Goal: Transaction & Acquisition: Book appointment/travel/reservation

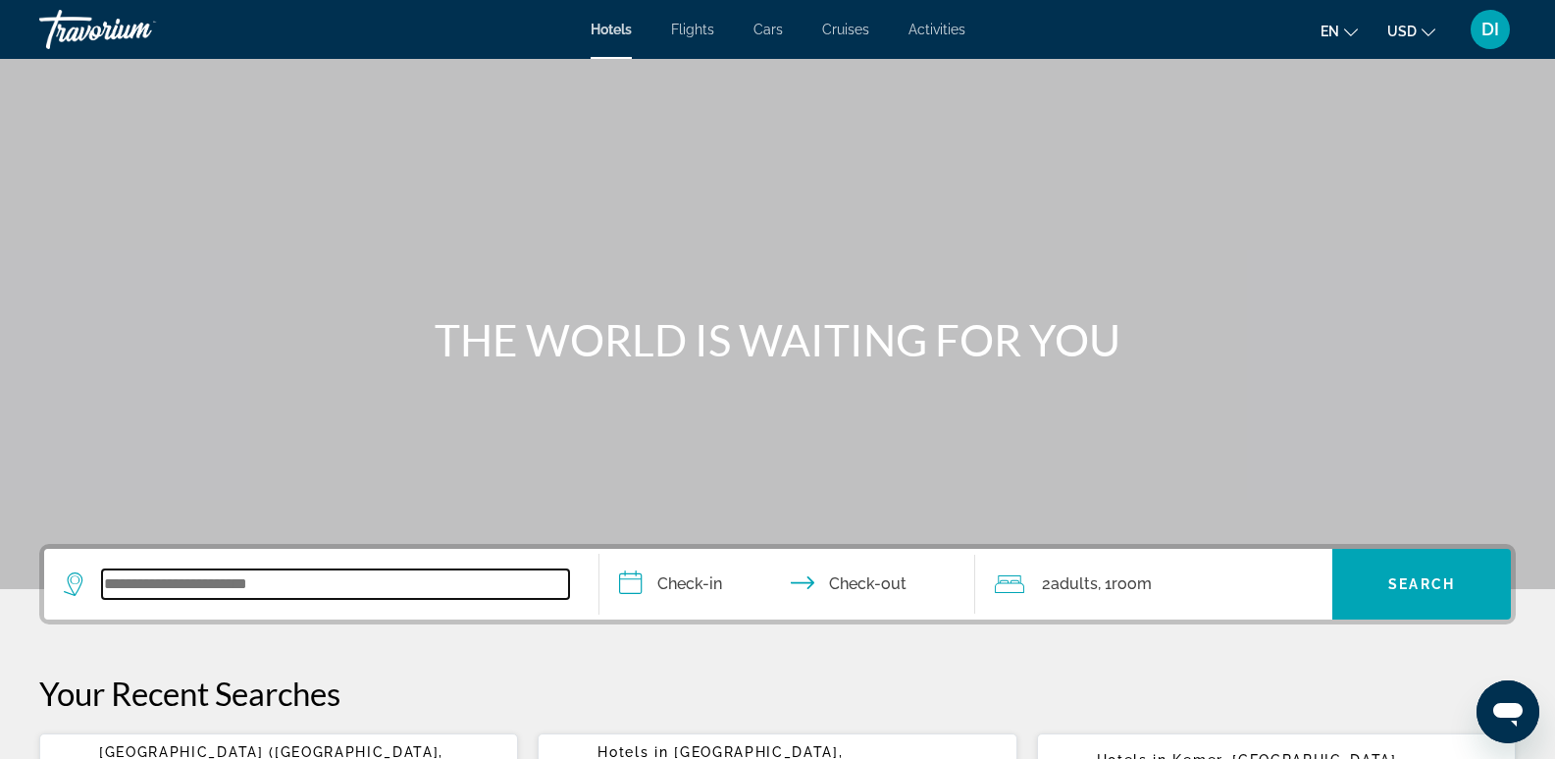
click at [266, 580] on input "Search widget" at bounding box center [335, 583] width 467 height 29
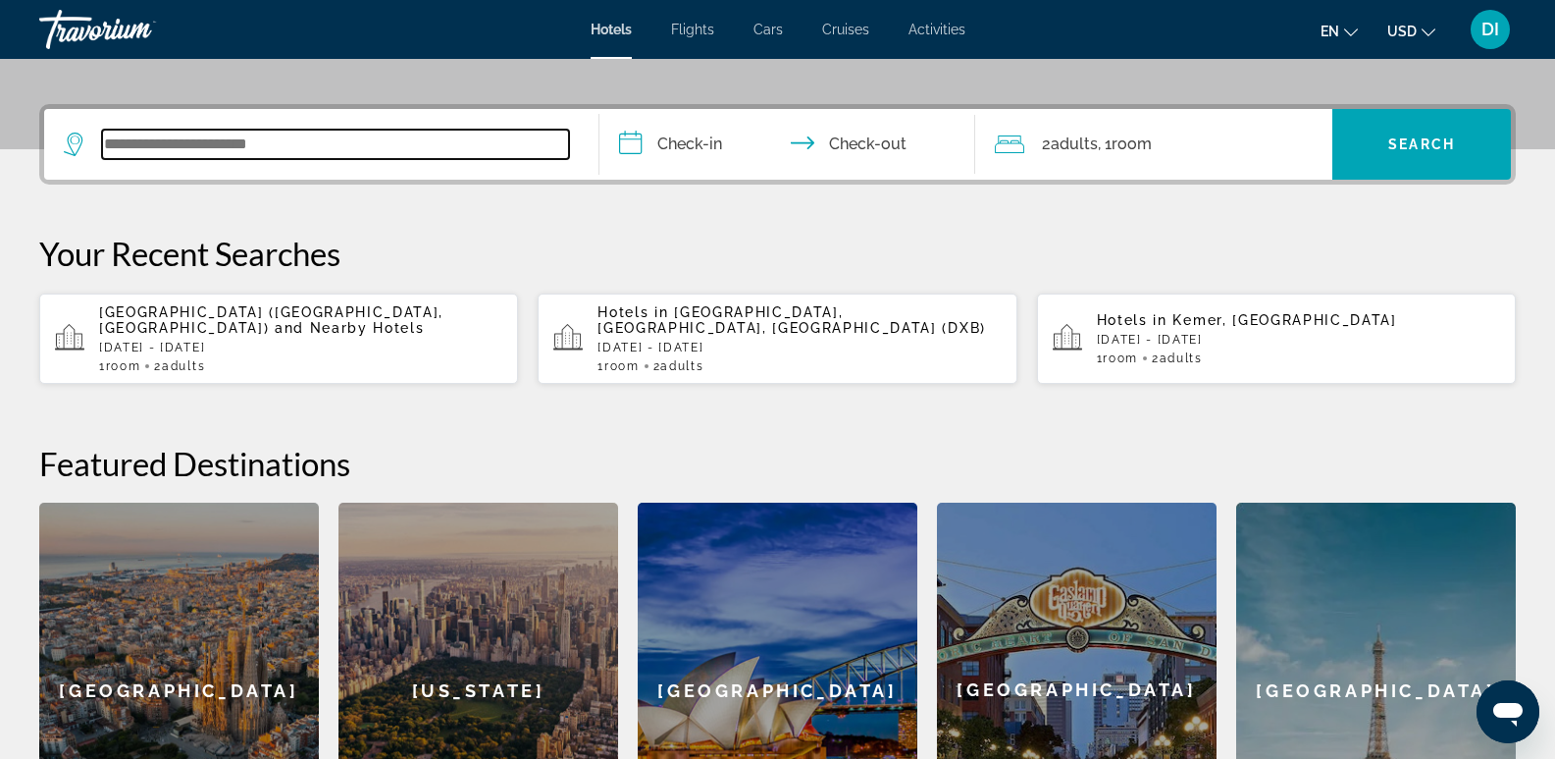
scroll to position [480, 0]
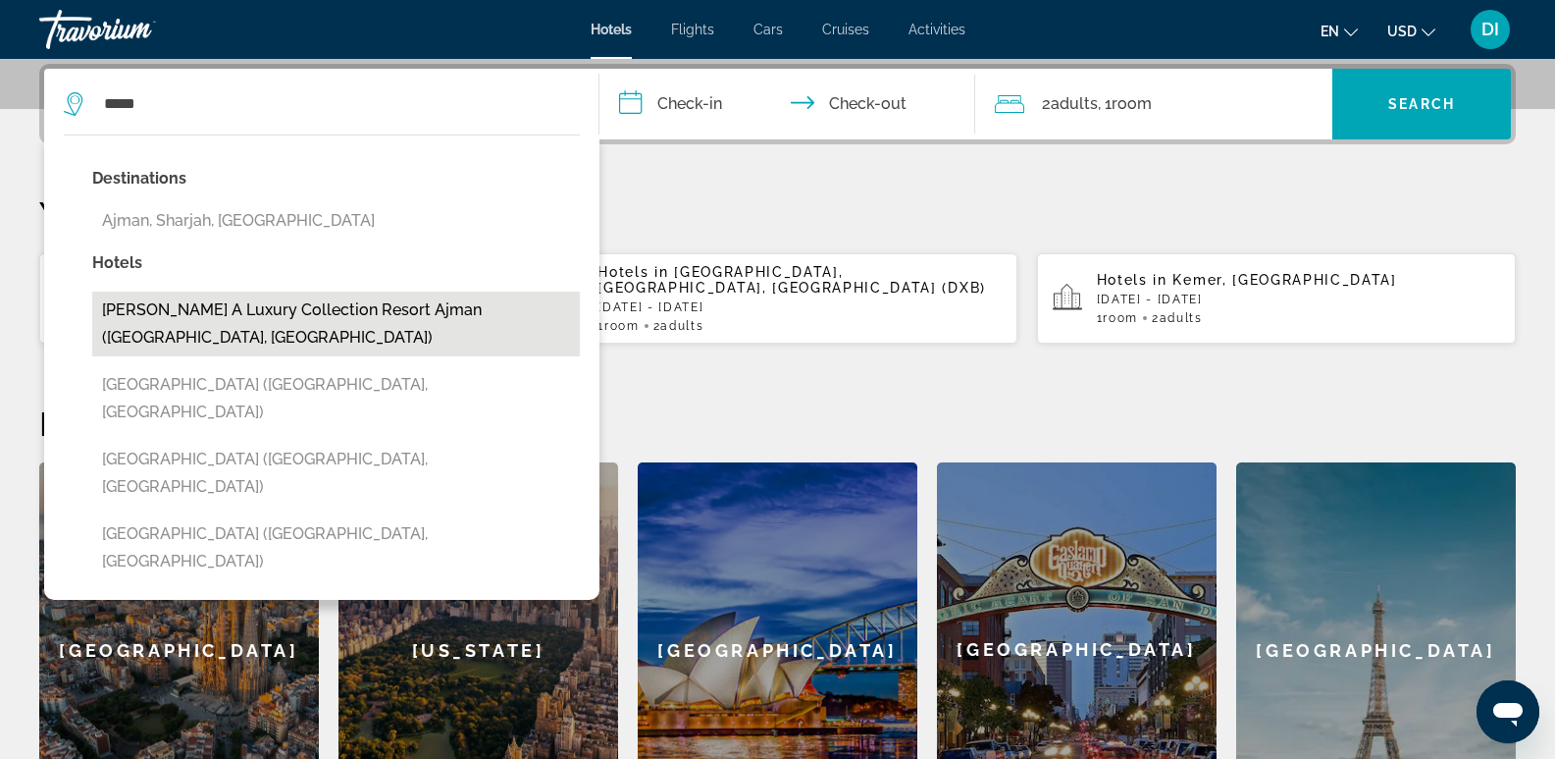
click at [278, 309] on button "Ajman Saray a Luxury Collection Resort Ajman (Ajman City, AE)" at bounding box center [336, 323] width 488 height 65
type input "**********"
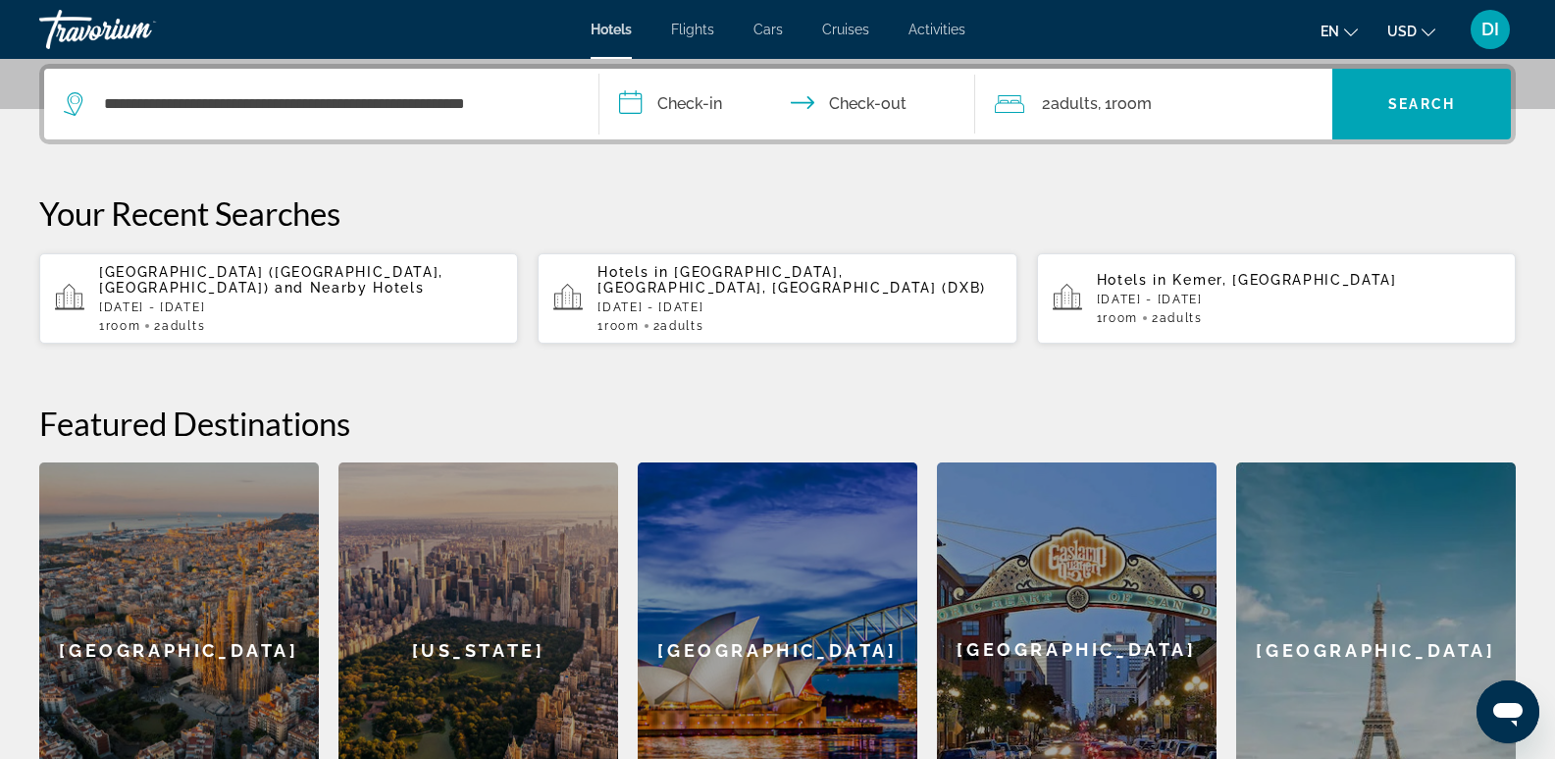
click at [699, 96] on input "**********" at bounding box center [792, 107] width 385 height 77
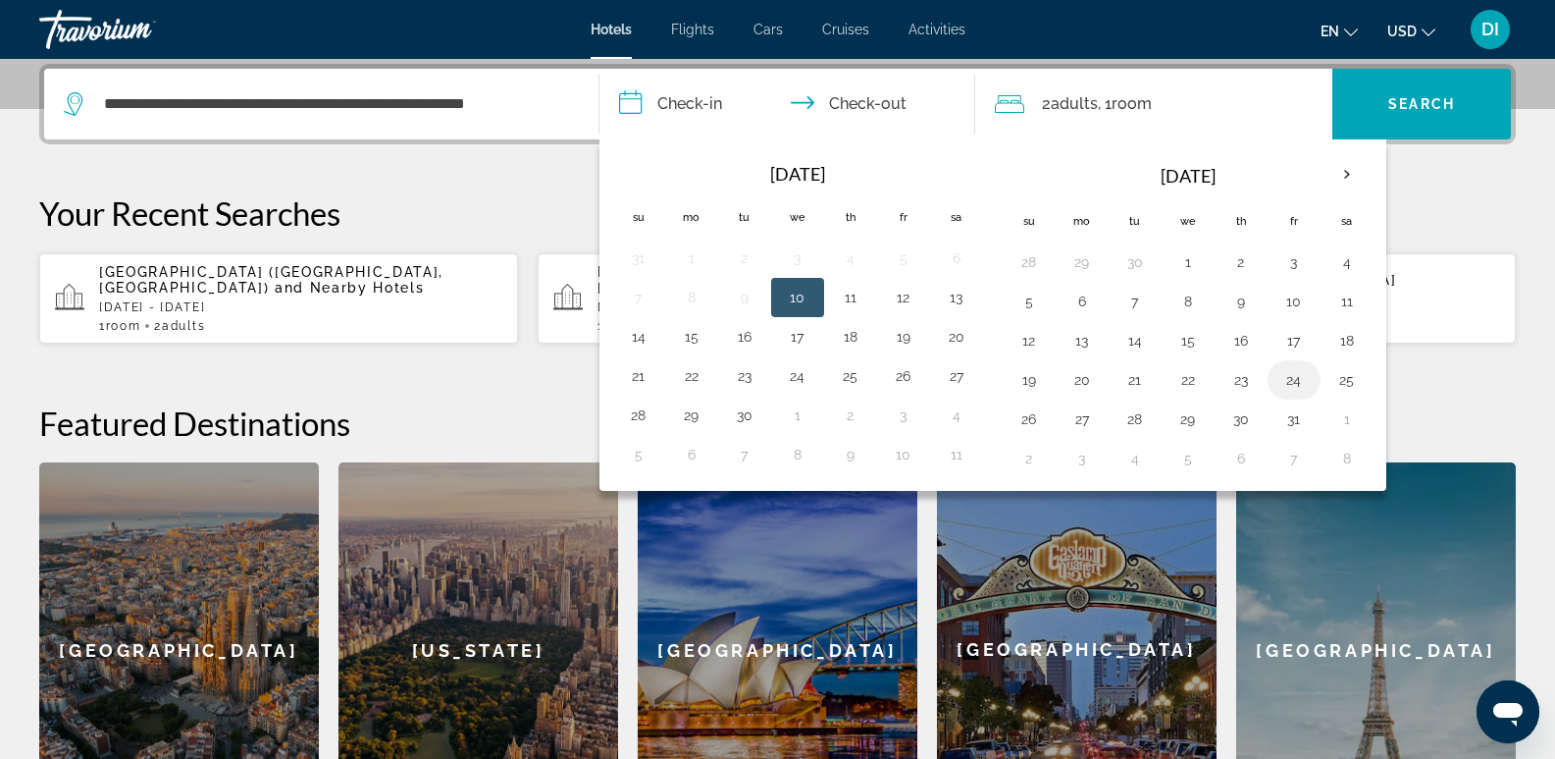
click at [1288, 380] on button "24" at bounding box center [1294, 379] width 31 height 27
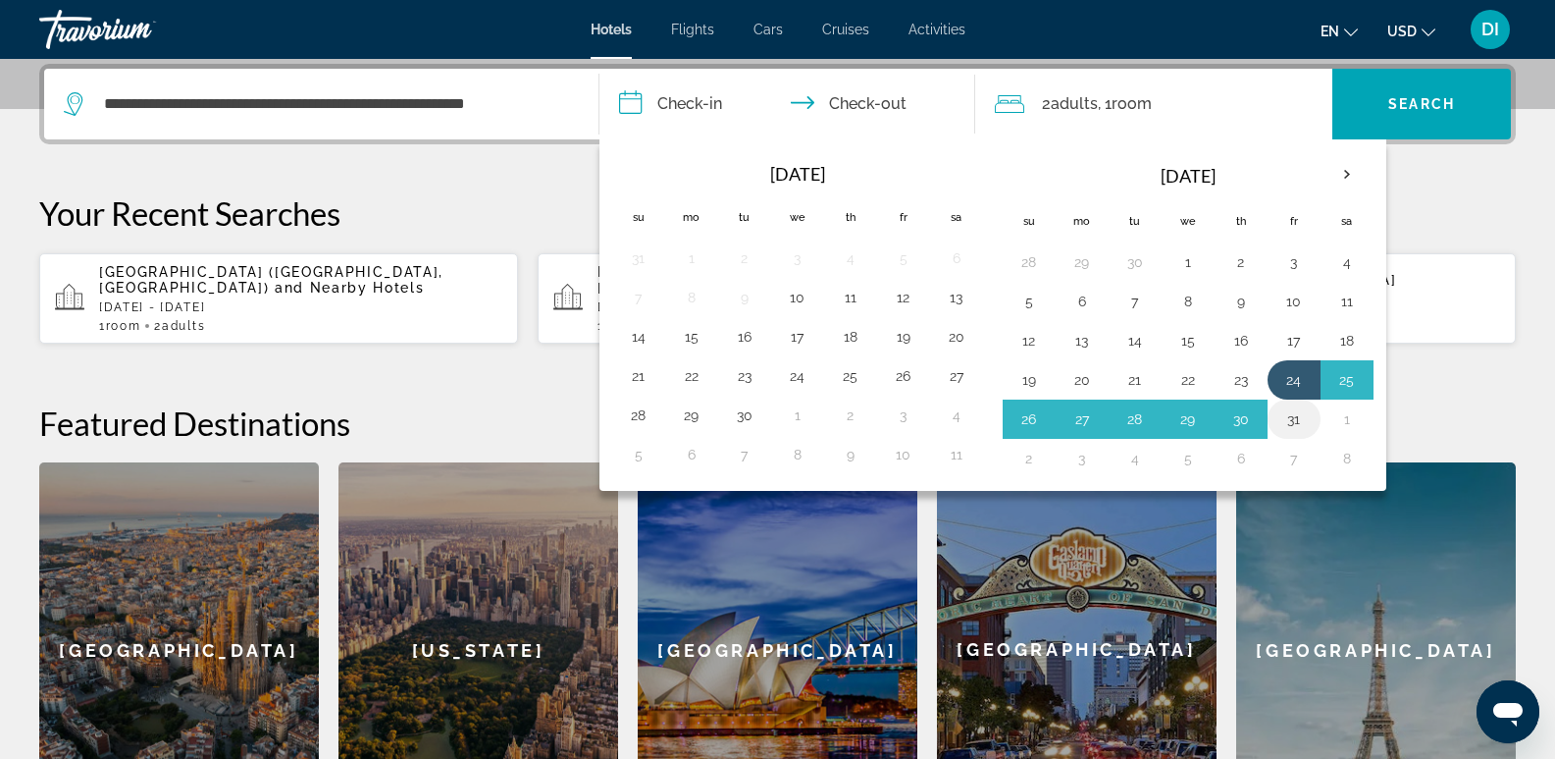
click at [1297, 417] on button "31" at bounding box center [1294, 418] width 31 height 27
type input "**********"
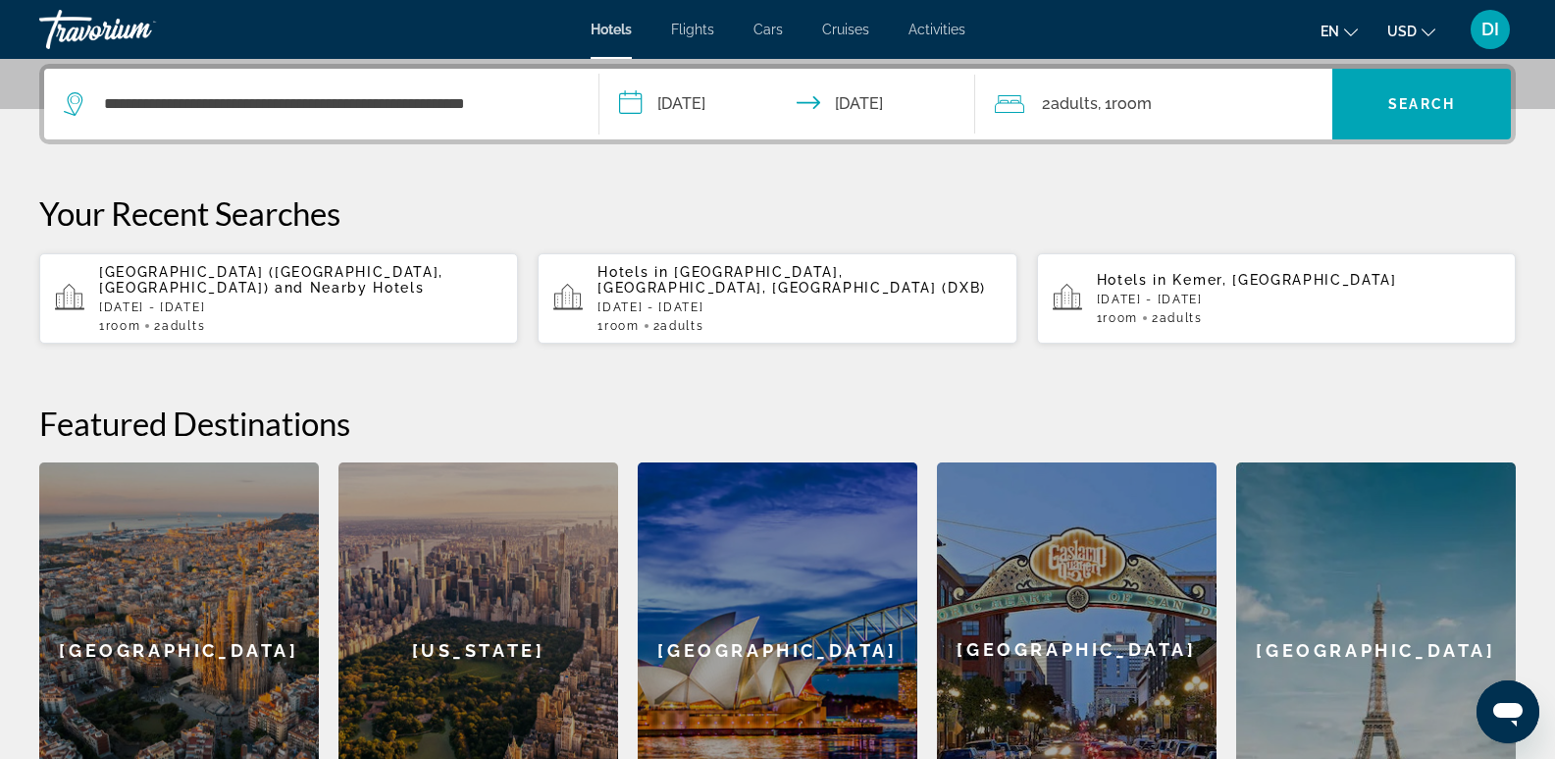
click at [1067, 104] on span "Adults" at bounding box center [1074, 103] width 47 height 19
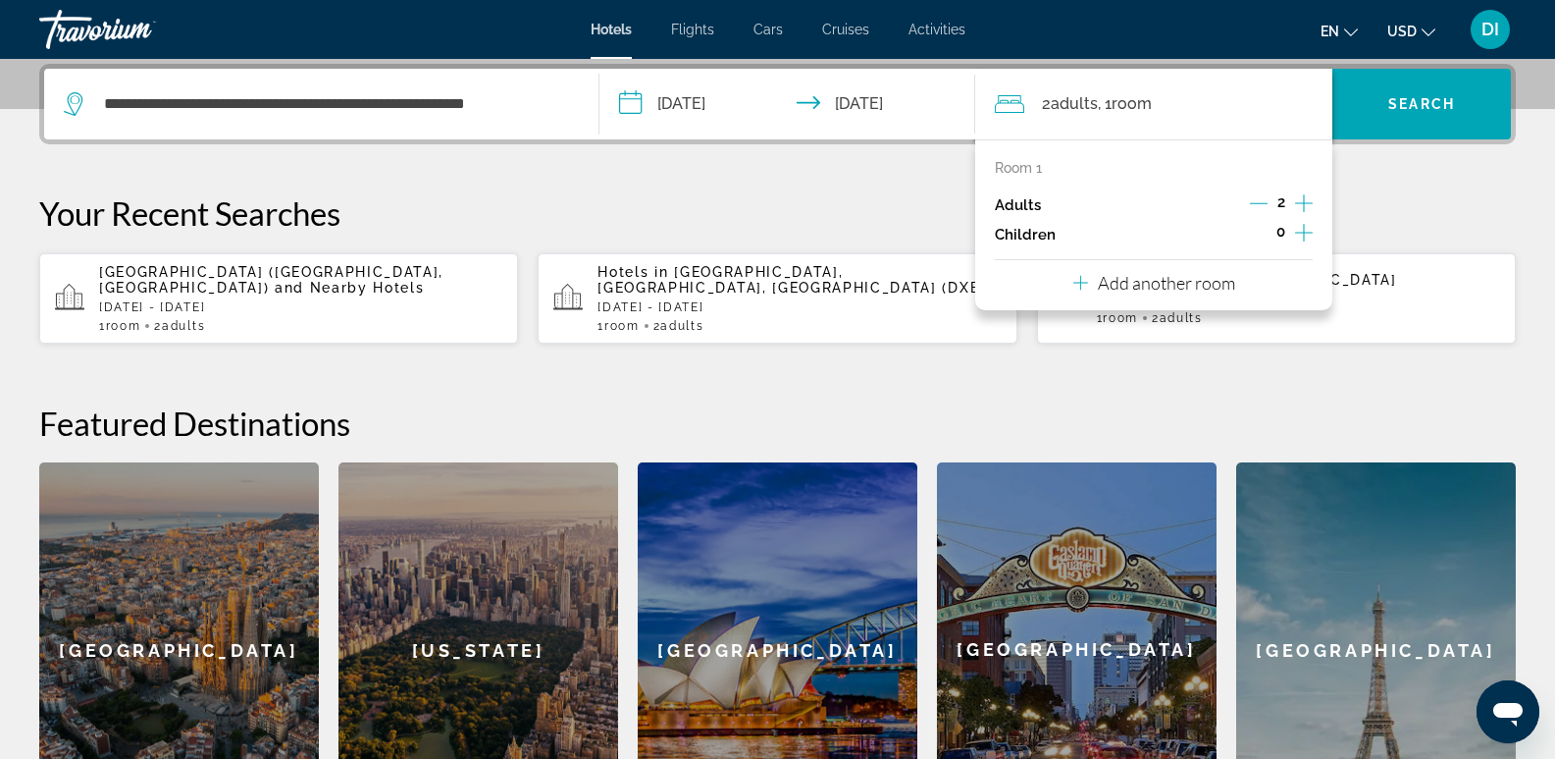
click at [1307, 203] on icon "Increment adults" at bounding box center [1304, 203] width 18 height 18
click at [1306, 226] on icon "Increment children" at bounding box center [1304, 233] width 18 height 24
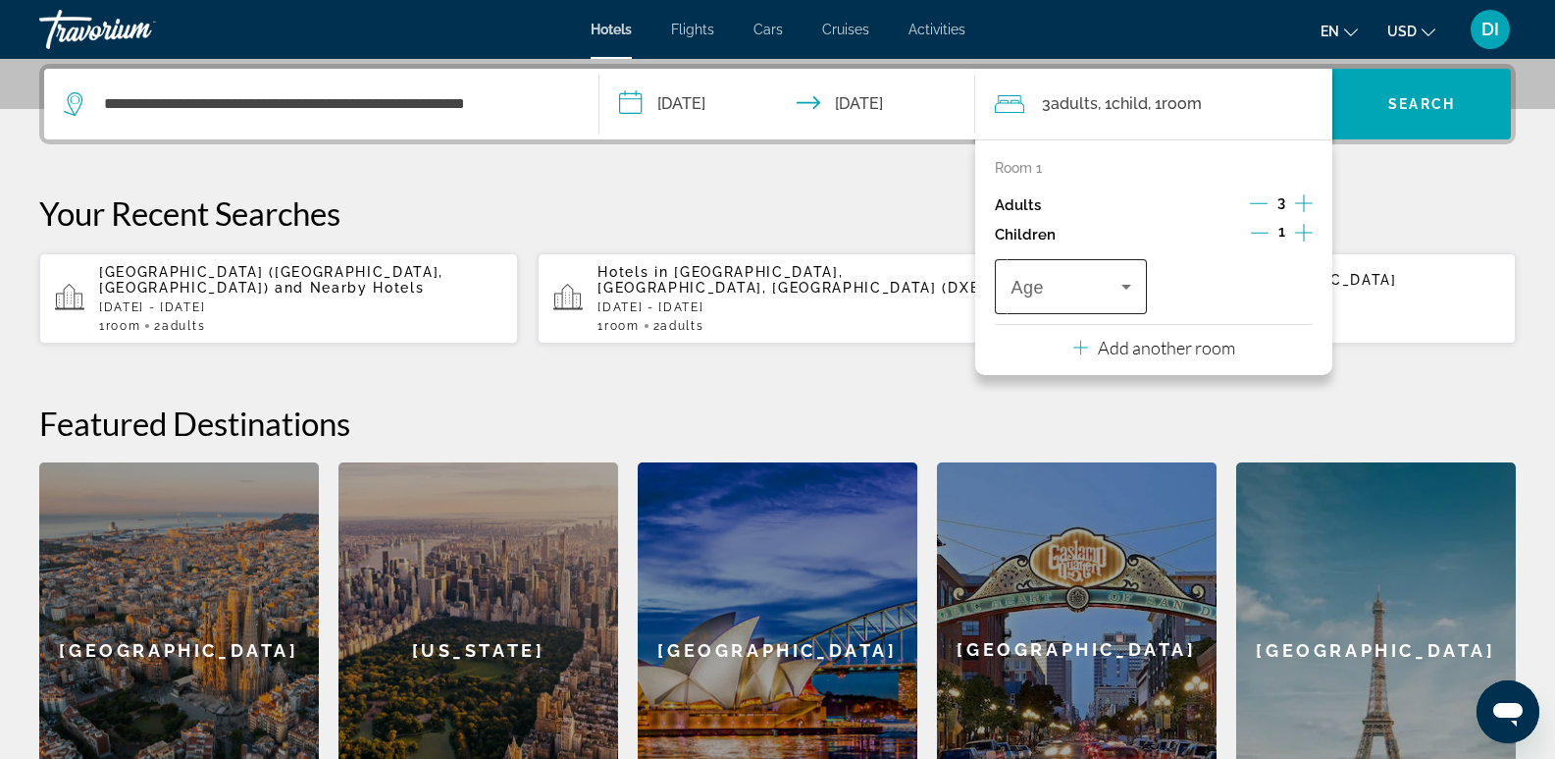
click at [1124, 285] on icon "Travelers: 3 adults, 1 child" at bounding box center [1127, 287] width 10 height 5
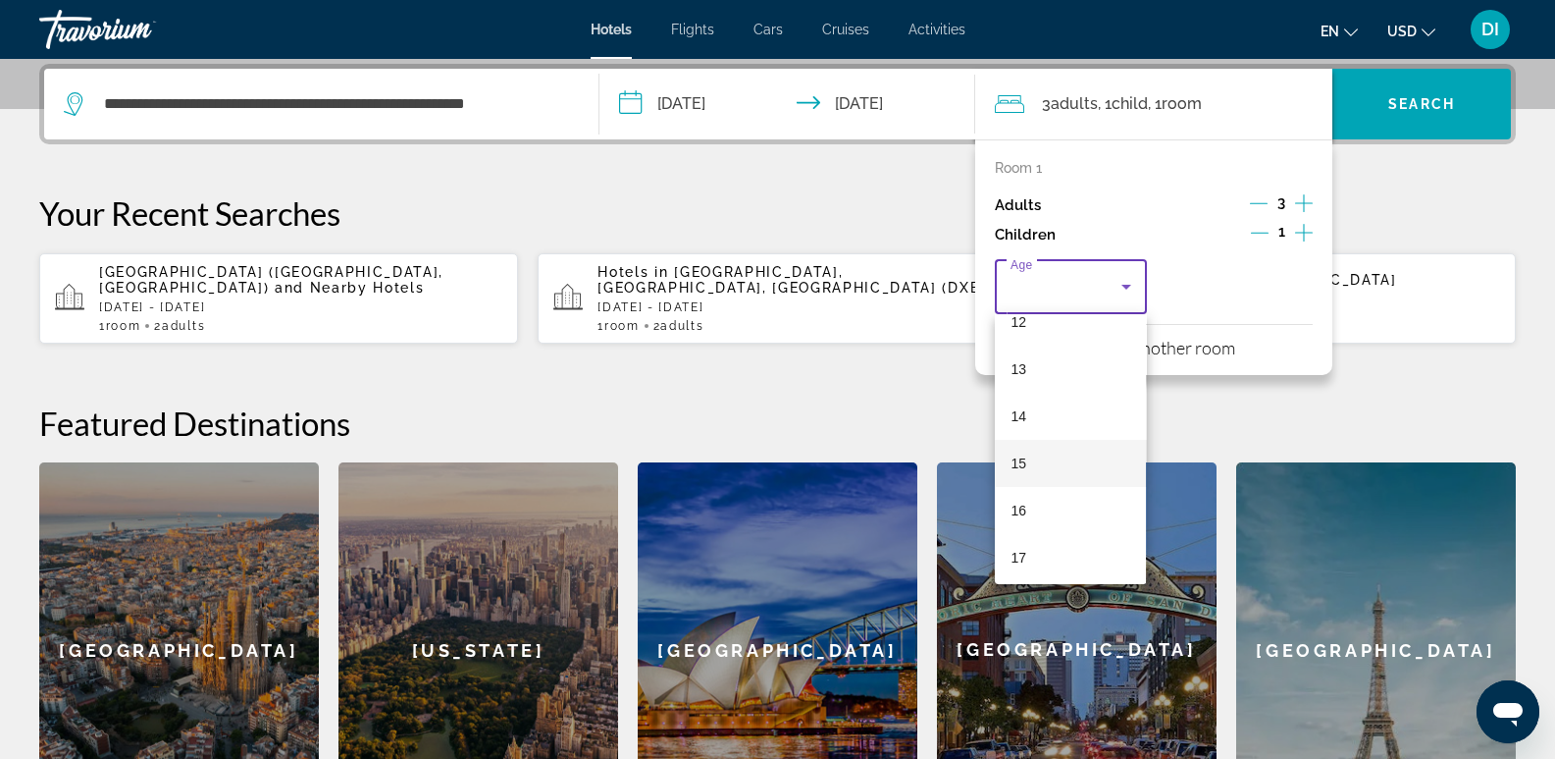
scroll to position [491, 0]
click at [1028, 380] on mat-option "11" at bounding box center [1070, 372] width 151 height 47
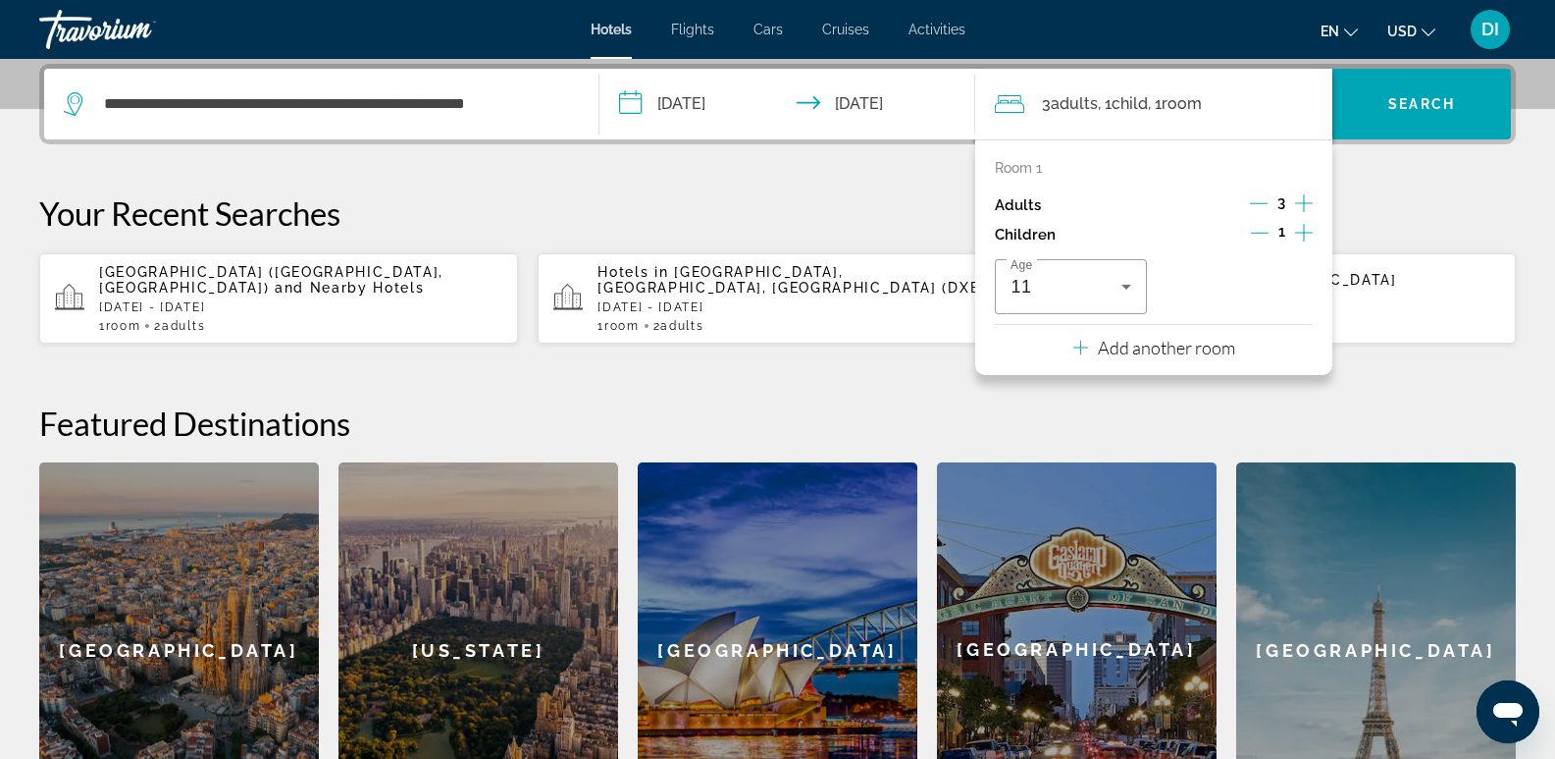
click at [1257, 198] on icon "Decrement adults" at bounding box center [1259, 203] width 18 height 18
click at [1256, 198] on icon "Decrement adults" at bounding box center [1259, 203] width 18 height 18
click at [1311, 198] on icon "Increment adults" at bounding box center [1304, 203] width 18 height 24
click at [1267, 231] on icon "Decrement children" at bounding box center [1260, 233] width 18 height 18
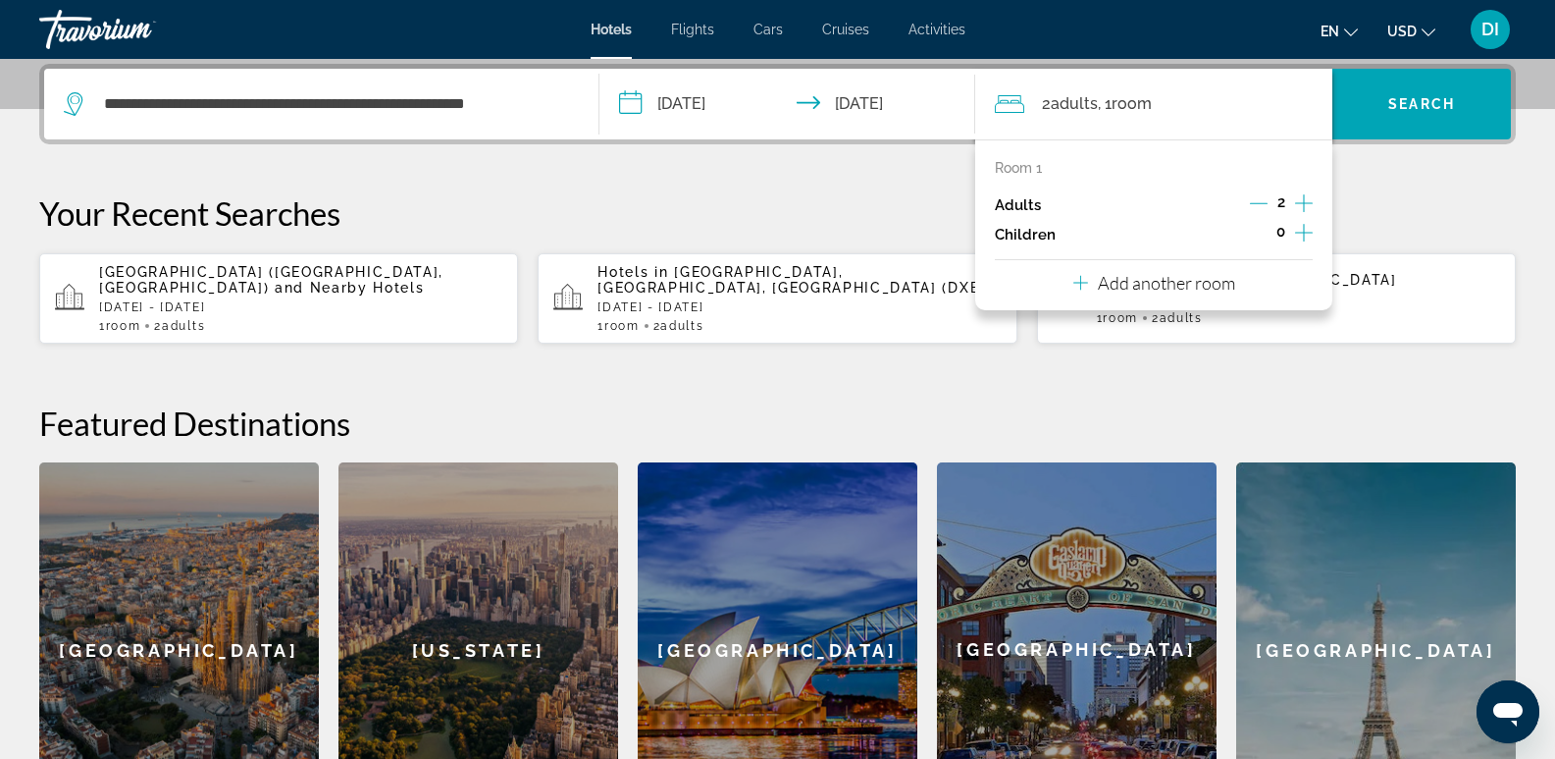
click at [1080, 277] on icon "Travelers: 2 adults, 0 children" at bounding box center [1081, 283] width 15 height 15
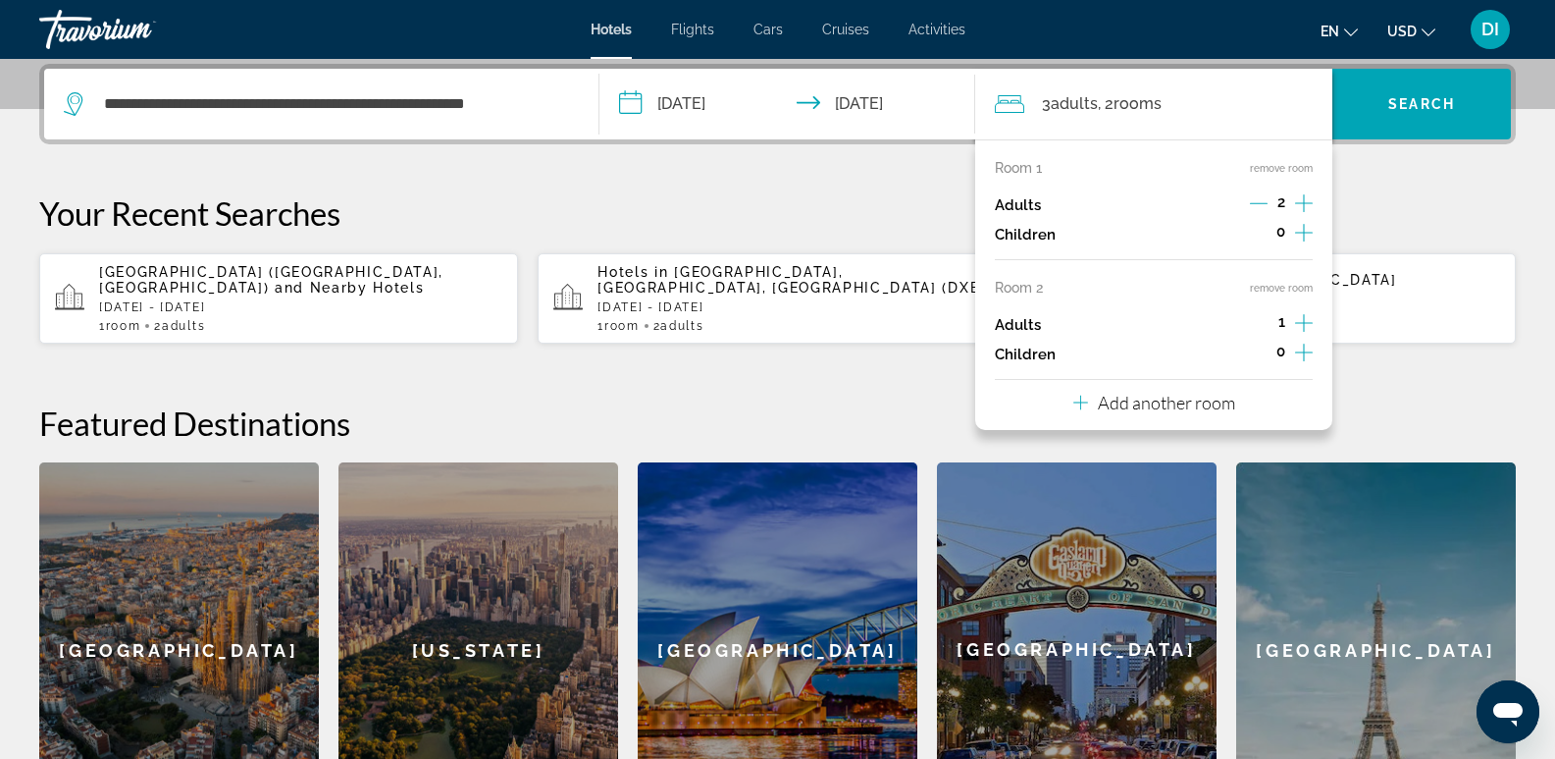
click at [1306, 346] on icon "Increment children" at bounding box center [1304, 353] width 18 height 24
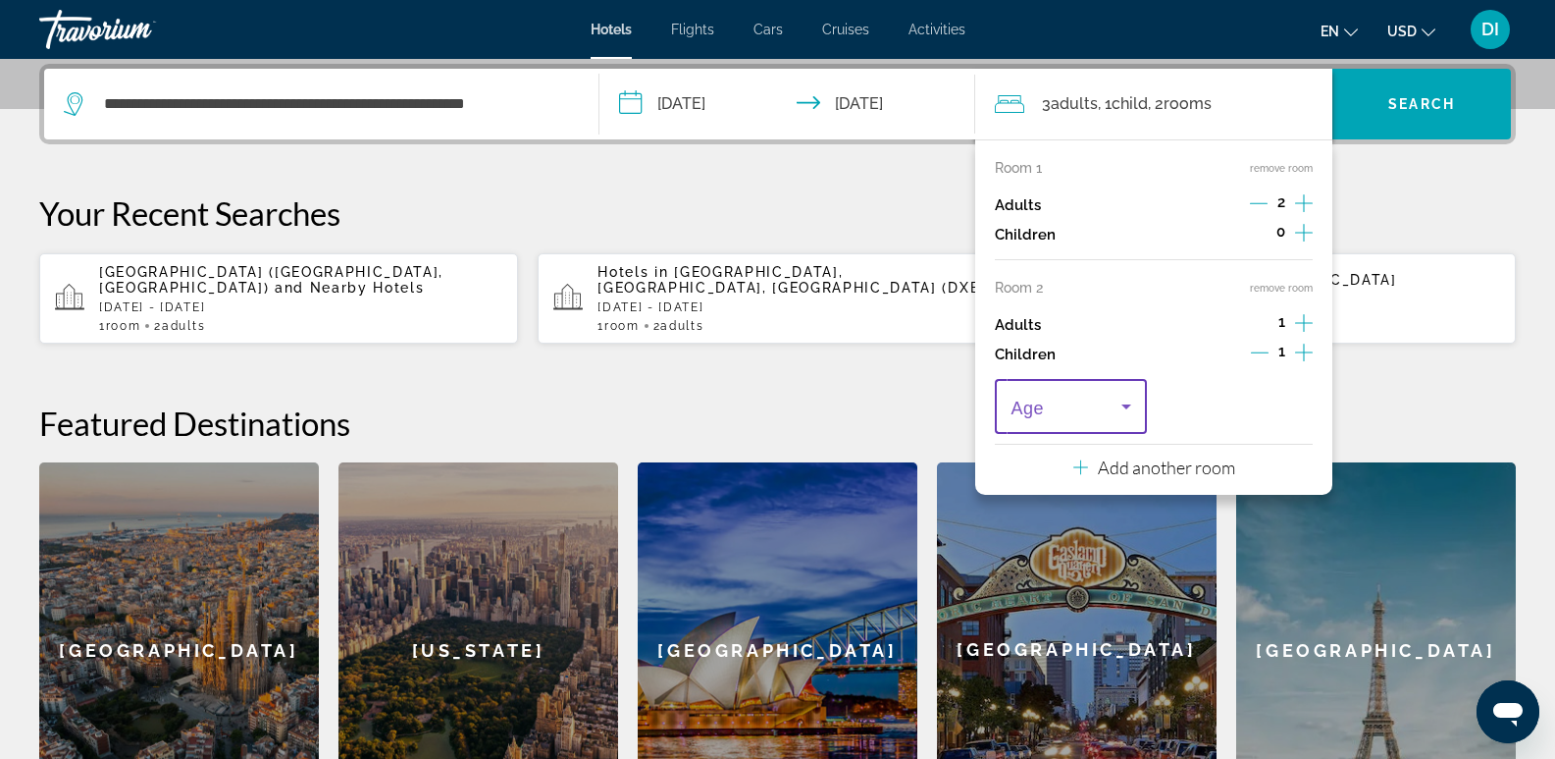
click at [1066, 407] on span "Travelers: 3 adults, 1 child" at bounding box center [1066, 406] width 110 height 24
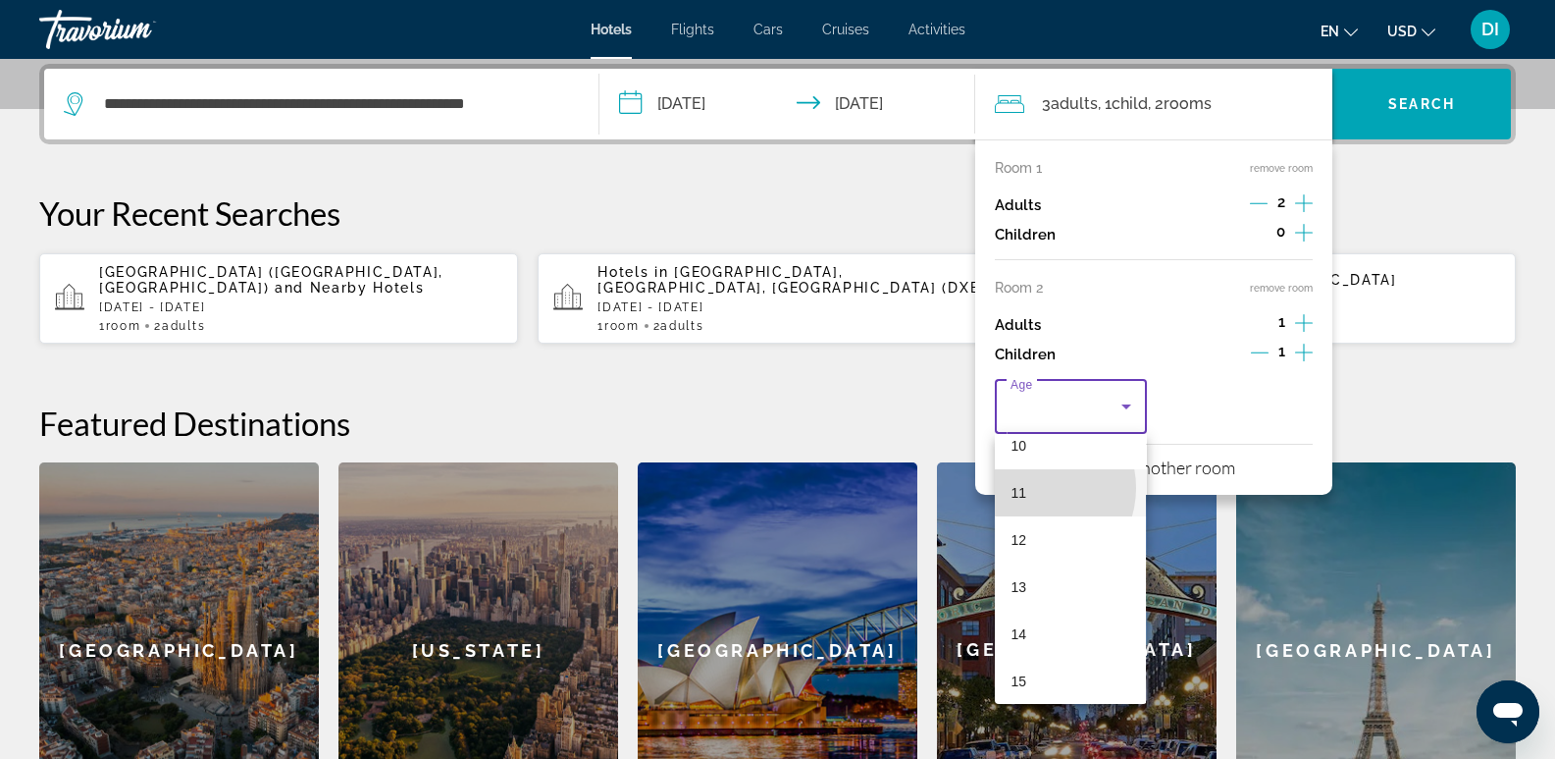
click at [1034, 488] on mat-option "11" at bounding box center [1070, 492] width 151 height 47
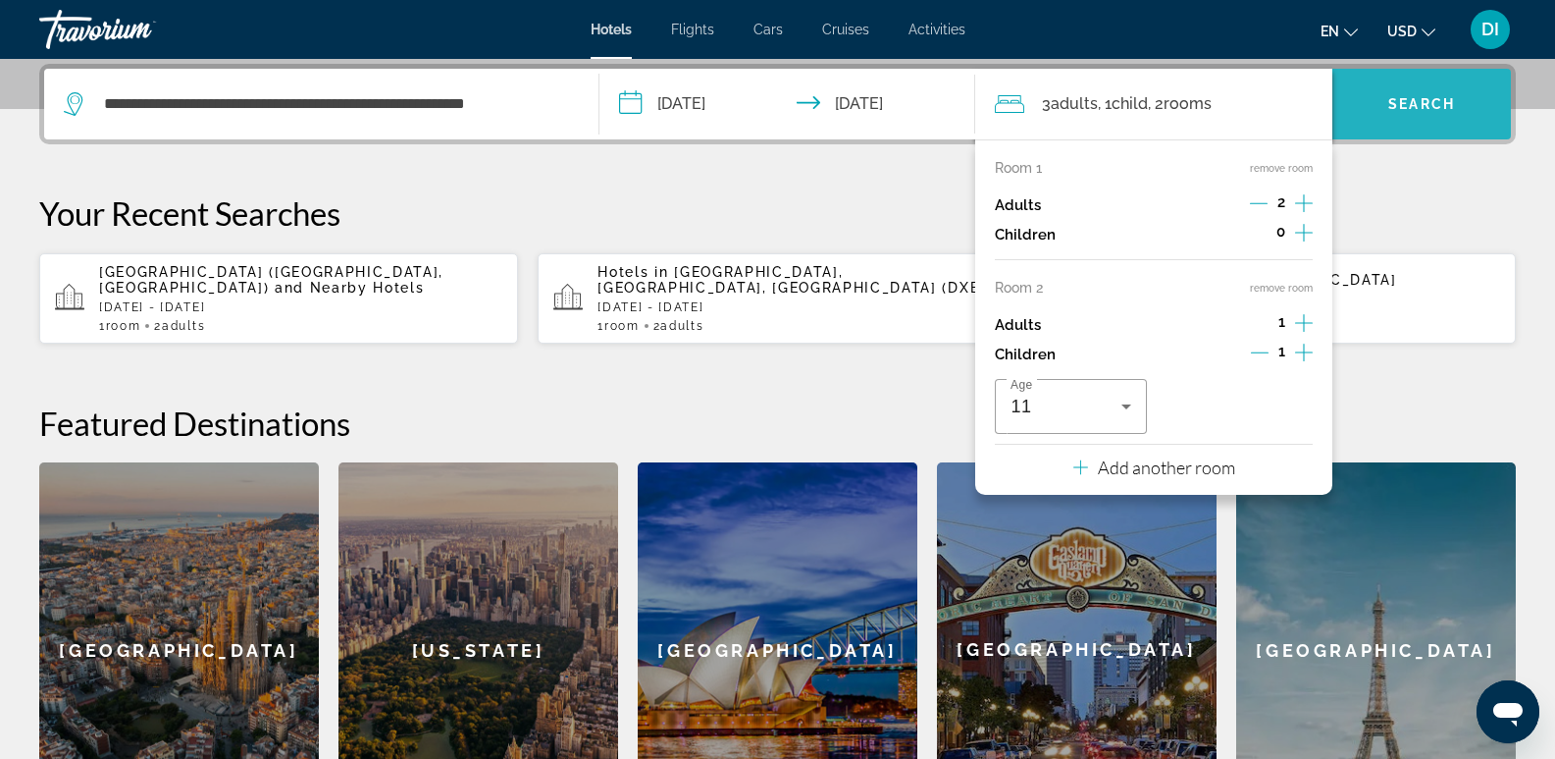
click at [1408, 100] on span "Search" at bounding box center [1422, 104] width 67 height 16
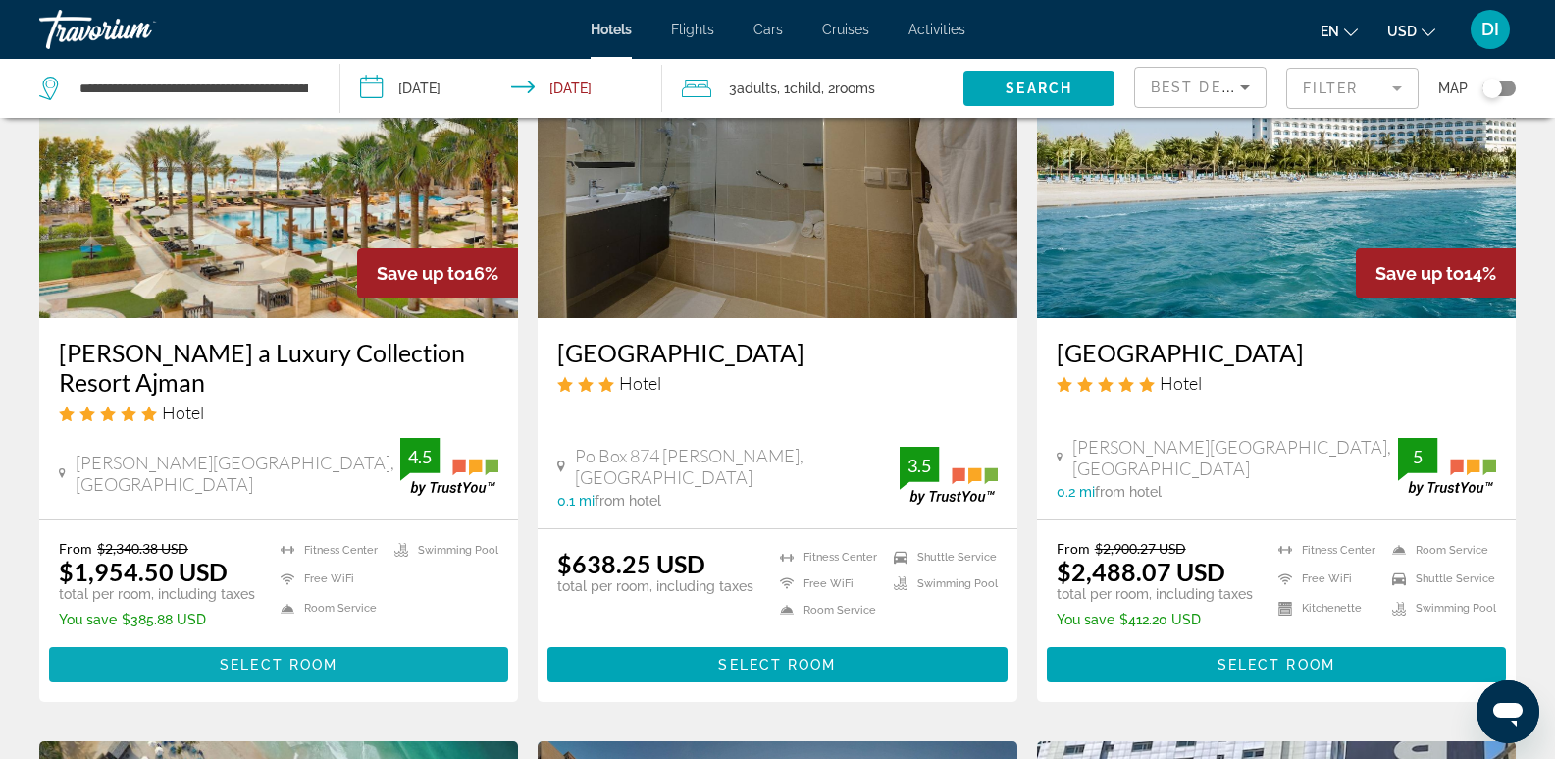
scroll to position [294, 0]
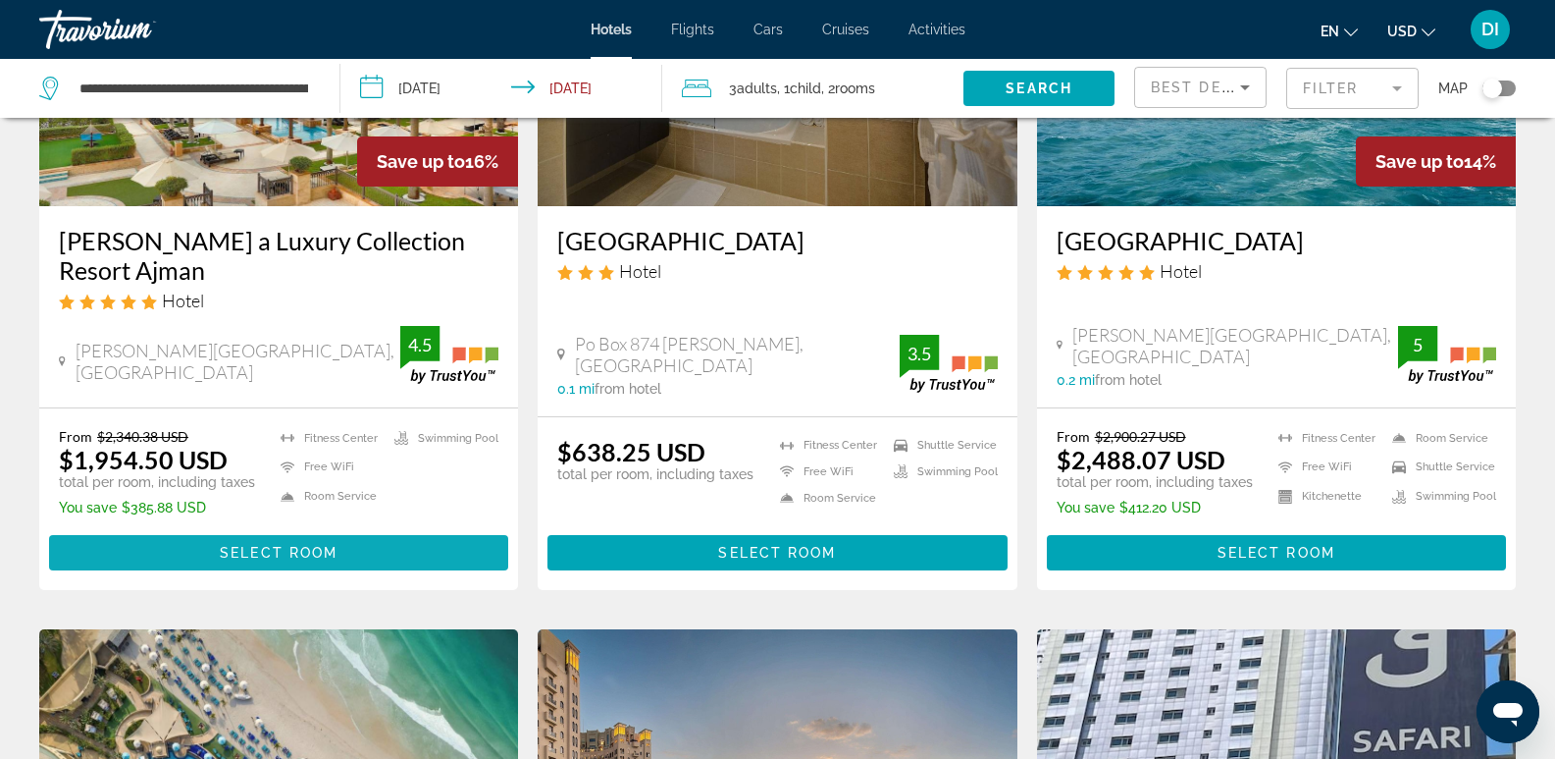
click at [298, 539] on span "Main content" at bounding box center [278, 552] width 459 height 47
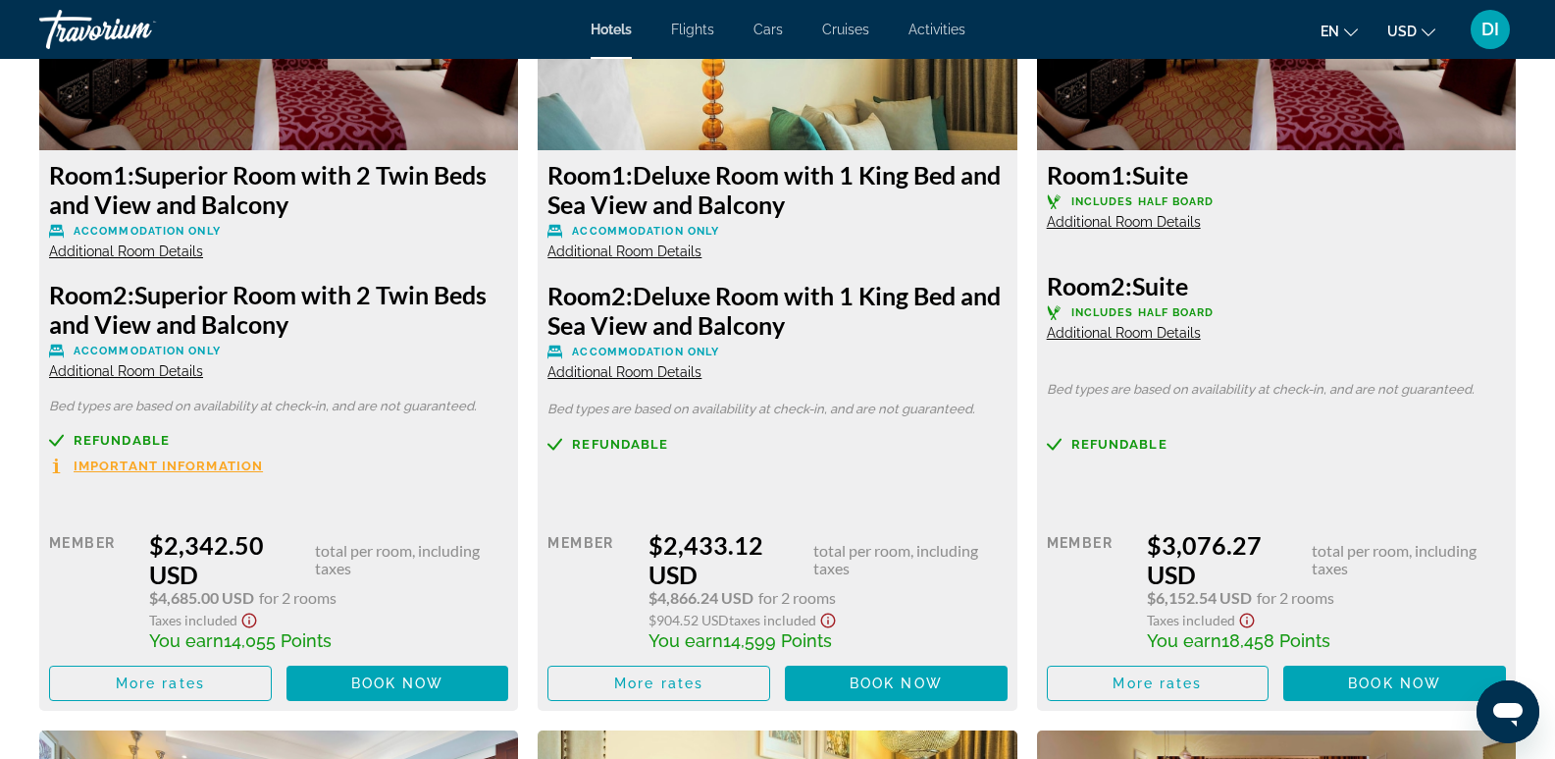
scroll to position [3632, 0]
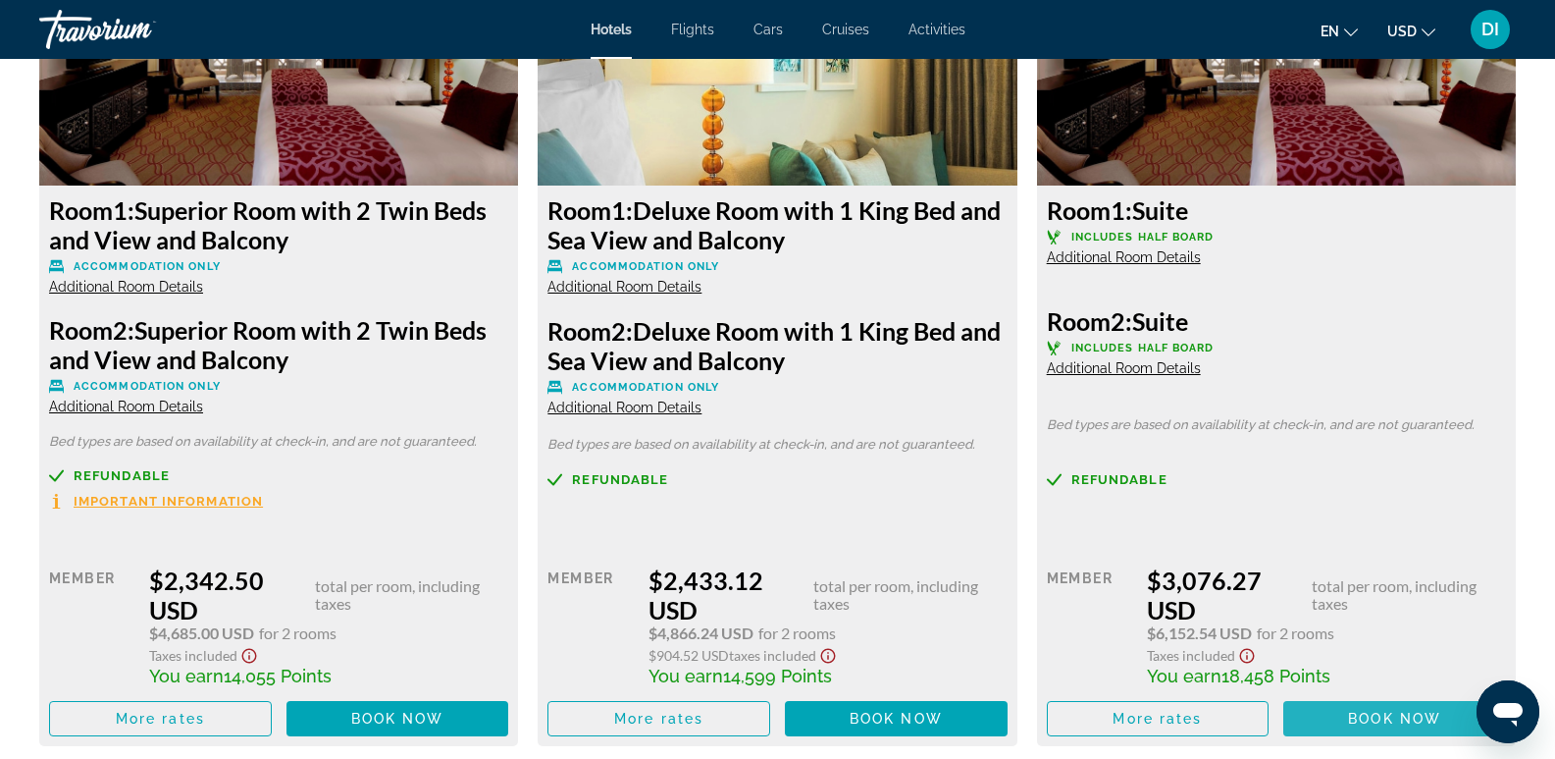
click at [1387, 715] on span "Book now" at bounding box center [1394, 718] width 93 height 16
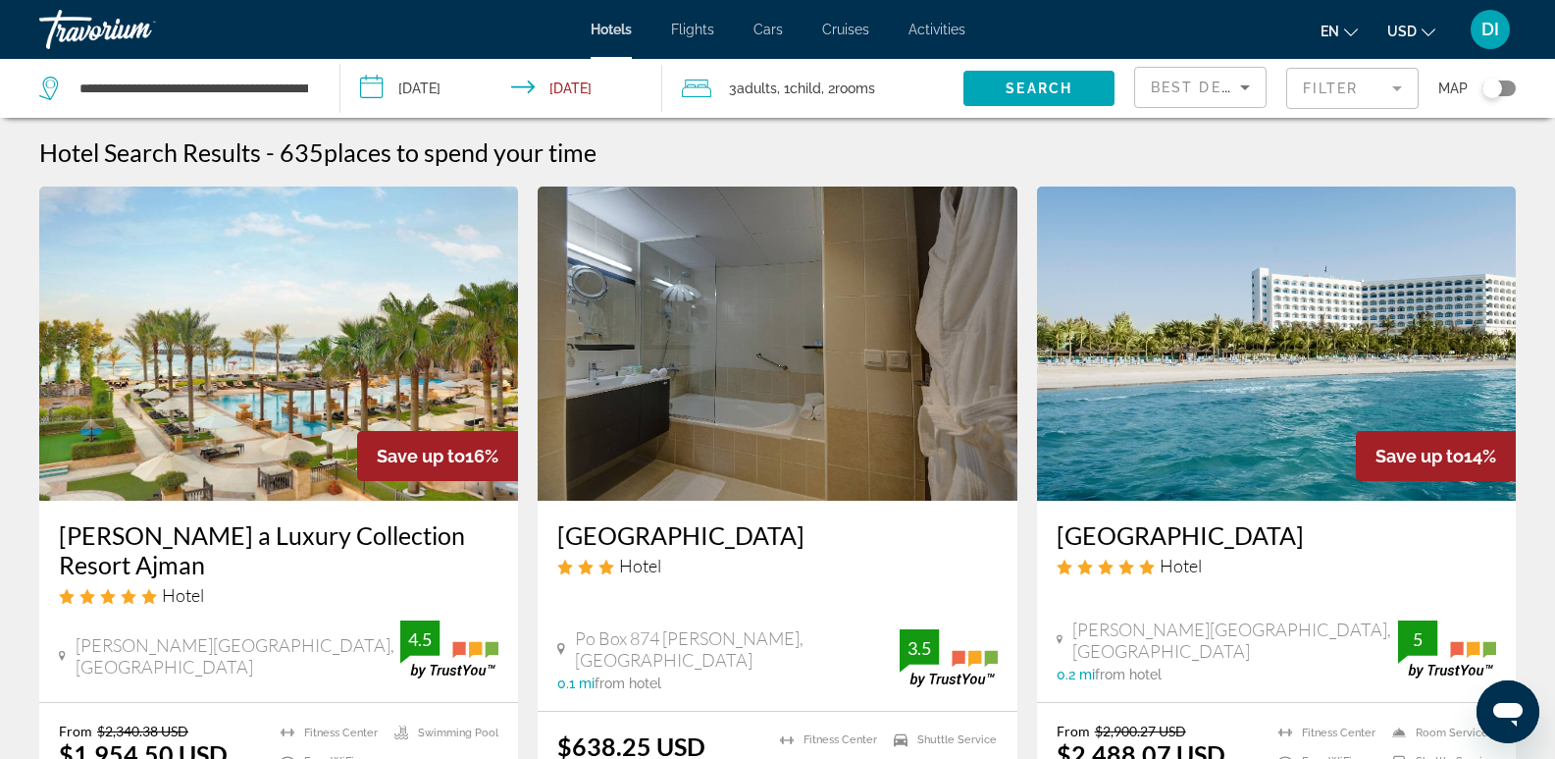
click at [558, 84] on input "**********" at bounding box center [505, 91] width 329 height 65
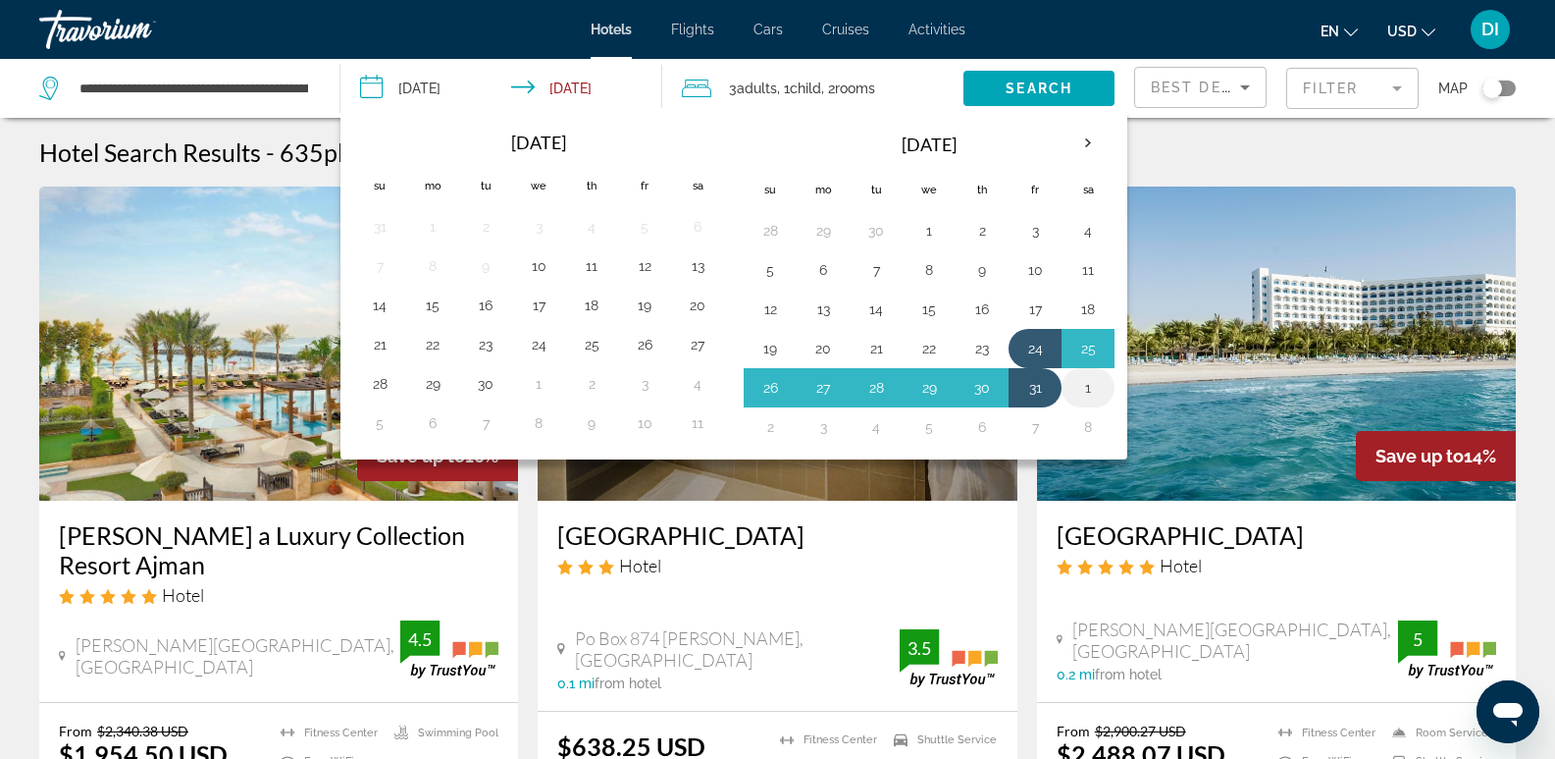
click at [1085, 388] on button "1" at bounding box center [1088, 387] width 31 height 27
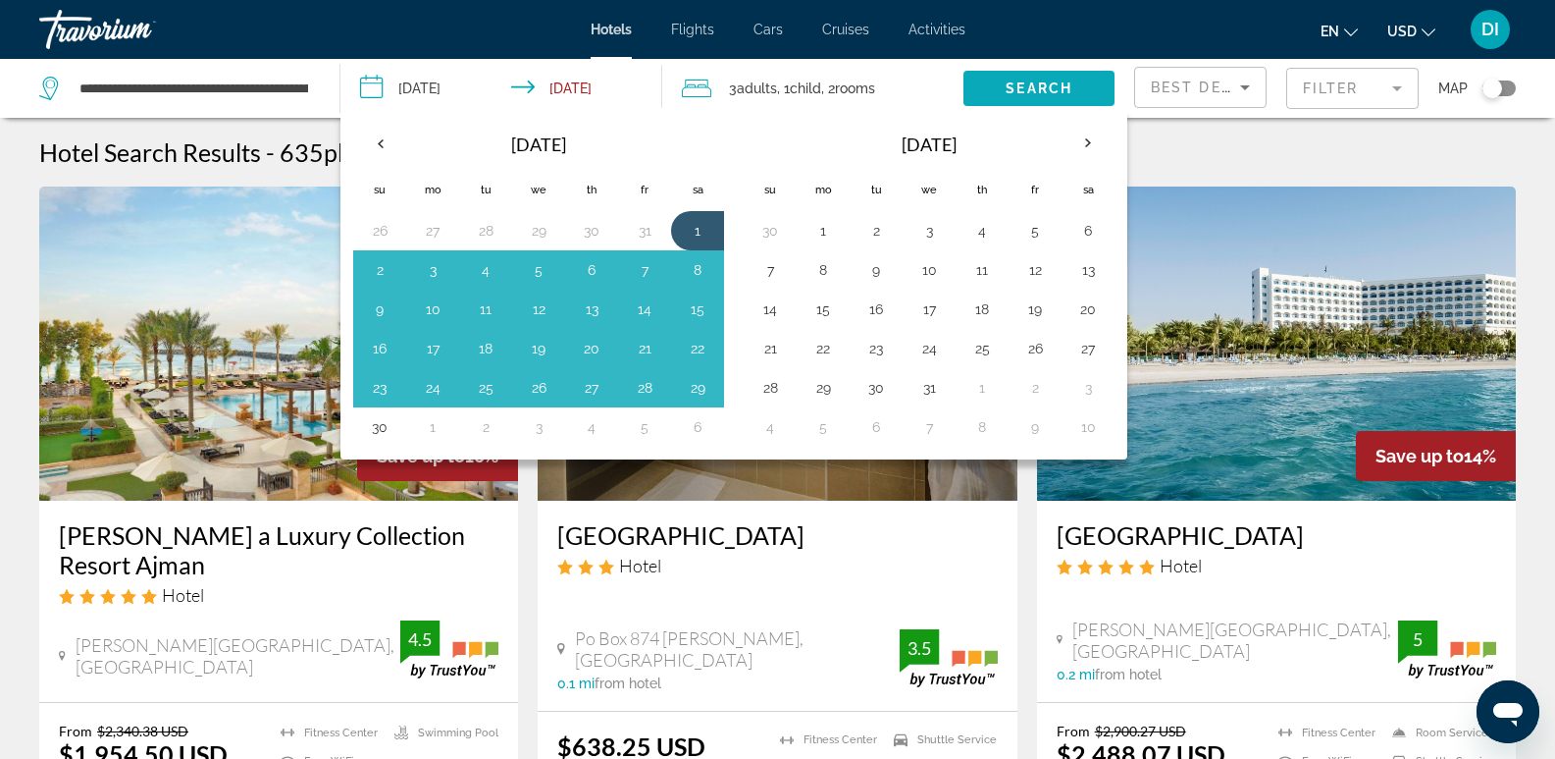
click at [1068, 82] on span "Search" at bounding box center [1039, 88] width 67 height 16
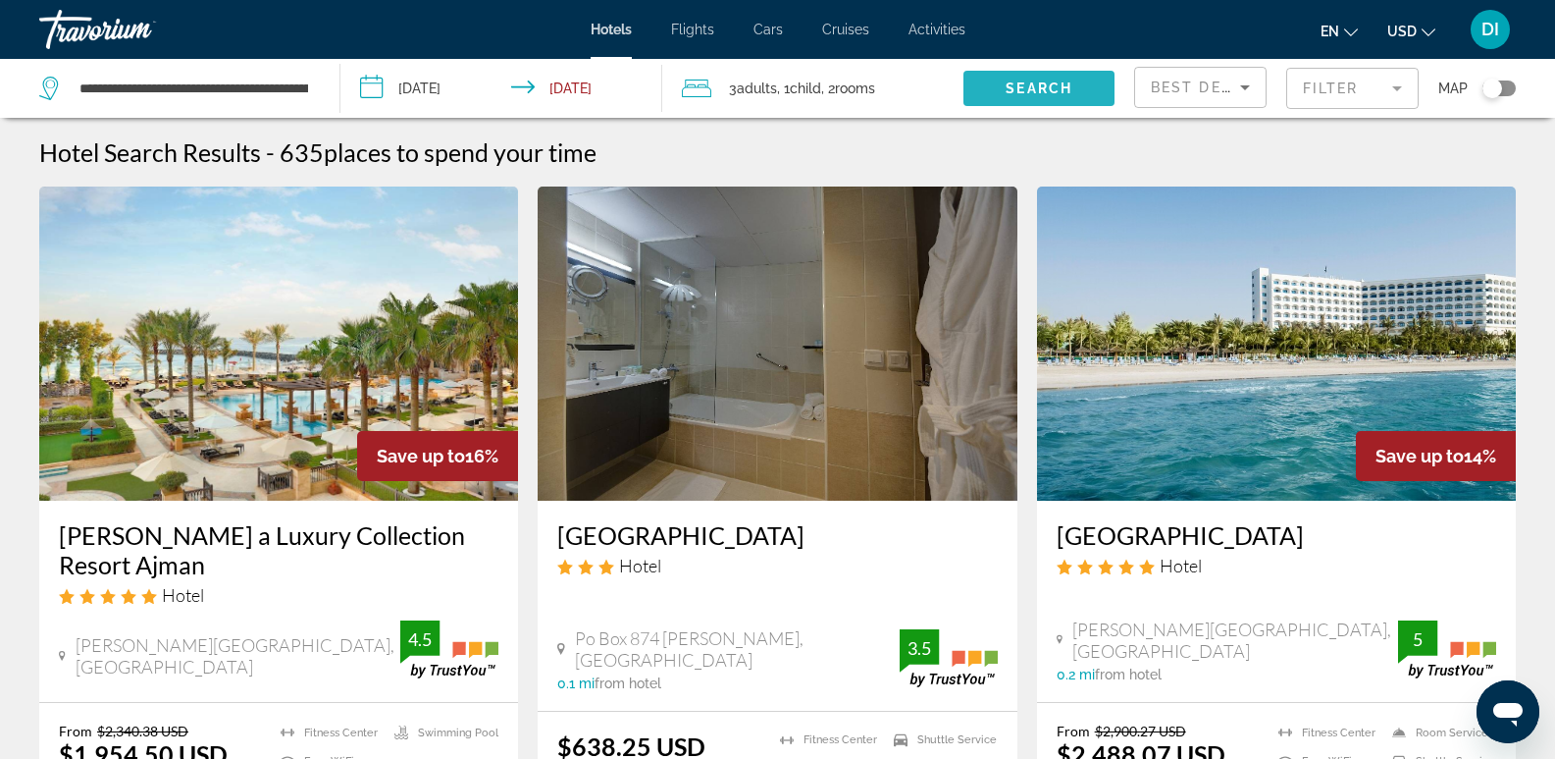
click at [1045, 83] on span "Search" at bounding box center [1039, 88] width 67 height 16
click at [578, 87] on input "**********" at bounding box center [505, 91] width 329 height 65
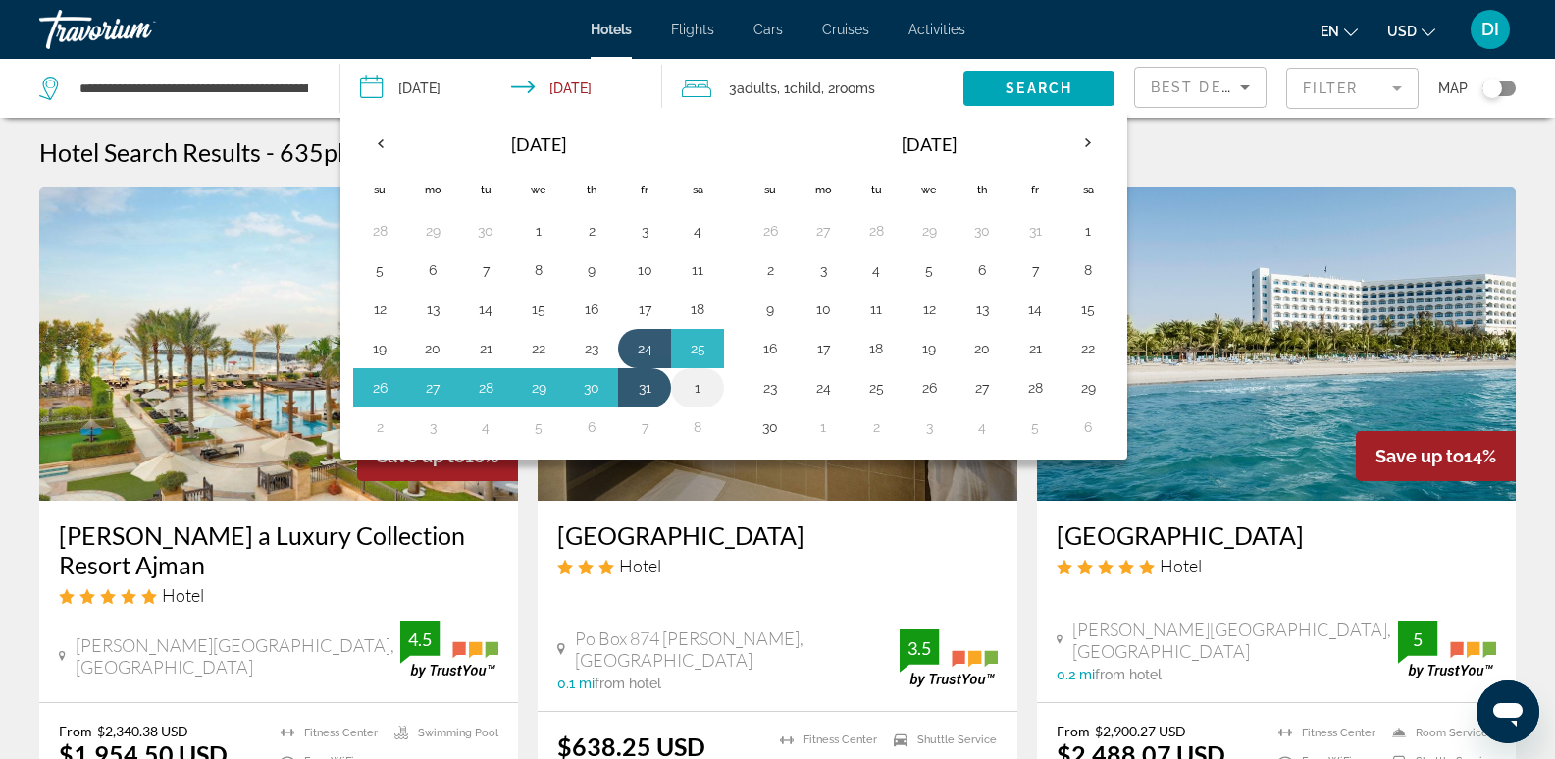
click at [696, 386] on button "1" at bounding box center [697, 387] width 31 height 27
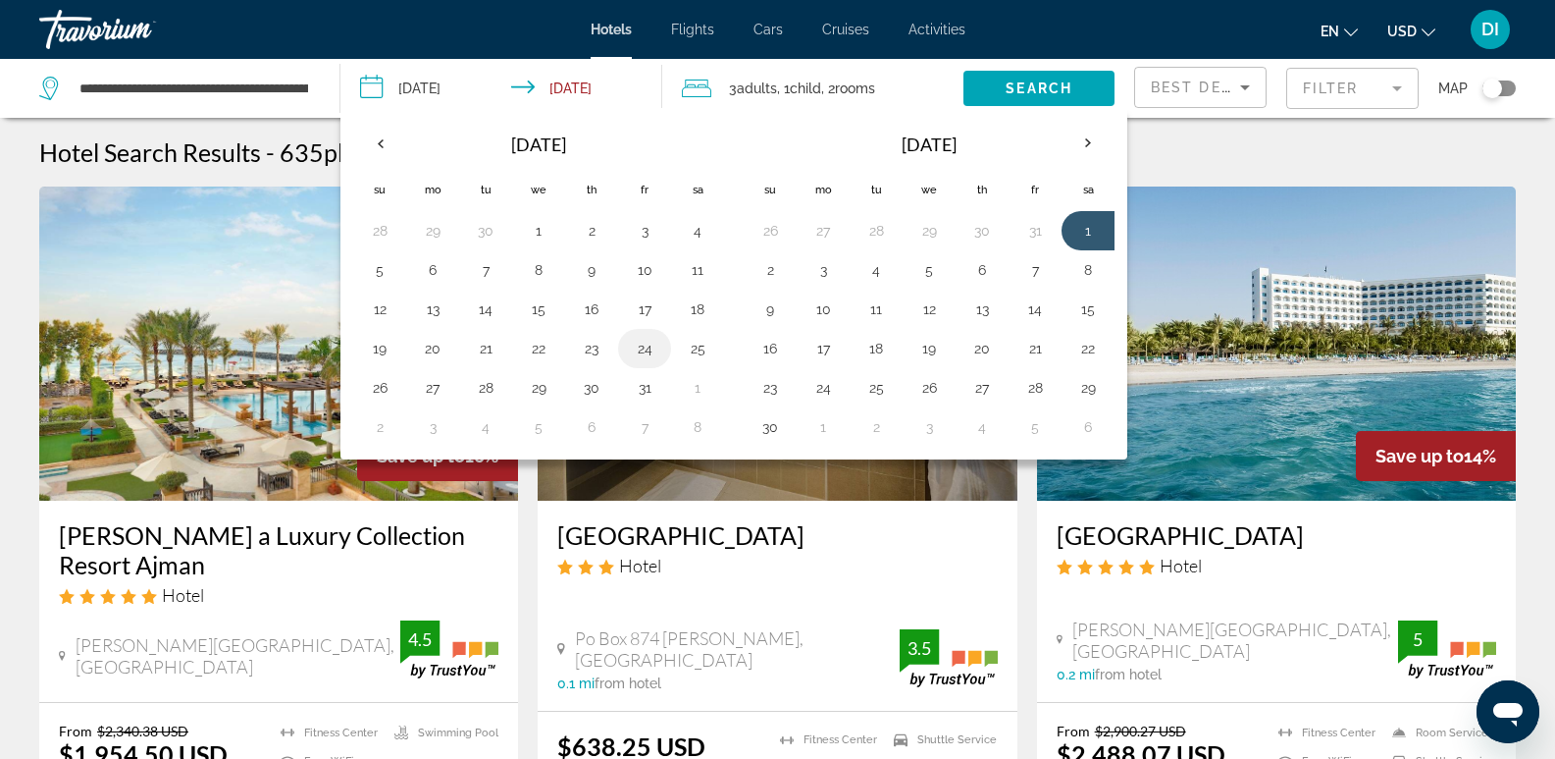
click at [645, 342] on button "24" at bounding box center [644, 348] width 31 height 27
type input "**********"
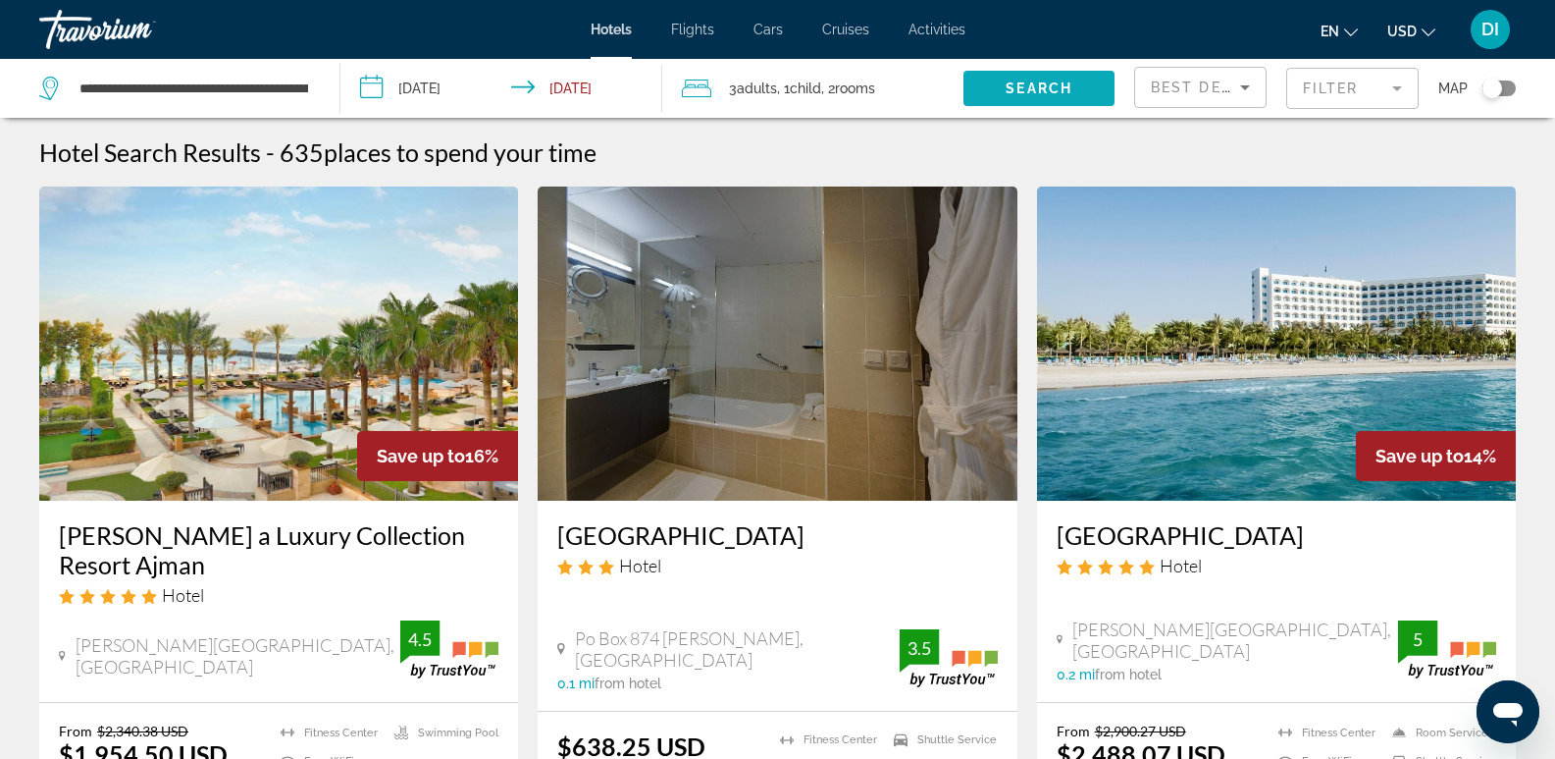
click at [1018, 83] on span "Search" at bounding box center [1039, 88] width 67 height 16
click at [346, 533] on h3 "Ajman Saray a Luxury Collection Resort Ajman" at bounding box center [279, 549] width 440 height 59
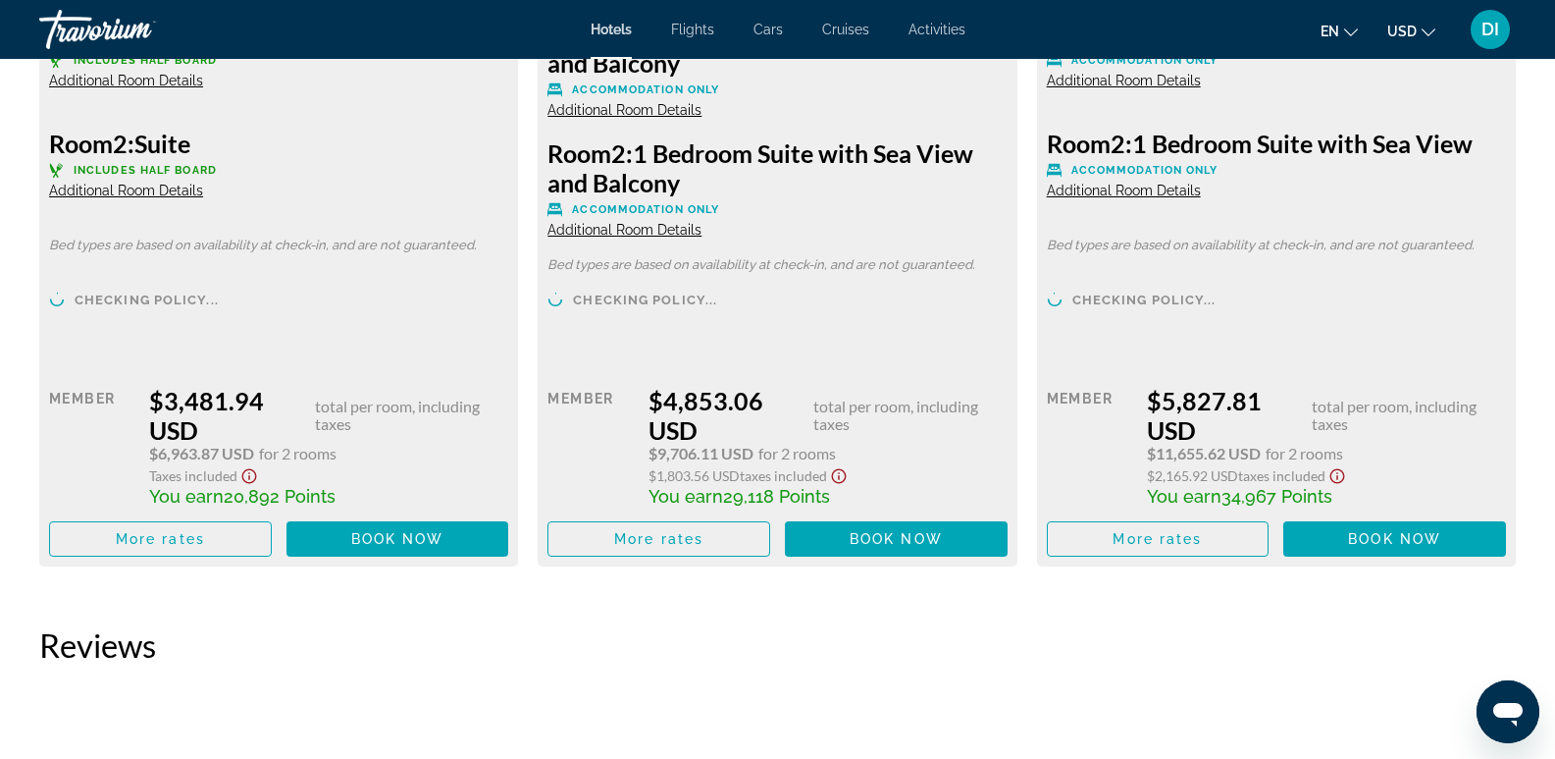
scroll to position [3856, 0]
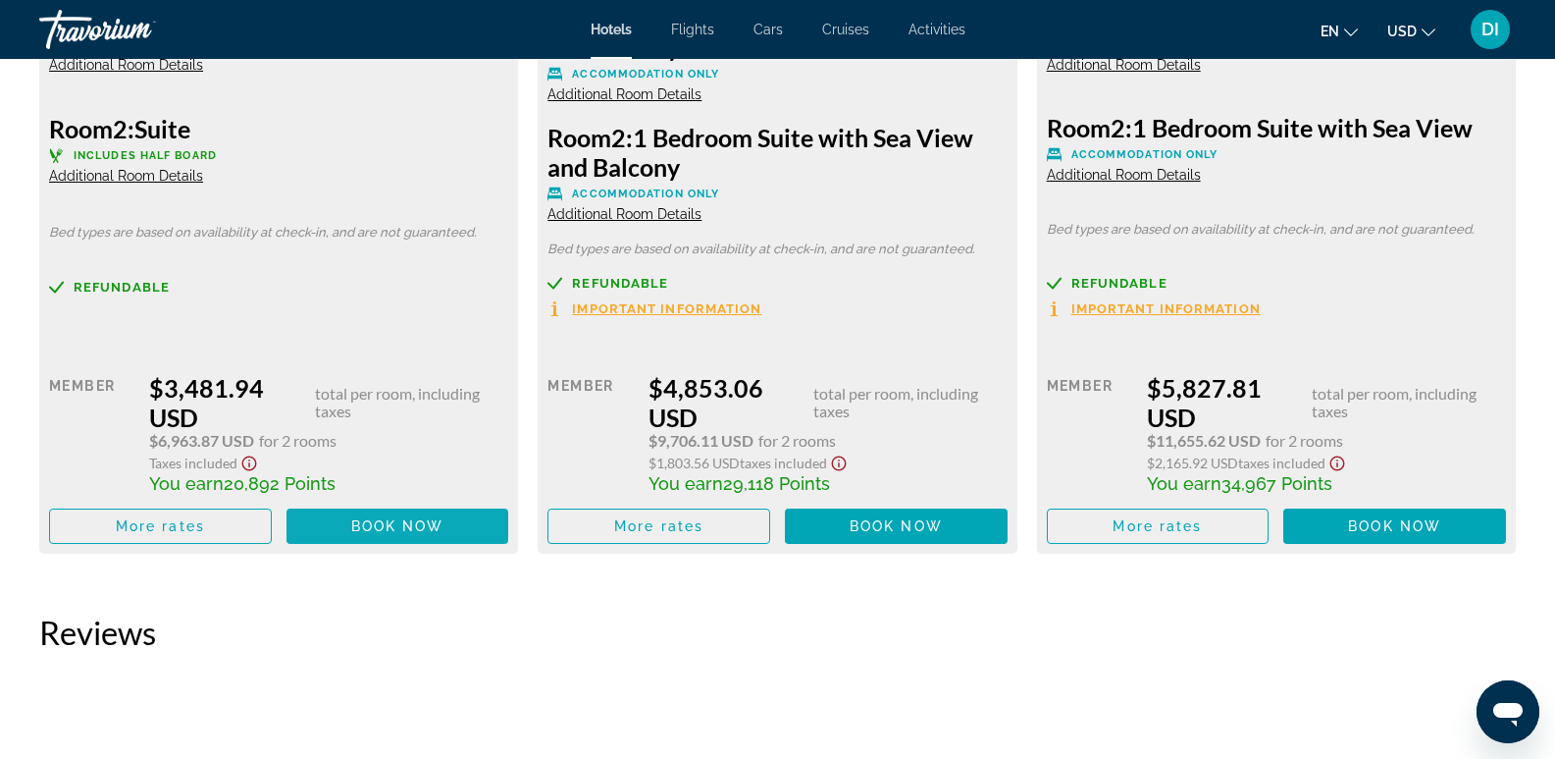
click at [380, 524] on span "Book now" at bounding box center [397, 526] width 93 height 16
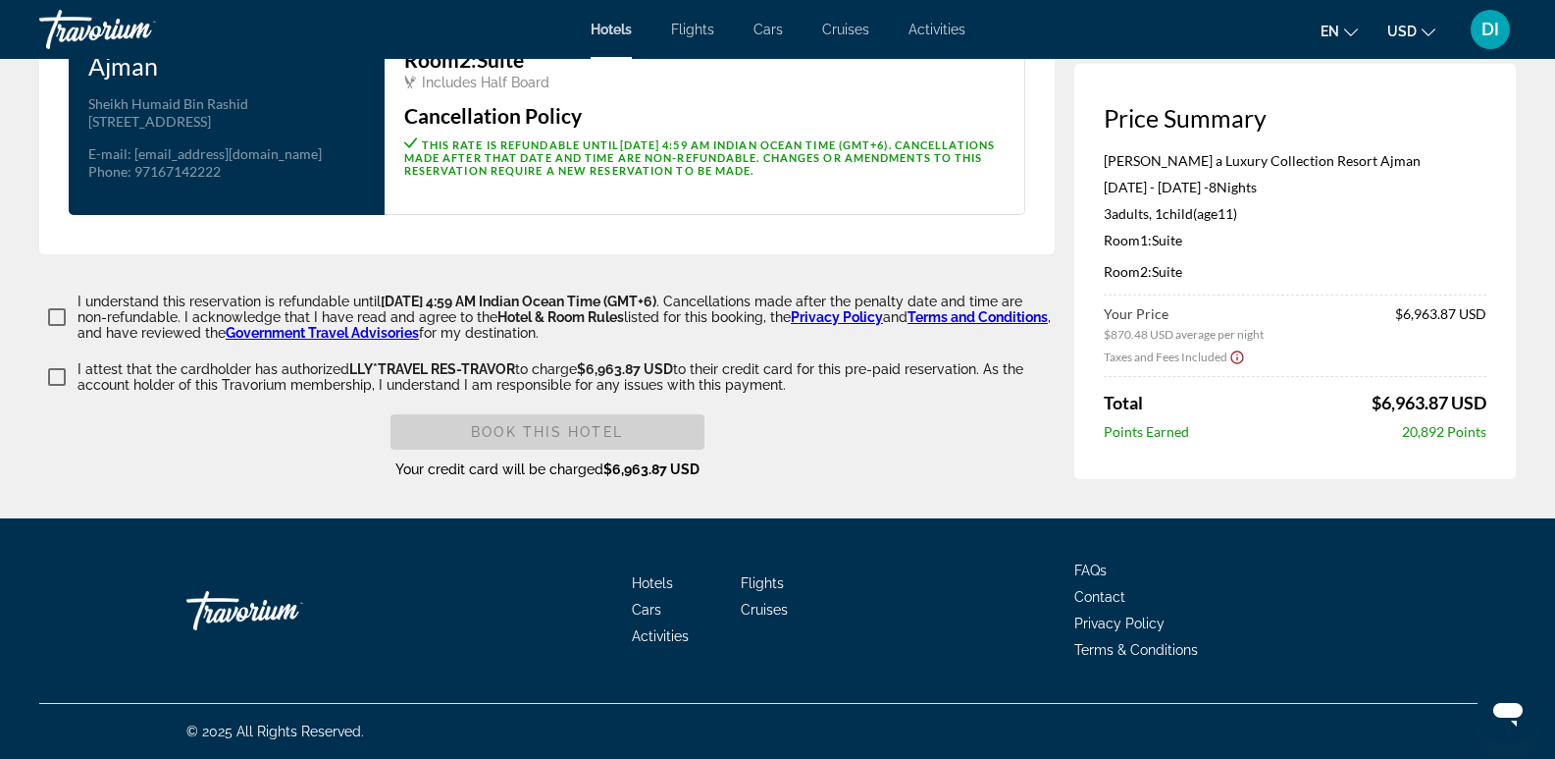
scroll to position [2640, 0]
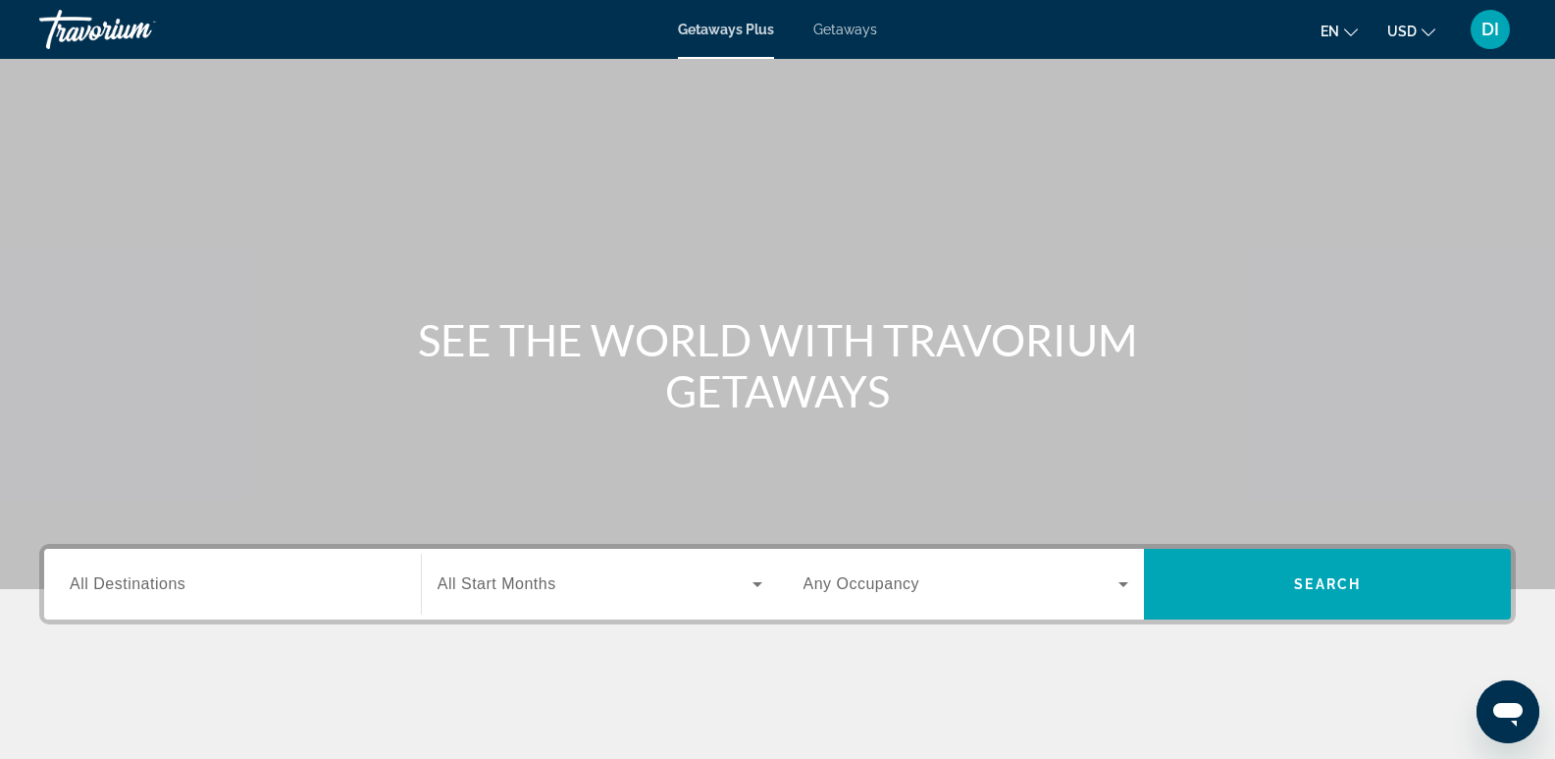
click at [148, 588] on span "All Destinations" at bounding box center [128, 583] width 116 height 17
click at [148, 588] on input "Destination All Destinations" at bounding box center [233, 585] width 326 height 24
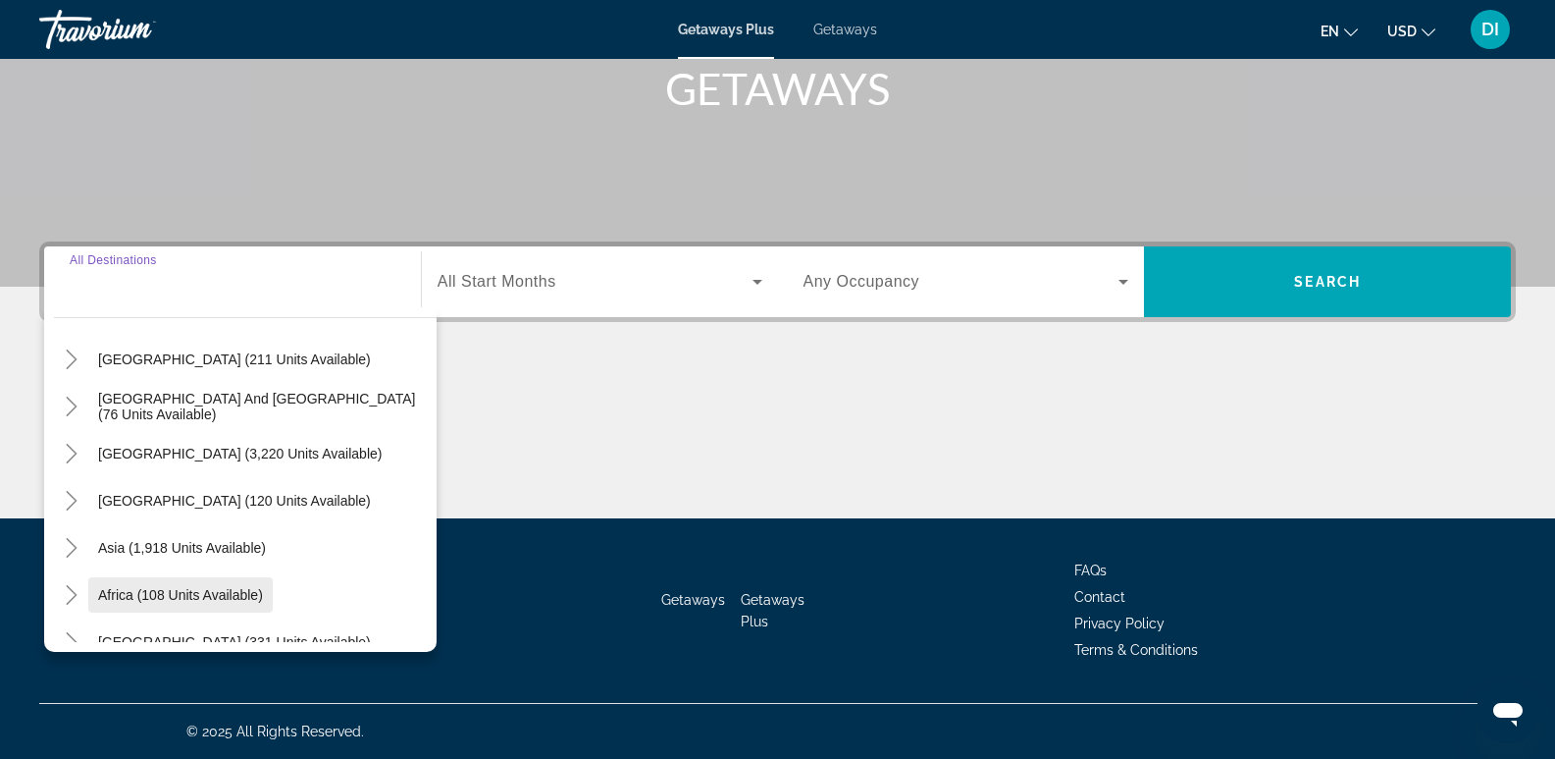
scroll to position [318, 0]
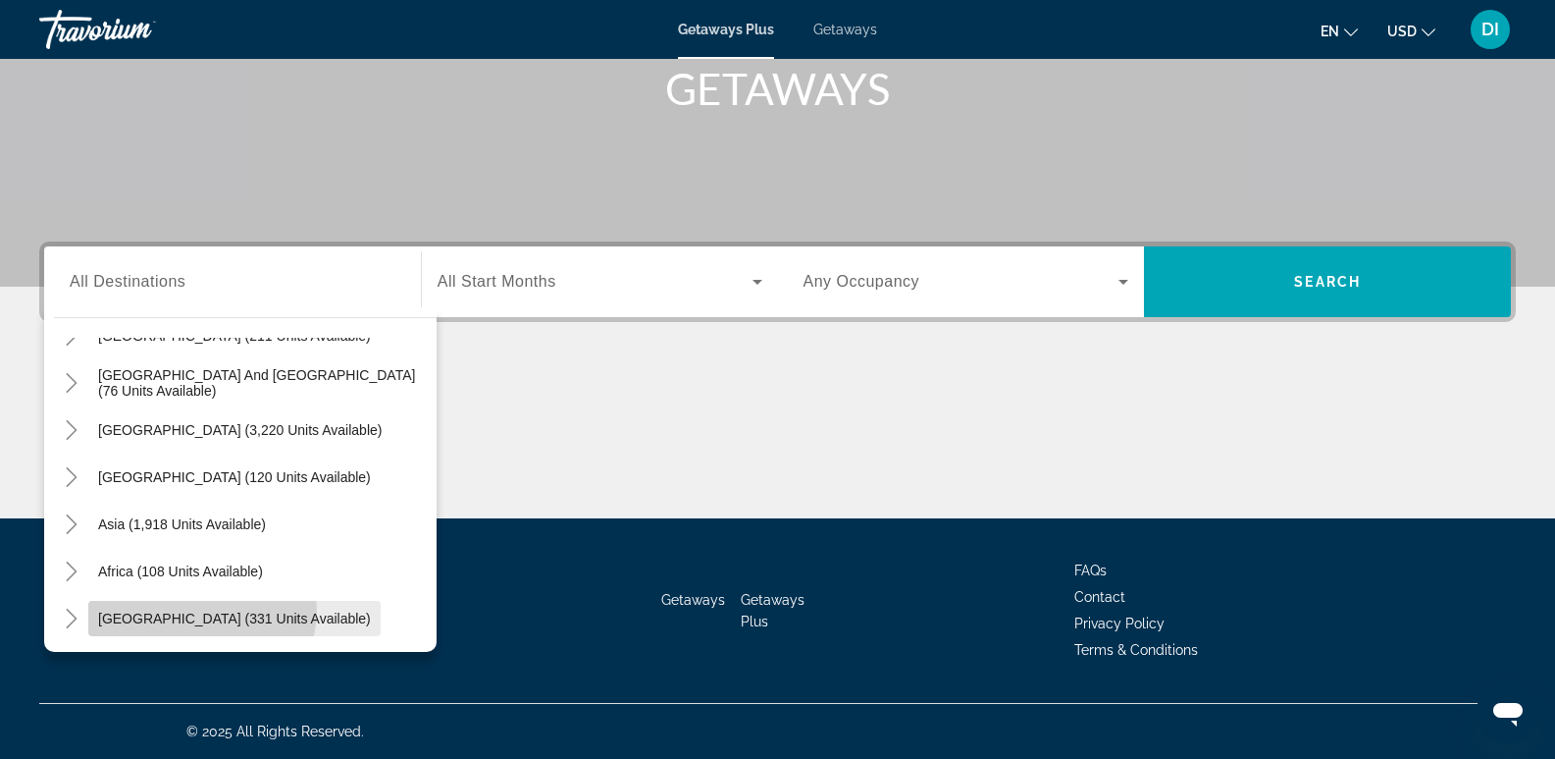
click at [201, 609] on span "Search widget" at bounding box center [234, 618] width 292 height 47
type input "**********"
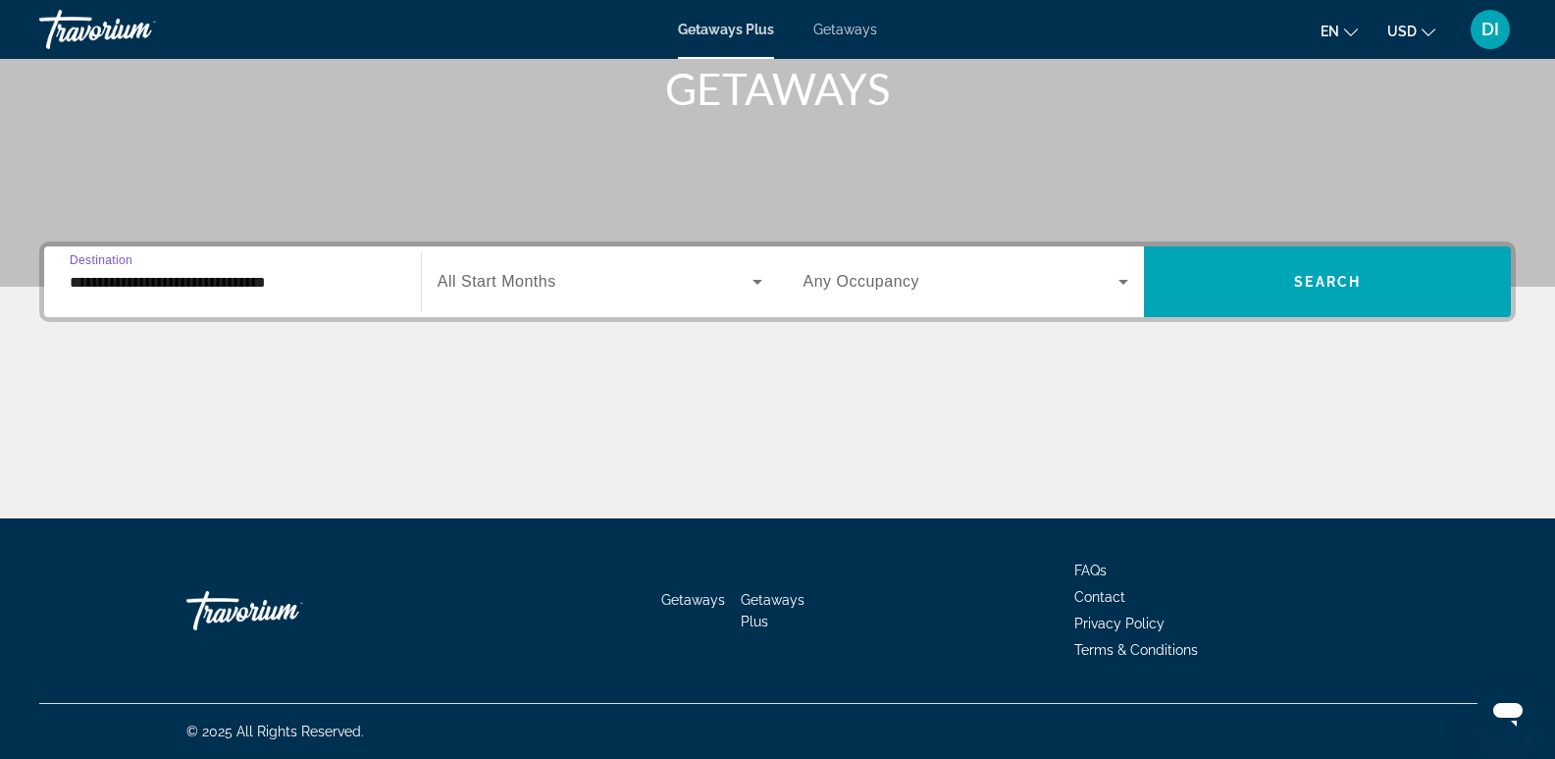
click at [488, 288] on span "All Start Months" at bounding box center [497, 281] width 119 height 17
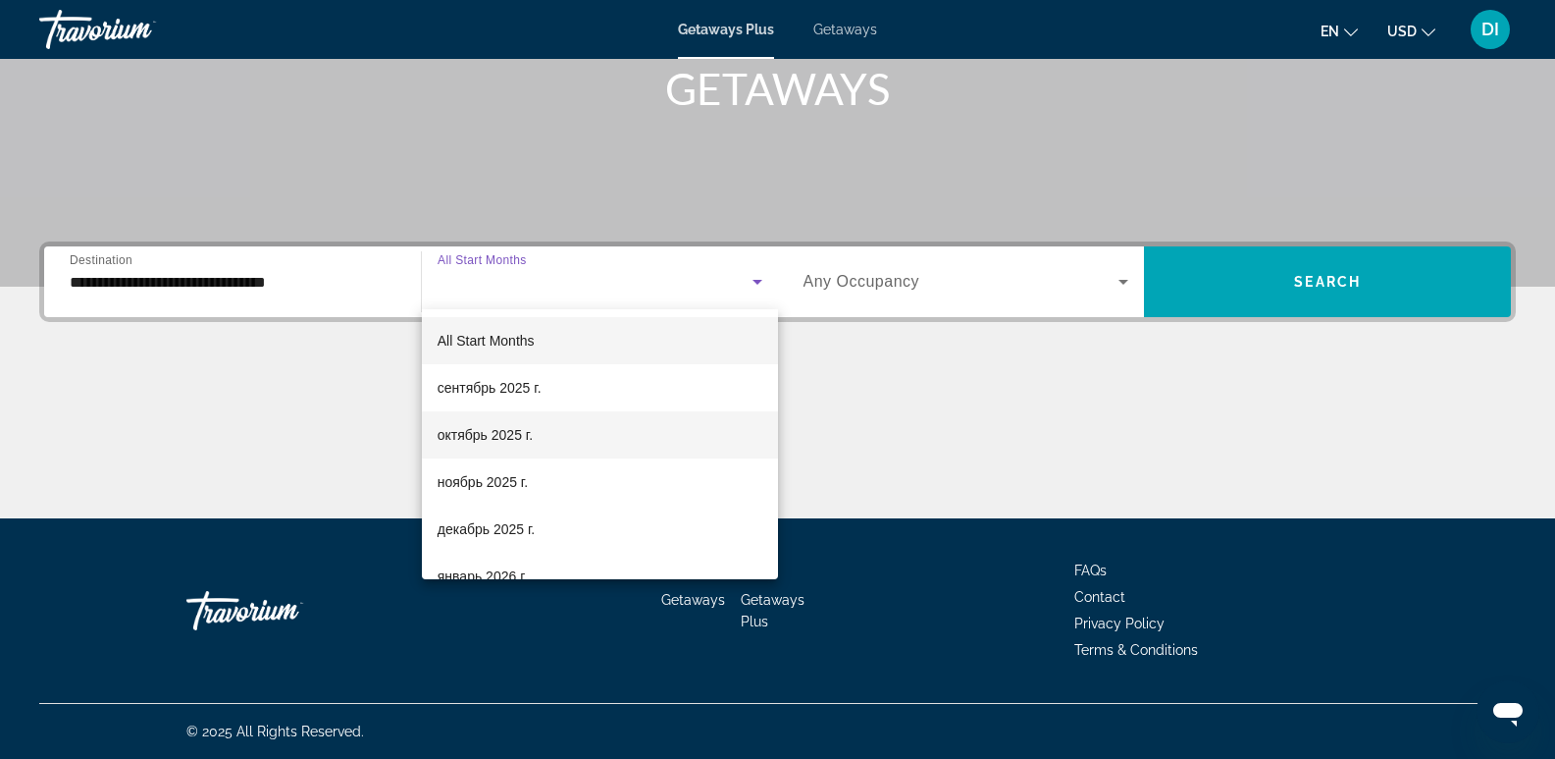
click at [481, 428] on span "октябрь 2025 г." at bounding box center [485, 435] width 95 height 24
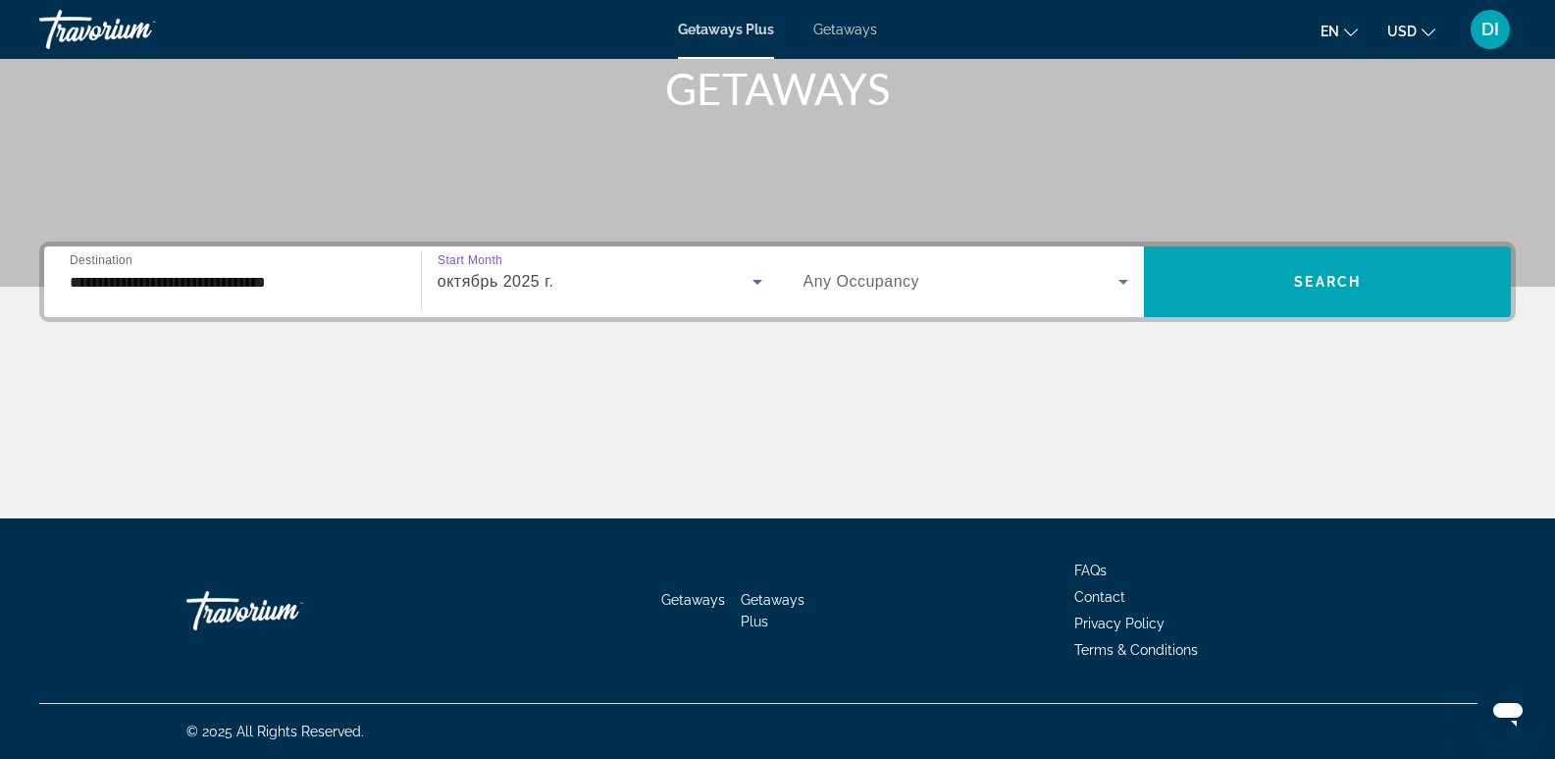
click at [837, 288] on span "Any Occupancy" at bounding box center [862, 281] width 117 height 17
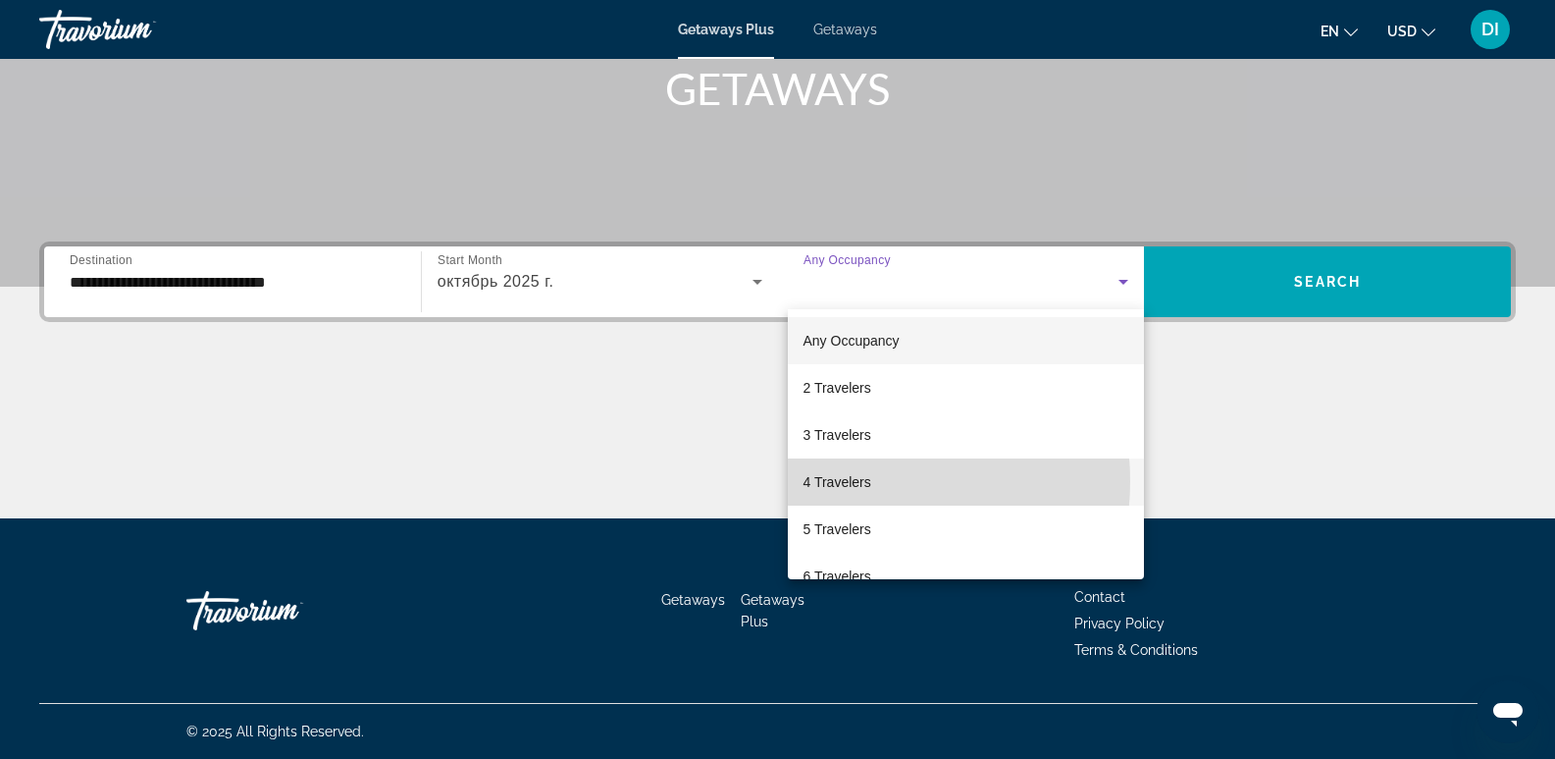
click at [843, 481] on span "4 Travelers" at bounding box center [838, 482] width 68 height 24
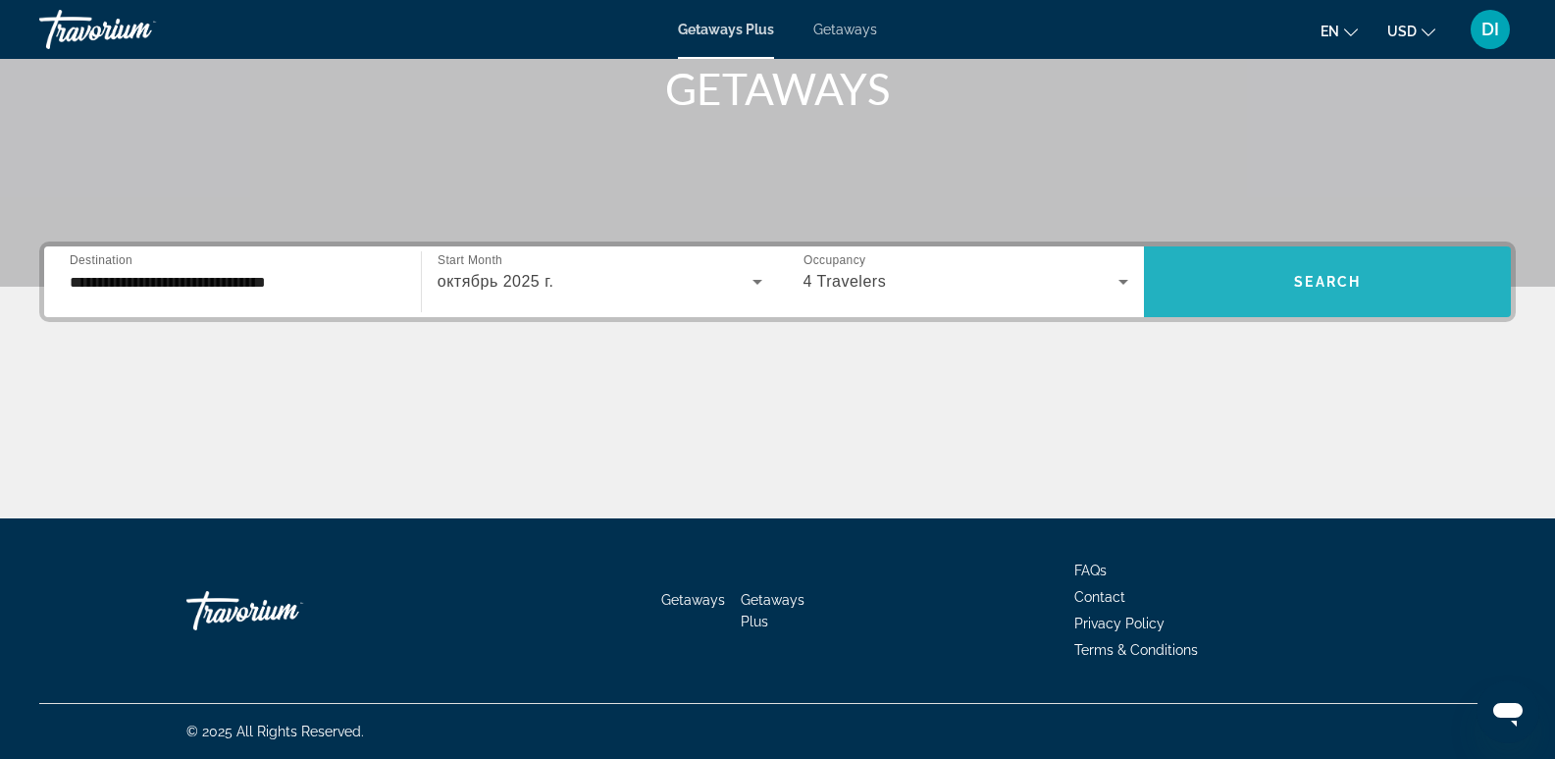
click at [1338, 278] on span "Search" at bounding box center [1327, 282] width 67 height 16
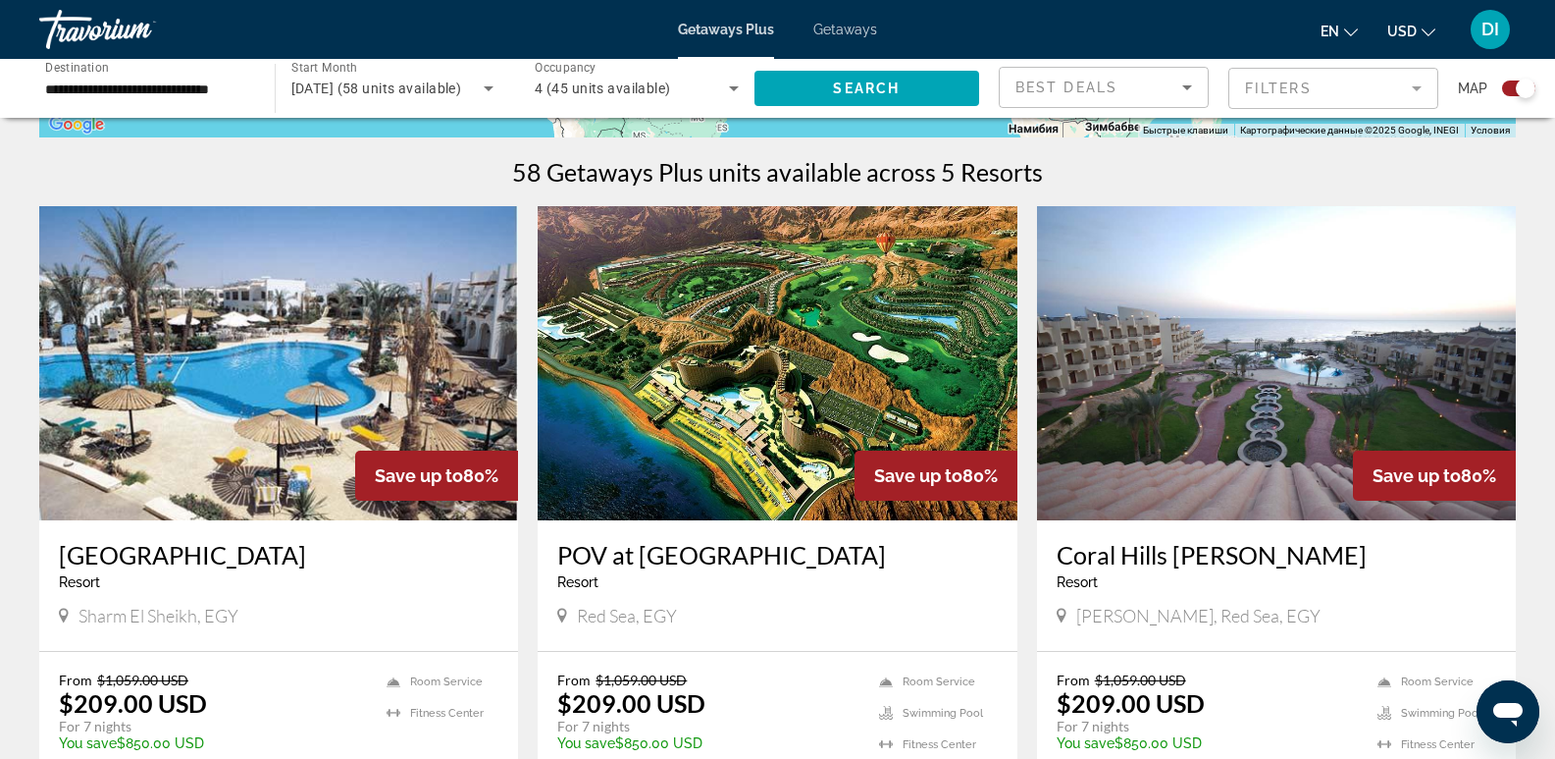
scroll to position [687, 0]
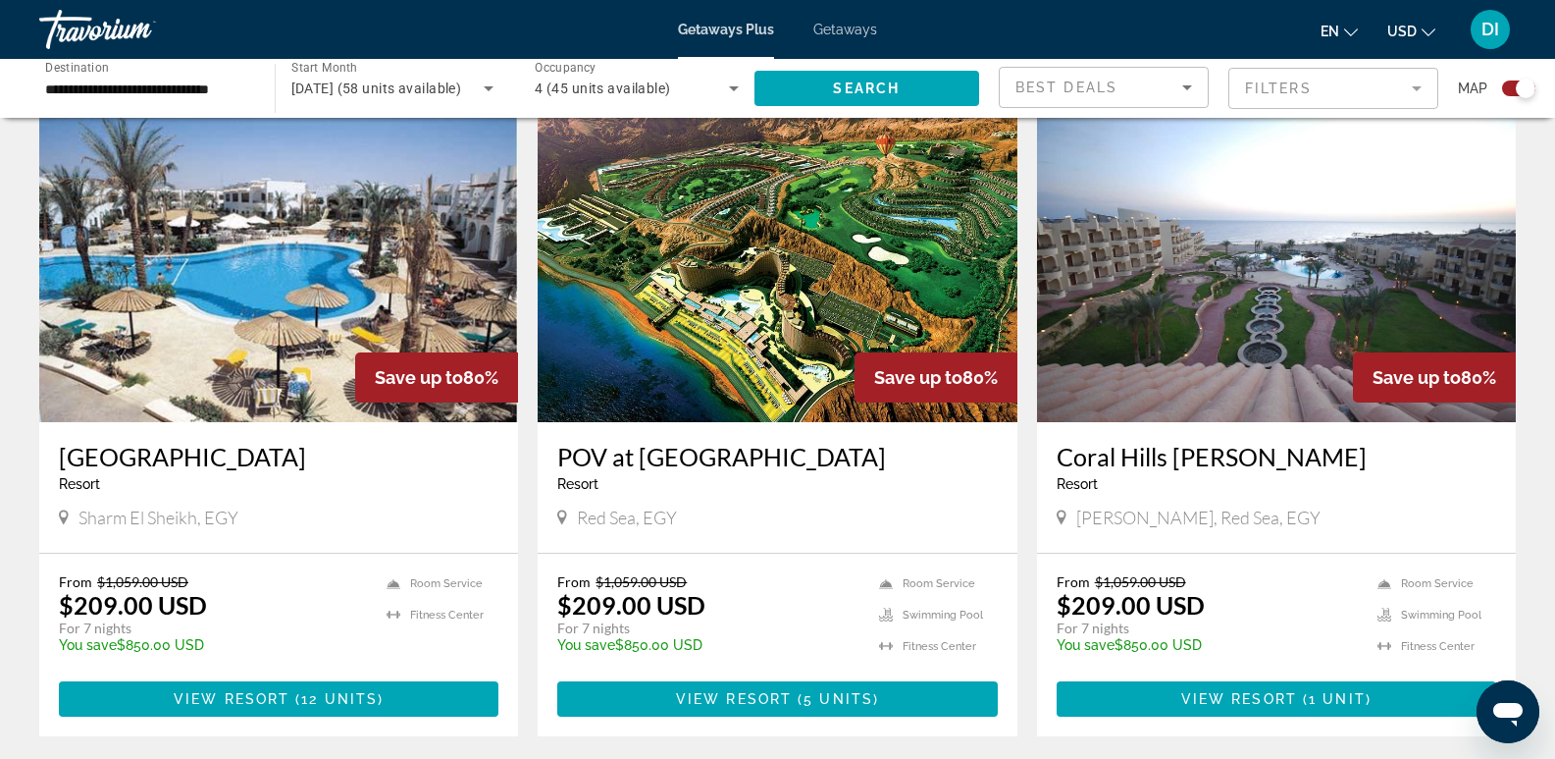
click at [768, 455] on h3 "POV at Porto Sokhna" at bounding box center [777, 456] width 440 height 29
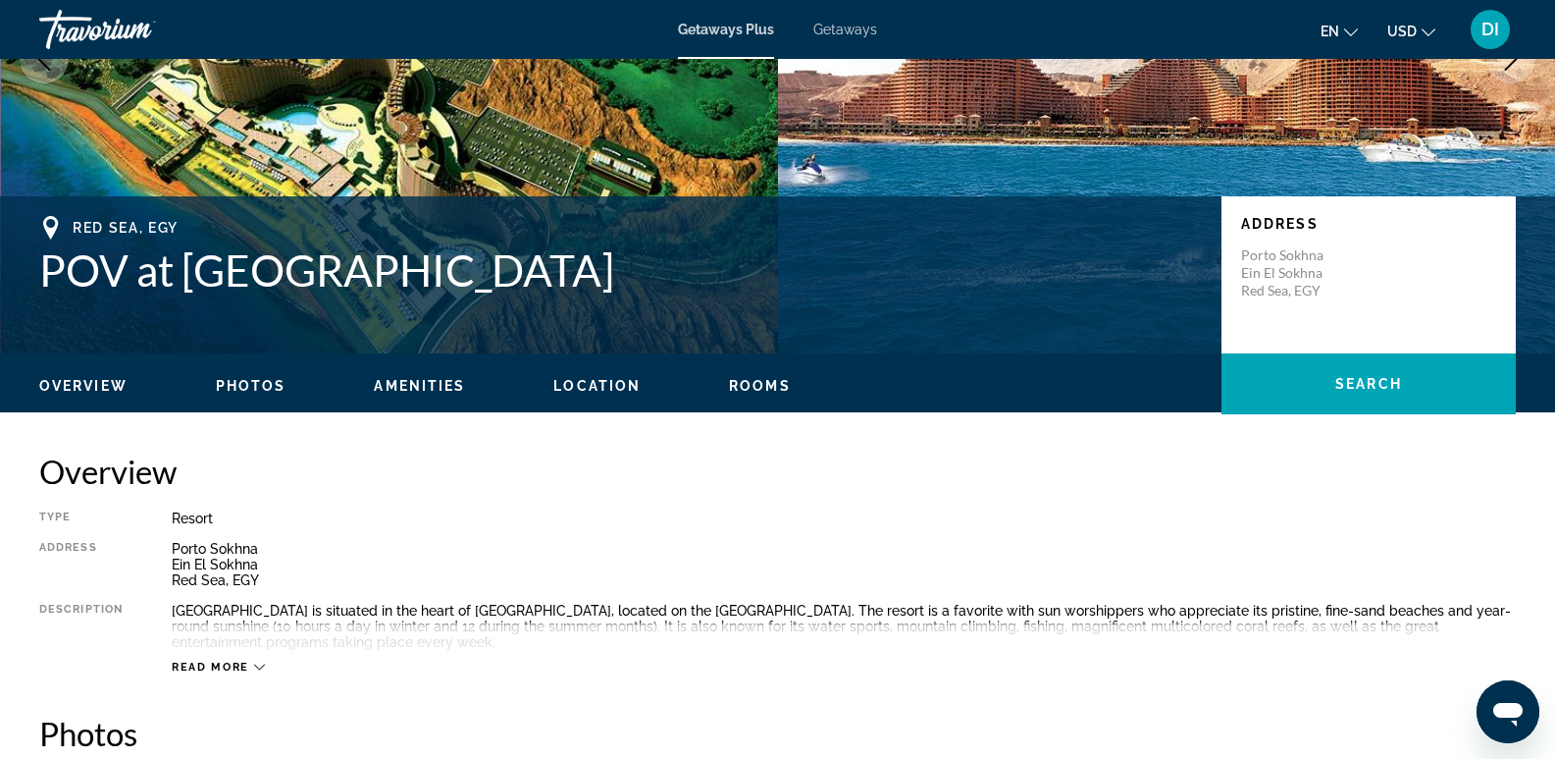
scroll to position [393, 0]
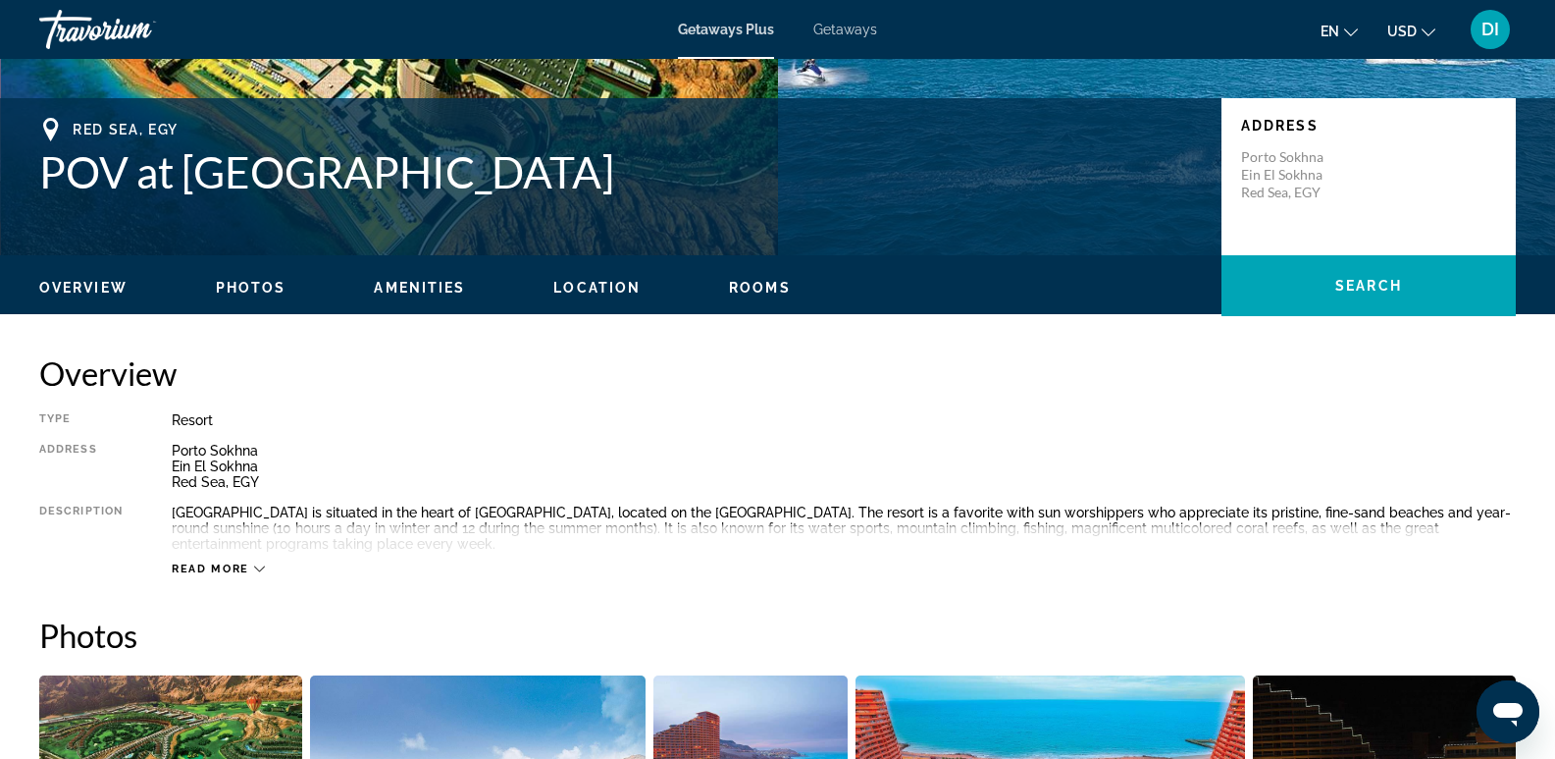
click at [210, 563] on span "Read more" at bounding box center [211, 568] width 78 height 13
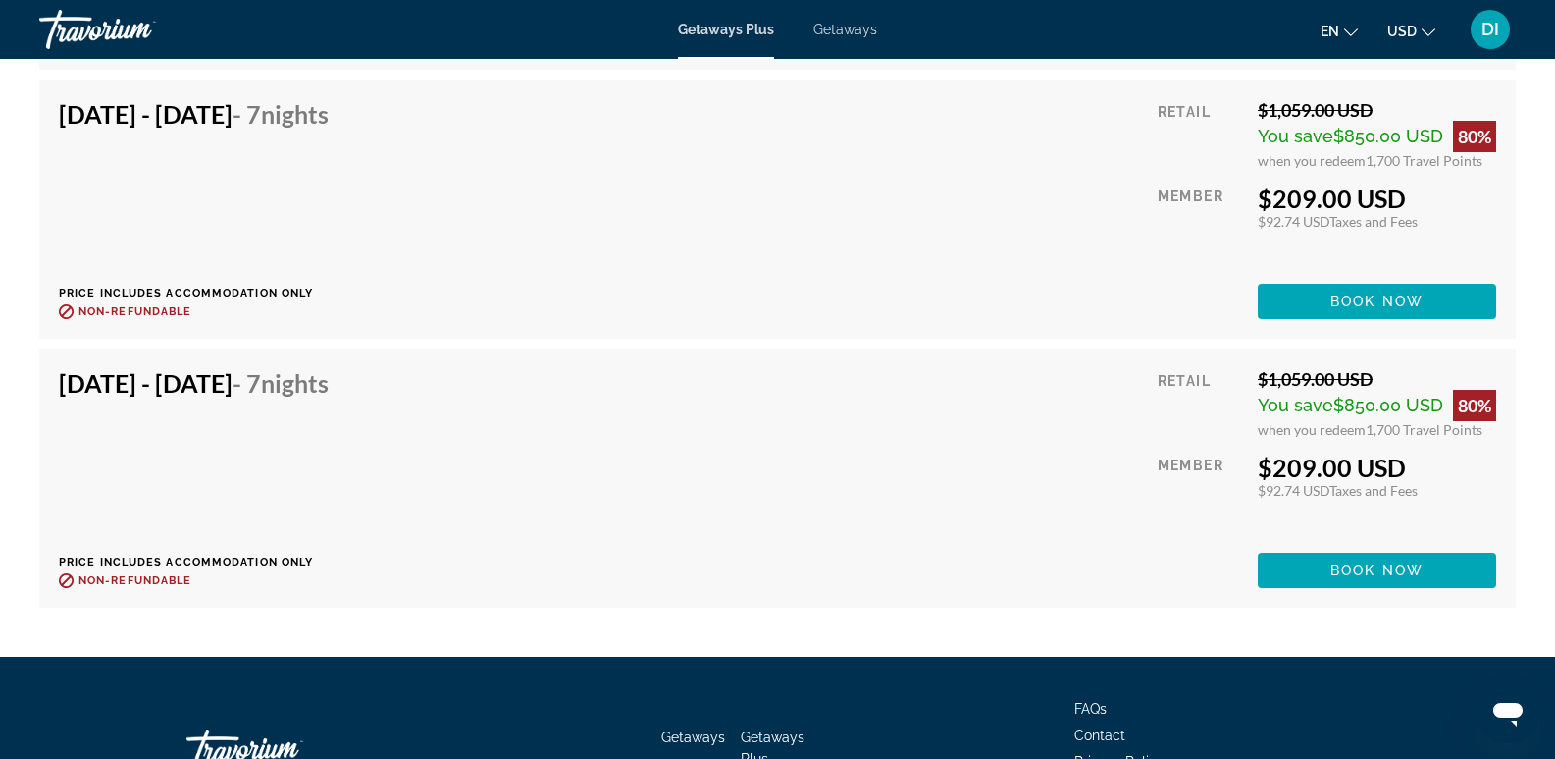
scroll to position [4220, 0]
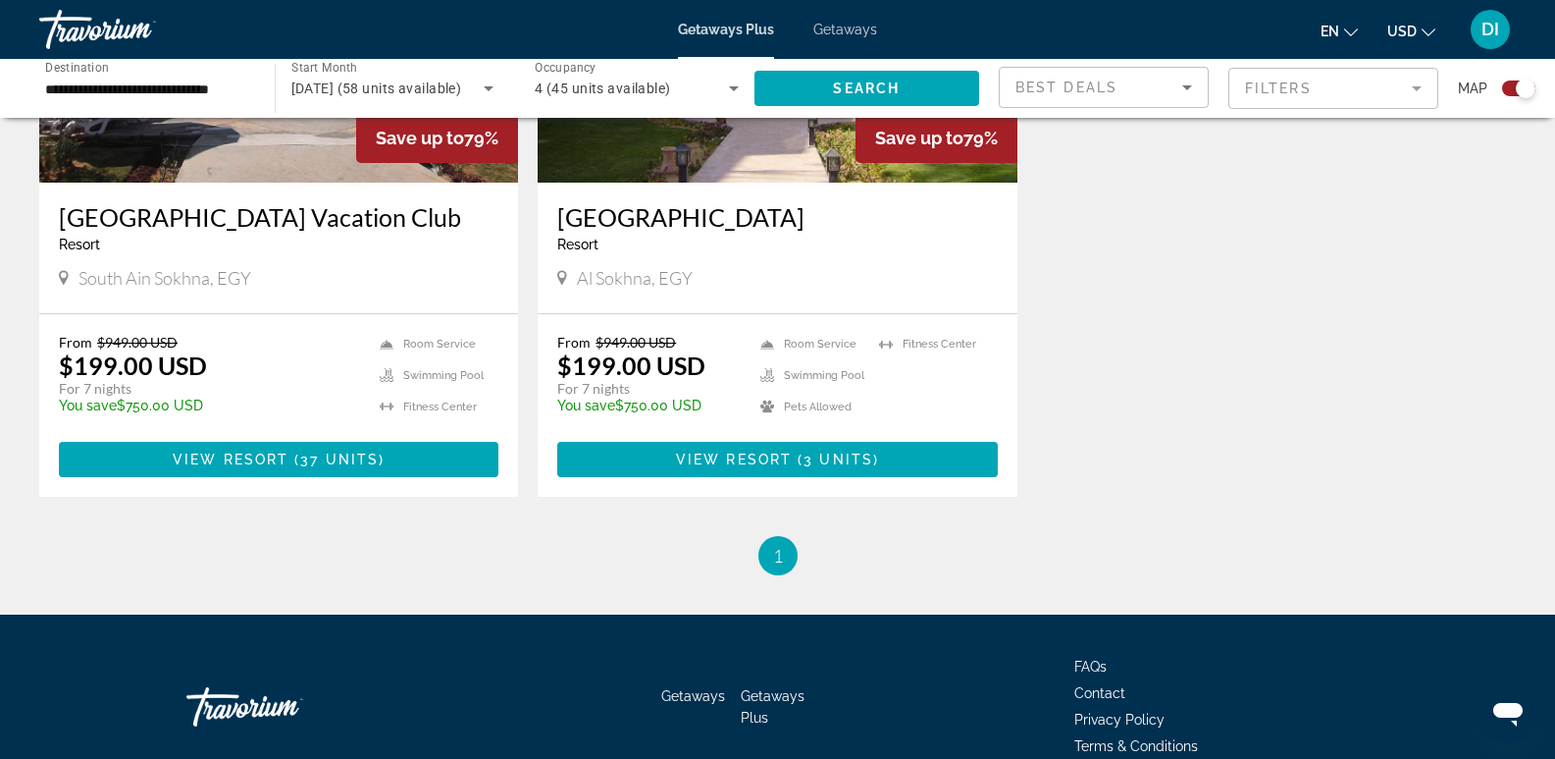
scroll to position [1668, 0]
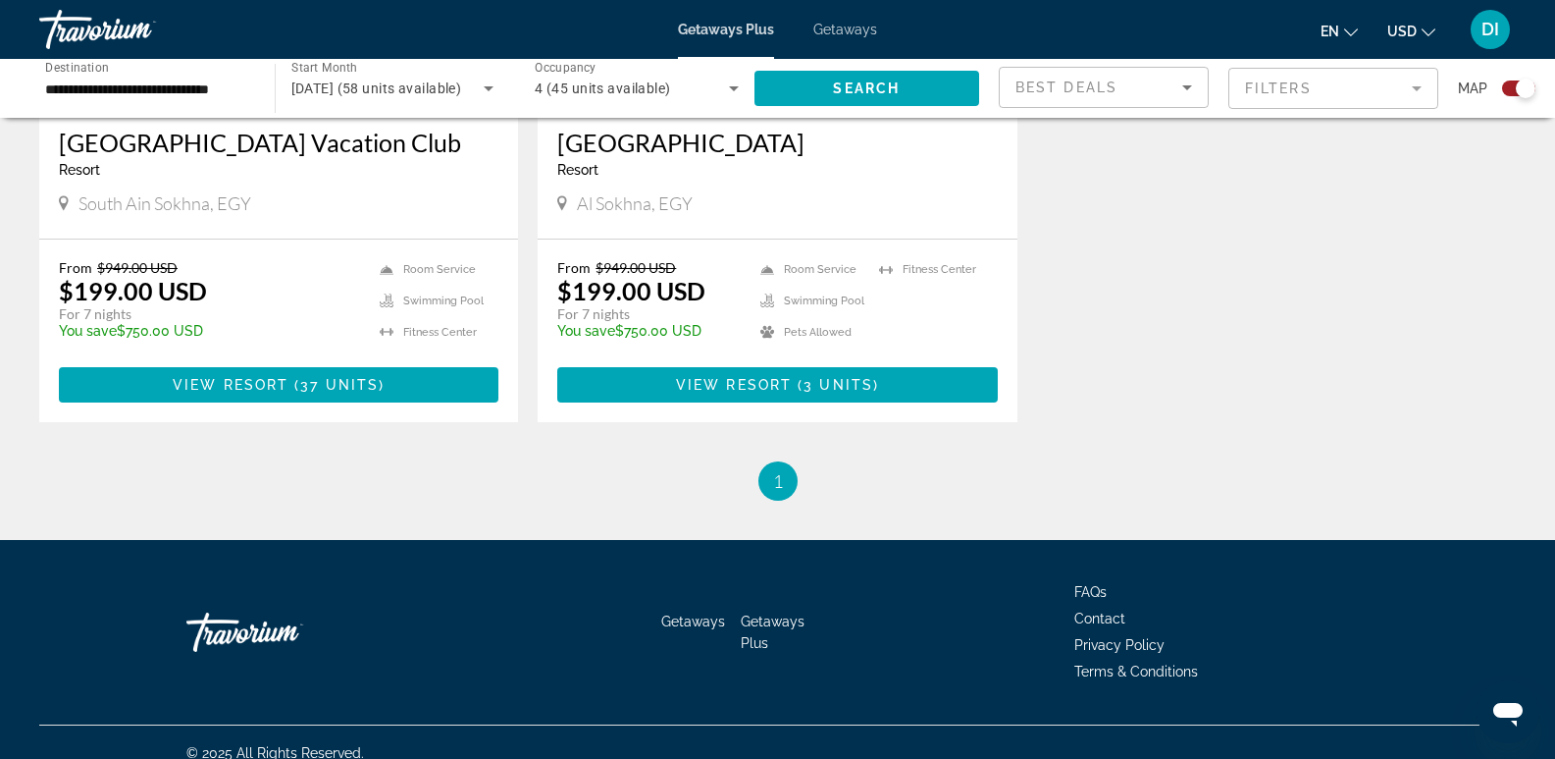
click at [140, 84] on input "**********" at bounding box center [147, 90] width 204 height 24
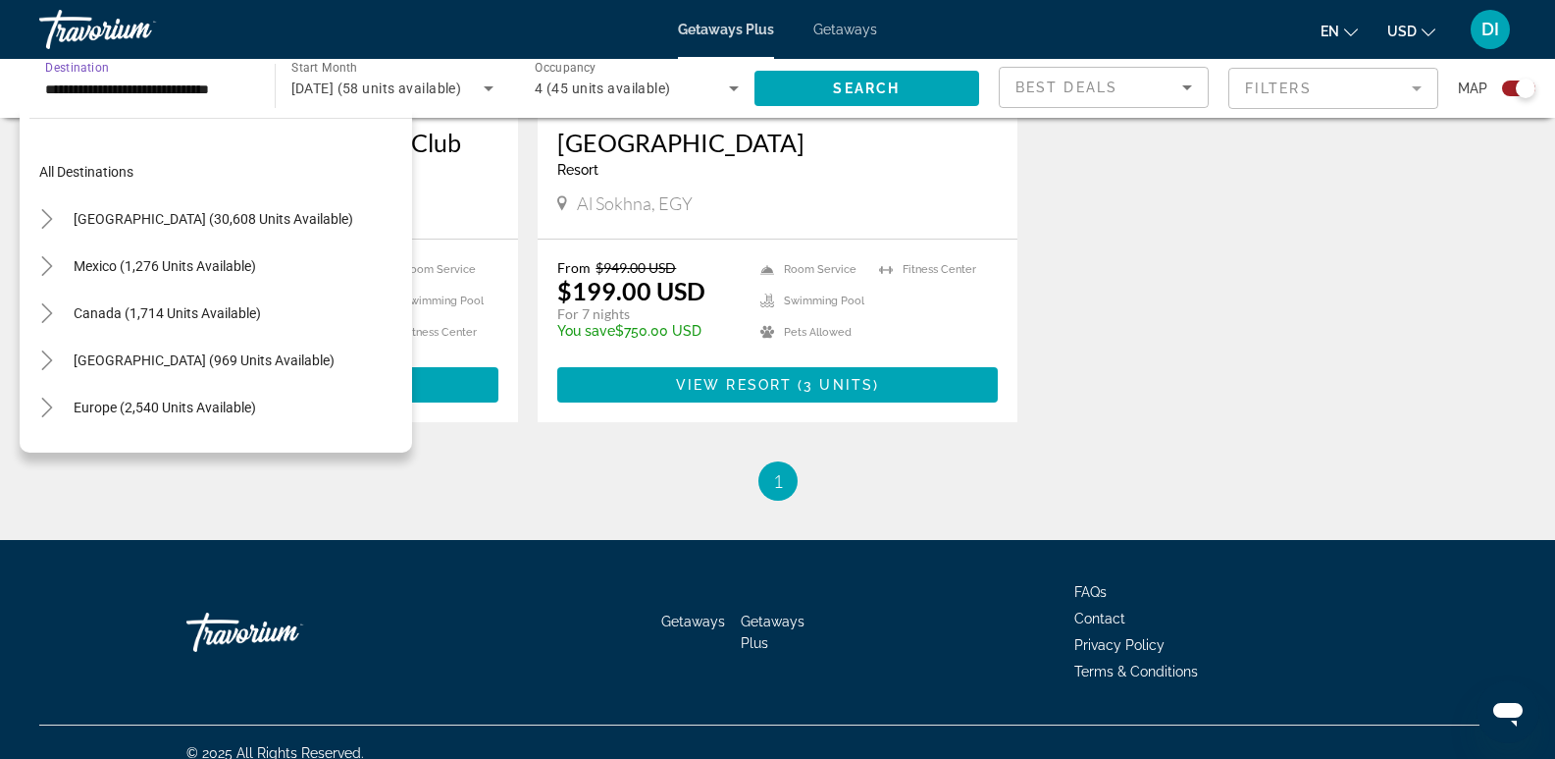
scroll to position [446, 0]
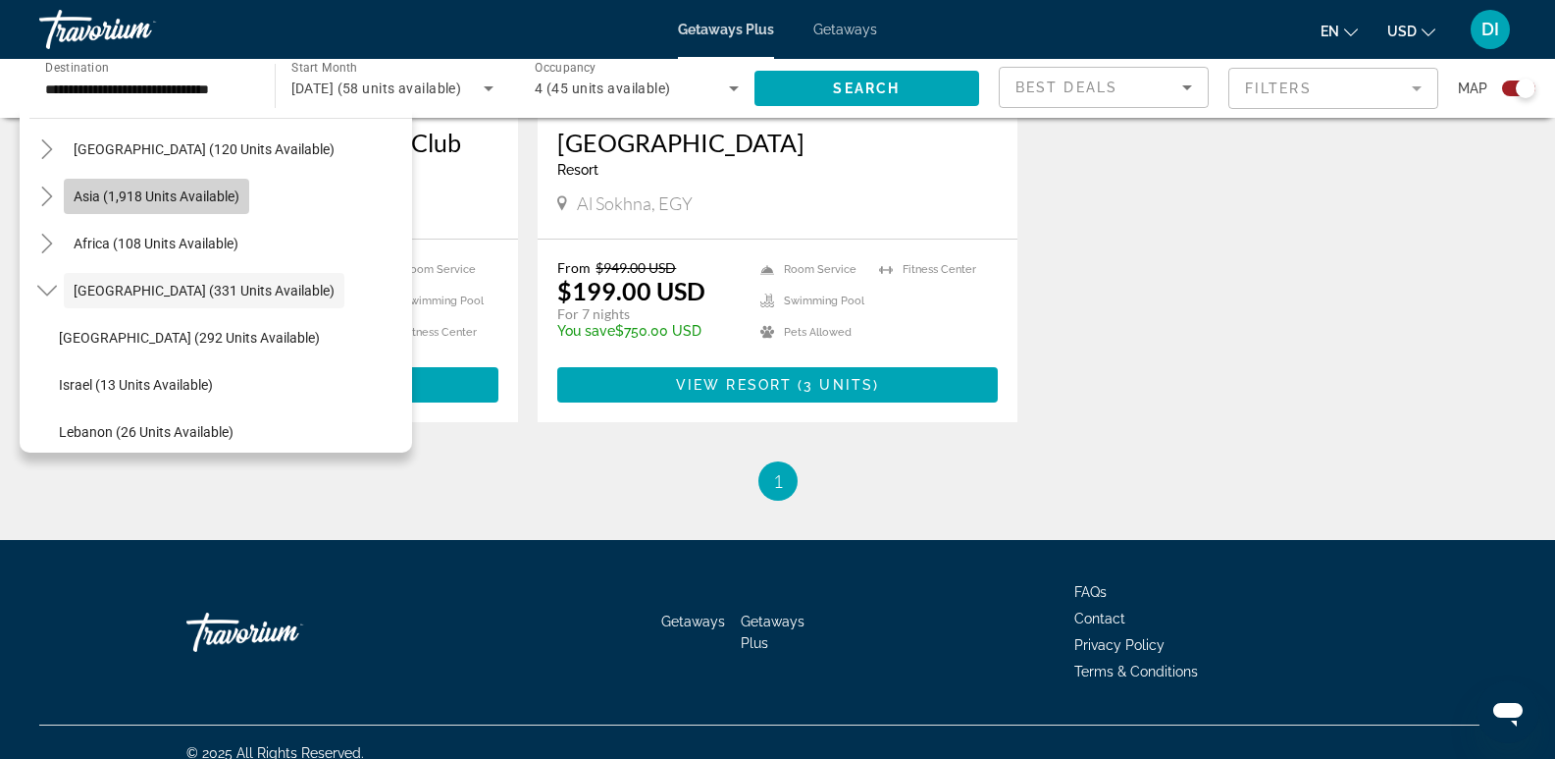
click at [154, 193] on span "Asia (1,918 units available)" at bounding box center [157, 196] width 166 height 16
type input "**********"
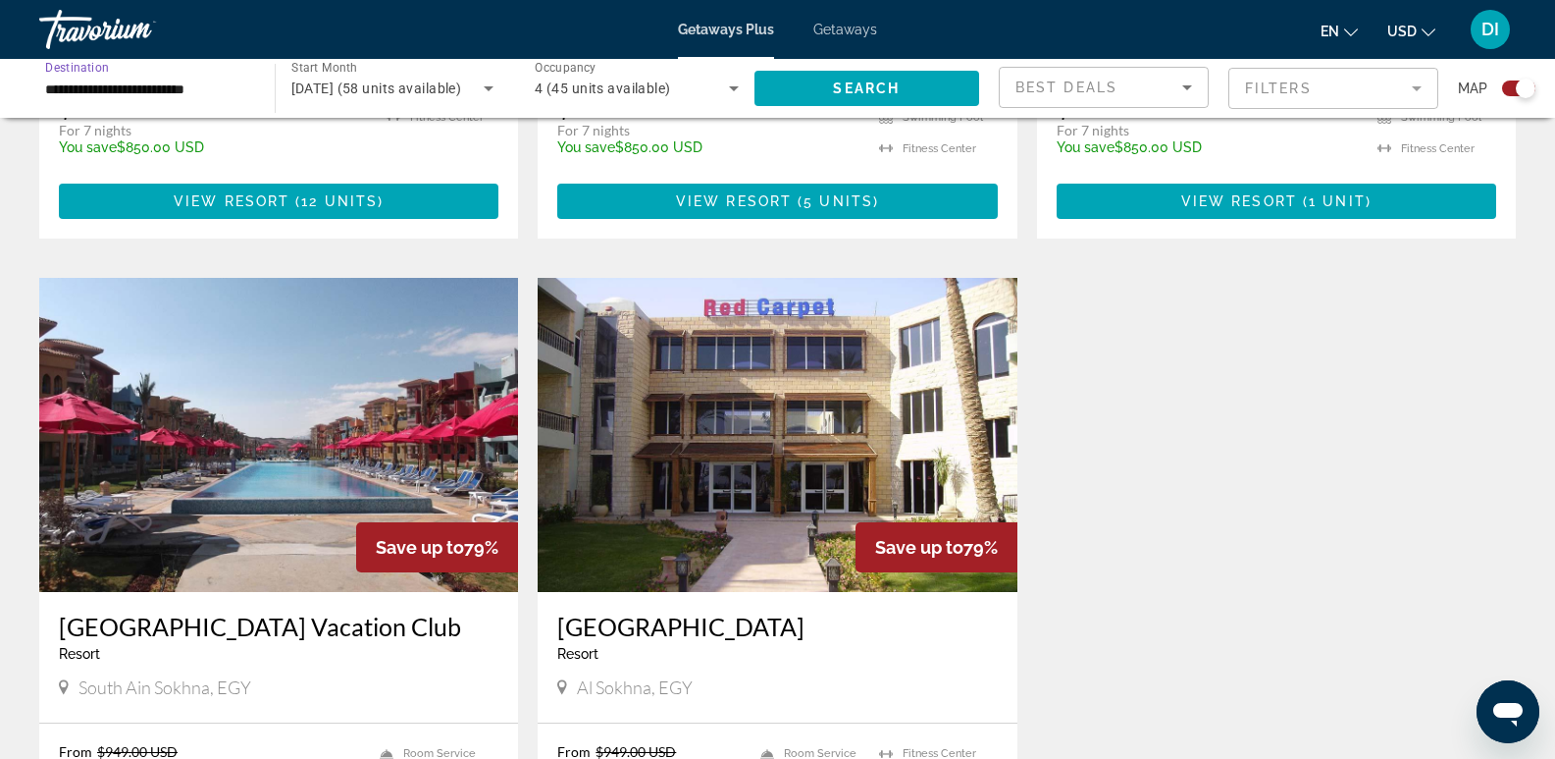
scroll to position [1079, 0]
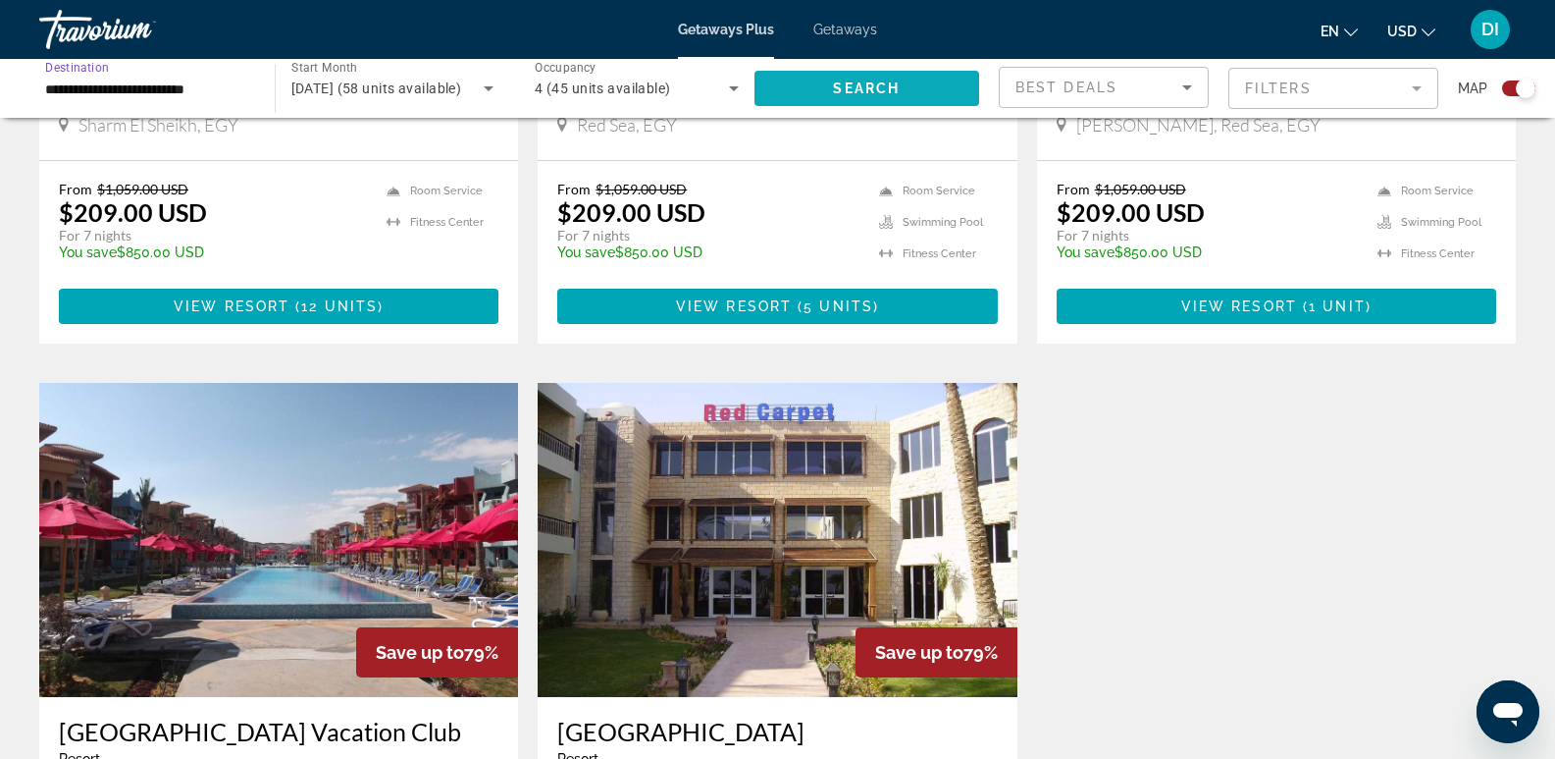
click at [866, 84] on span "Search" at bounding box center [866, 88] width 67 height 16
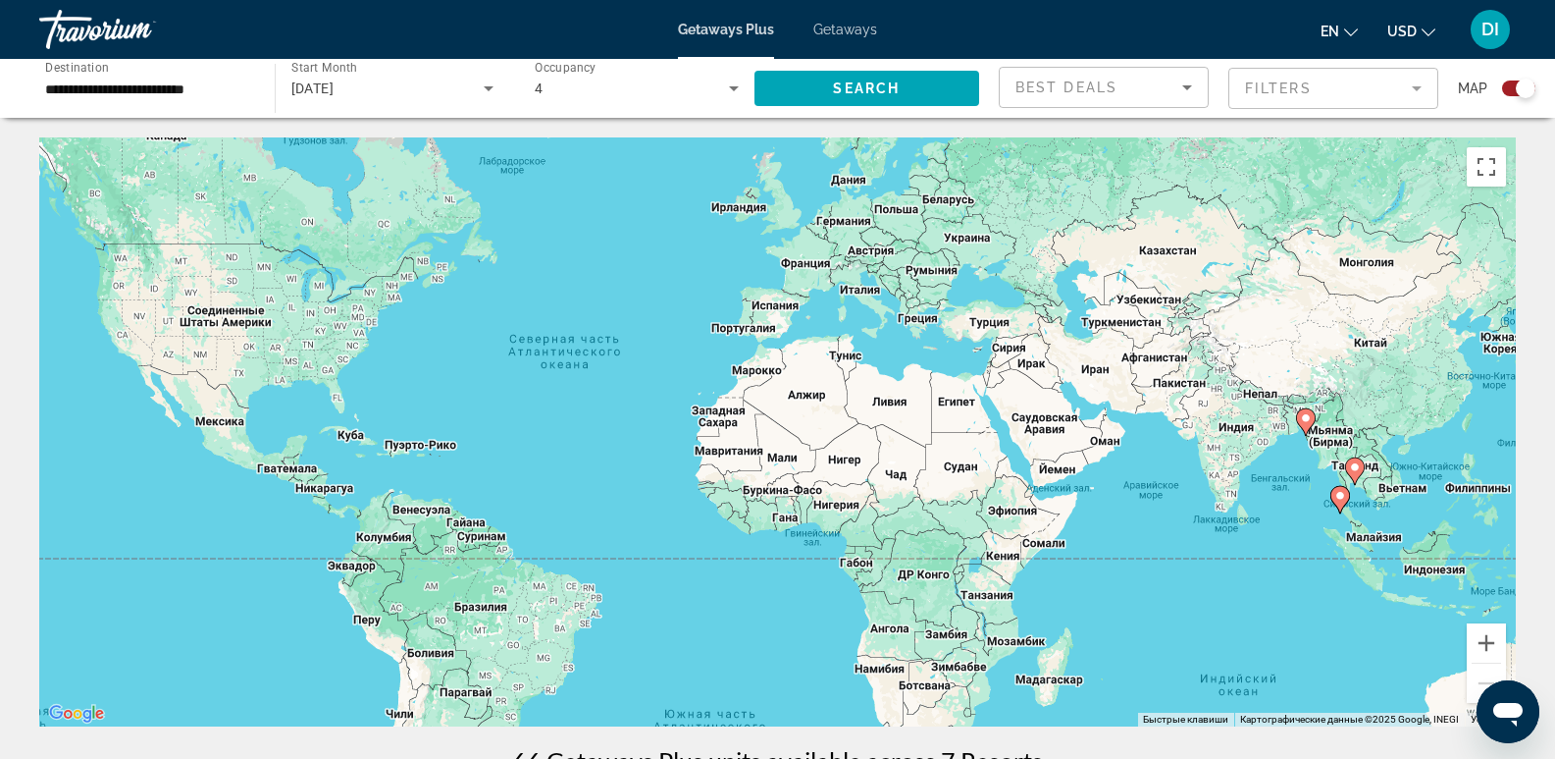
drag, startPoint x: 1424, startPoint y: 479, endPoint x: 1268, endPoint y: 430, distance: 163.6
click at [1268, 430] on div "Чтобы активировать перетаскивание с помощью клавиатуры, нажмите Alt + Ввод. Пос…" at bounding box center [777, 431] width 1477 height 589
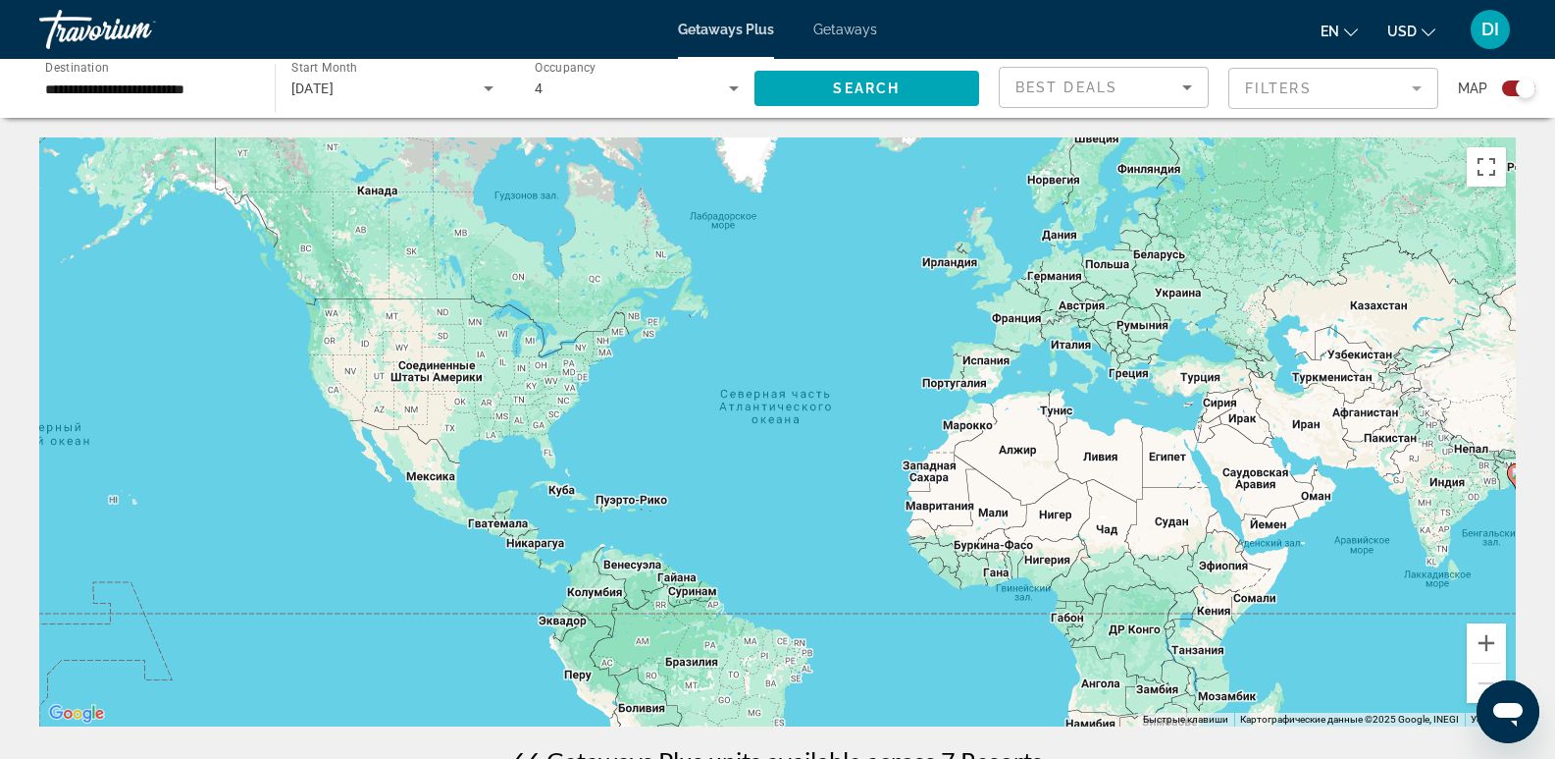
drag, startPoint x: 462, startPoint y: 308, endPoint x: 688, endPoint y: 367, distance: 233.3
click at [688, 367] on div "Чтобы активировать перетаскивание с помощью клавиатуры, нажмите Alt + Ввод. Пос…" at bounding box center [777, 431] width 1477 height 589
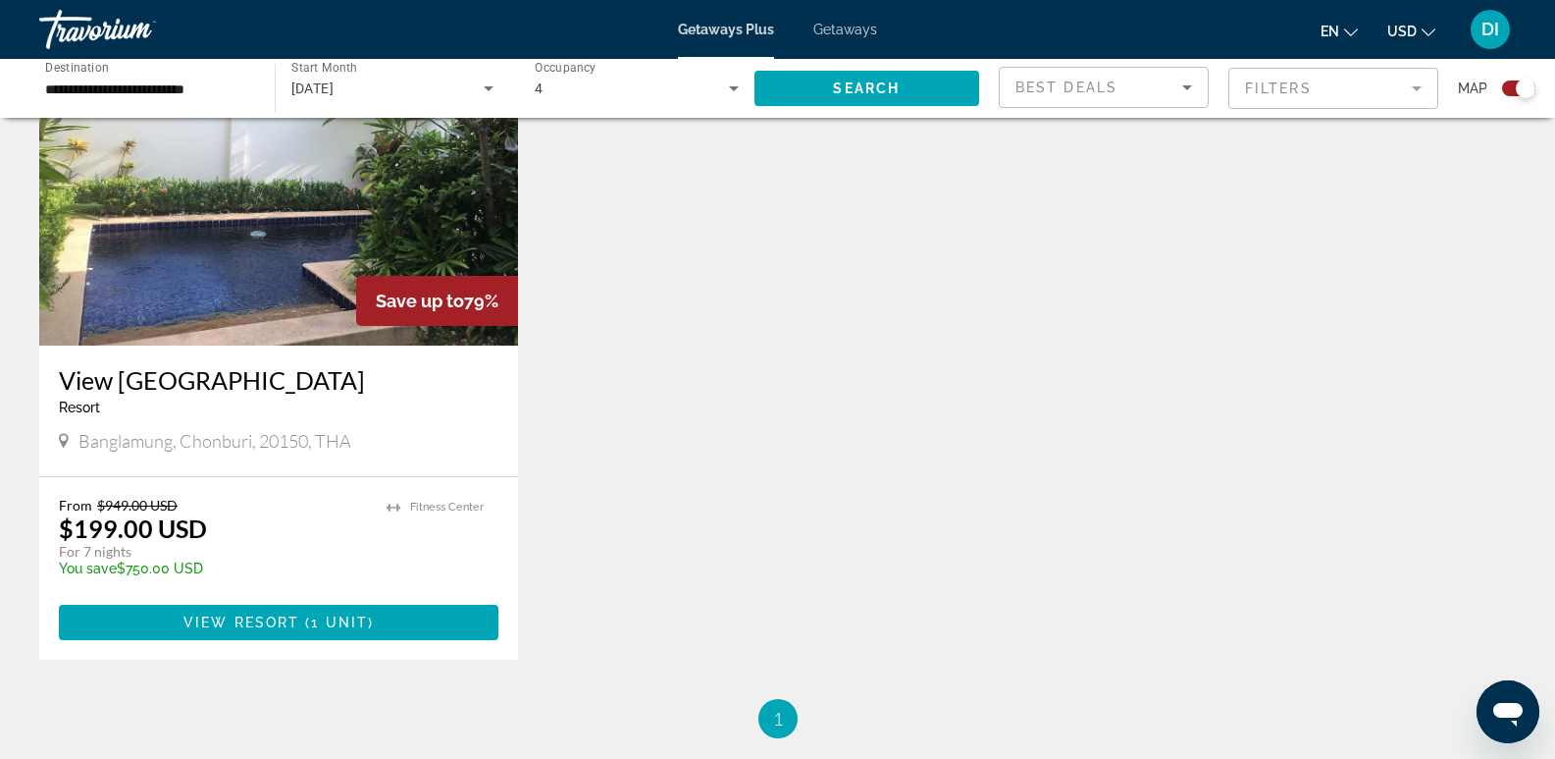
scroll to position [2159, 0]
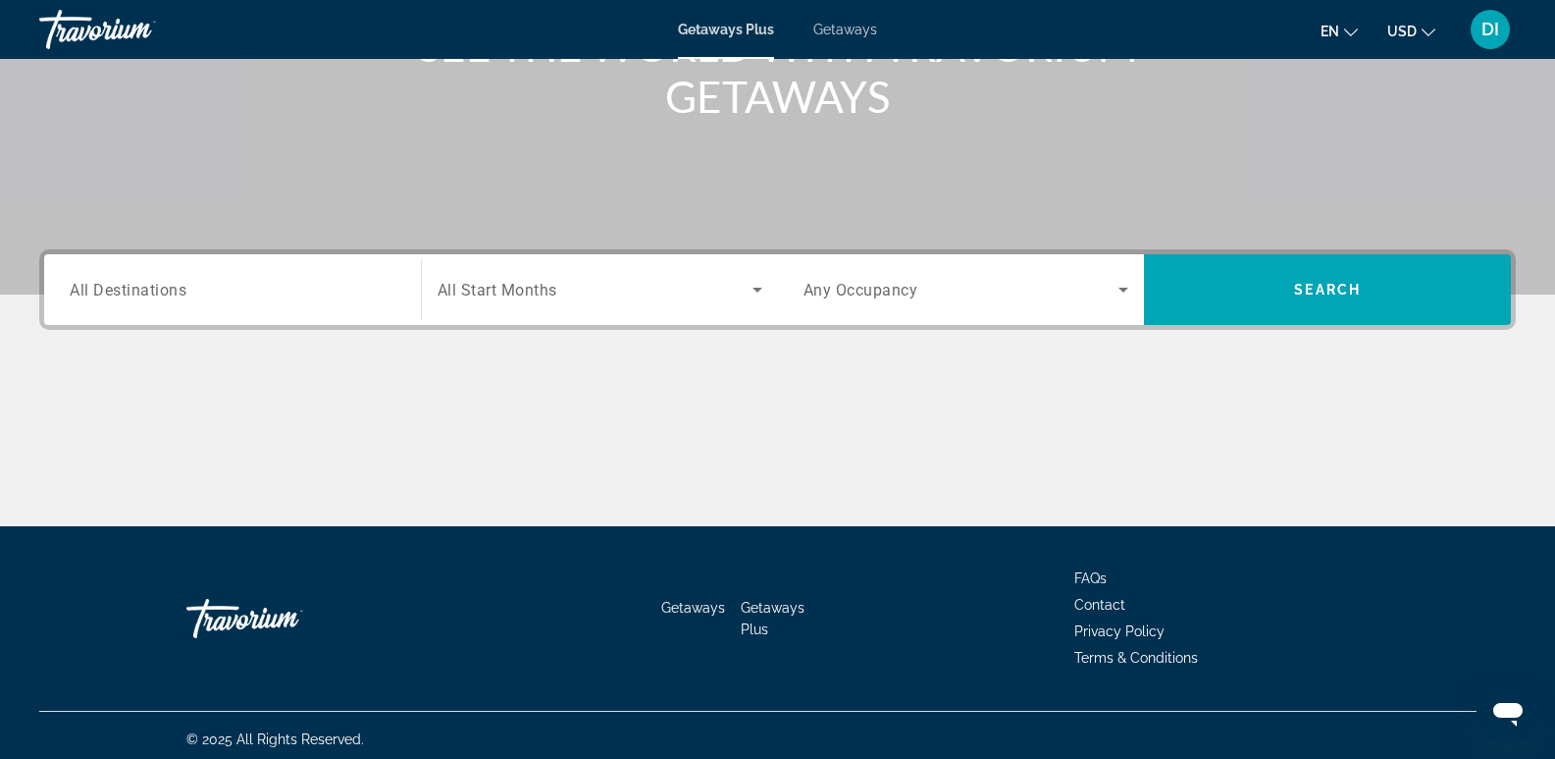
click at [150, 286] on span "All Destinations" at bounding box center [128, 289] width 117 height 19
click at [150, 286] on input "Destination All Destinations" at bounding box center [233, 291] width 326 height 24
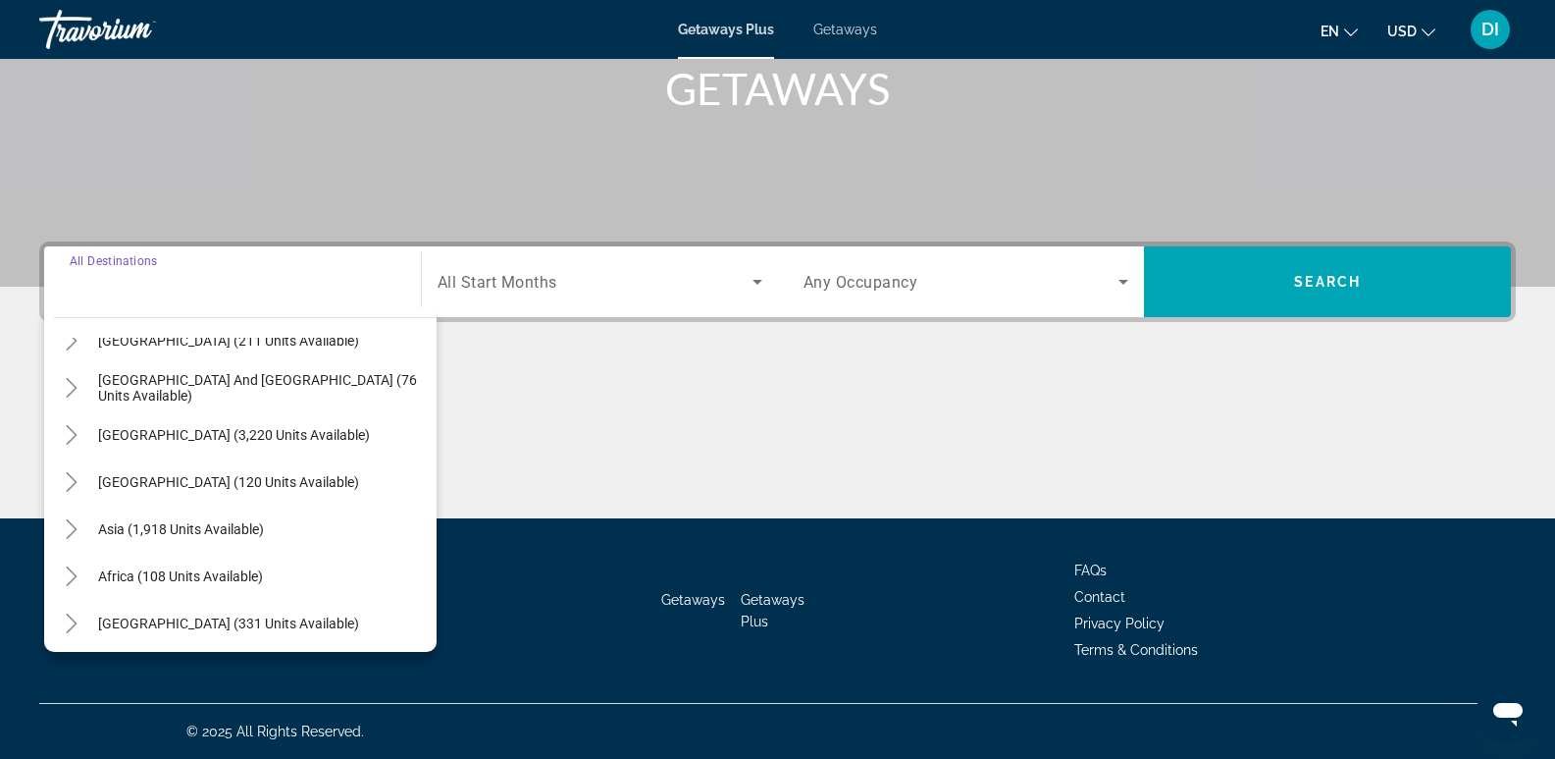
scroll to position [318, 0]
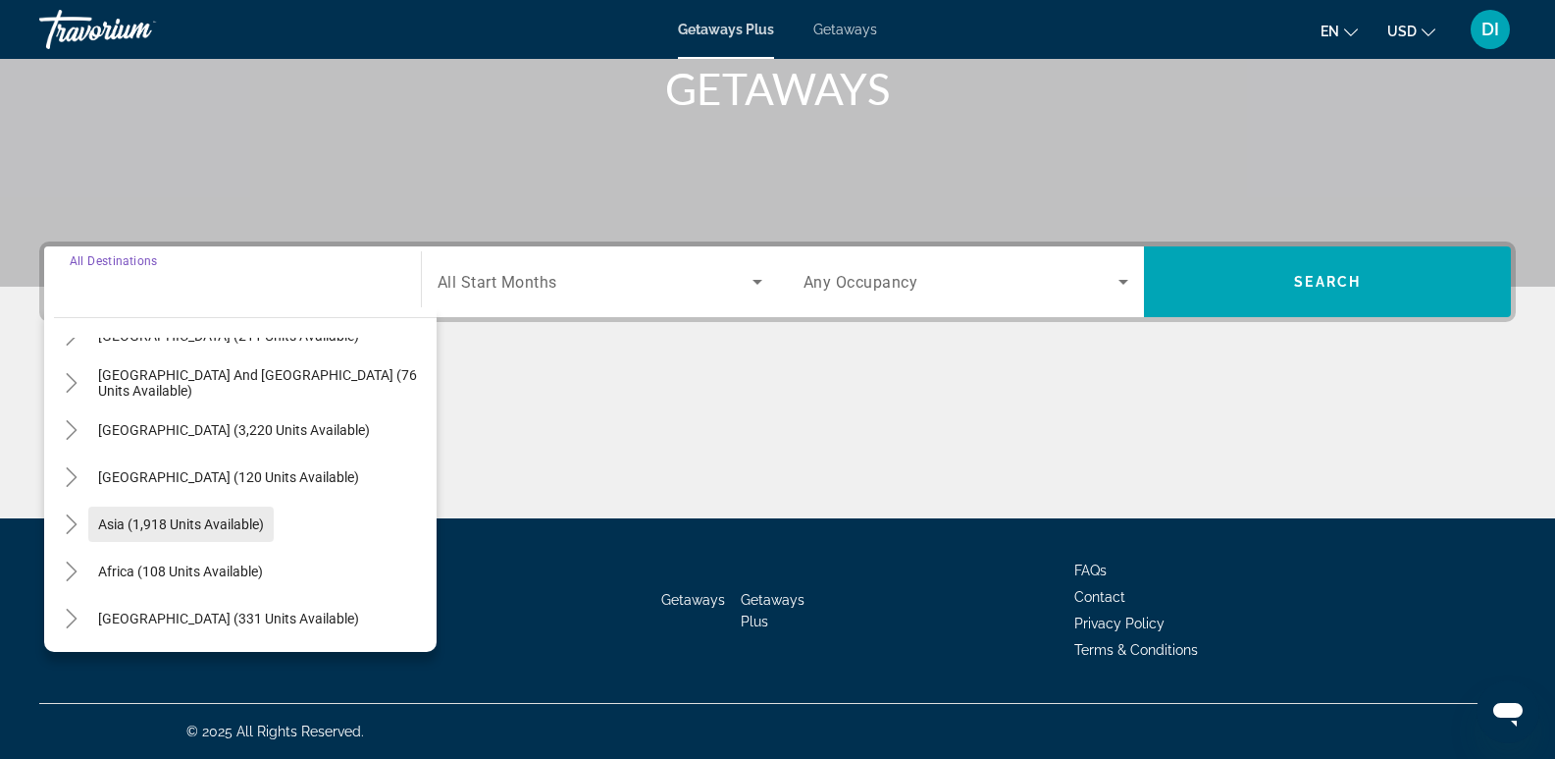
click at [211, 522] on span "Asia (1,918 units available)" at bounding box center [181, 524] width 166 height 16
type input "**********"
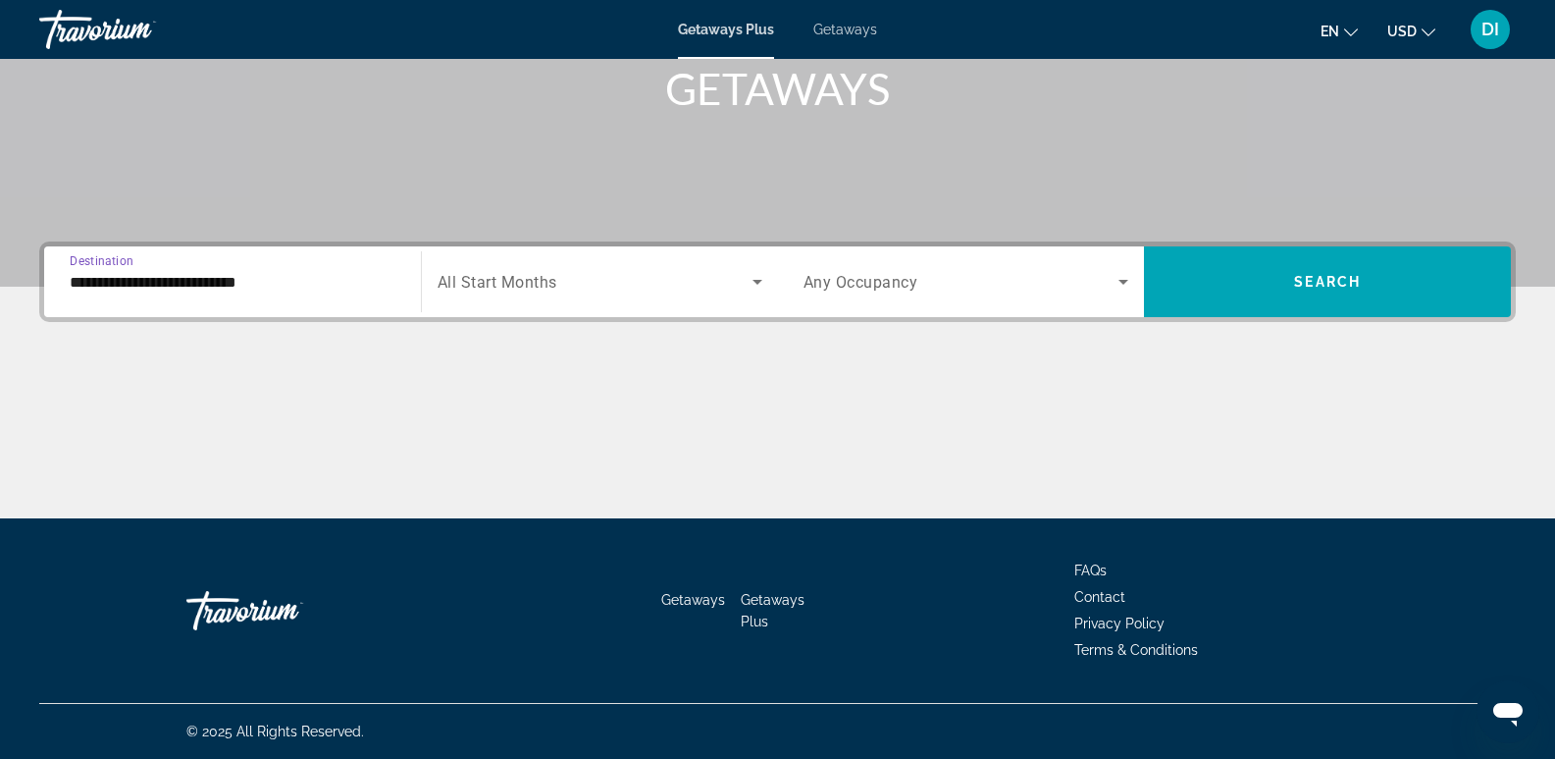
click at [480, 283] on span "All Start Months" at bounding box center [498, 282] width 120 height 19
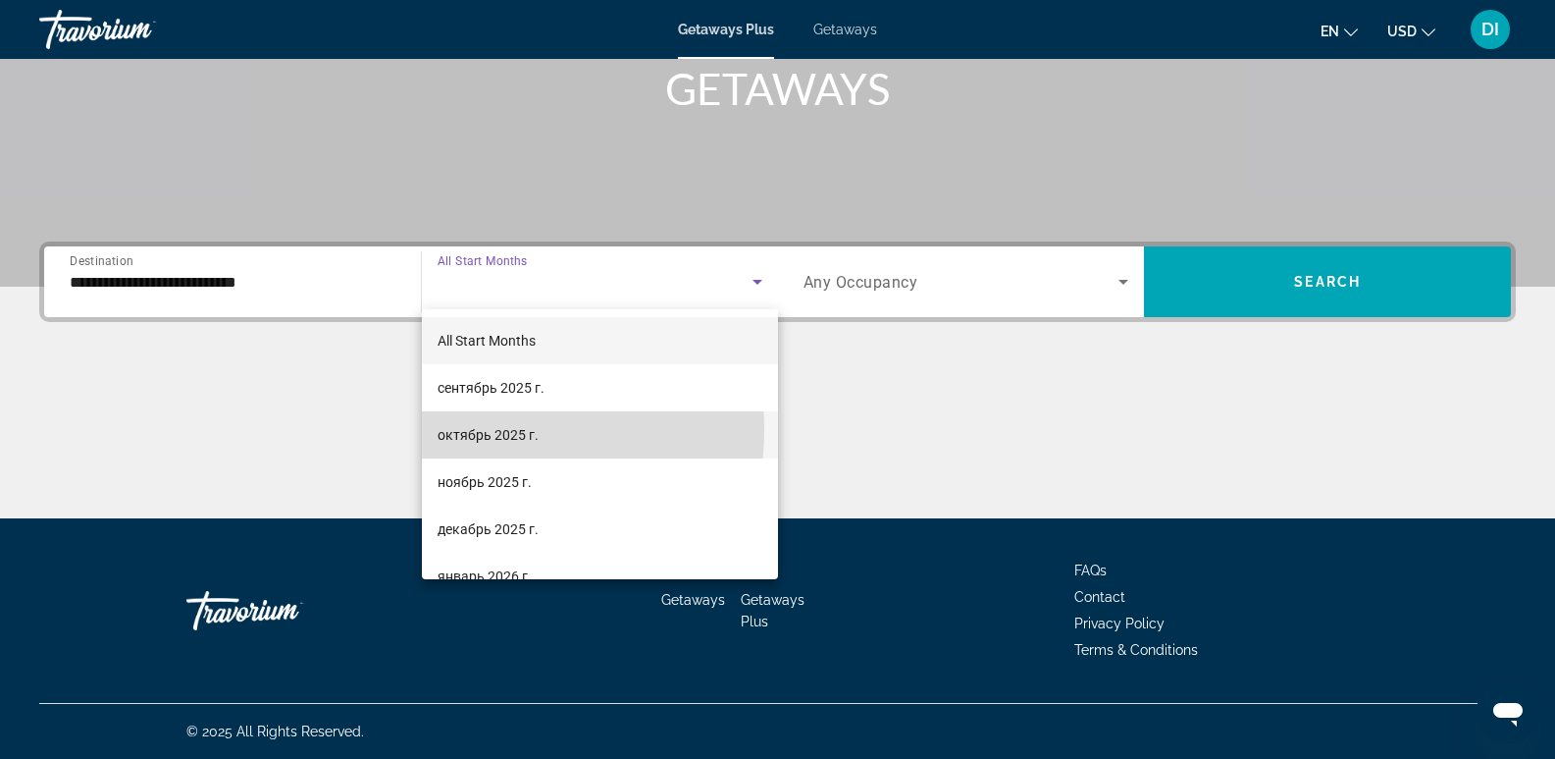
click at [488, 430] on span "октябрь 2025 г." at bounding box center [488, 435] width 101 height 24
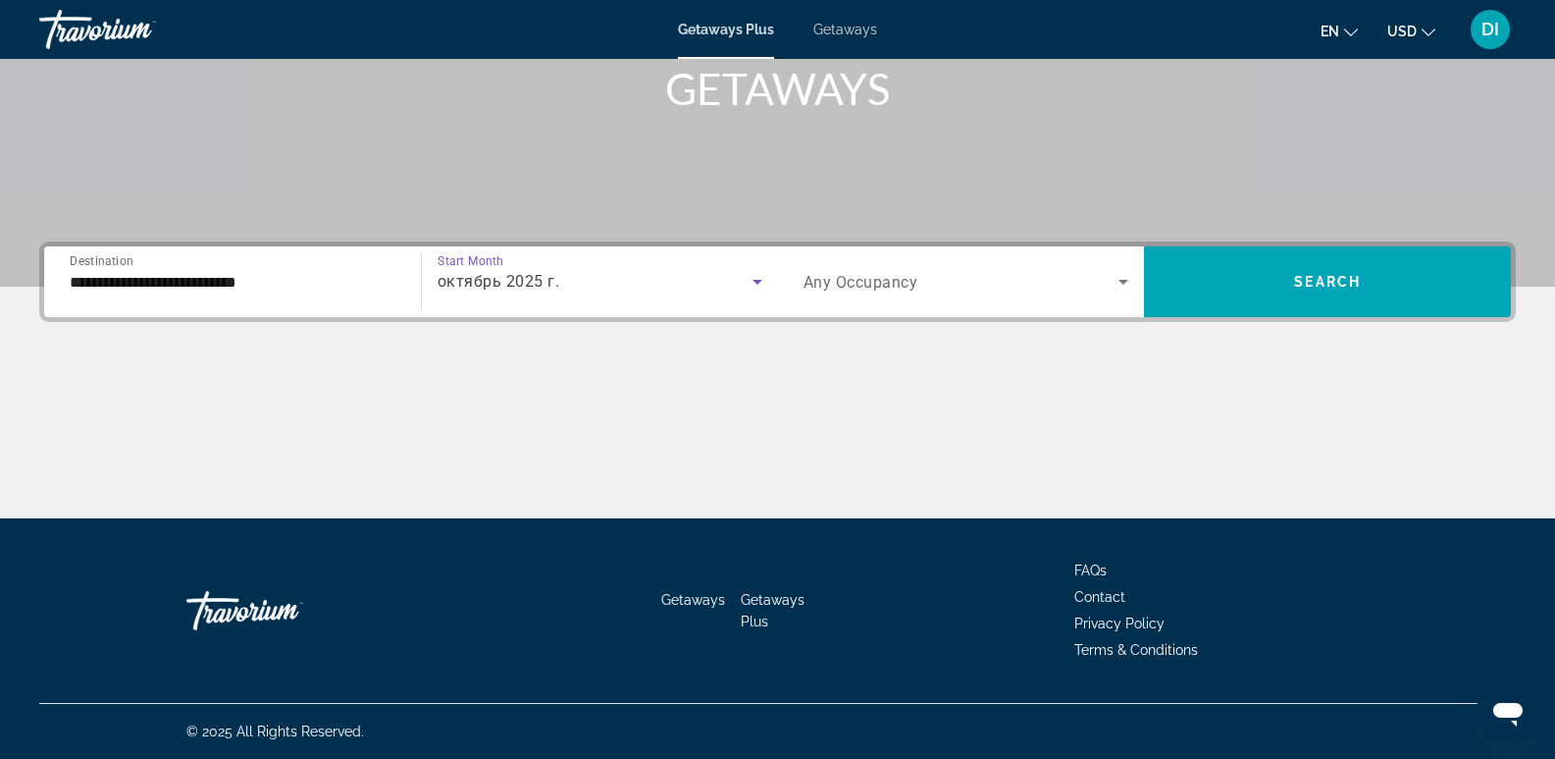
click at [917, 281] on span "Any Occupancy" at bounding box center [861, 282] width 115 height 19
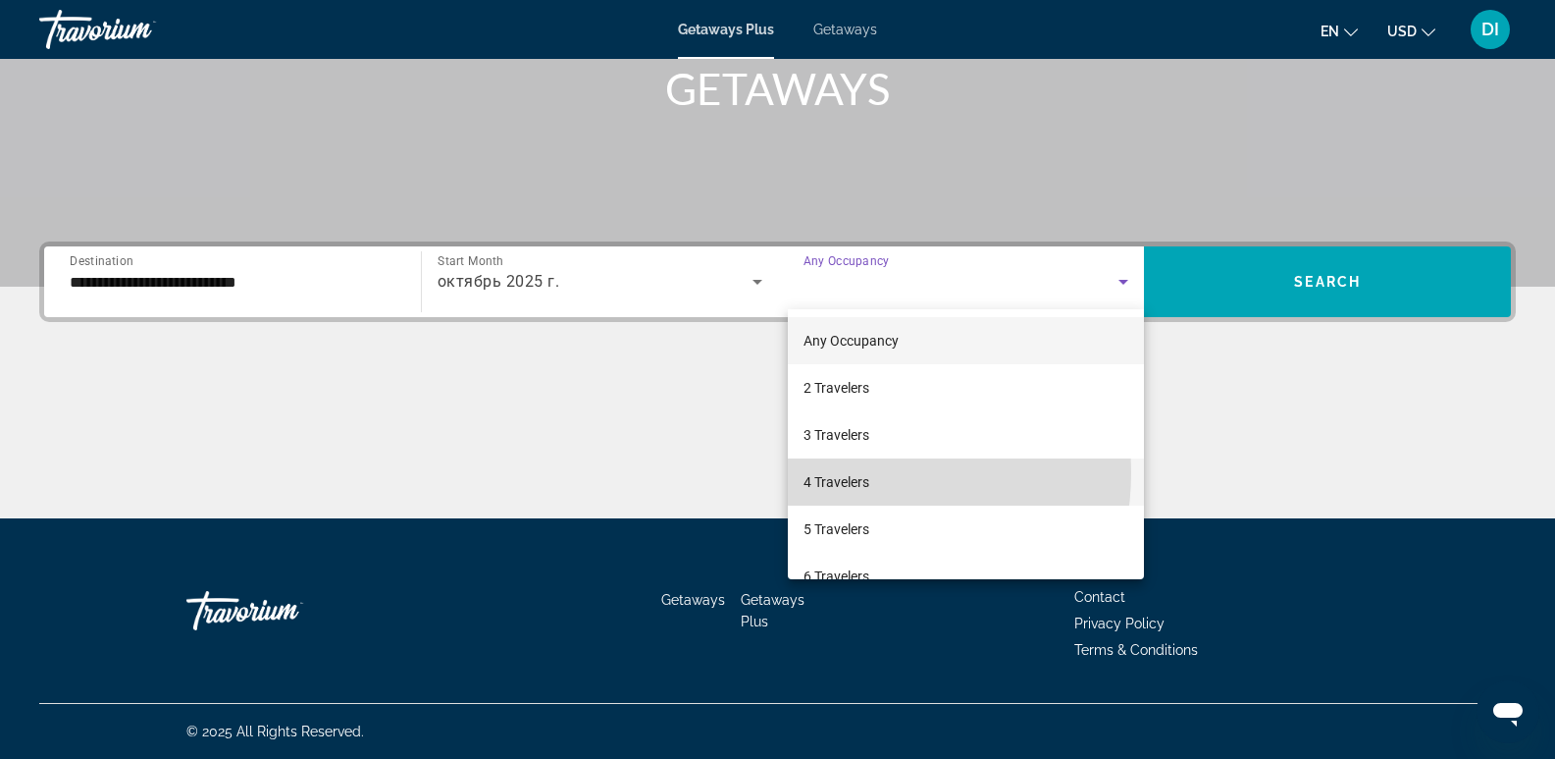
click at [842, 472] on span "4 Travelers" at bounding box center [837, 482] width 66 height 24
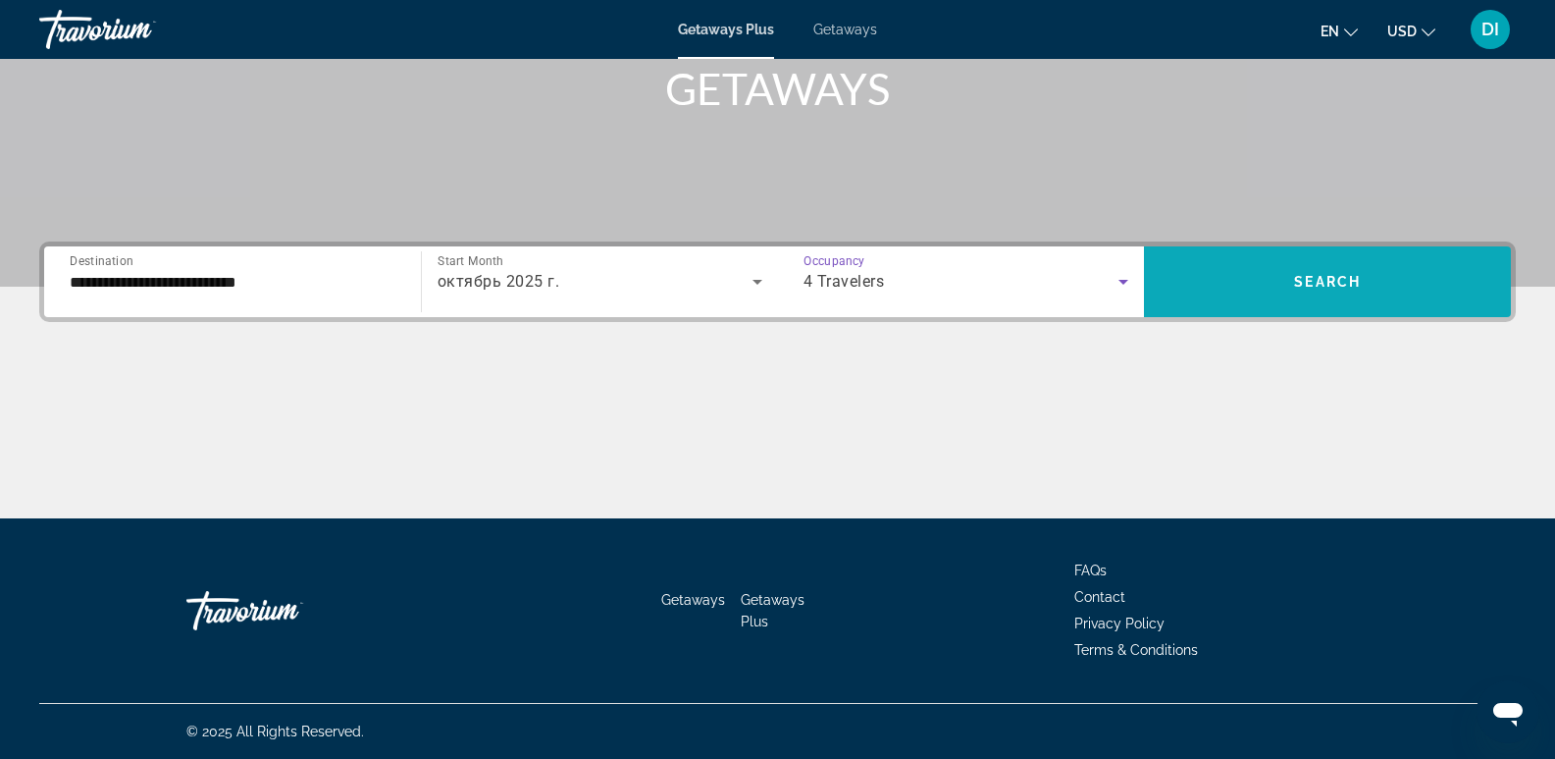
click at [1285, 284] on span "Search widget" at bounding box center [1327, 281] width 367 height 47
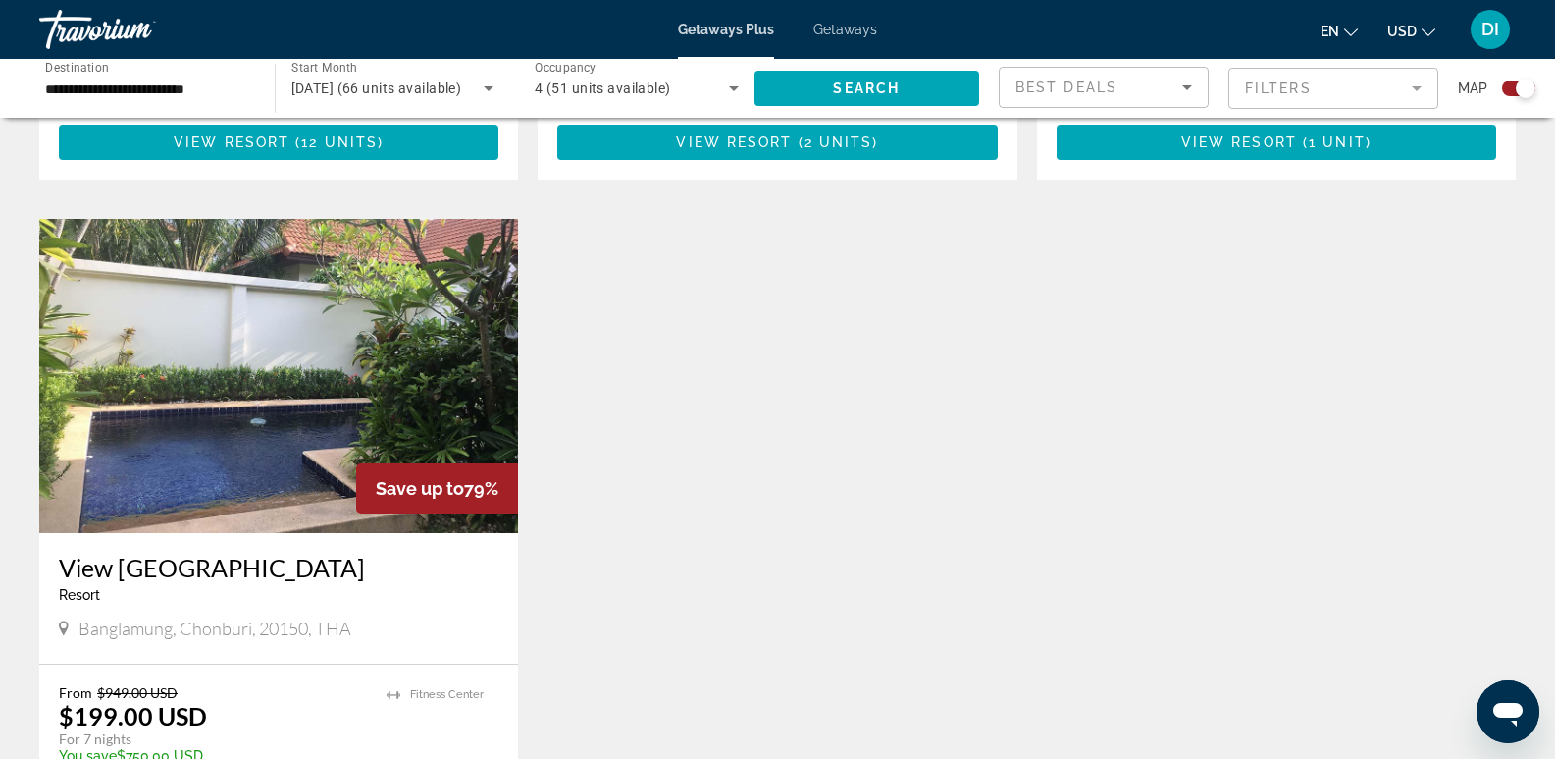
scroll to position [1963, 0]
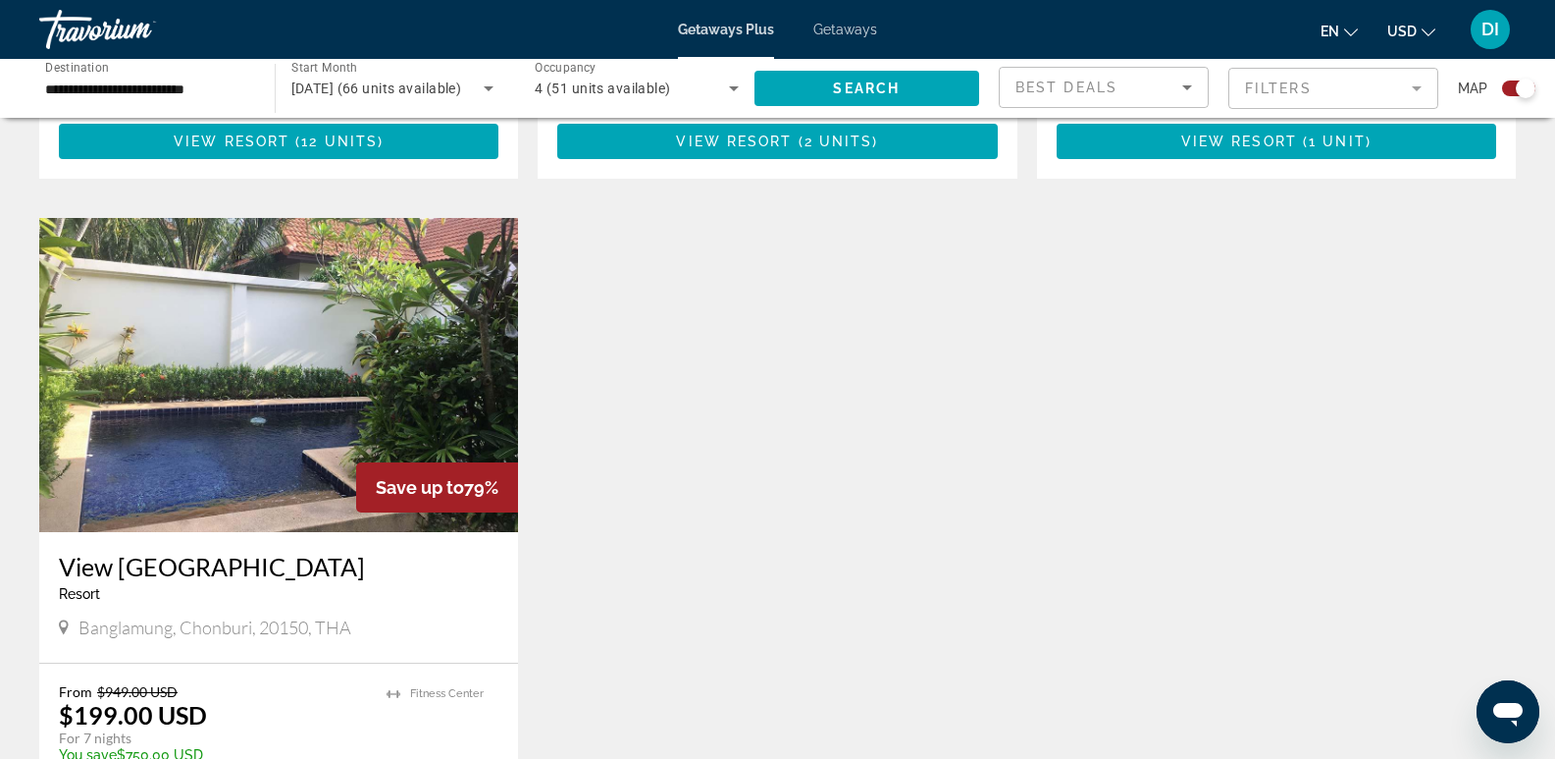
click at [119, 86] on input "**********" at bounding box center [147, 90] width 204 height 24
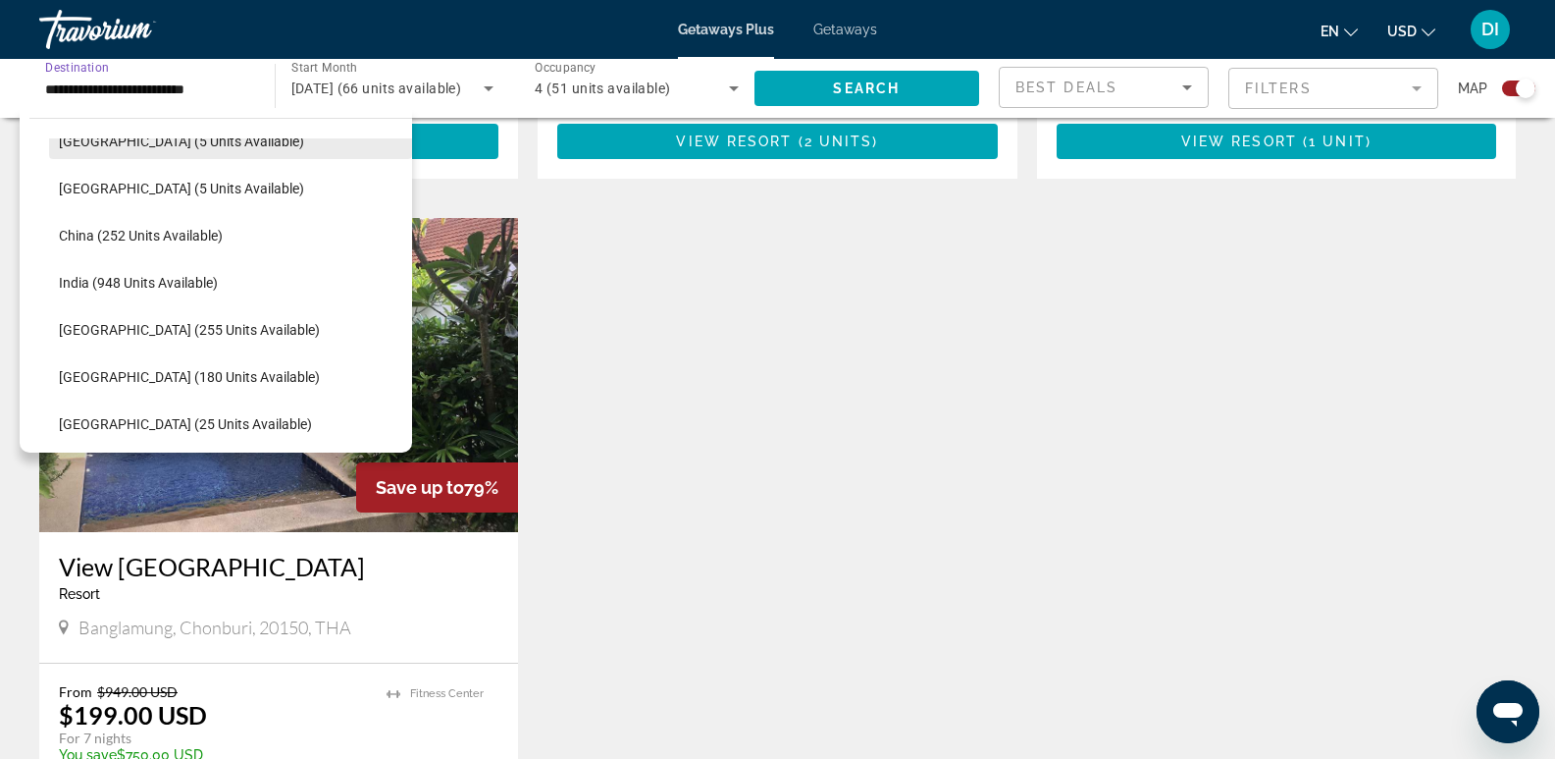
scroll to position [647, 0]
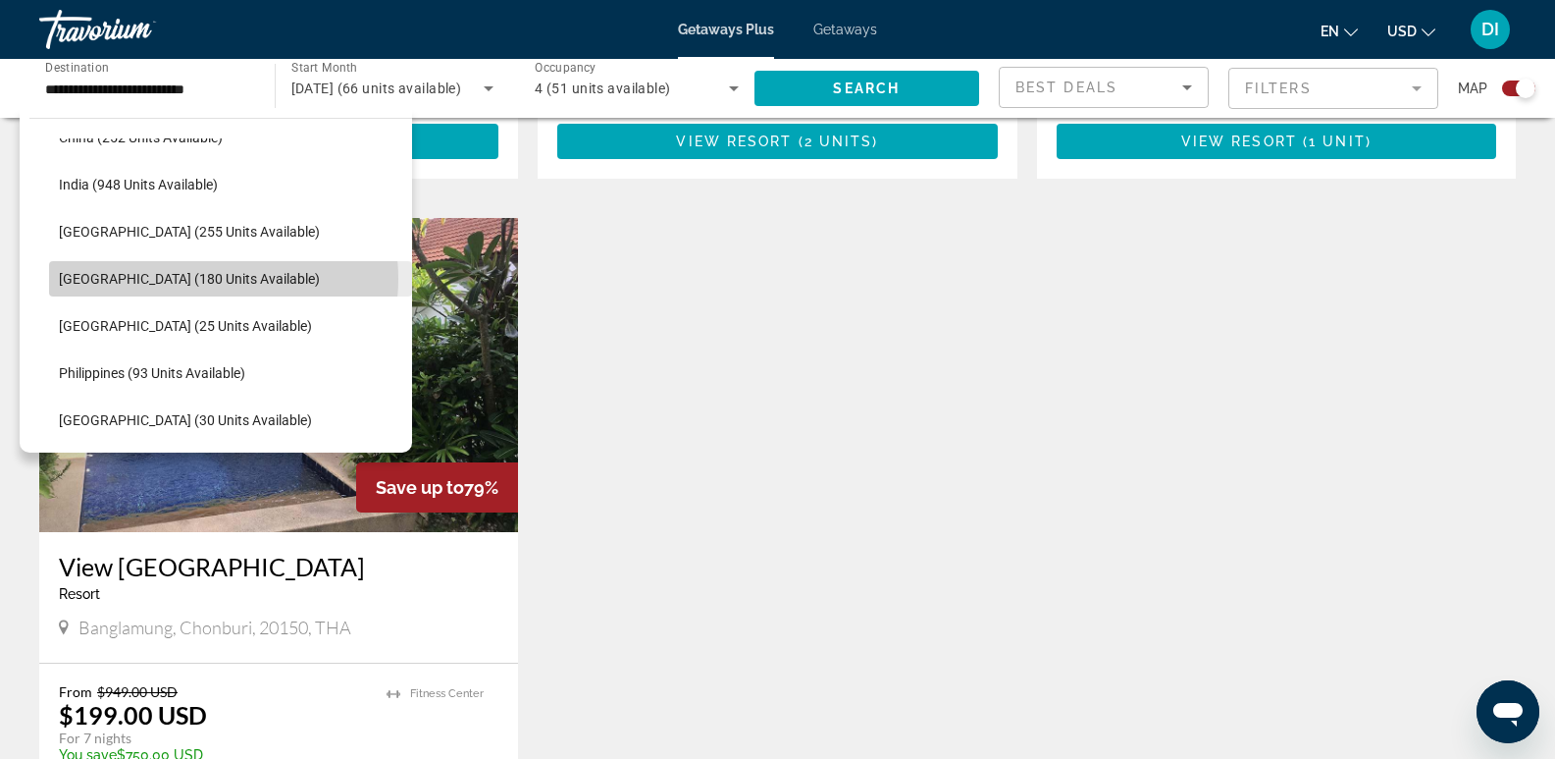
click at [197, 279] on span "[GEOGRAPHIC_DATA] (180 units available)" at bounding box center [189, 279] width 261 height 16
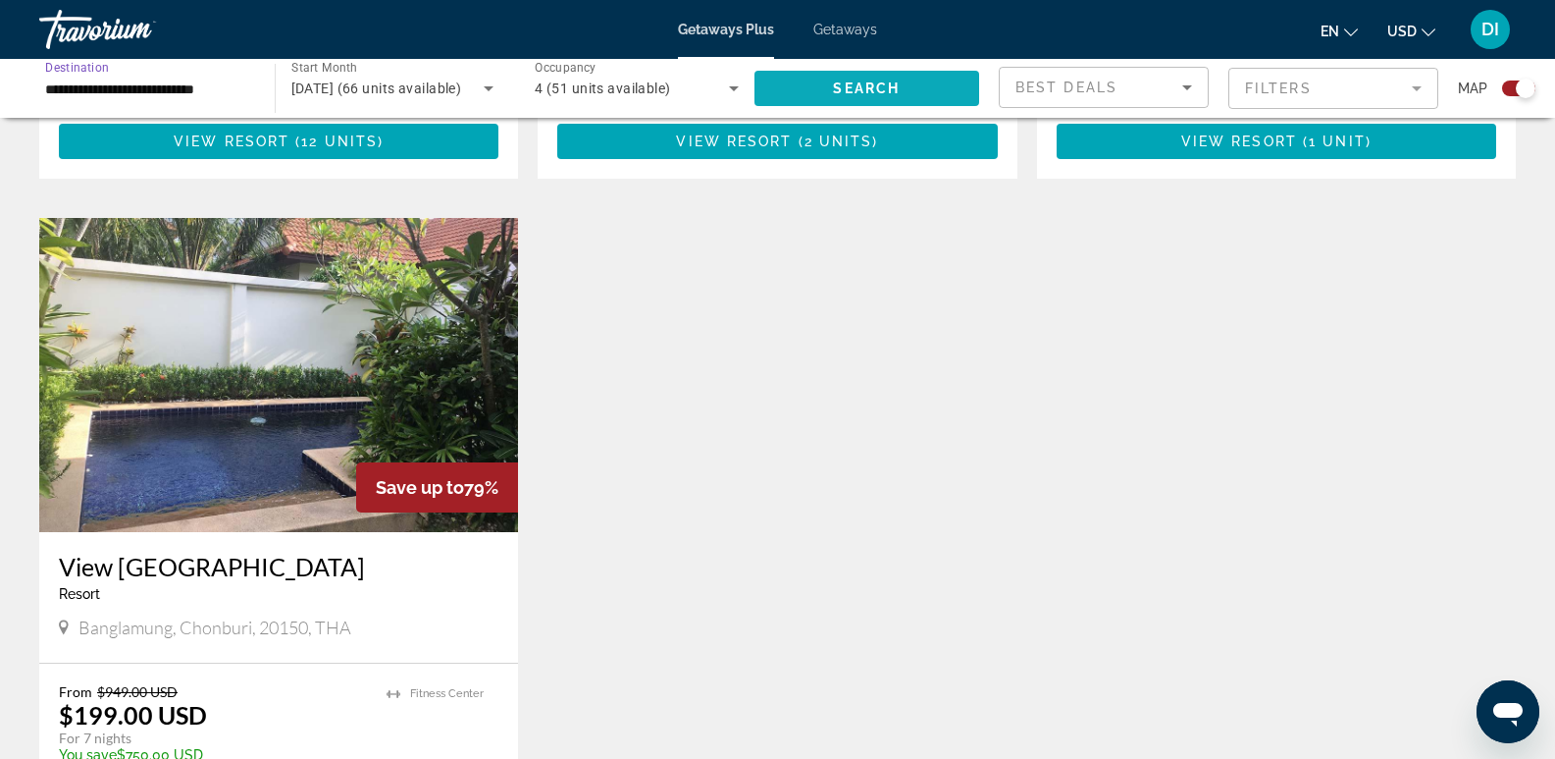
click at [864, 80] on span "Search" at bounding box center [866, 88] width 67 height 16
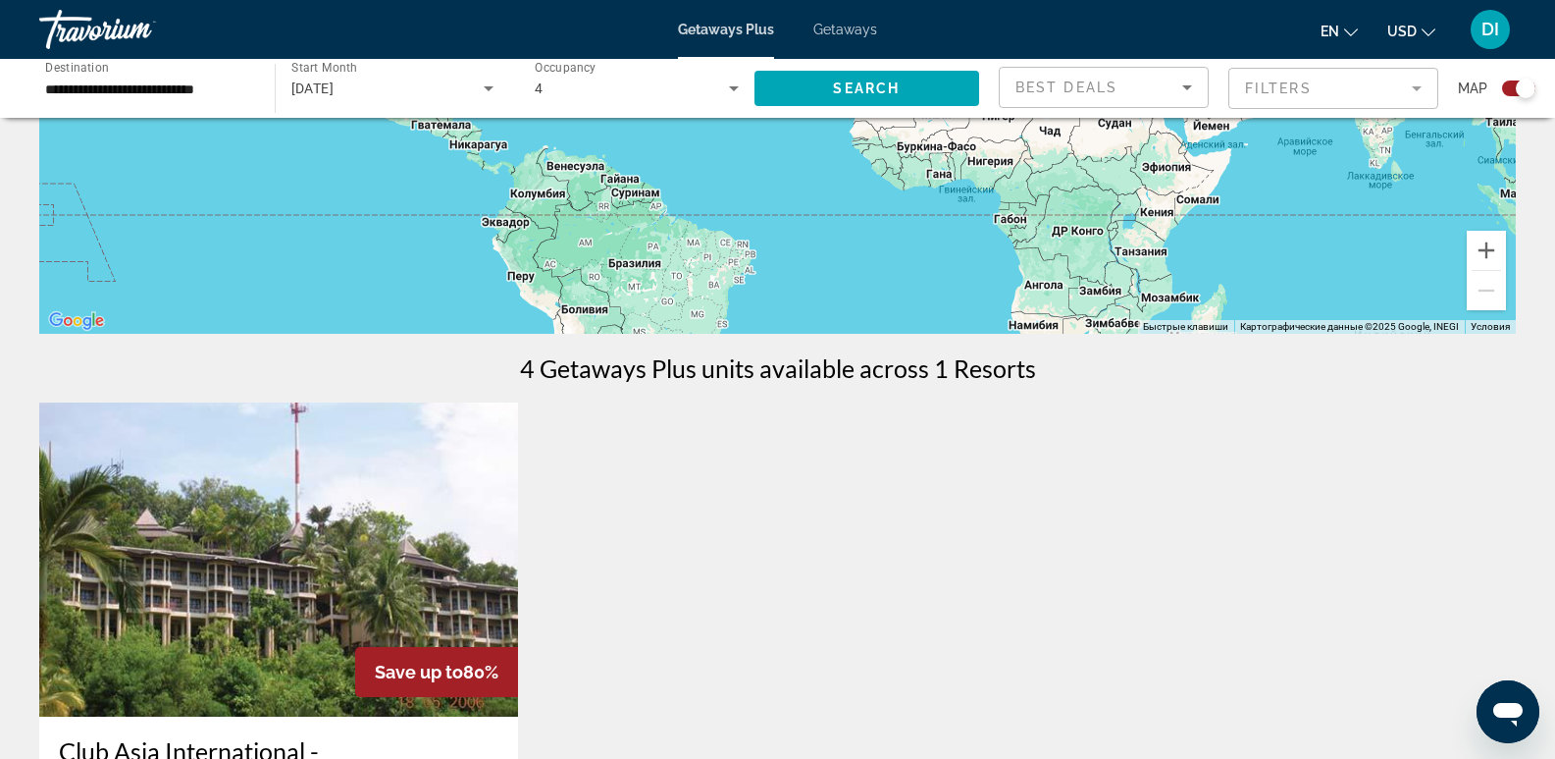
scroll to position [365, 0]
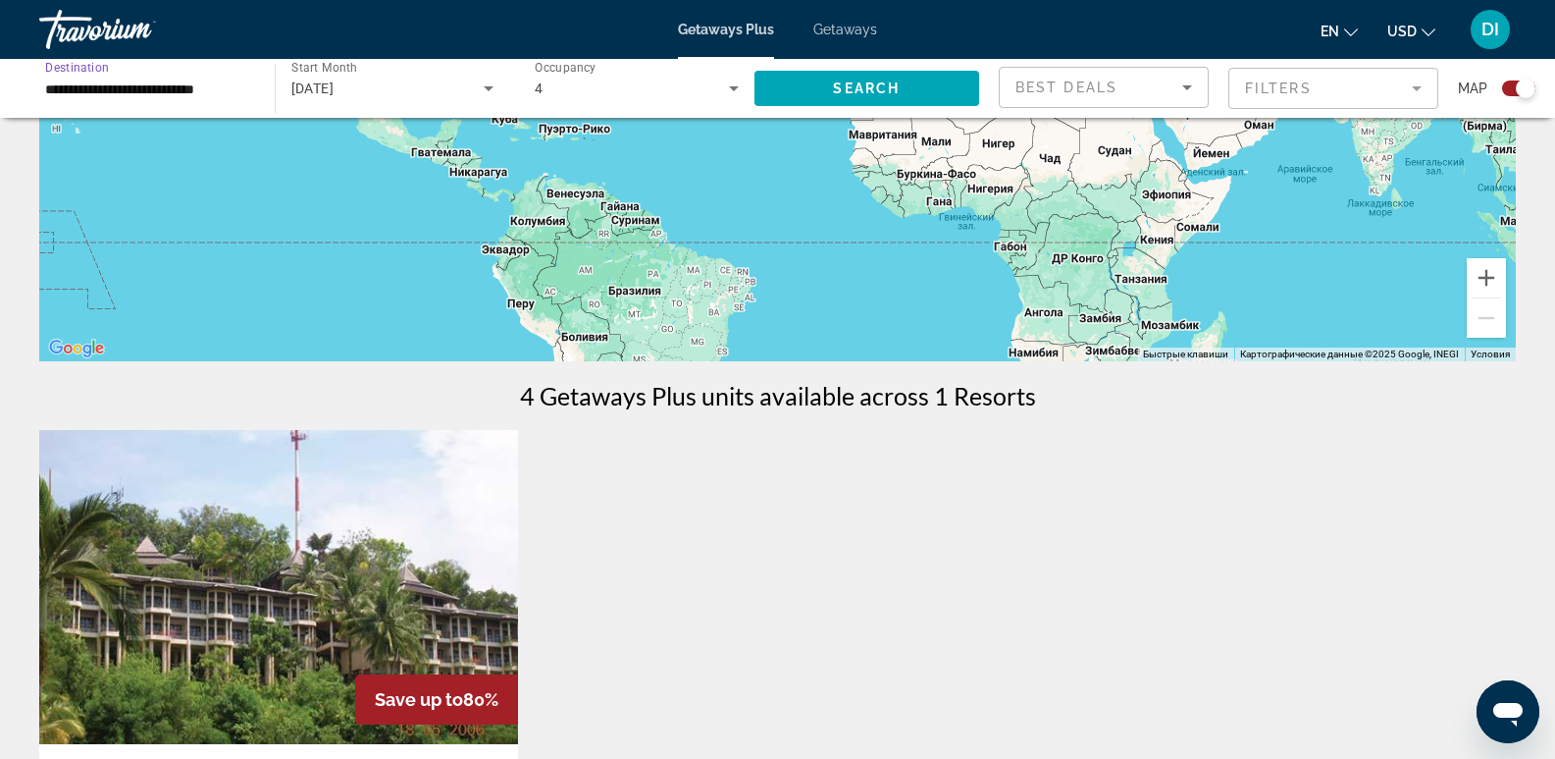
click at [153, 87] on input "**********" at bounding box center [147, 90] width 204 height 24
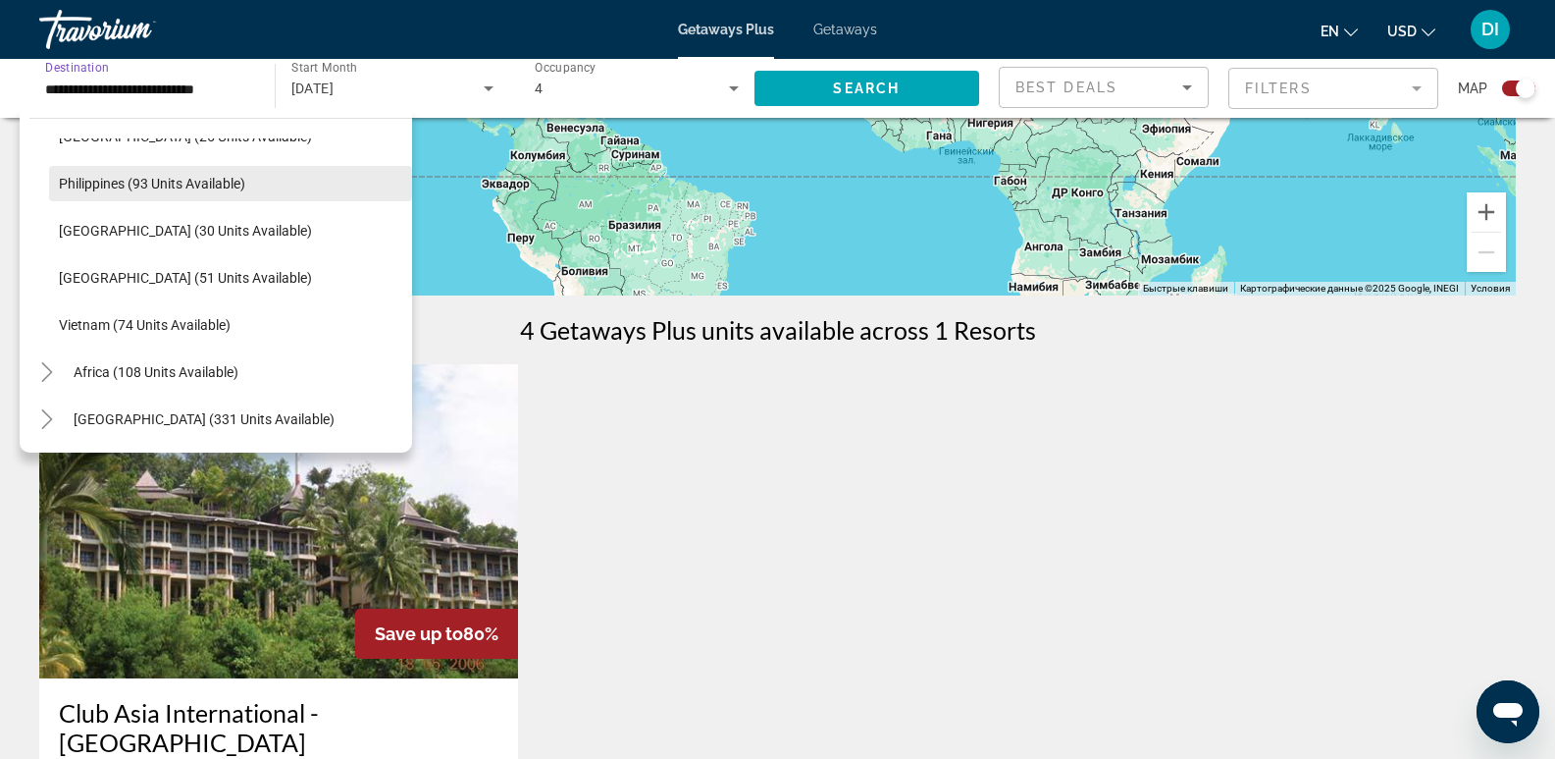
scroll to position [463, 0]
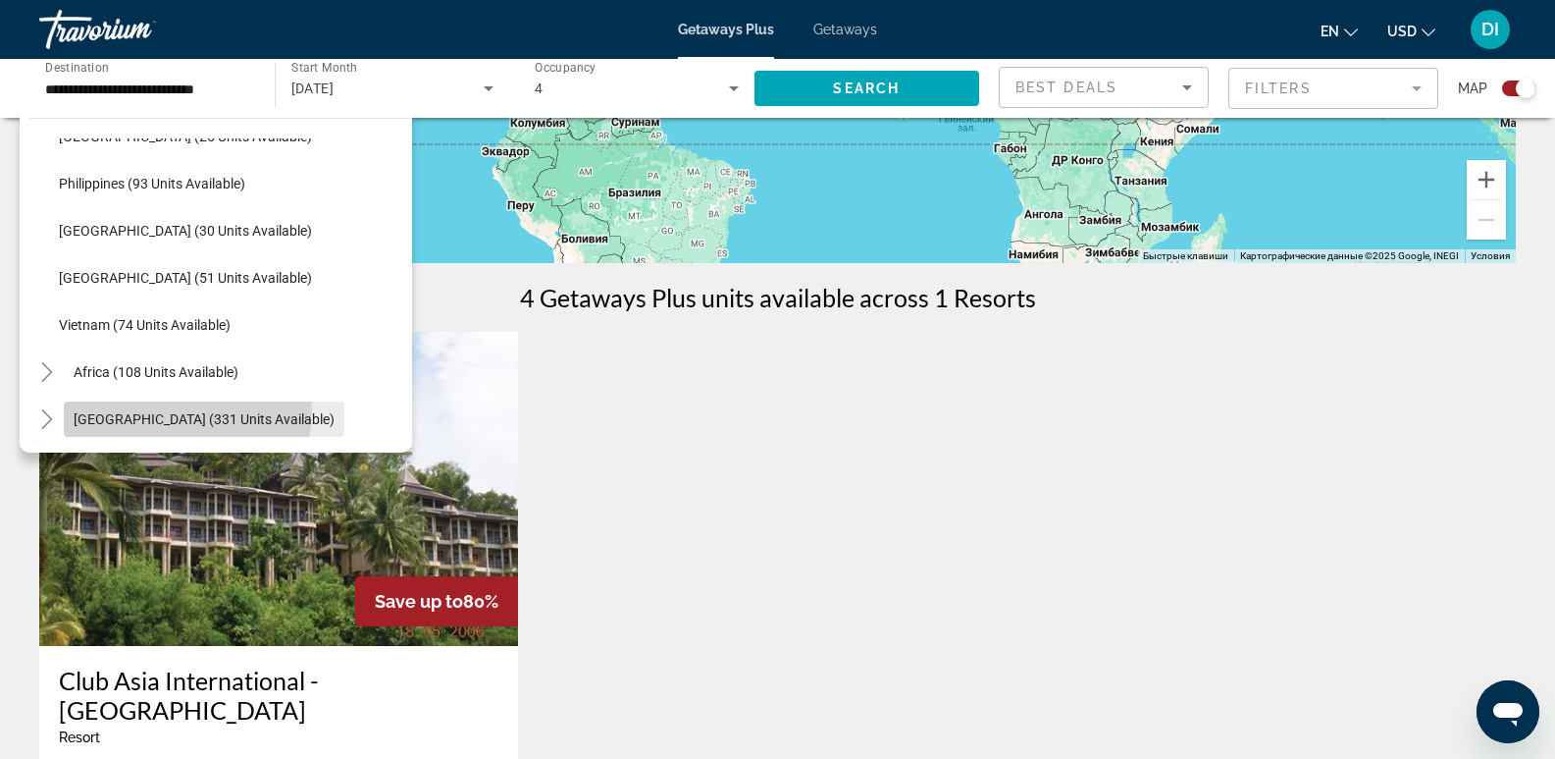
click at [186, 411] on span "[GEOGRAPHIC_DATA] (331 units available)" at bounding box center [204, 419] width 261 height 16
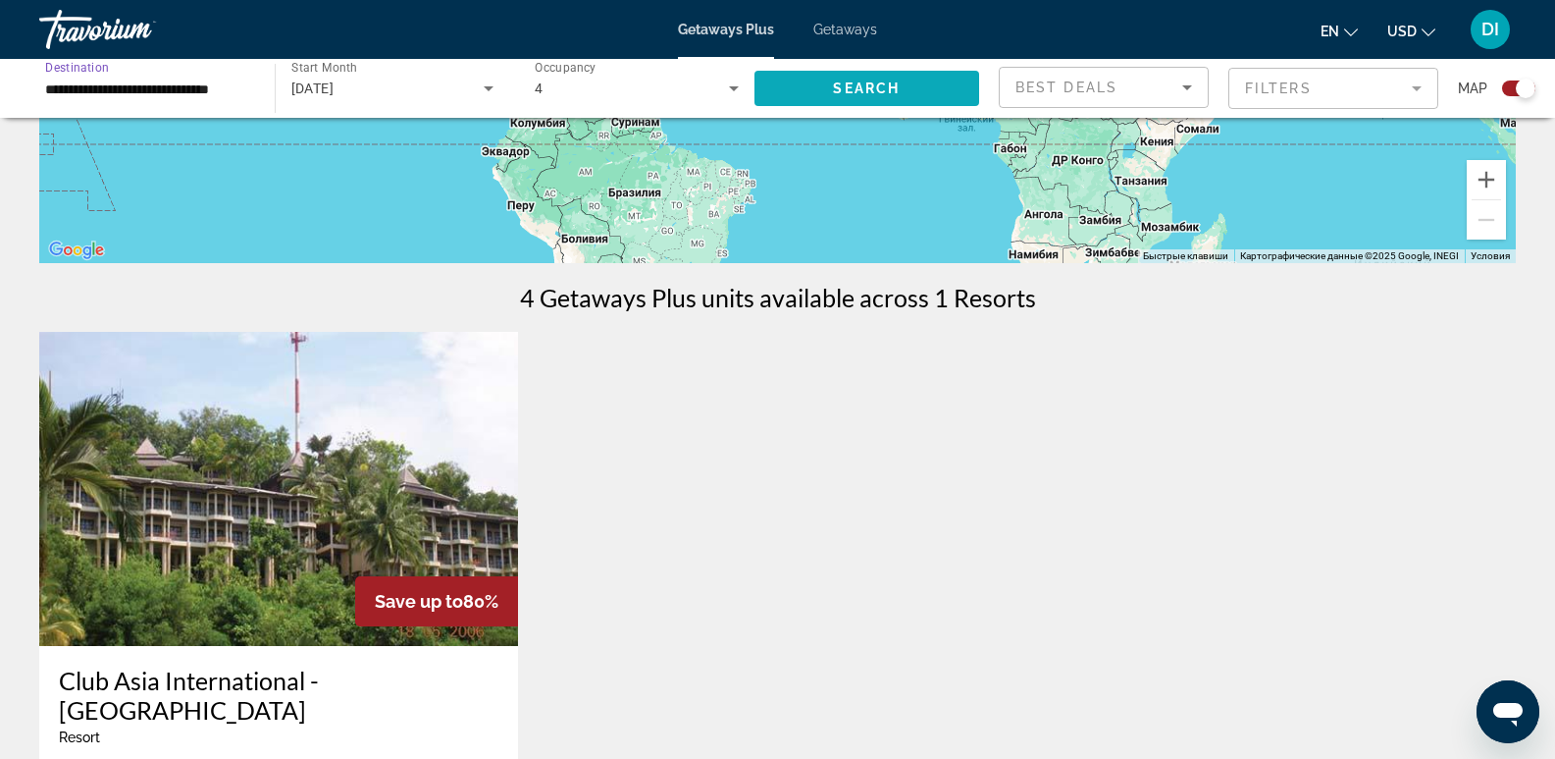
click at [848, 86] on span "Search" at bounding box center [866, 88] width 67 height 16
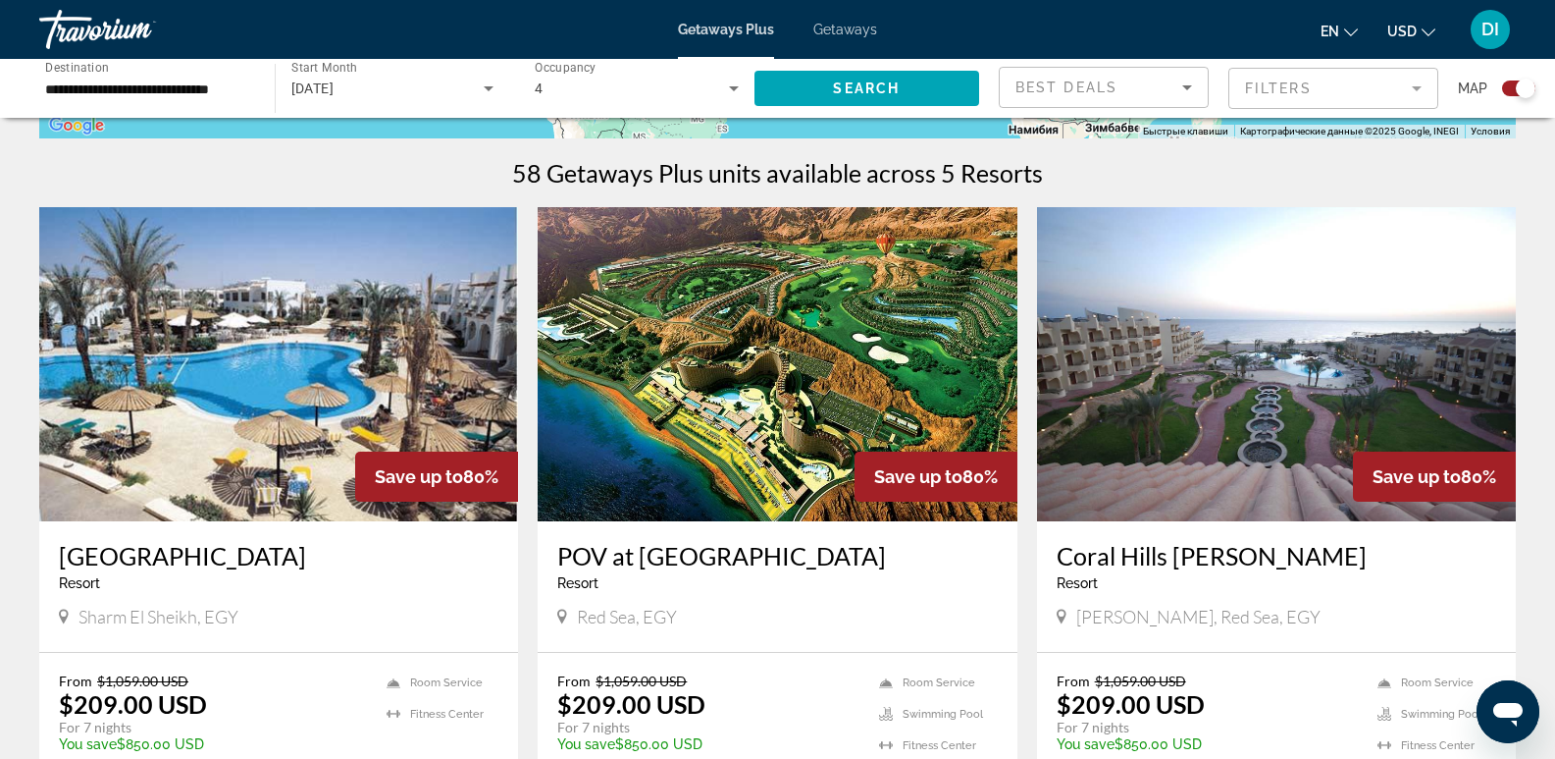
scroll to position [589, 0]
click at [179, 86] on input "**********" at bounding box center [147, 90] width 204 height 24
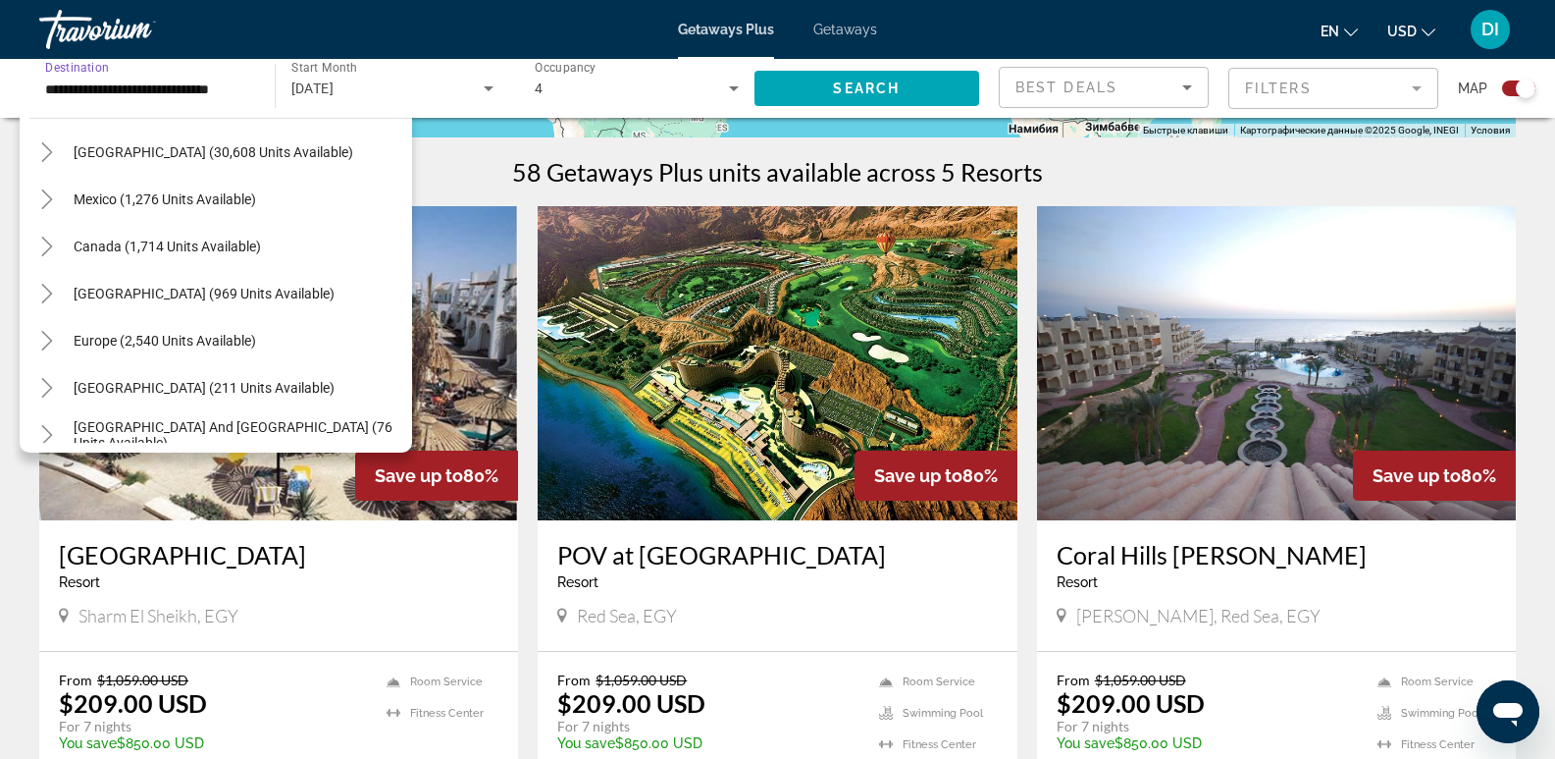
scroll to position [0, 0]
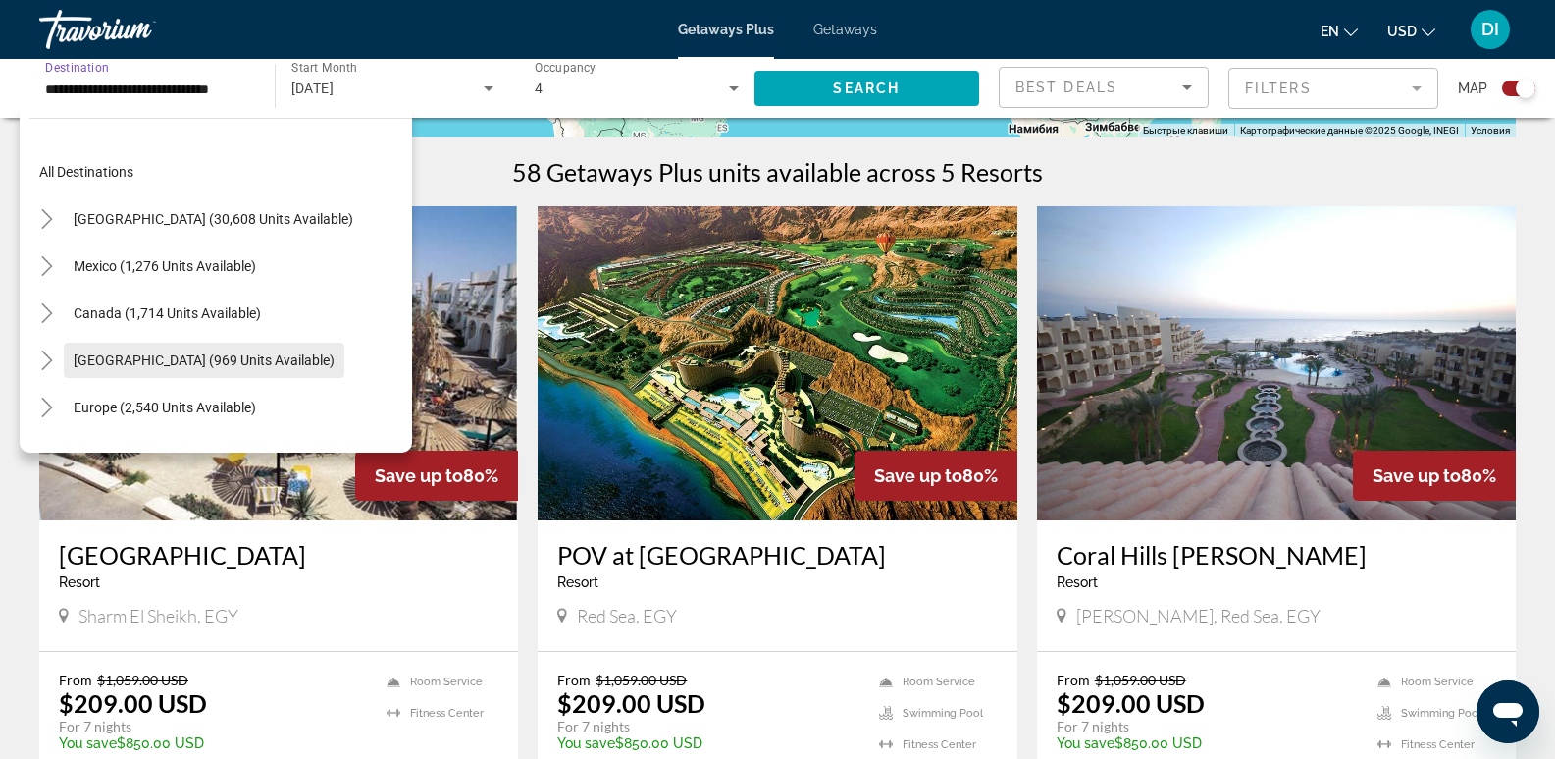
click at [140, 353] on span "[GEOGRAPHIC_DATA] (969 units available)" at bounding box center [204, 360] width 261 height 16
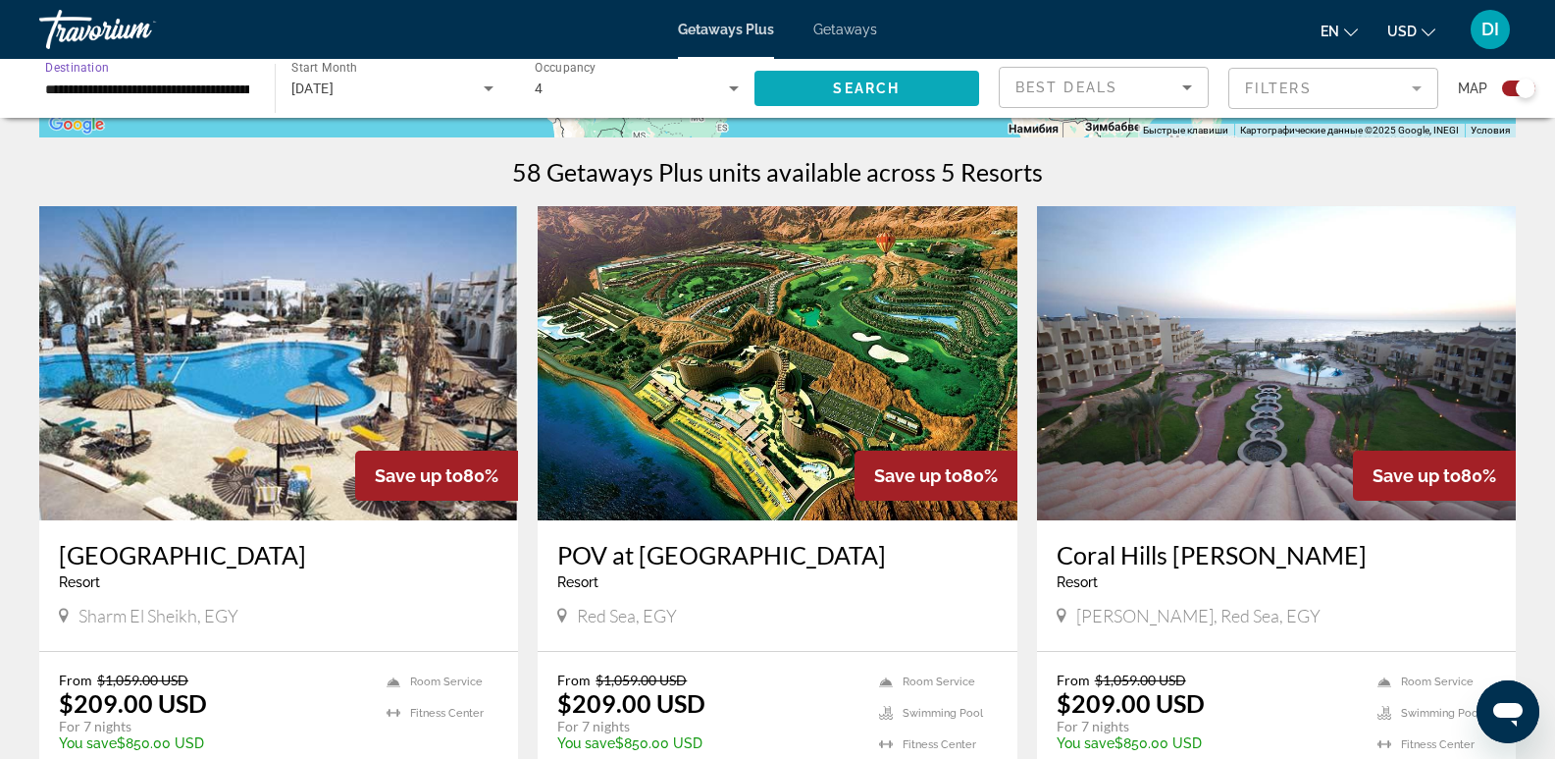
click at [893, 76] on span "Search widget" at bounding box center [868, 88] width 226 height 47
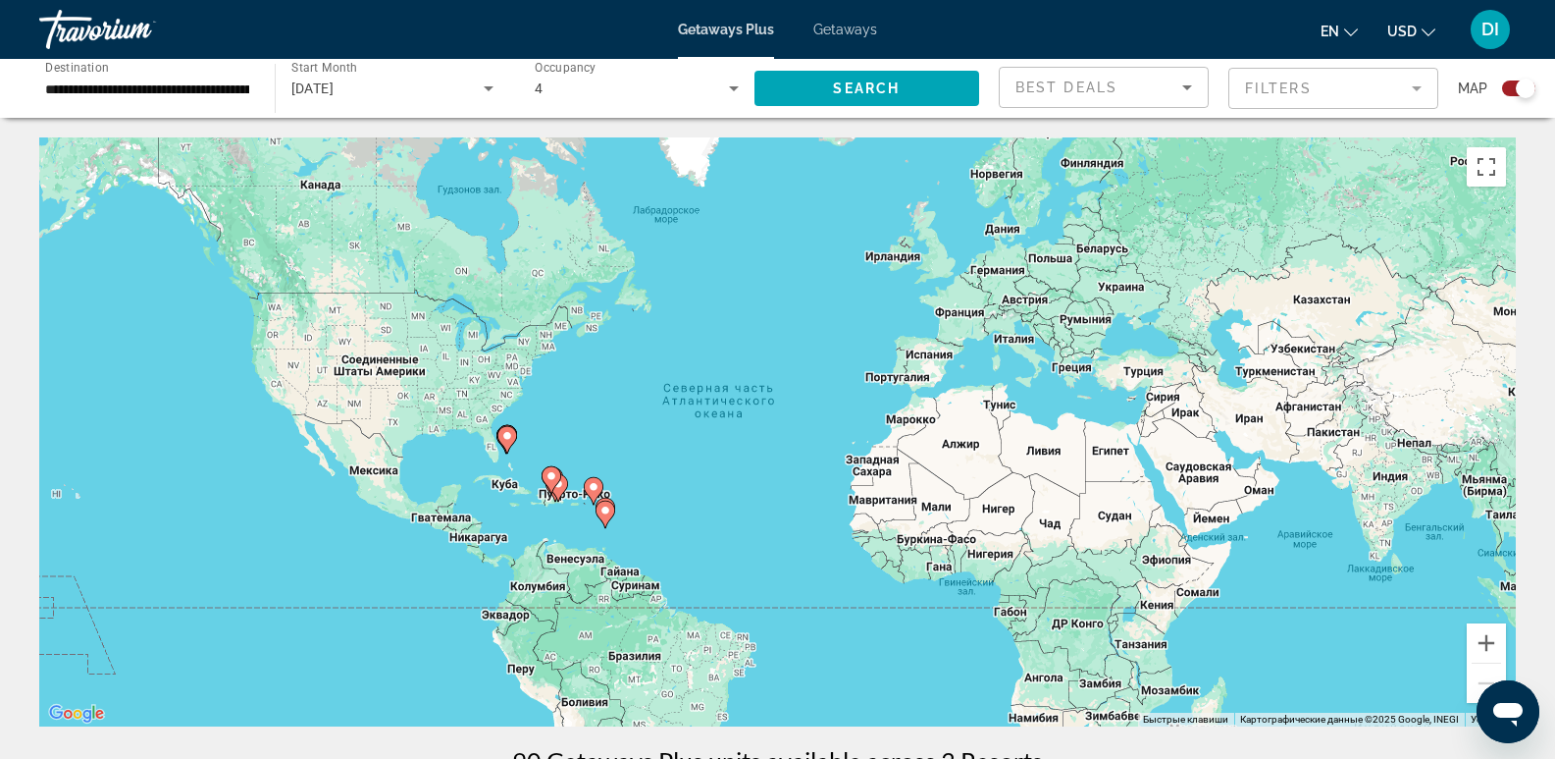
click at [163, 86] on input "**********" at bounding box center [147, 90] width 204 height 24
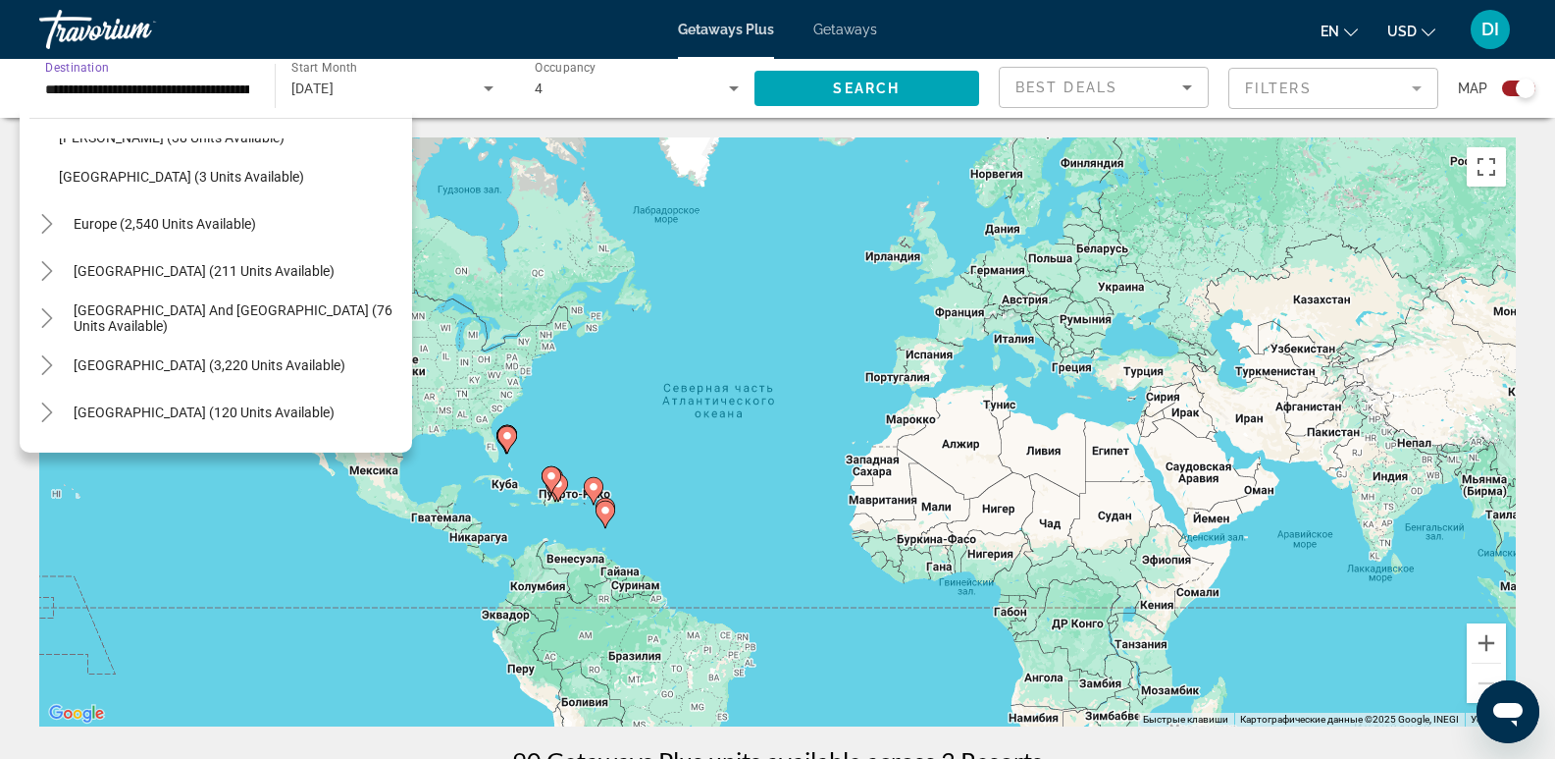
scroll to position [658, 0]
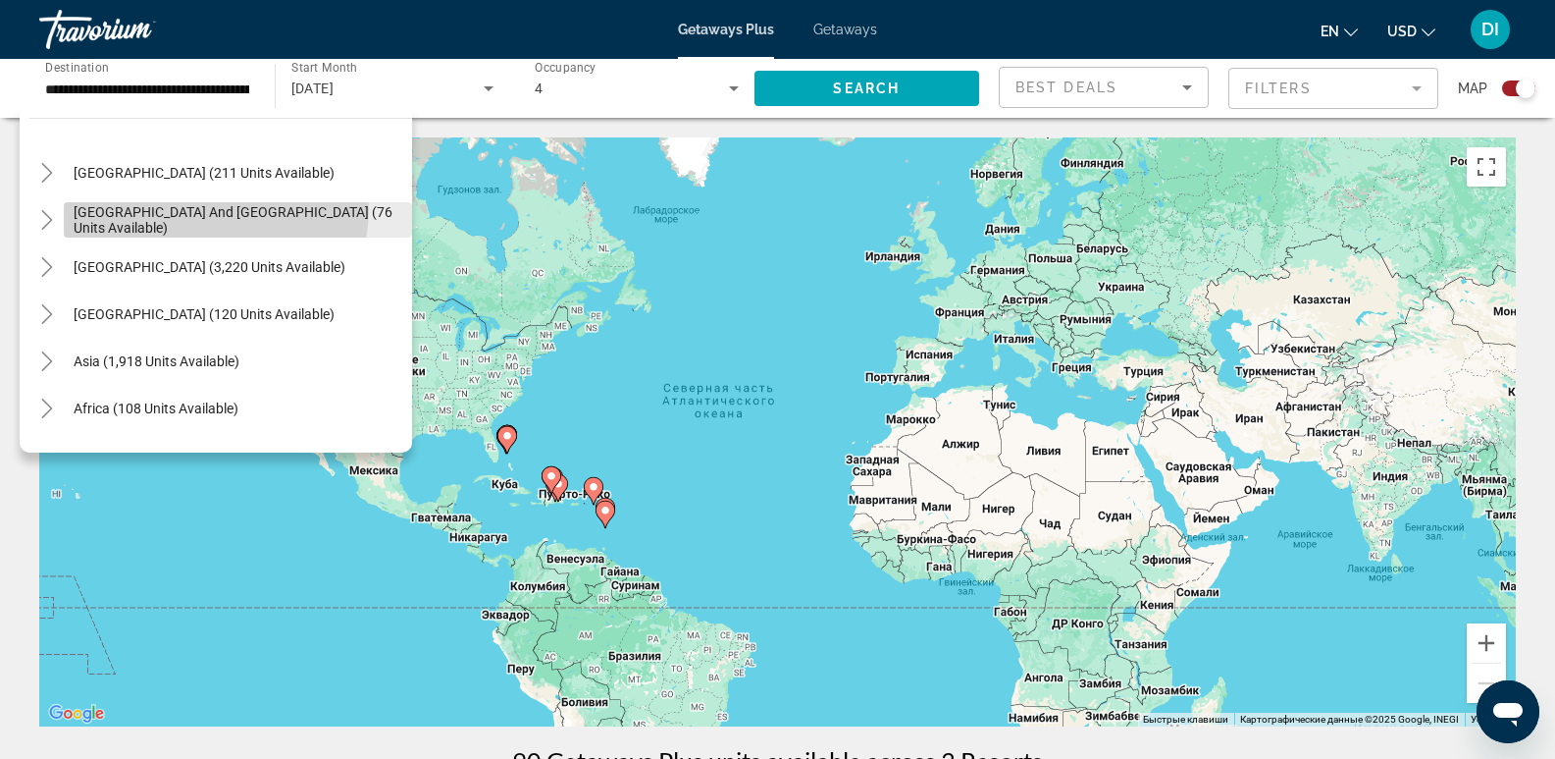
click at [209, 209] on span "Search widget" at bounding box center [238, 219] width 348 height 47
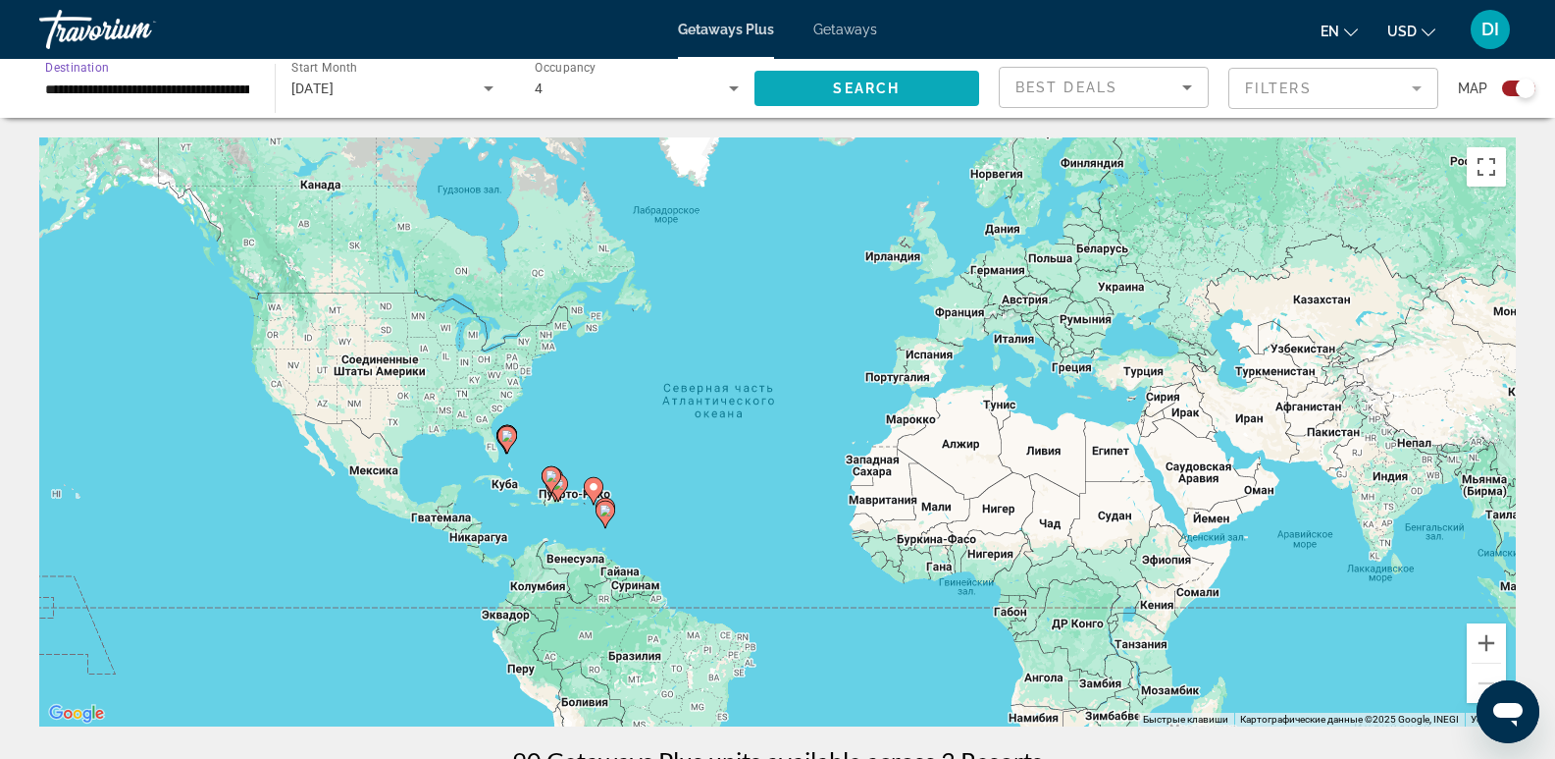
click at [857, 78] on span "Search widget" at bounding box center [868, 88] width 226 height 47
click at [183, 89] on input "**********" at bounding box center [147, 90] width 204 height 24
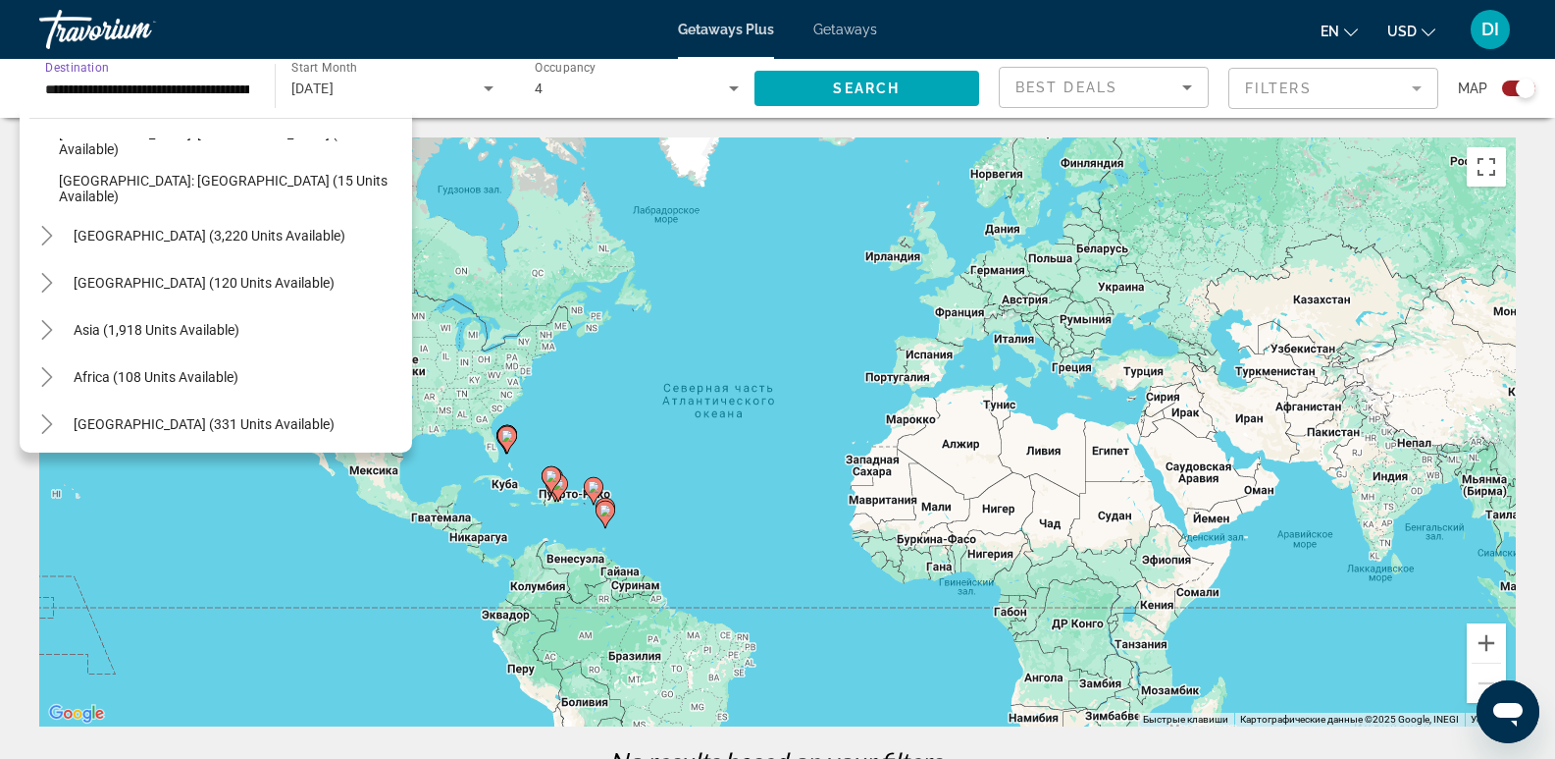
scroll to position [412, 0]
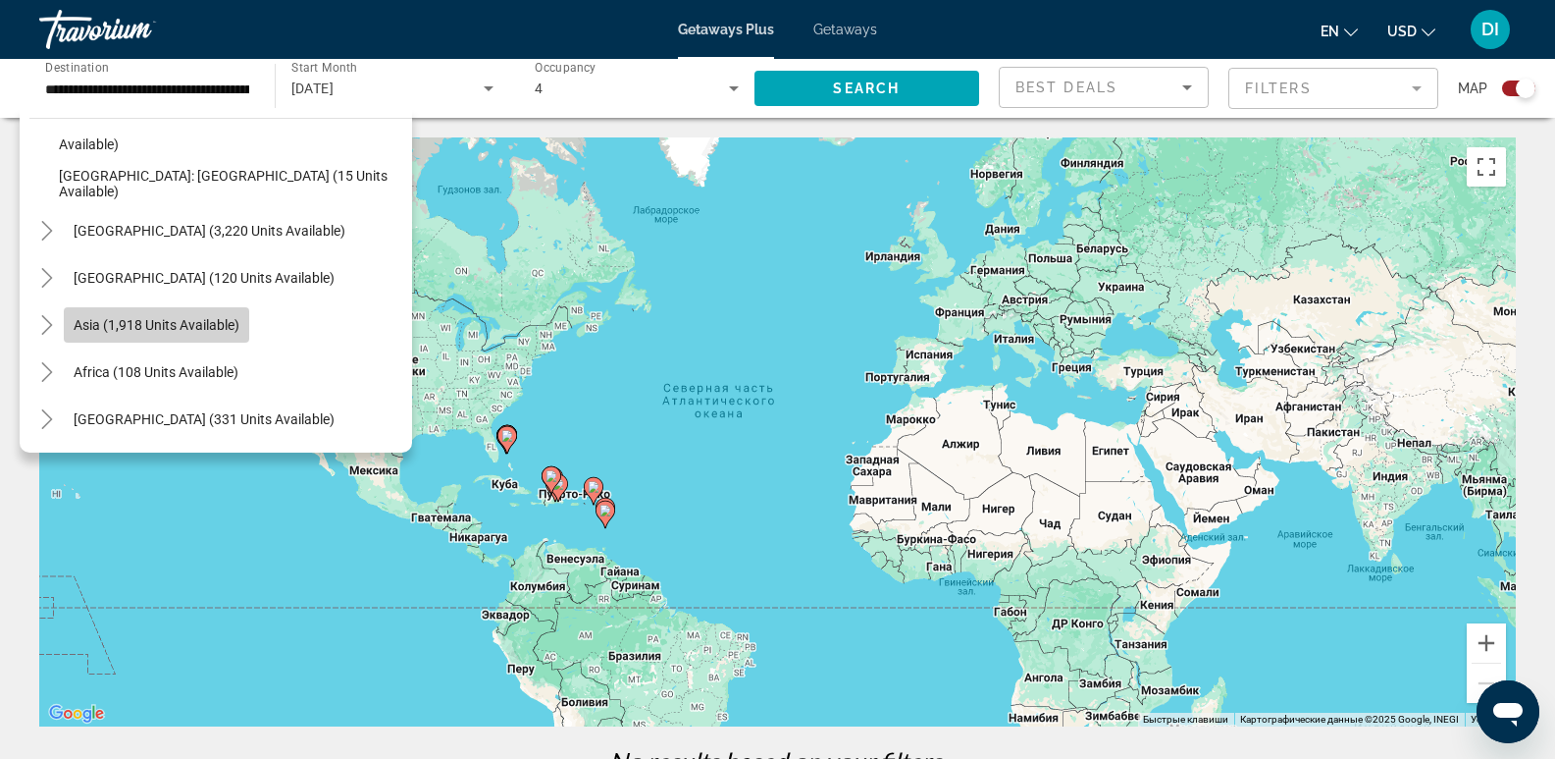
click at [157, 322] on span "Asia (1,918 units available)" at bounding box center [157, 325] width 166 height 16
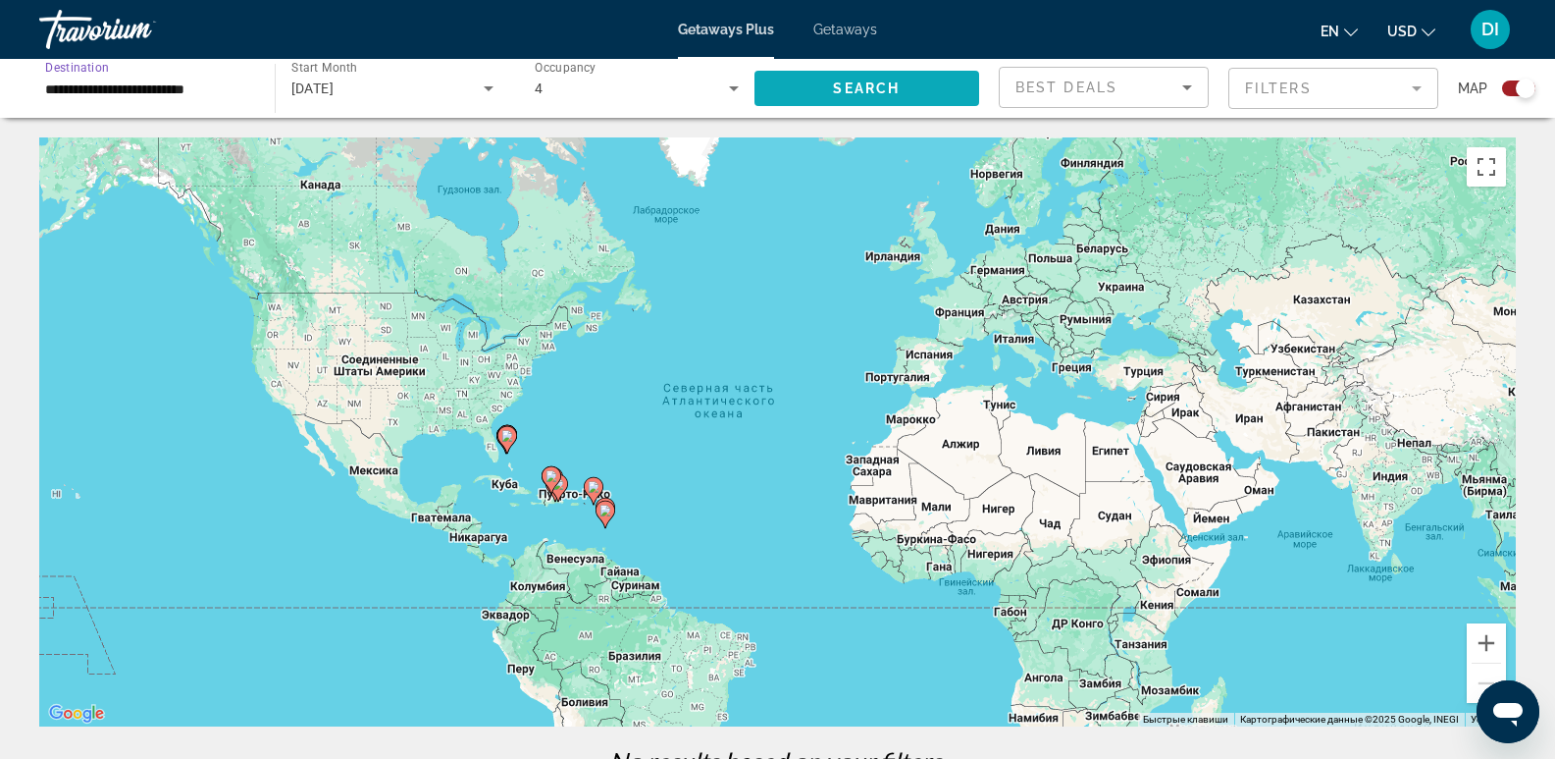
click at [860, 79] on span "Search widget" at bounding box center [868, 88] width 226 height 47
click at [126, 86] on input "**********" at bounding box center [147, 90] width 204 height 24
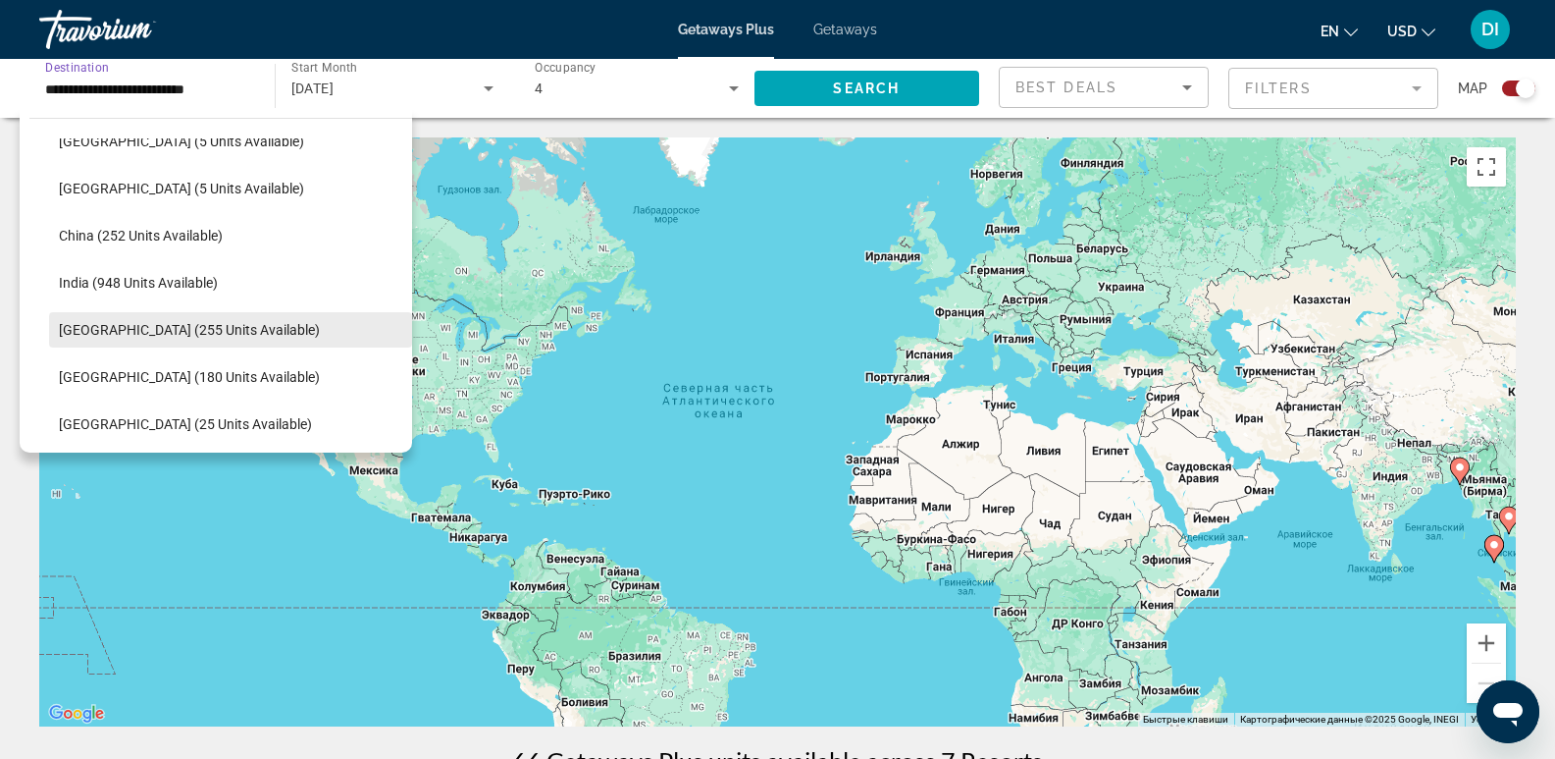
scroll to position [647, 0]
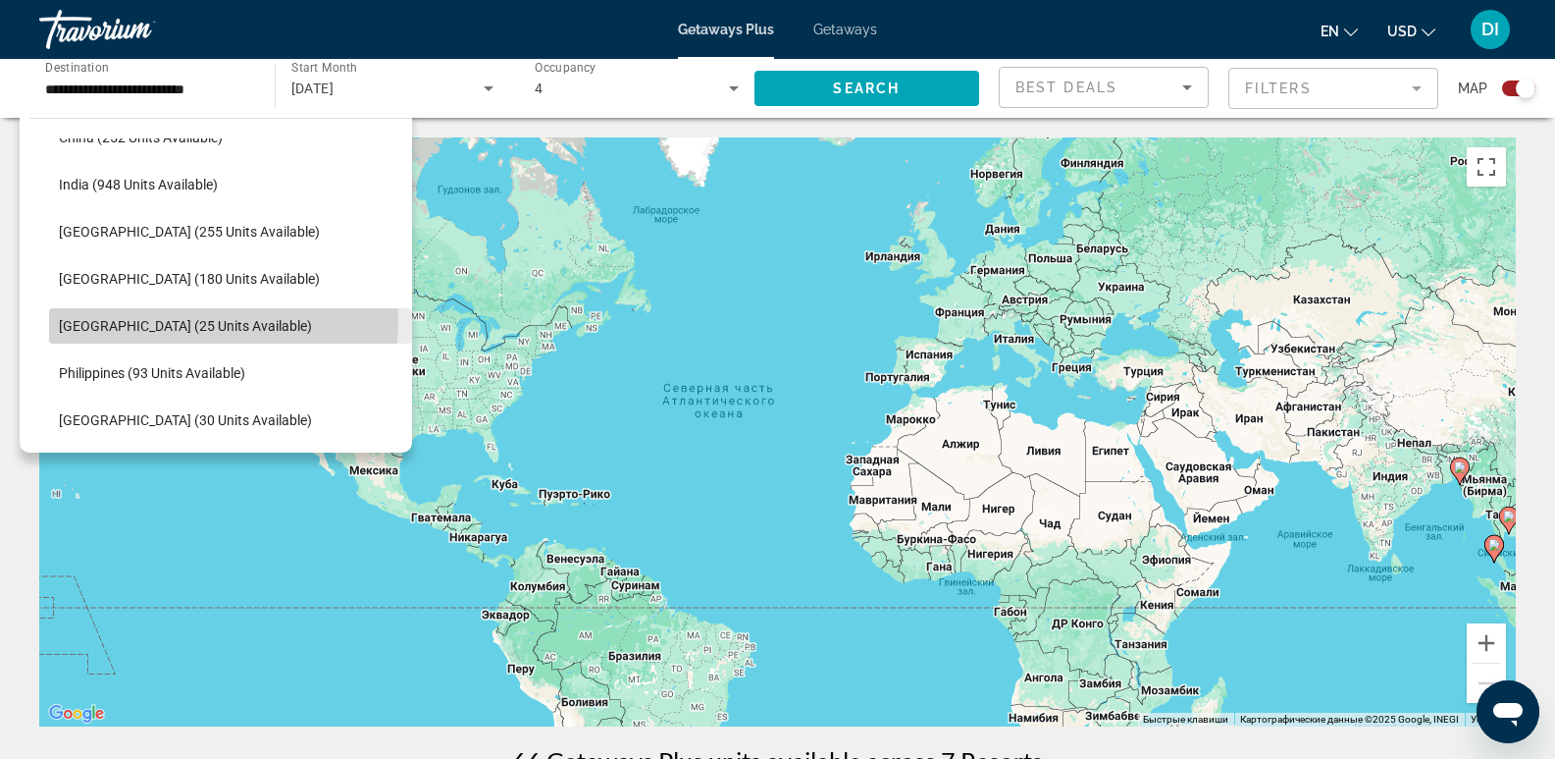
click at [183, 321] on span "[GEOGRAPHIC_DATA] (25 units available)" at bounding box center [185, 326] width 253 height 16
type input "**********"
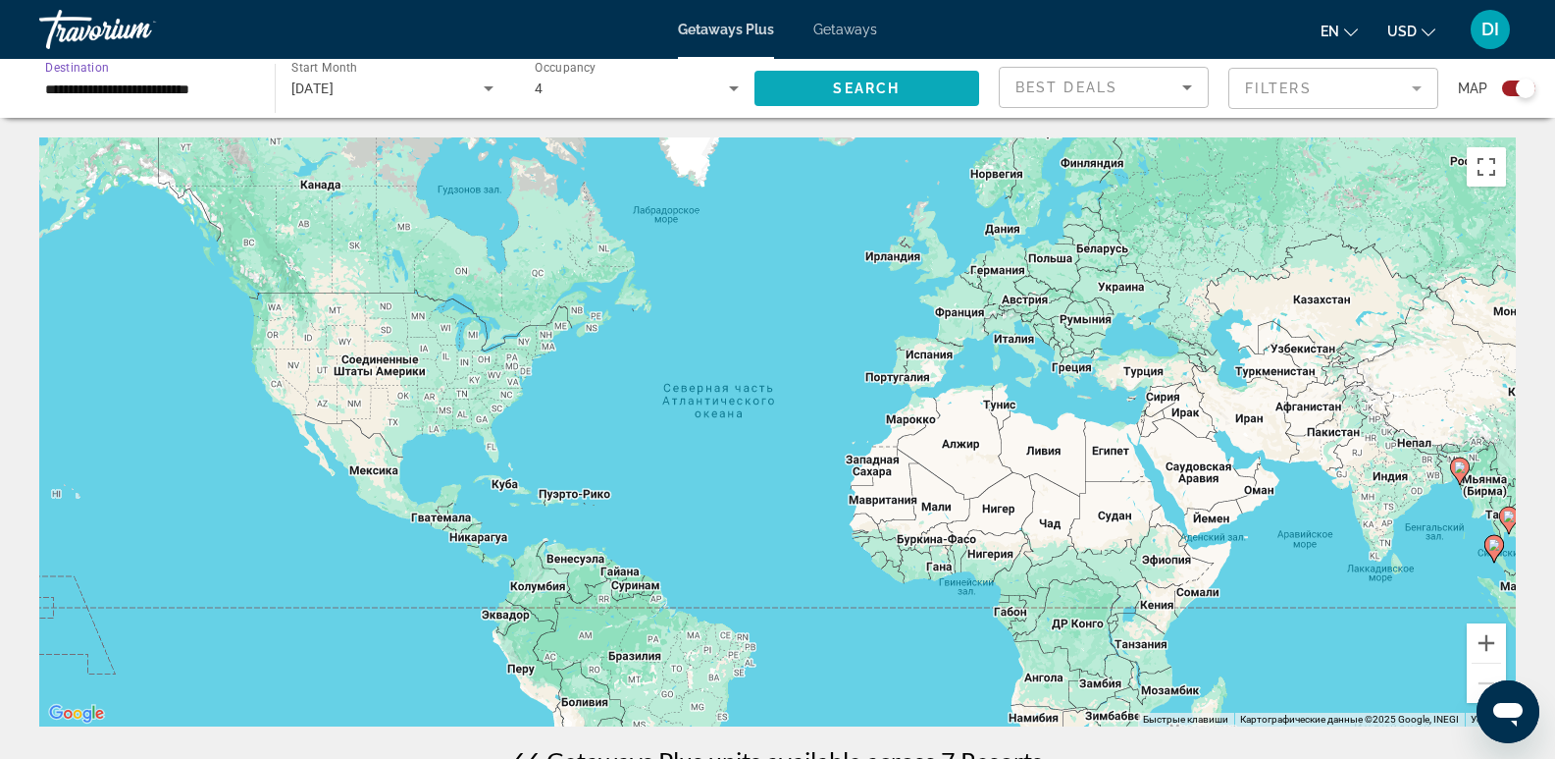
click at [899, 100] on span "Search widget" at bounding box center [868, 88] width 226 height 47
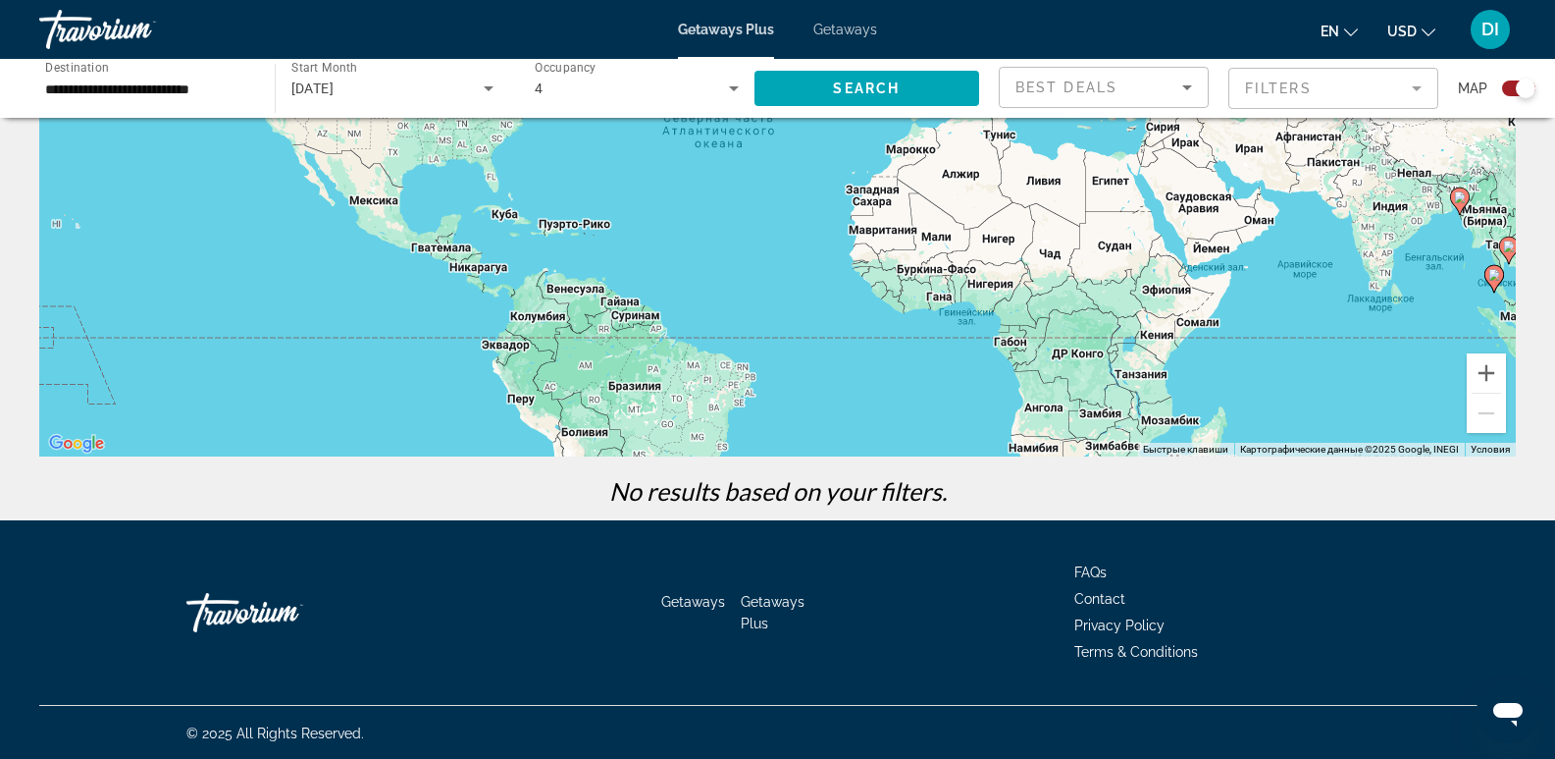
scroll to position [272, 0]
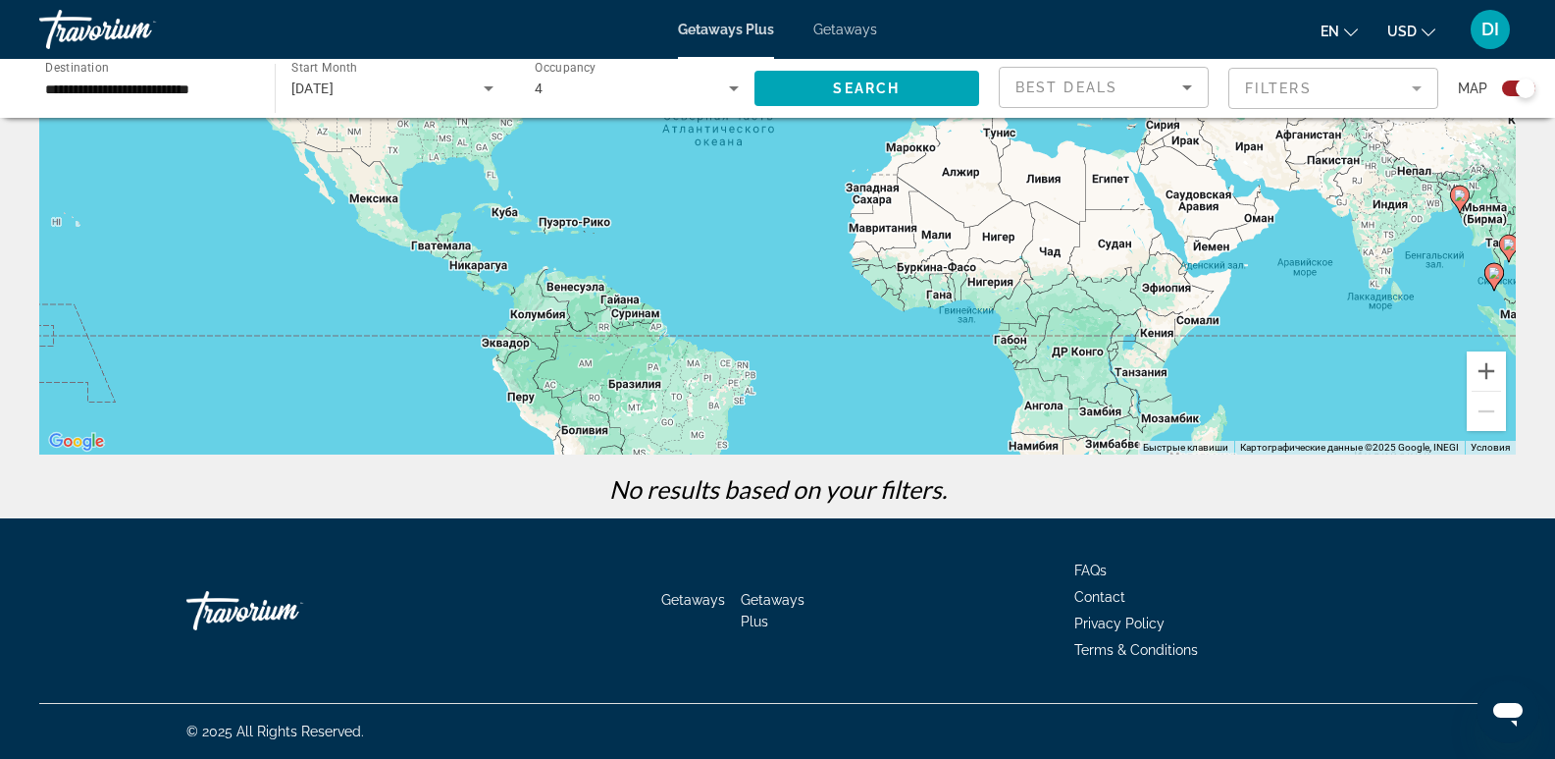
click at [335, 86] on span "October 2025" at bounding box center [312, 88] width 43 height 16
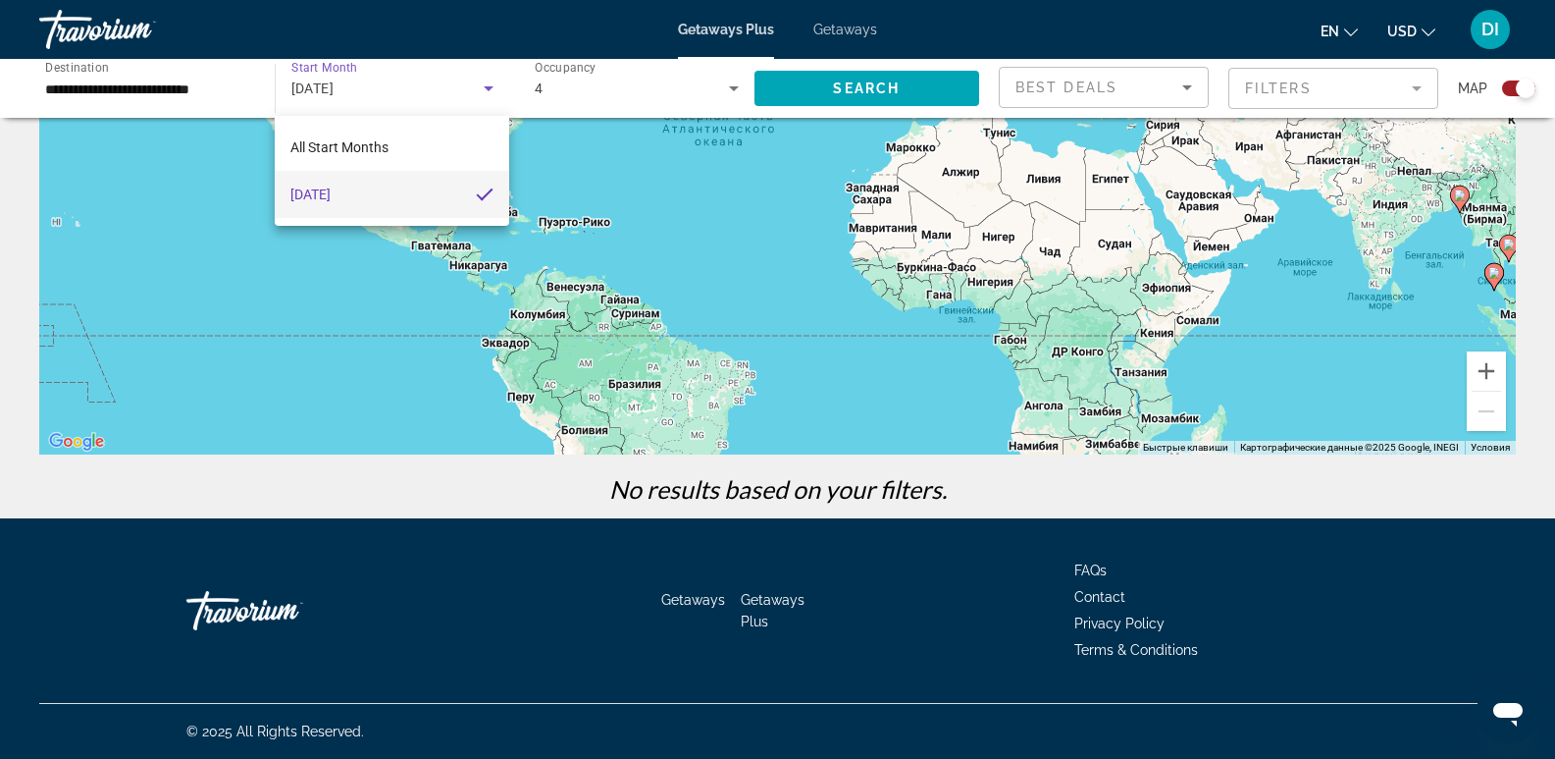
click at [331, 194] on span "October 2025" at bounding box center [310, 195] width 40 height 24
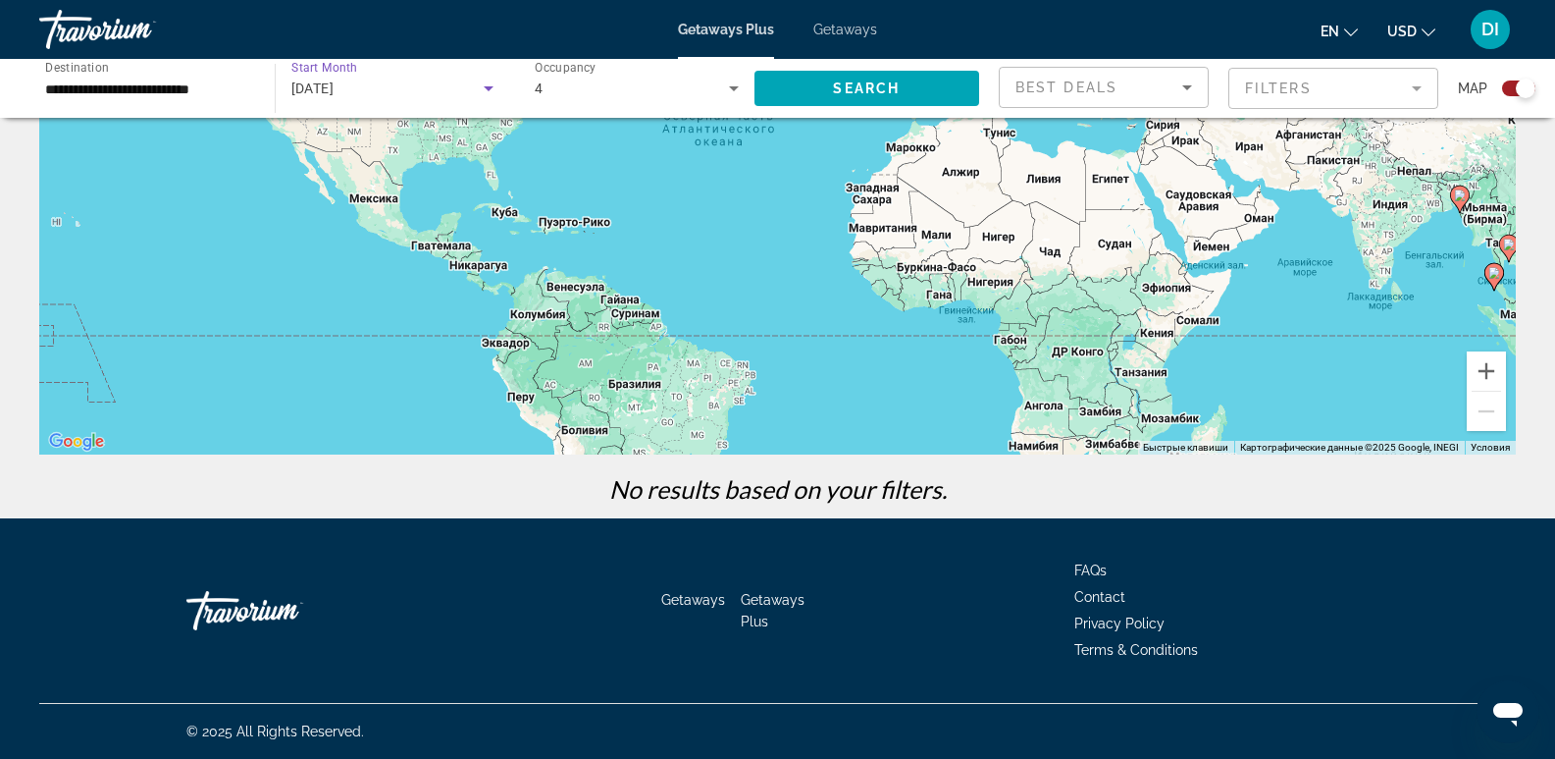
click at [335, 61] on span "Start Month" at bounding box center [324, 68] width 66 height 14
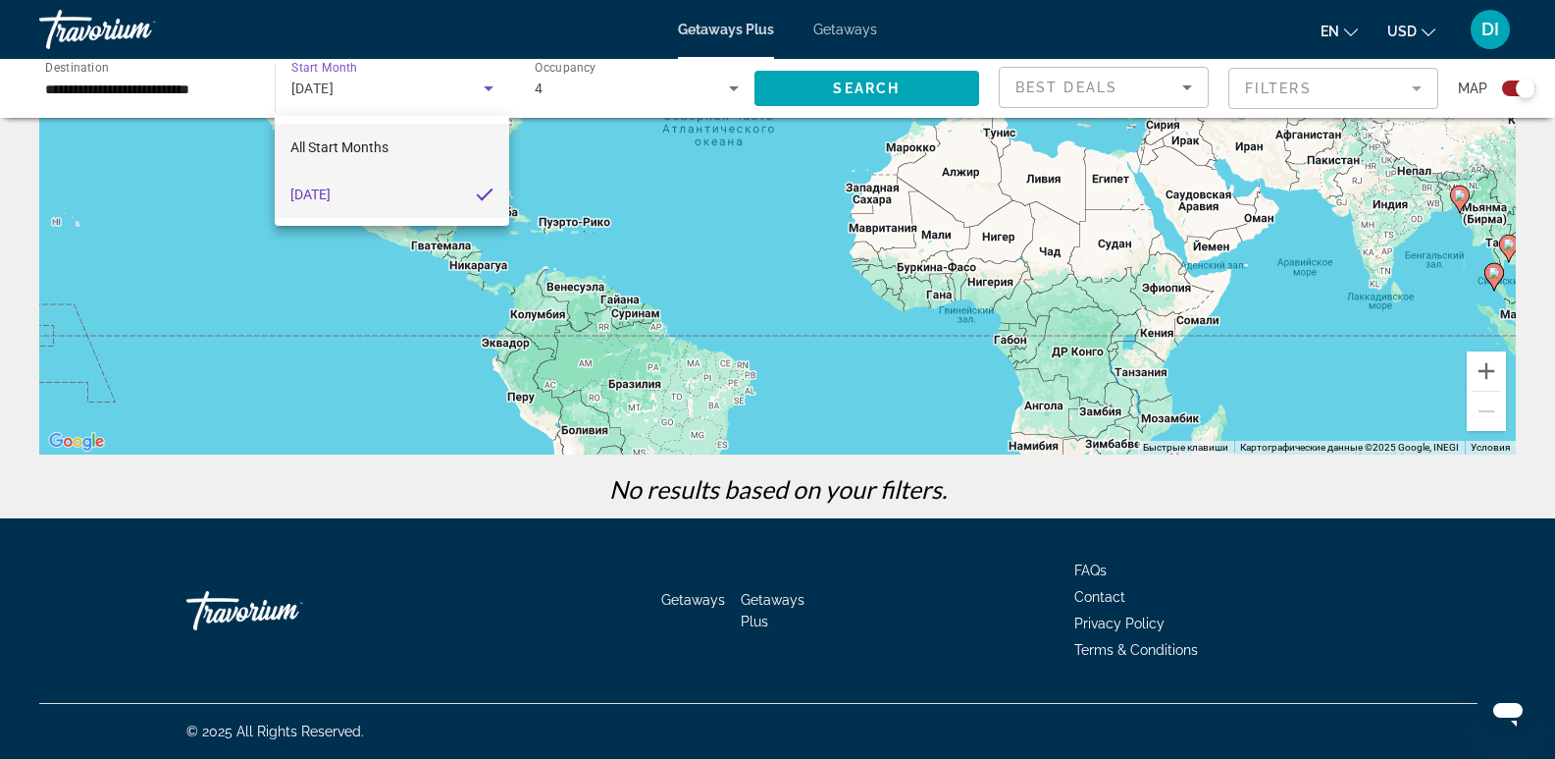
click at [363, 139] on span "All Start Months" at bounding box center [339, 147] width 98 height 16
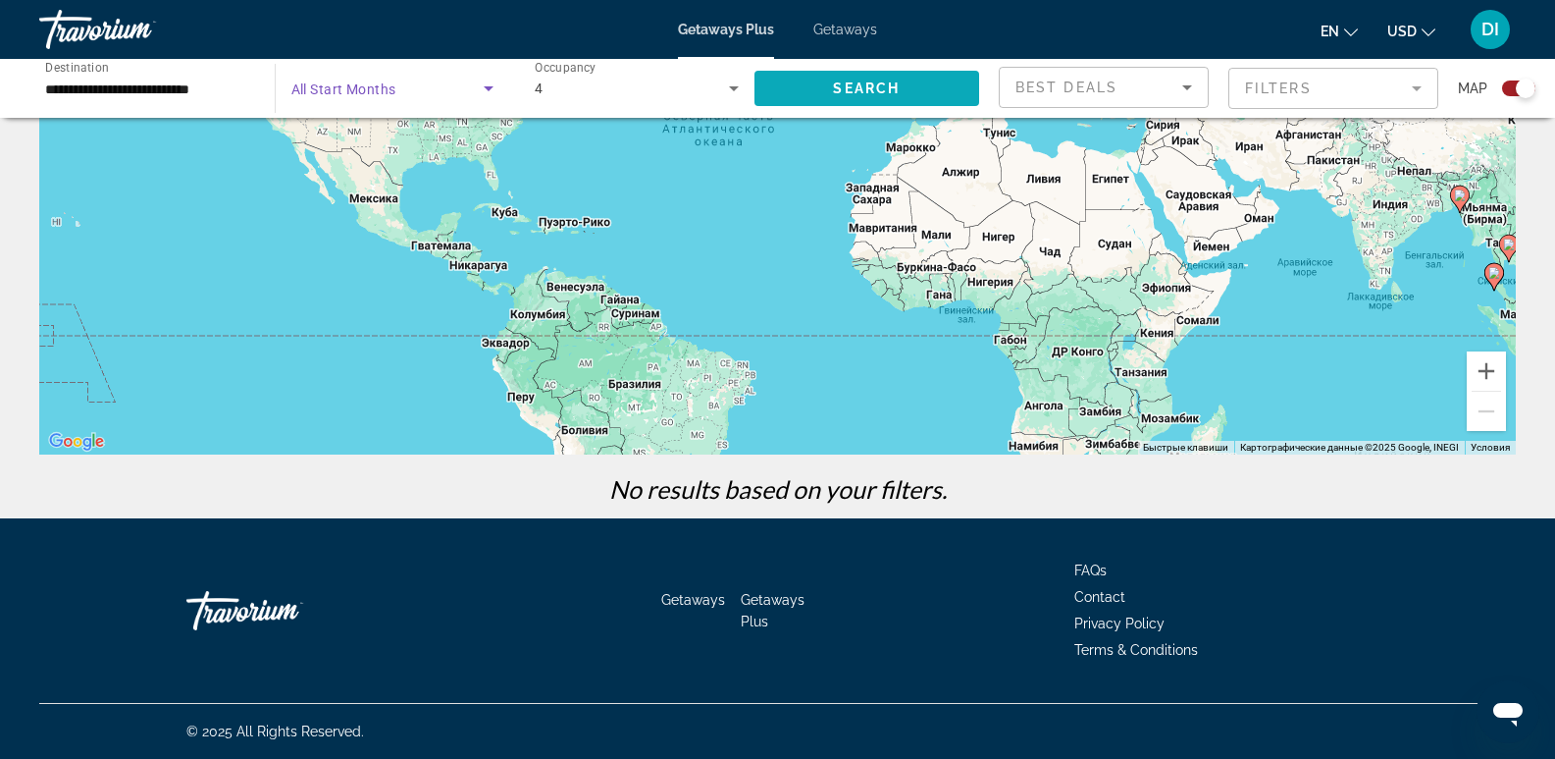
click at [902, 74] on span "Search widget" at bounding box center [868, 88] width 226 height 47
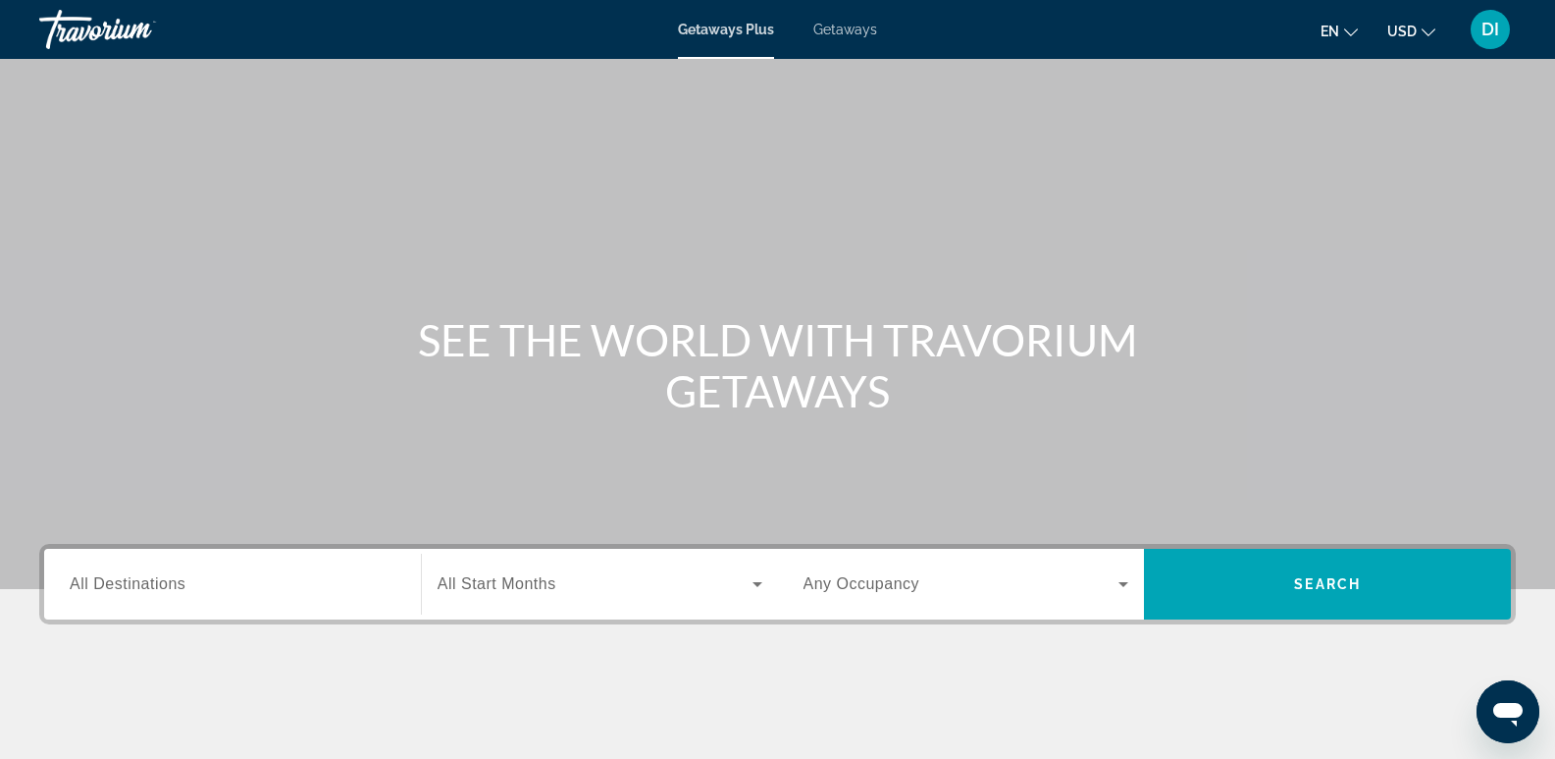
click at [85, 586] on span "All Destinations" at bounding box center [128, 583] width 116 height 17
click at [85, 586] on input "Destination All Destinations" at bounding box center [233, 585] width 326 height 24
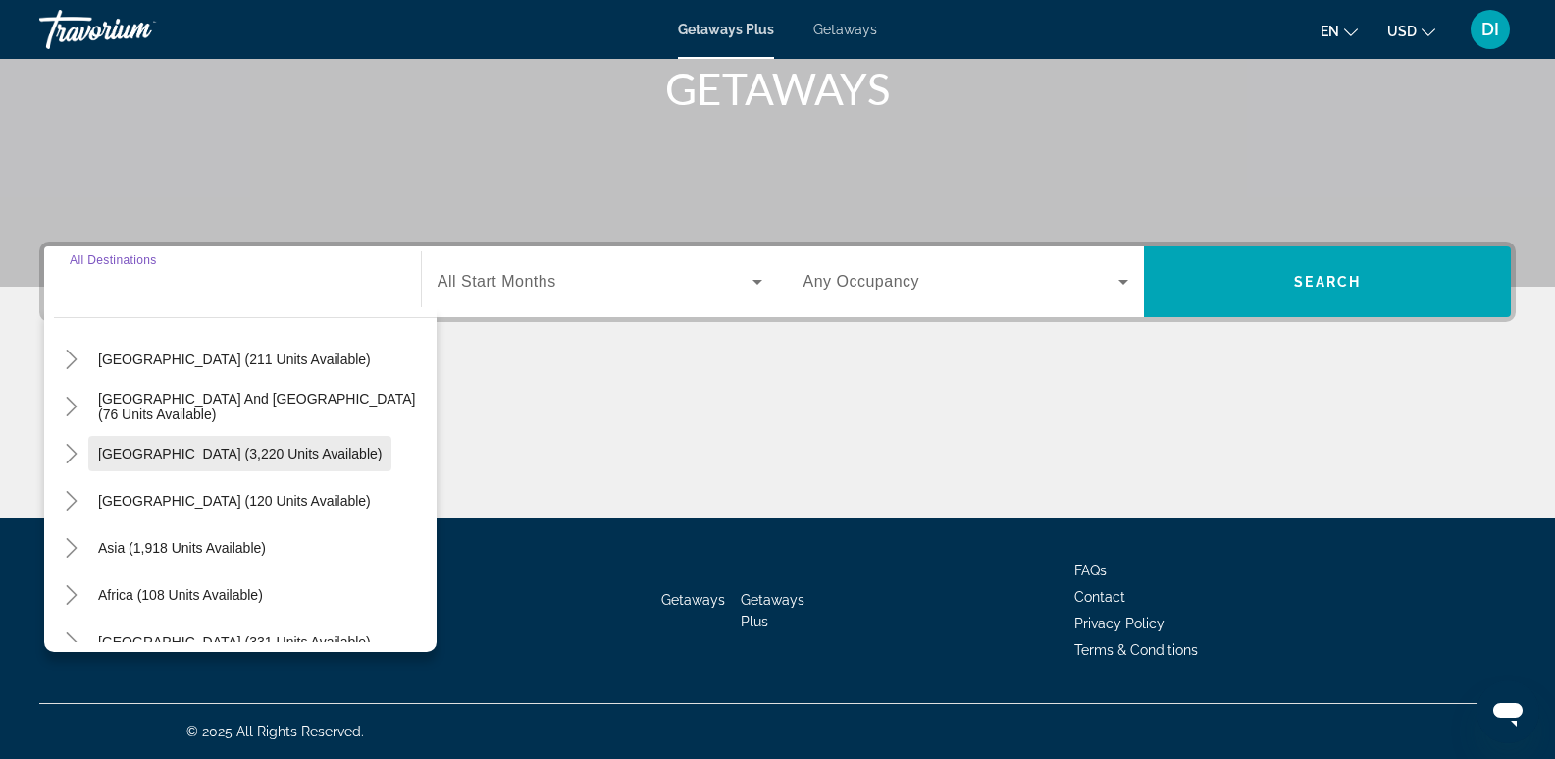
scroll to position [318, 0]
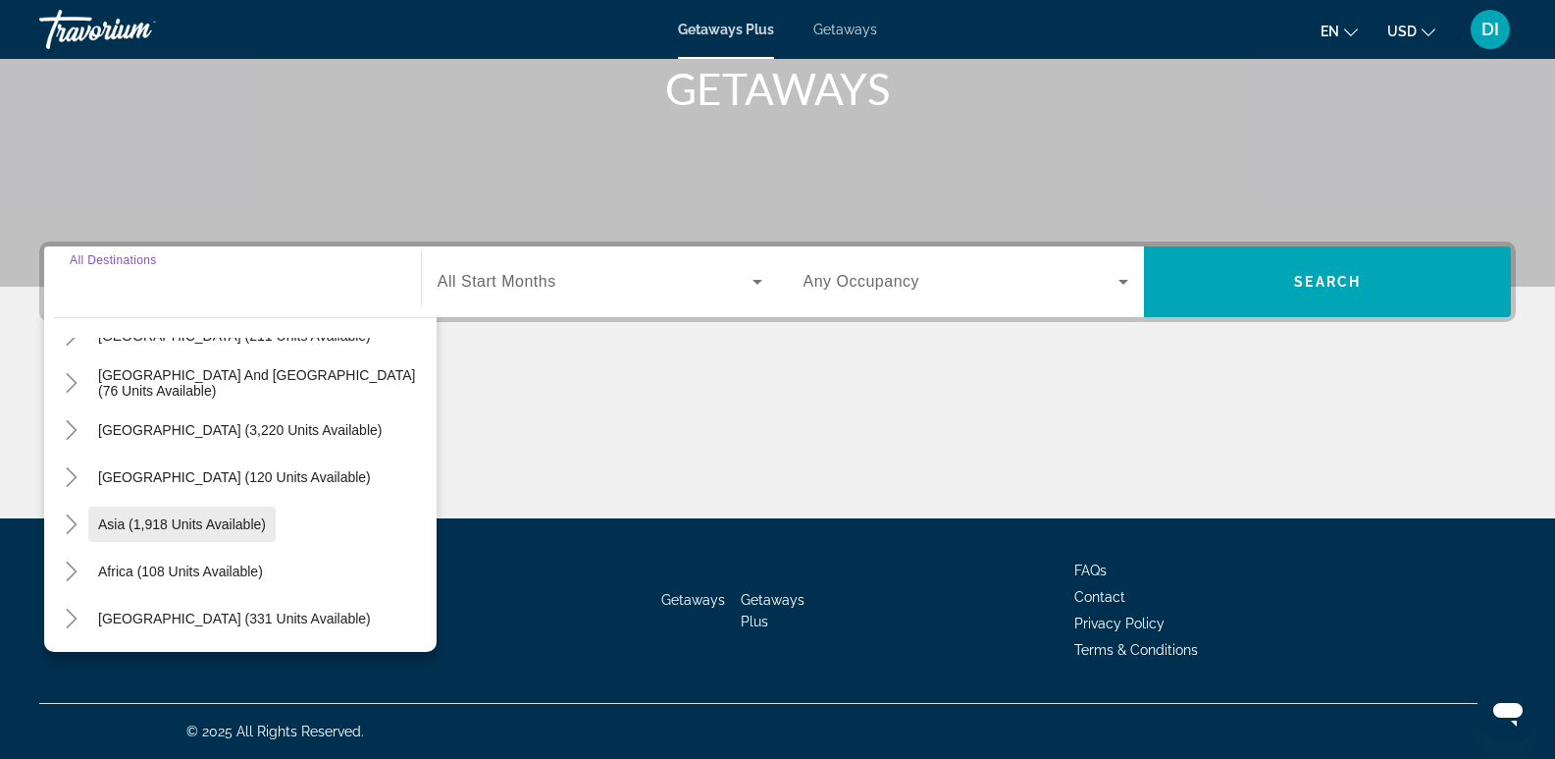
click at [195, 523] on span "Asia (1,918 units available)" at bounding box center [182, 524] width 168 height 16
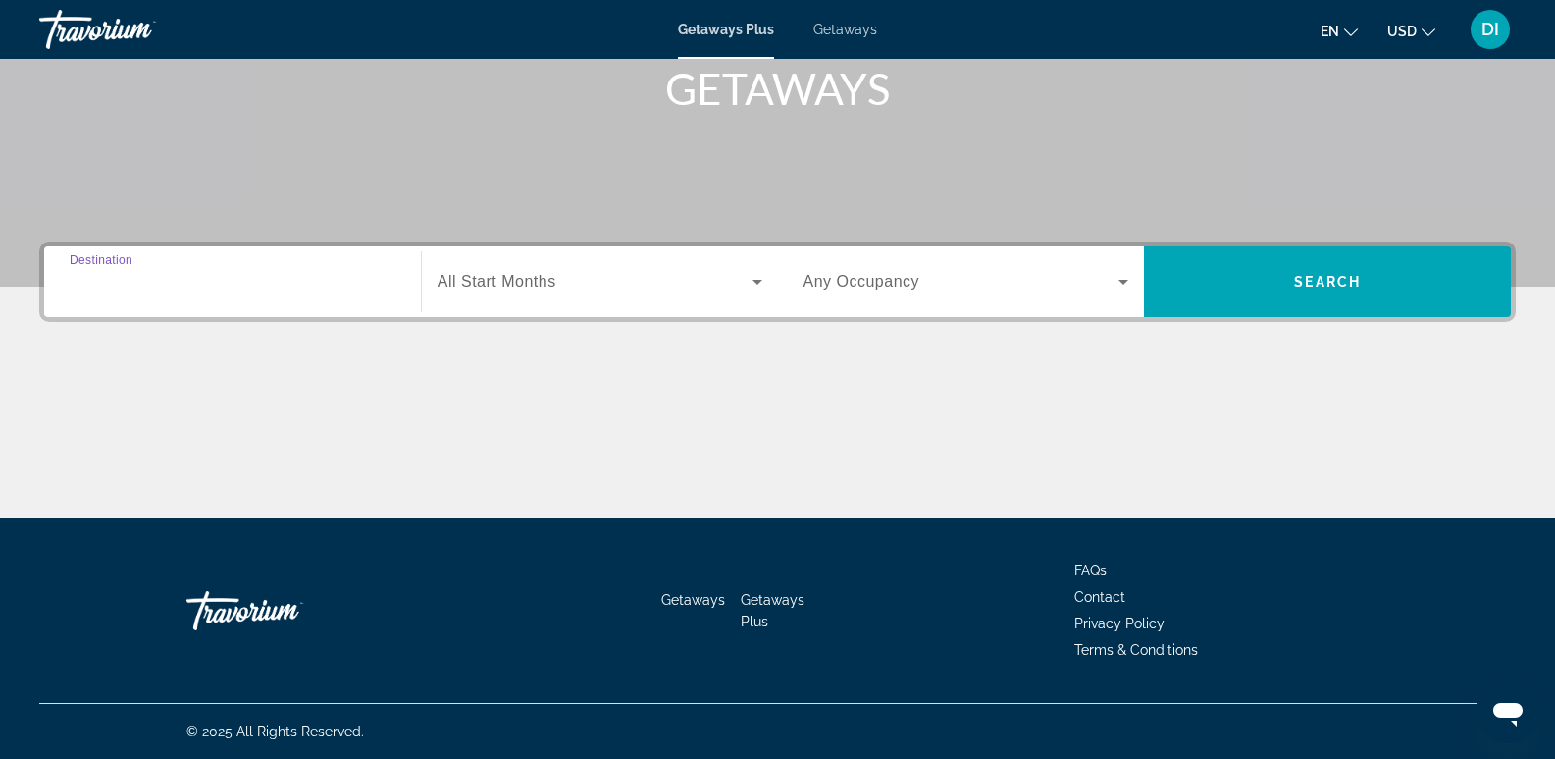
type input "**********"
click at [531, 279] on span "All Start Months" at bounding box center [497, 281] width 119 height 17
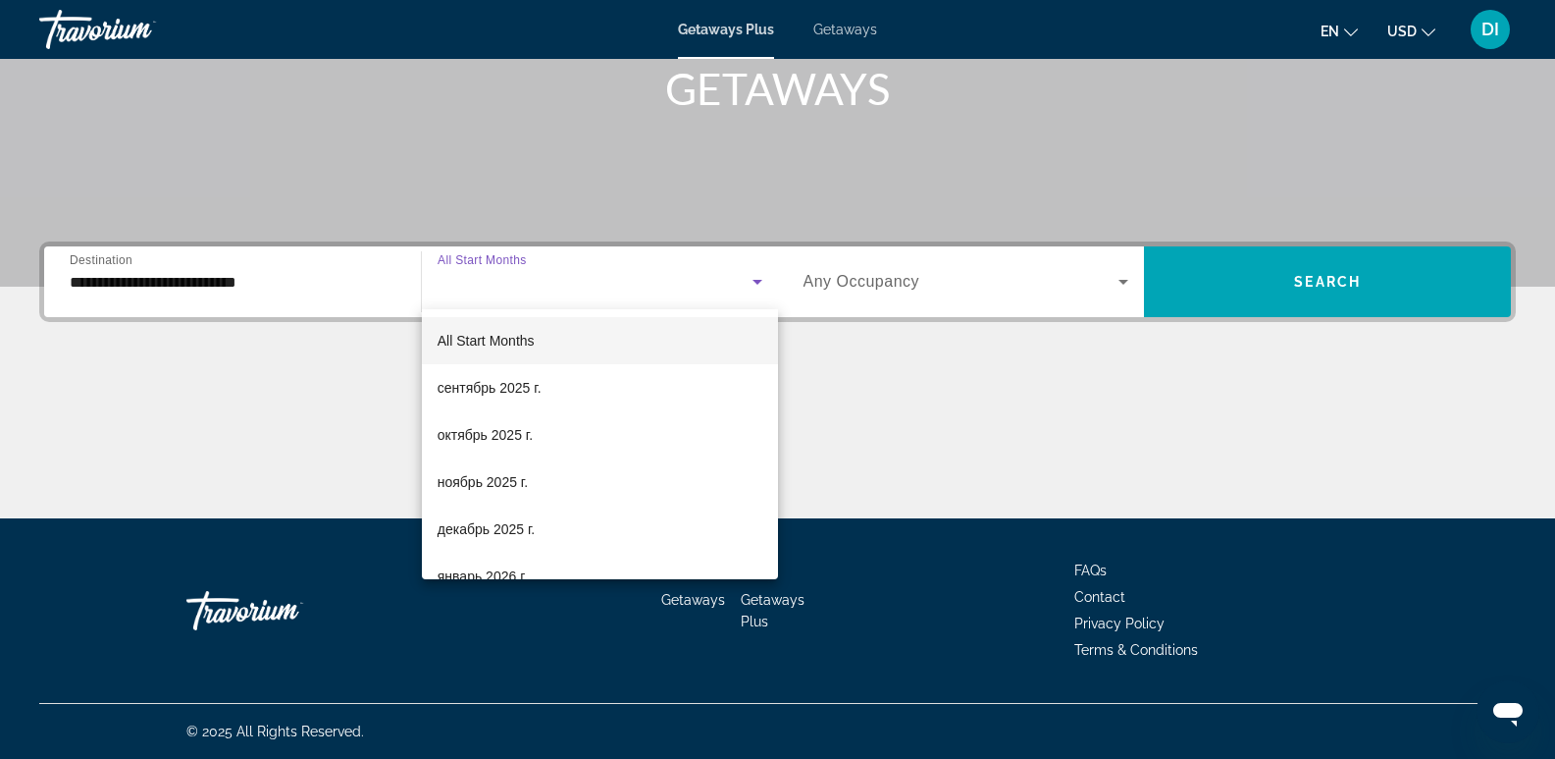
click at [512, 340] on span "All Start Months" at bounding box center [486, 341] width 97 height 16
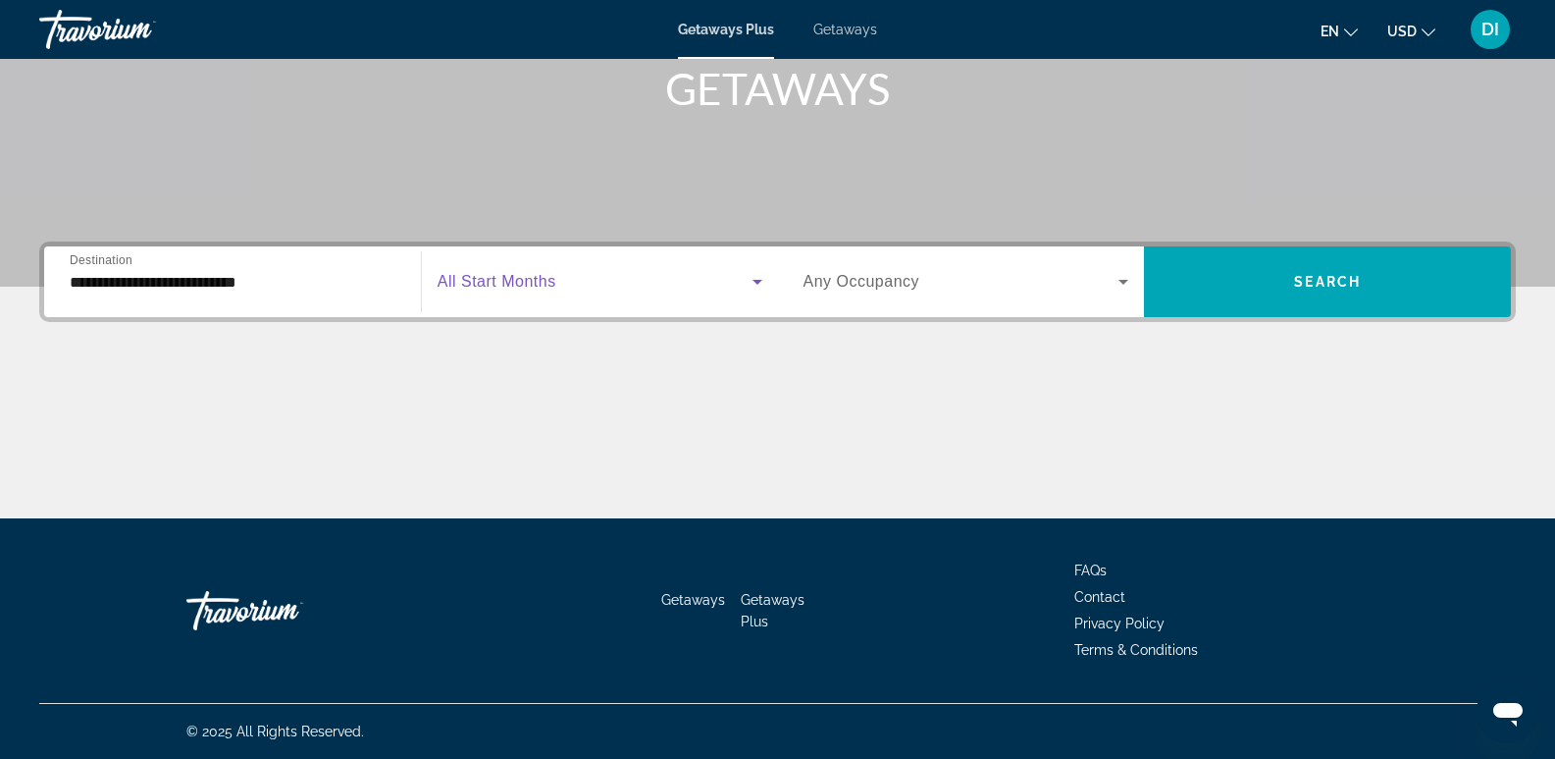
click at [870, 273] on span "Any Occupancy" at bounding box center [862, 281] width 117 height 17
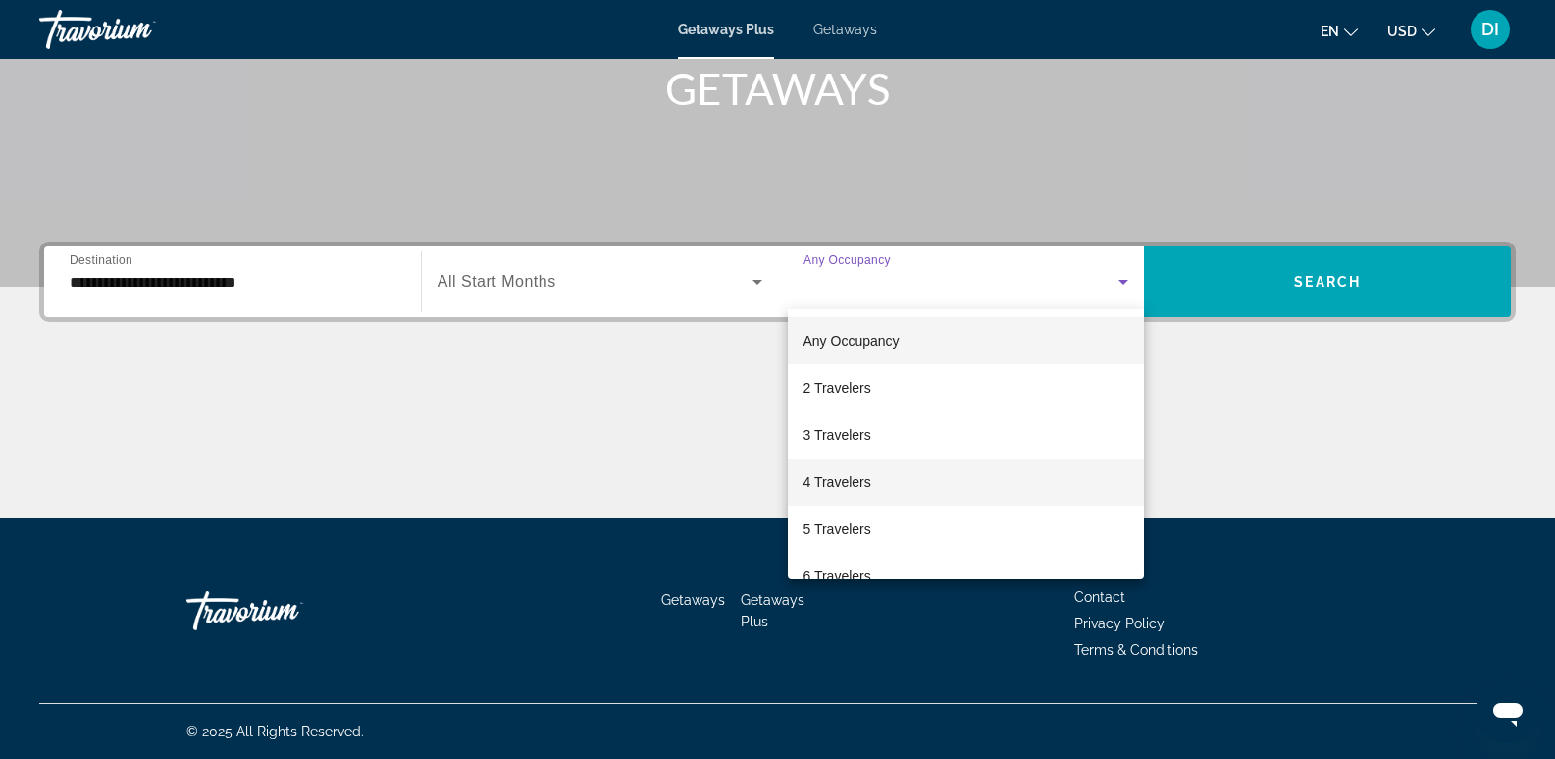
click at [867, 481] on span "4 Travelers" at bounding box center [838, 482] width 68 height 24
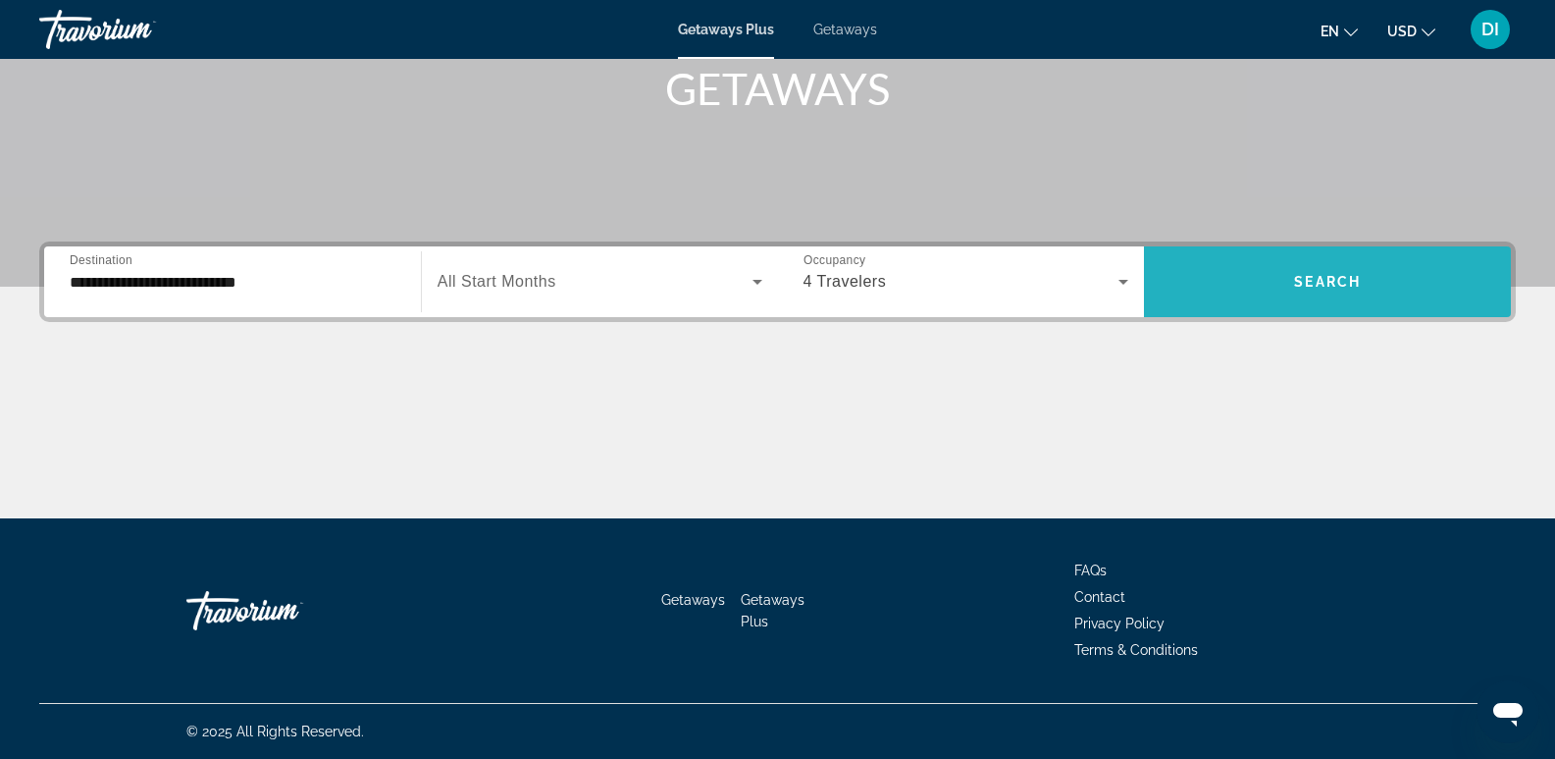
click at [1311, 274] on span "Search" at bounding box center [1327, 282] width 67 height 16
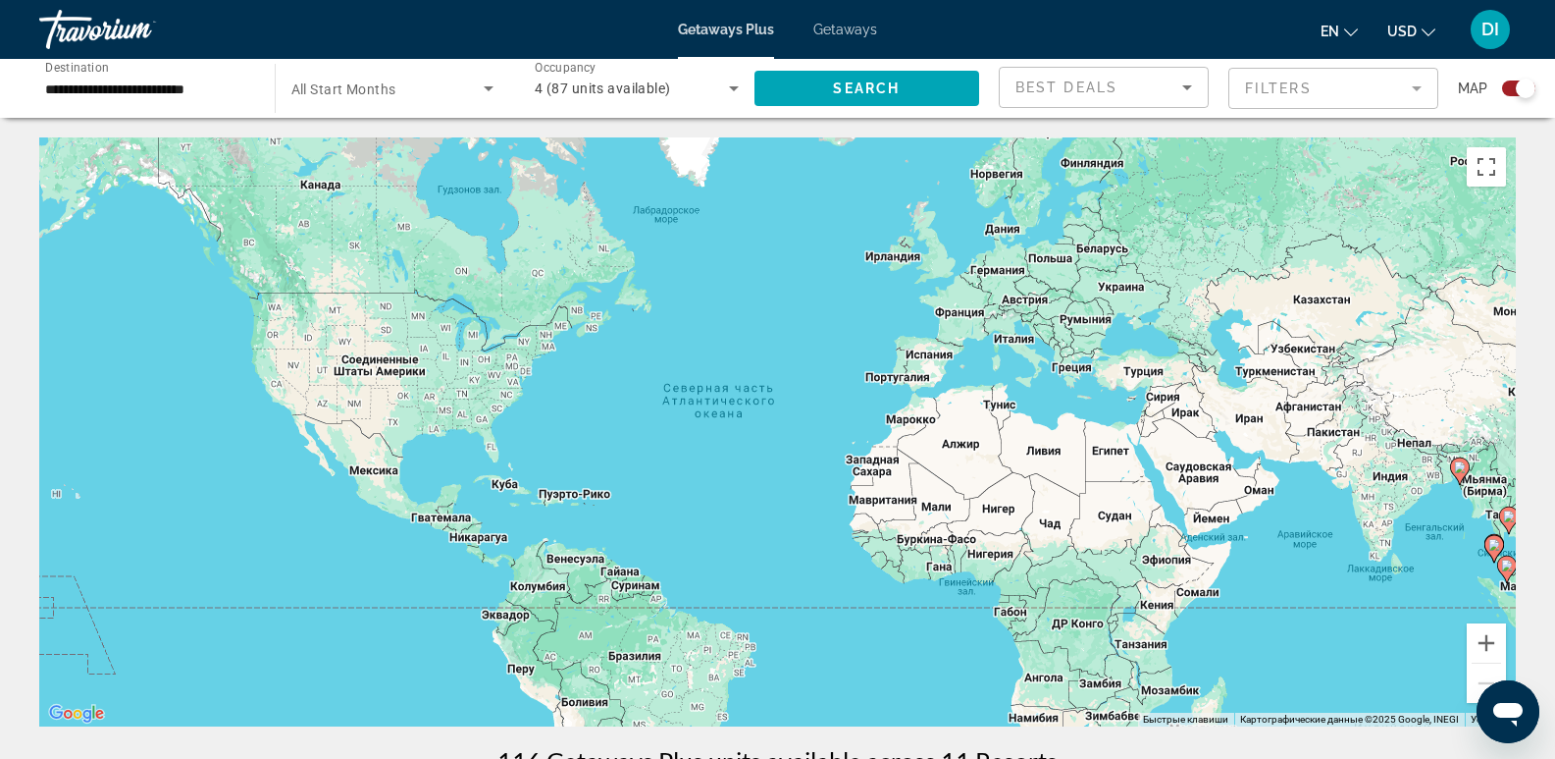
click at [147, 88] on input "**********" at bounding box center [147, 90] width 204 height 24
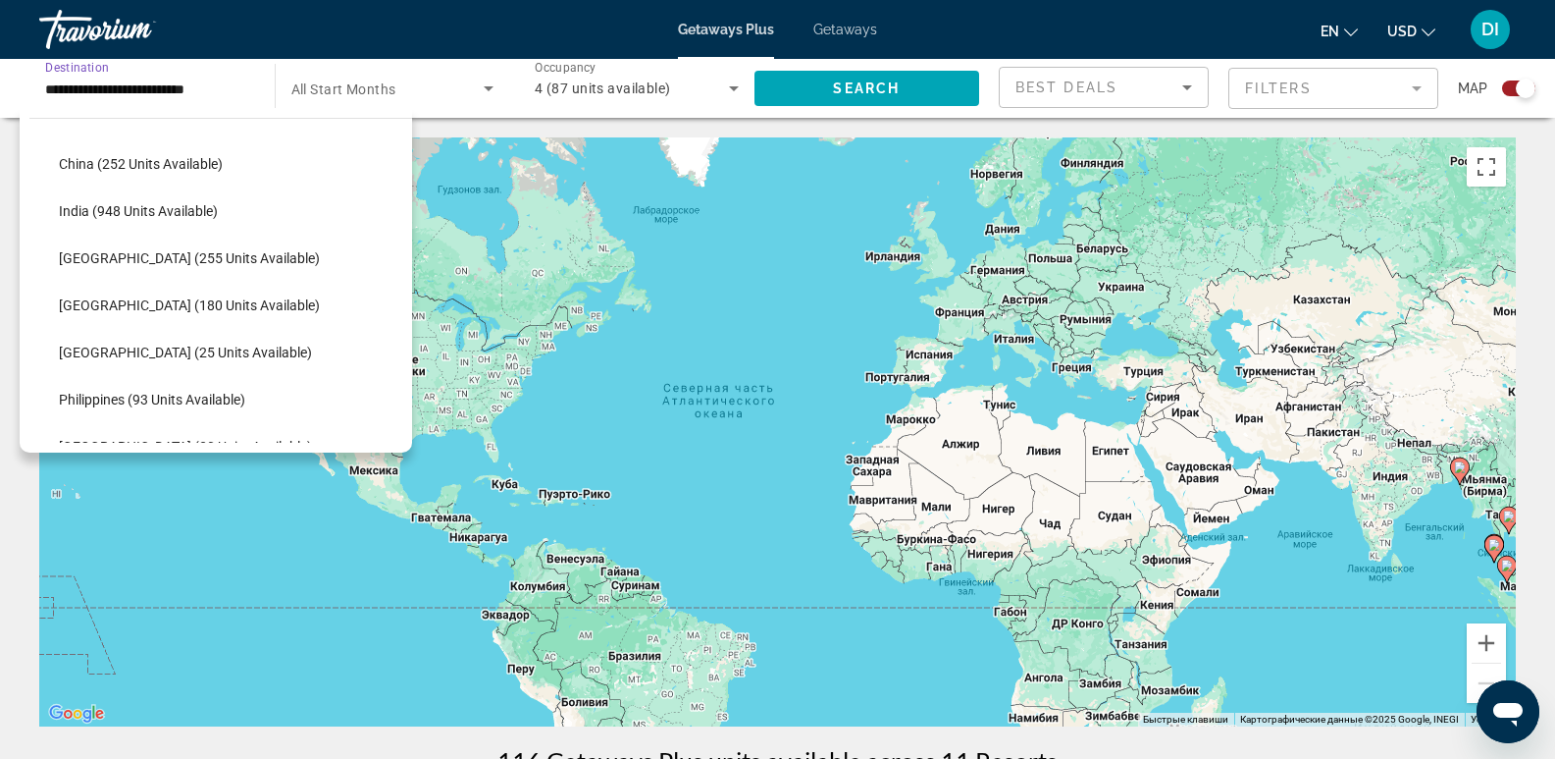
scroll to position [647, 0]
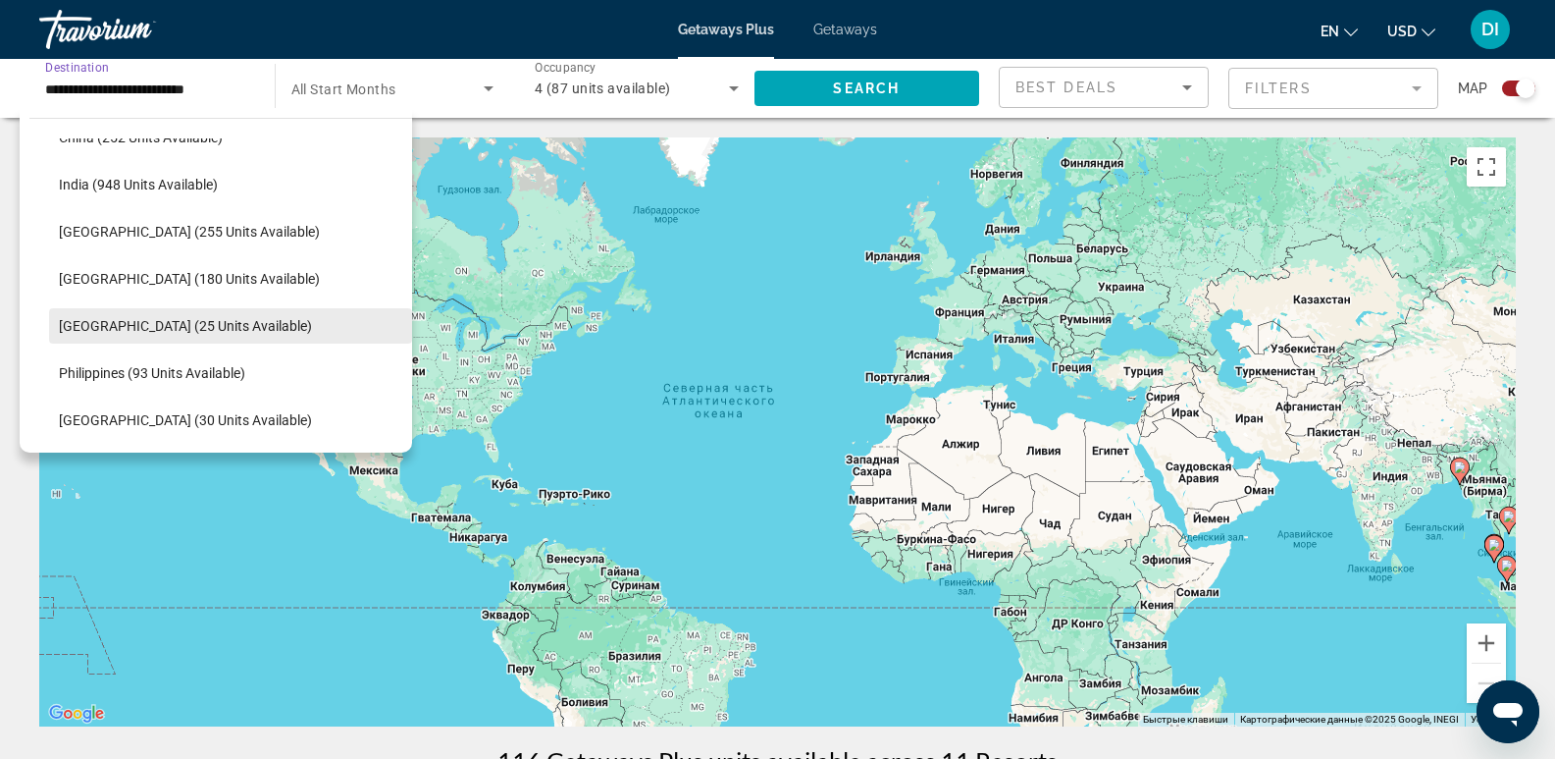
click at [156, 323] on span "[GEOGRAPHIC_DATA] (25 units available)" at bounding box center [185, 326] width 253 height 16
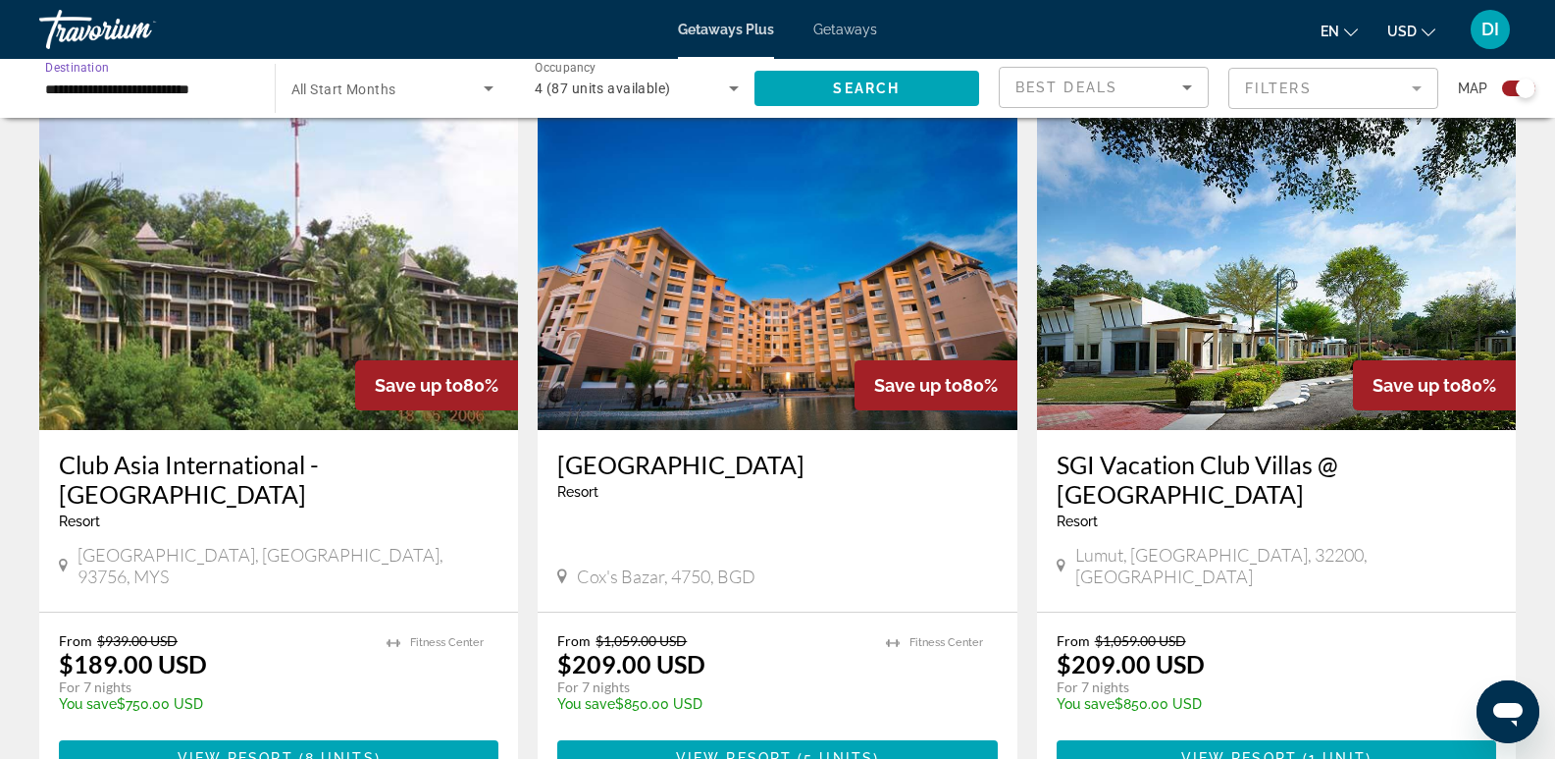
scroll to position [687, 0]
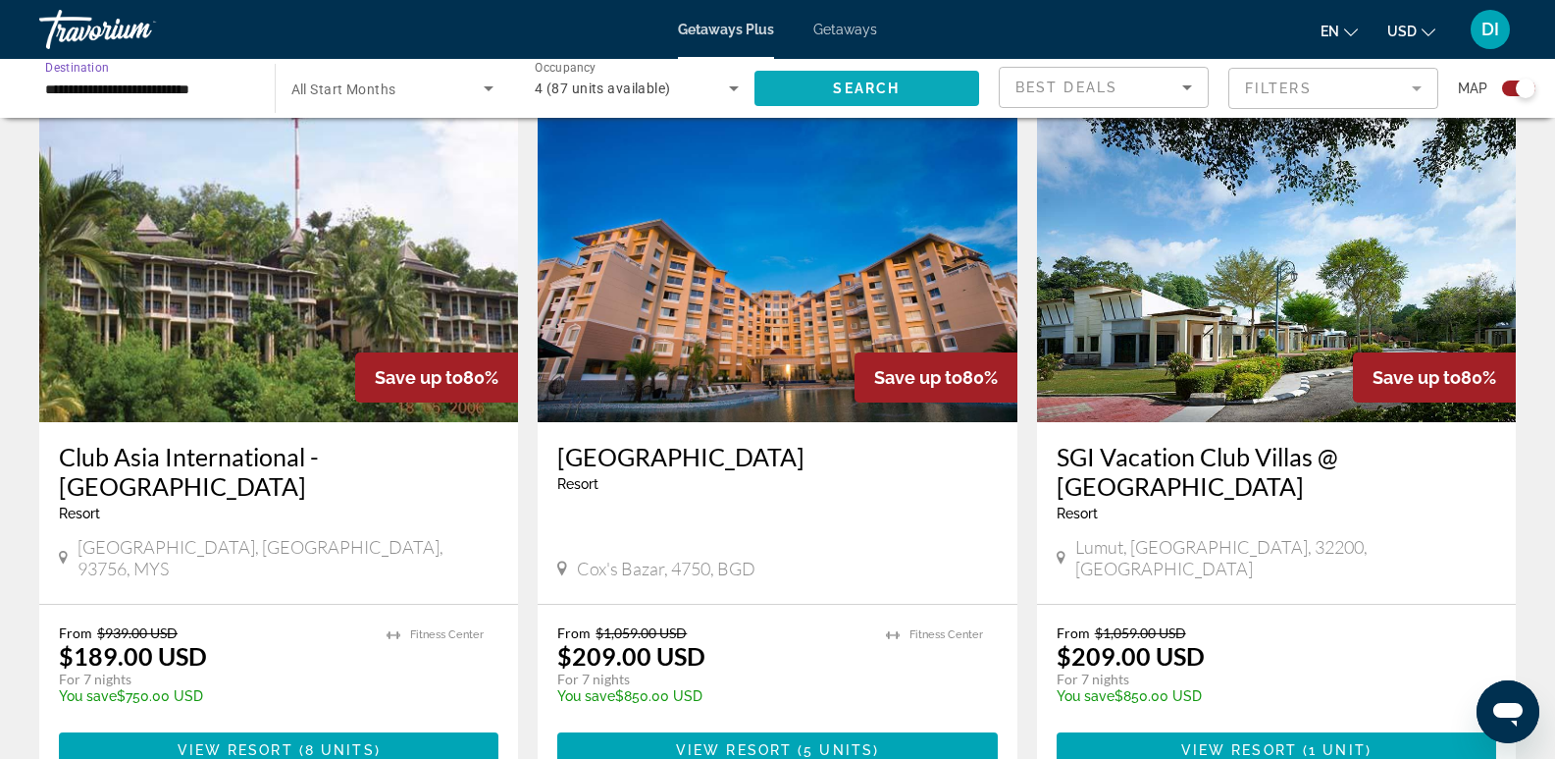
click at [806, 92] on span "Search widget" at bounding box center [868, 88] width 226 height 47
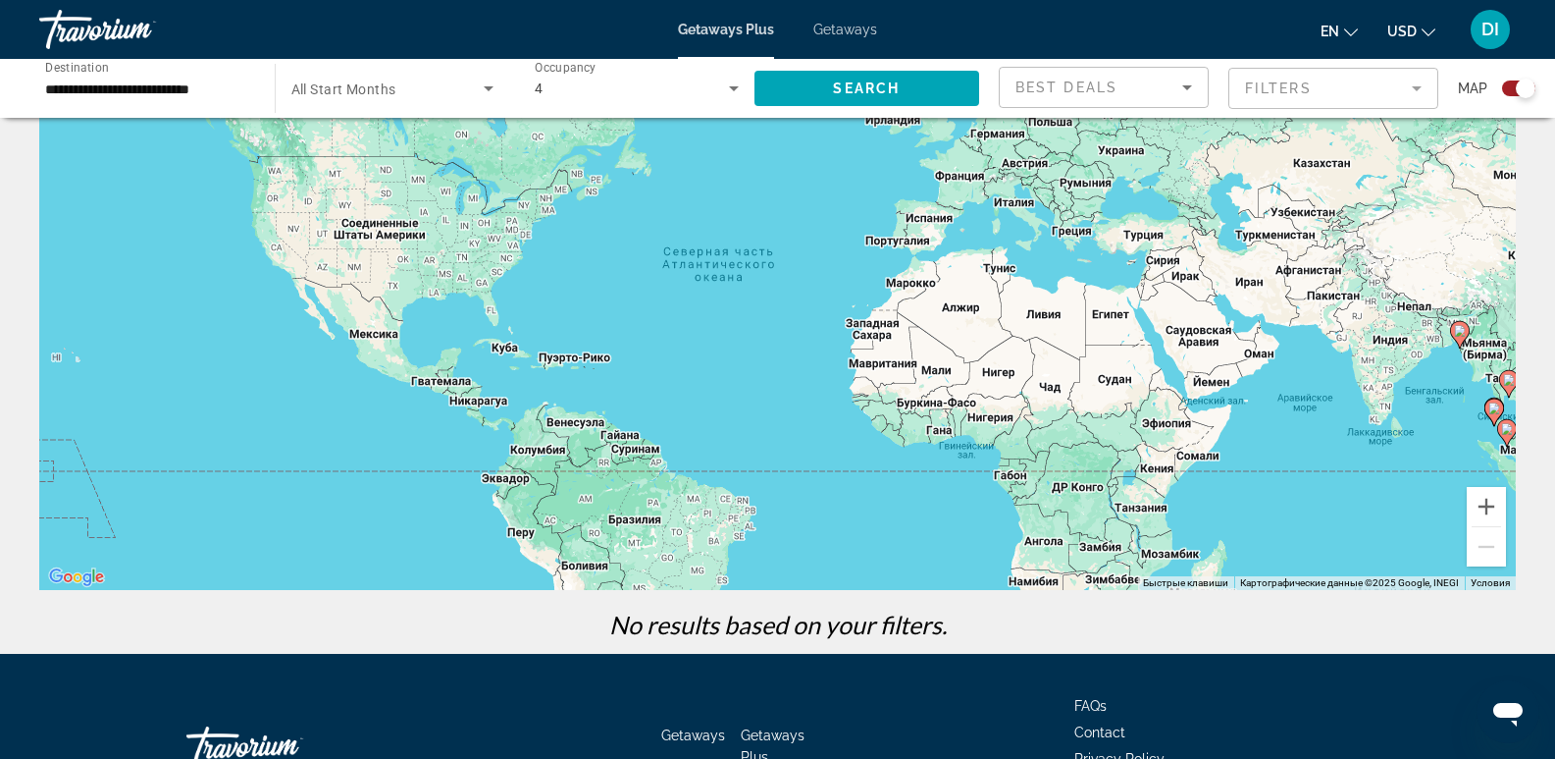
scroll to position [272, 0]
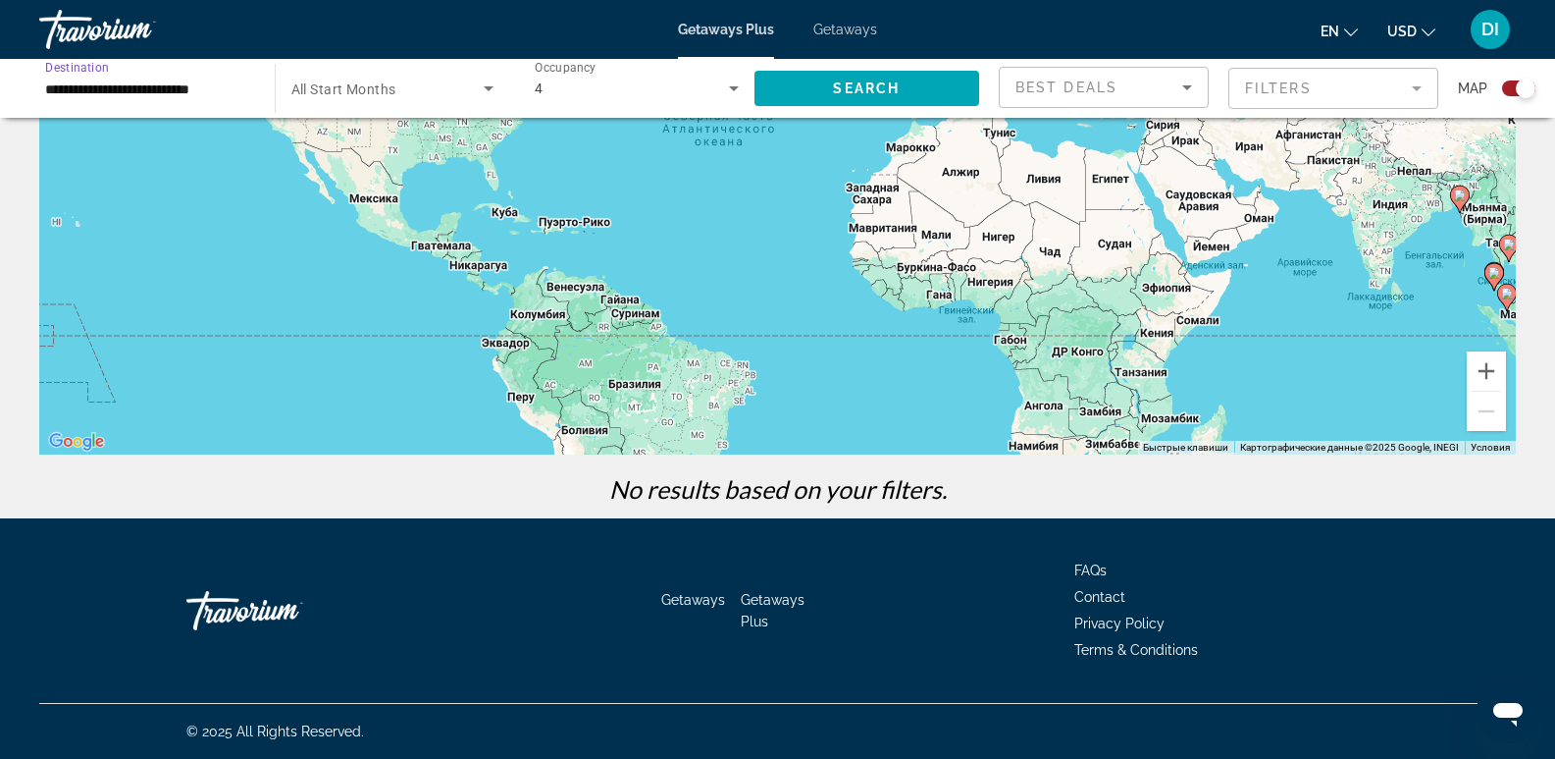
click at [149, 81] on input "**********" at bounding box center [147, 90] width 204 height 24
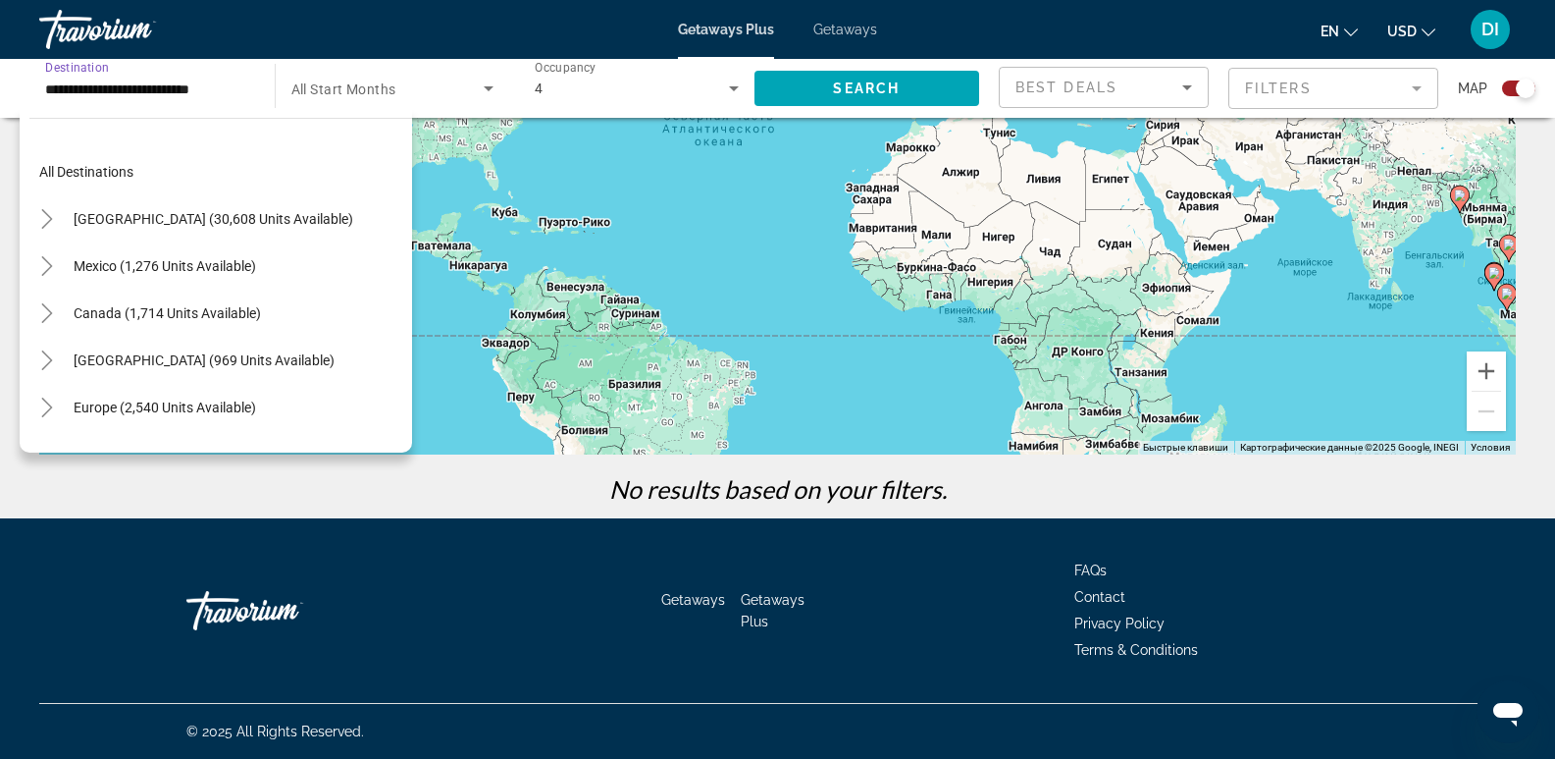
scroll to position [682, 0]
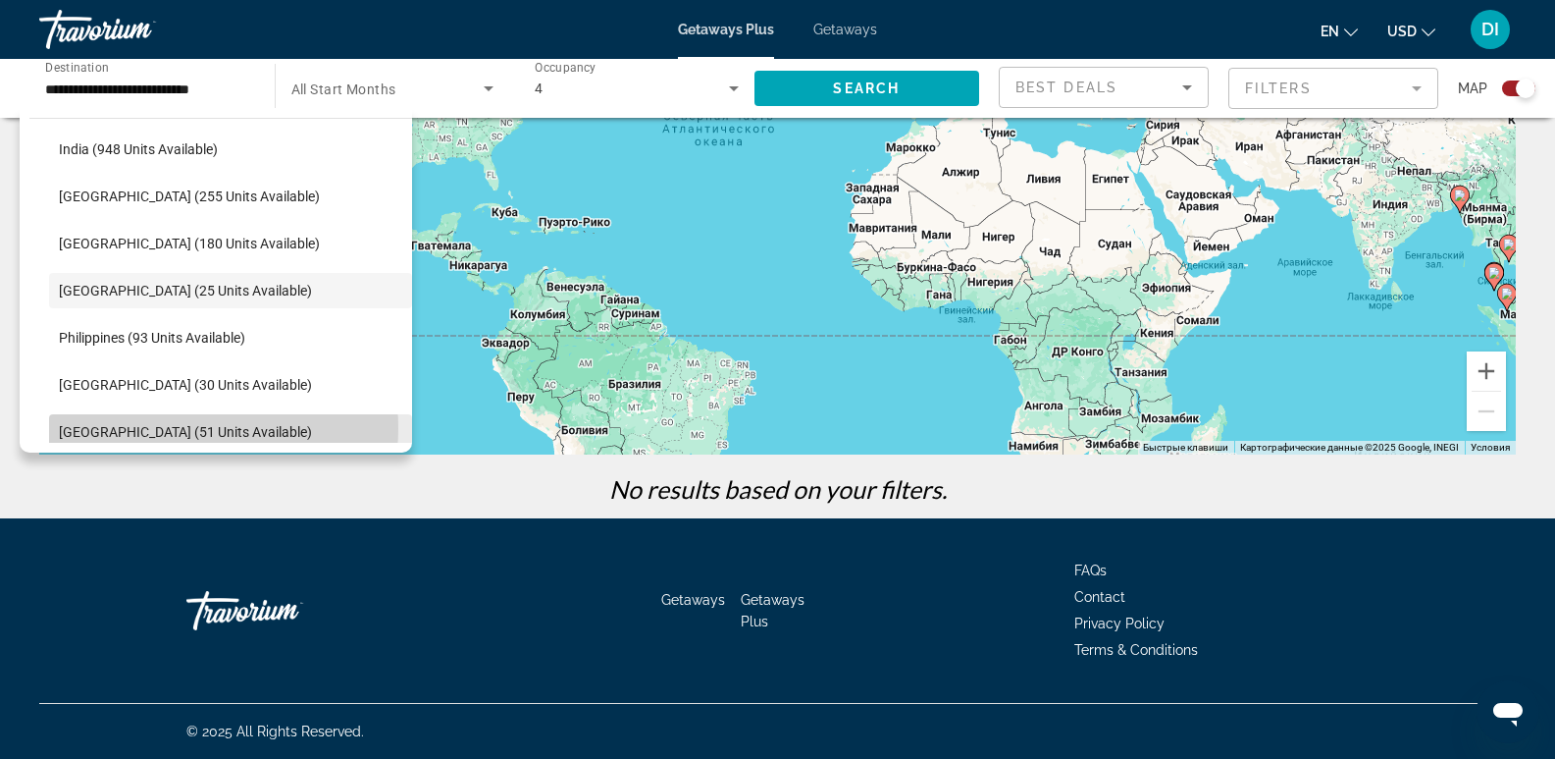
click at [175, 428] on span "[GEOGRAPHIC_DATA] (51 units available)" at bounding box center [185, 432] width 253 height 16
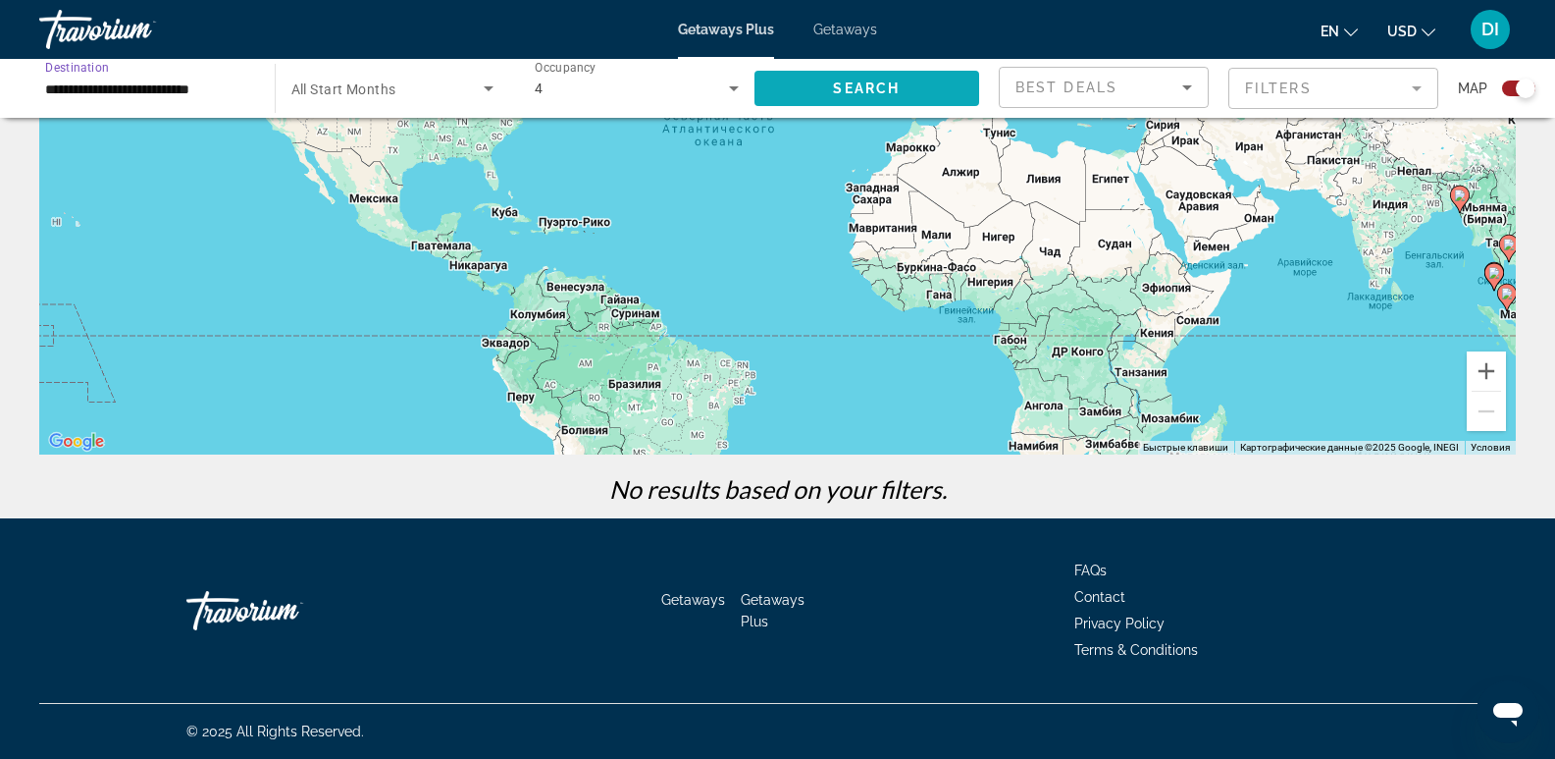
click at [861, 84] on span "Search" at bounding box center [866, 88] width 67 height 16
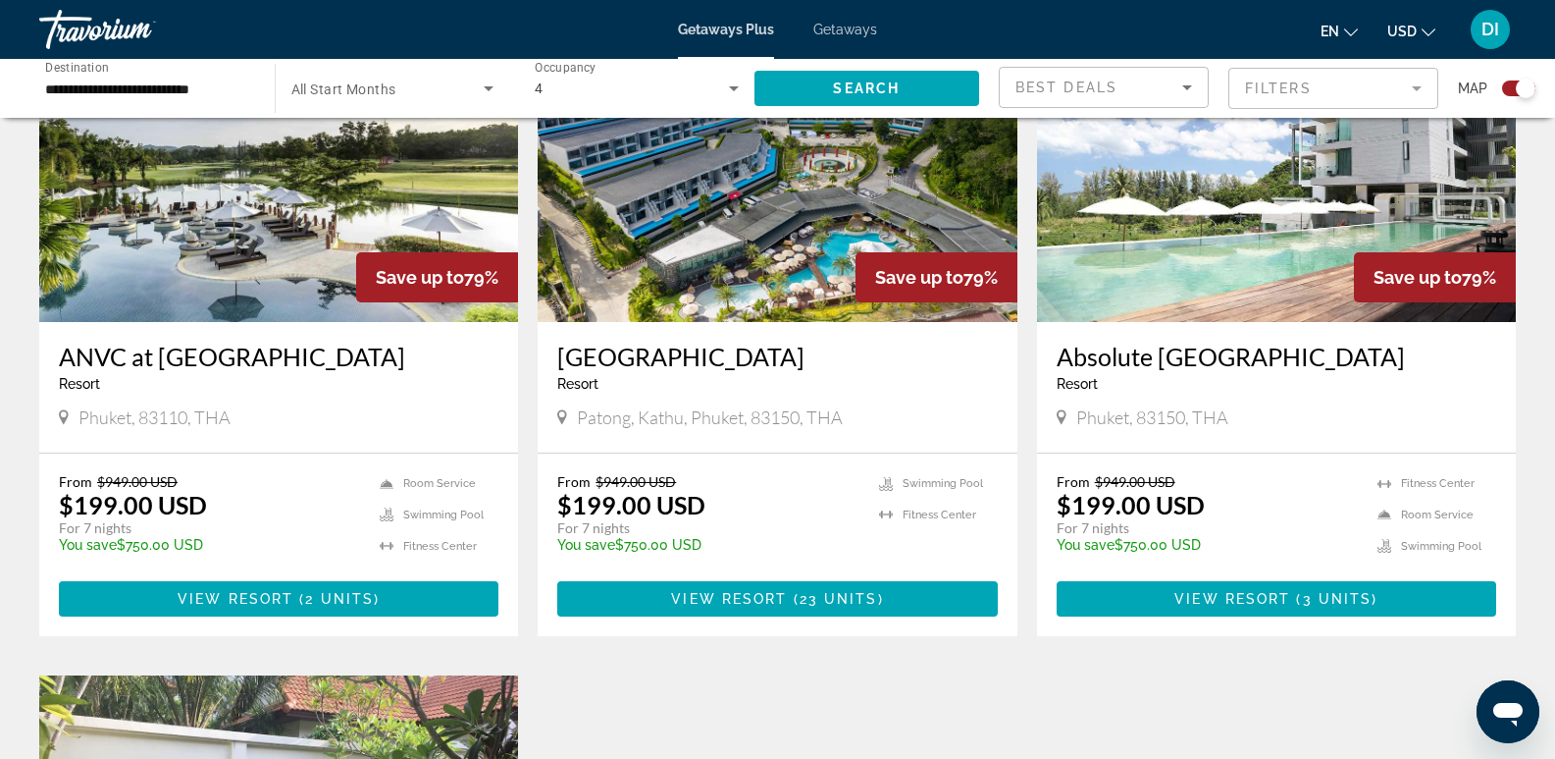
scroll to position [581, 0]
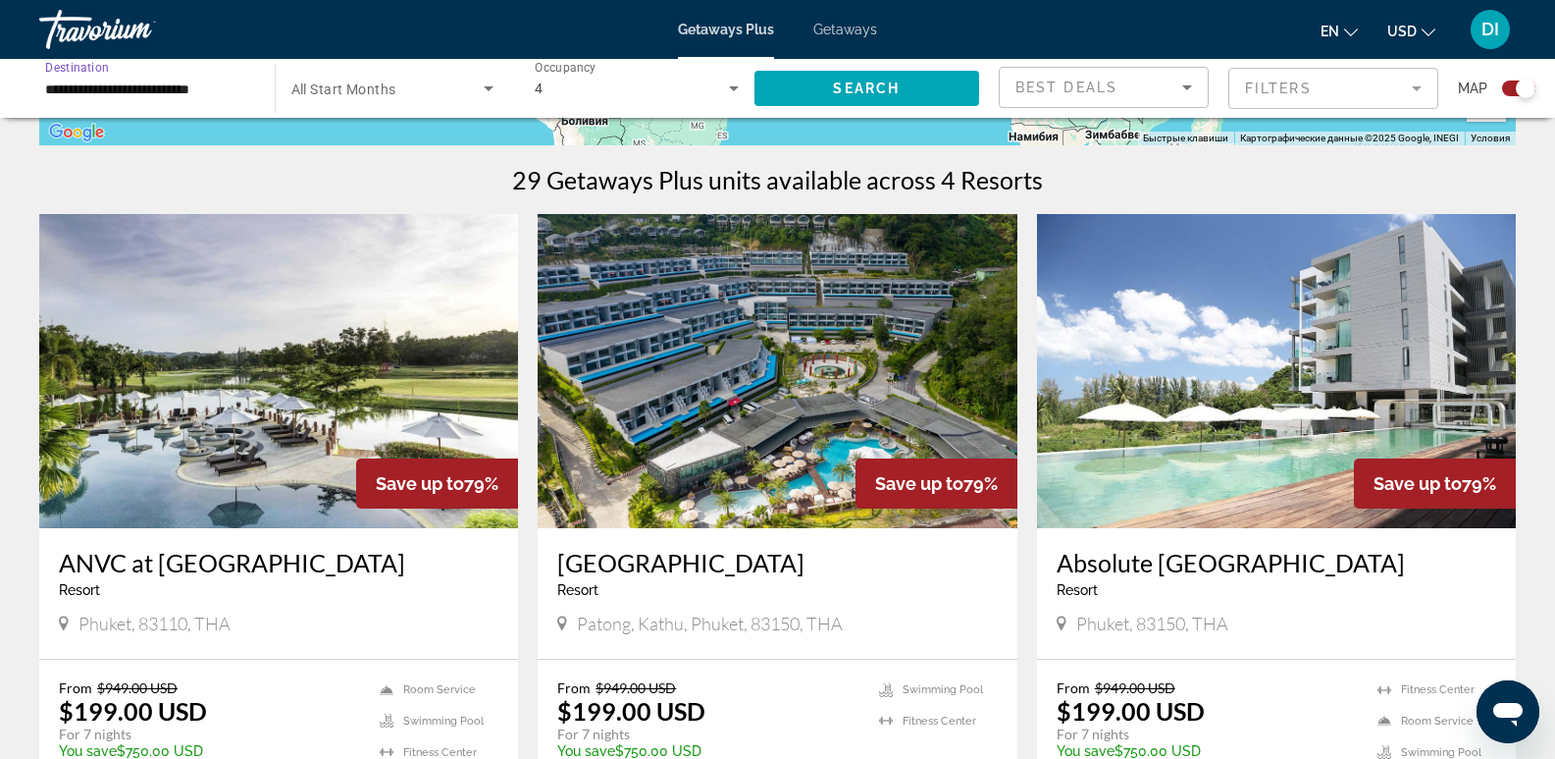
click at [85, 79] on input "**********" at bounding box center [147, 90] width 204 height 24
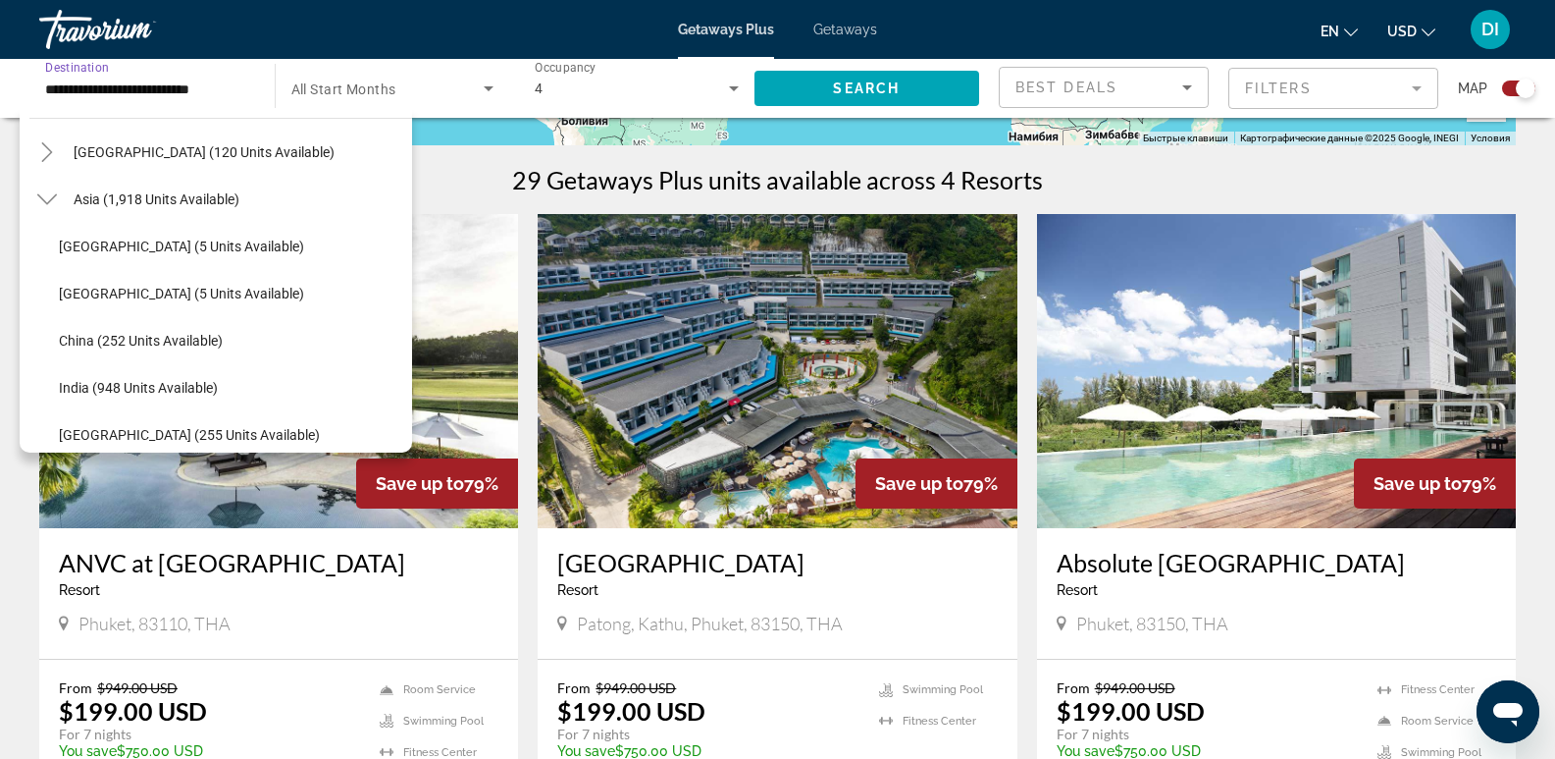
scroll to position [345, 0]
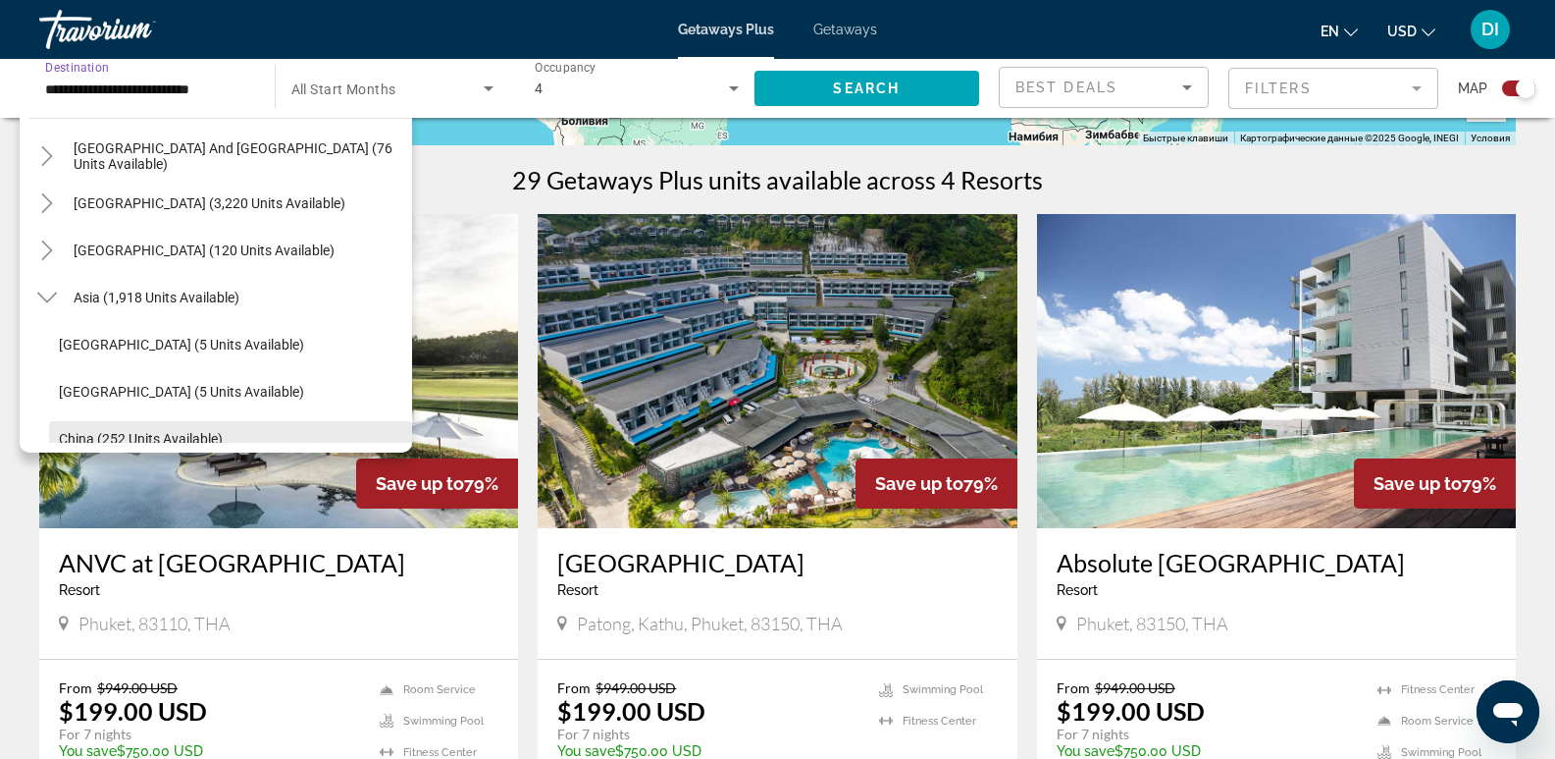
click at [147, 433] on span "China (252 units available)" at bounding box center [141, 439] width 164 height 16
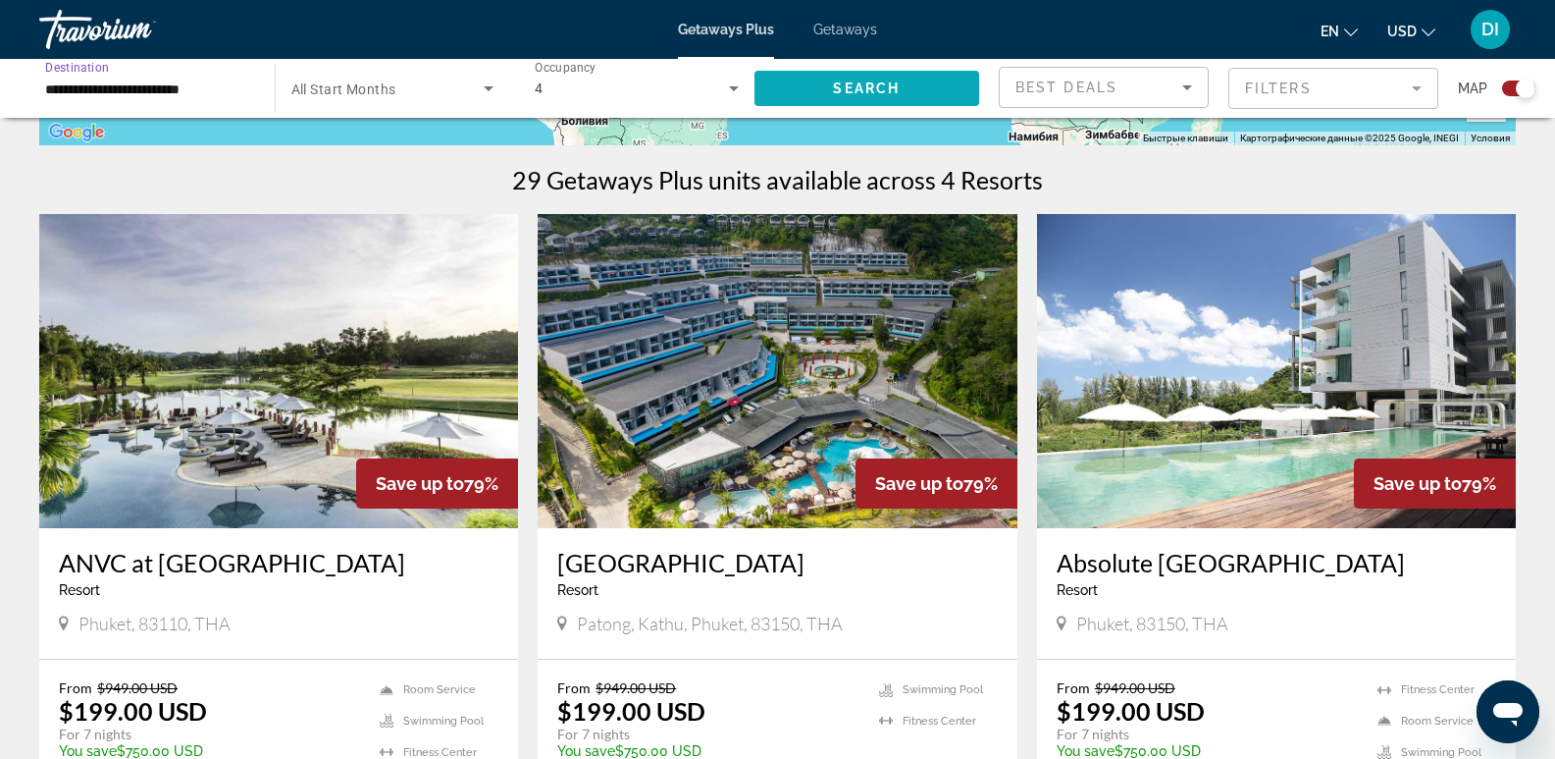
click at [917, 87] on span "Search widget" at bounding box center [868, 88] width 226 height 47
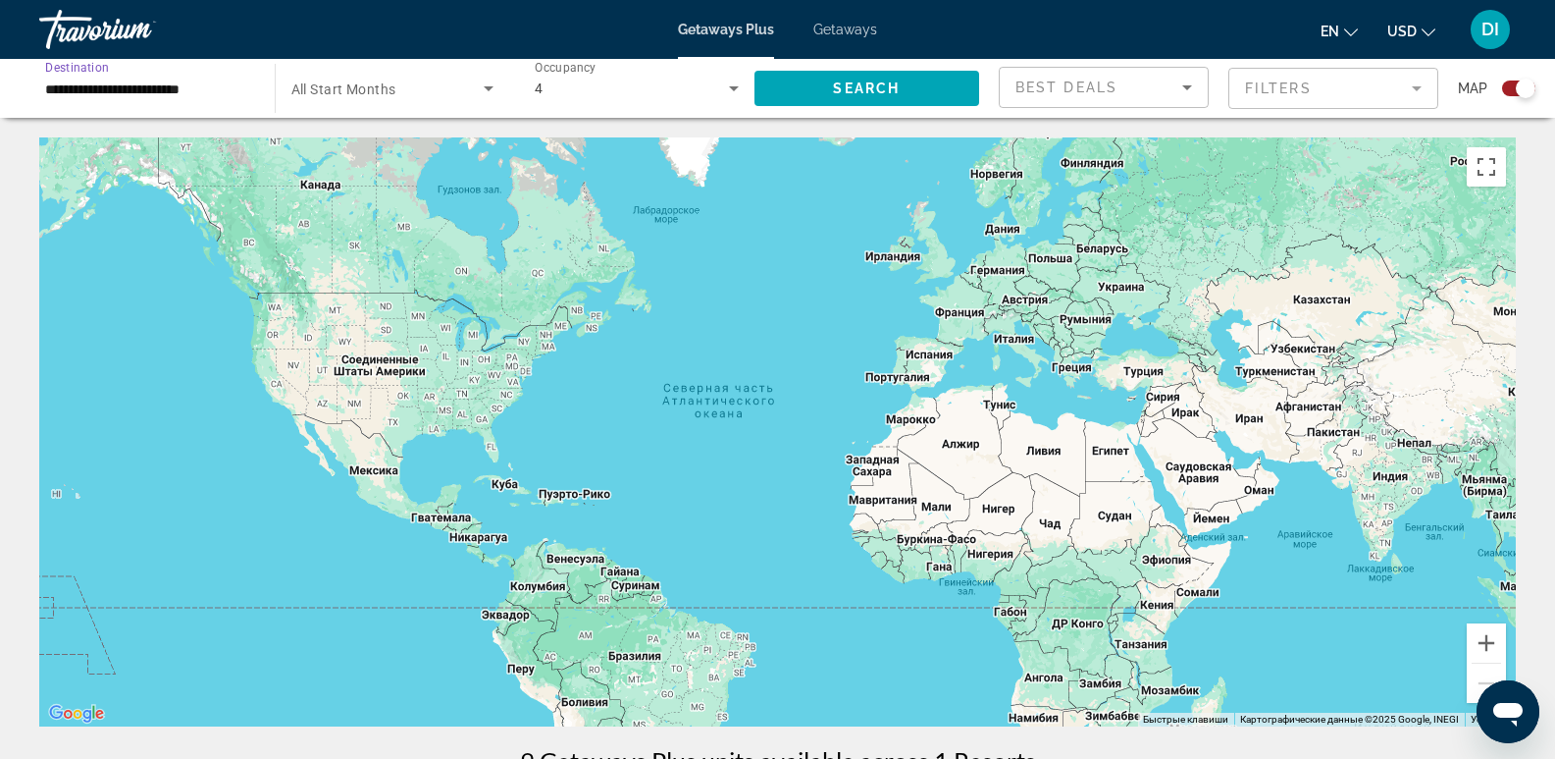
click at [130, 84] on input "**********" at bounding box center [147, 90] width 204 height 24
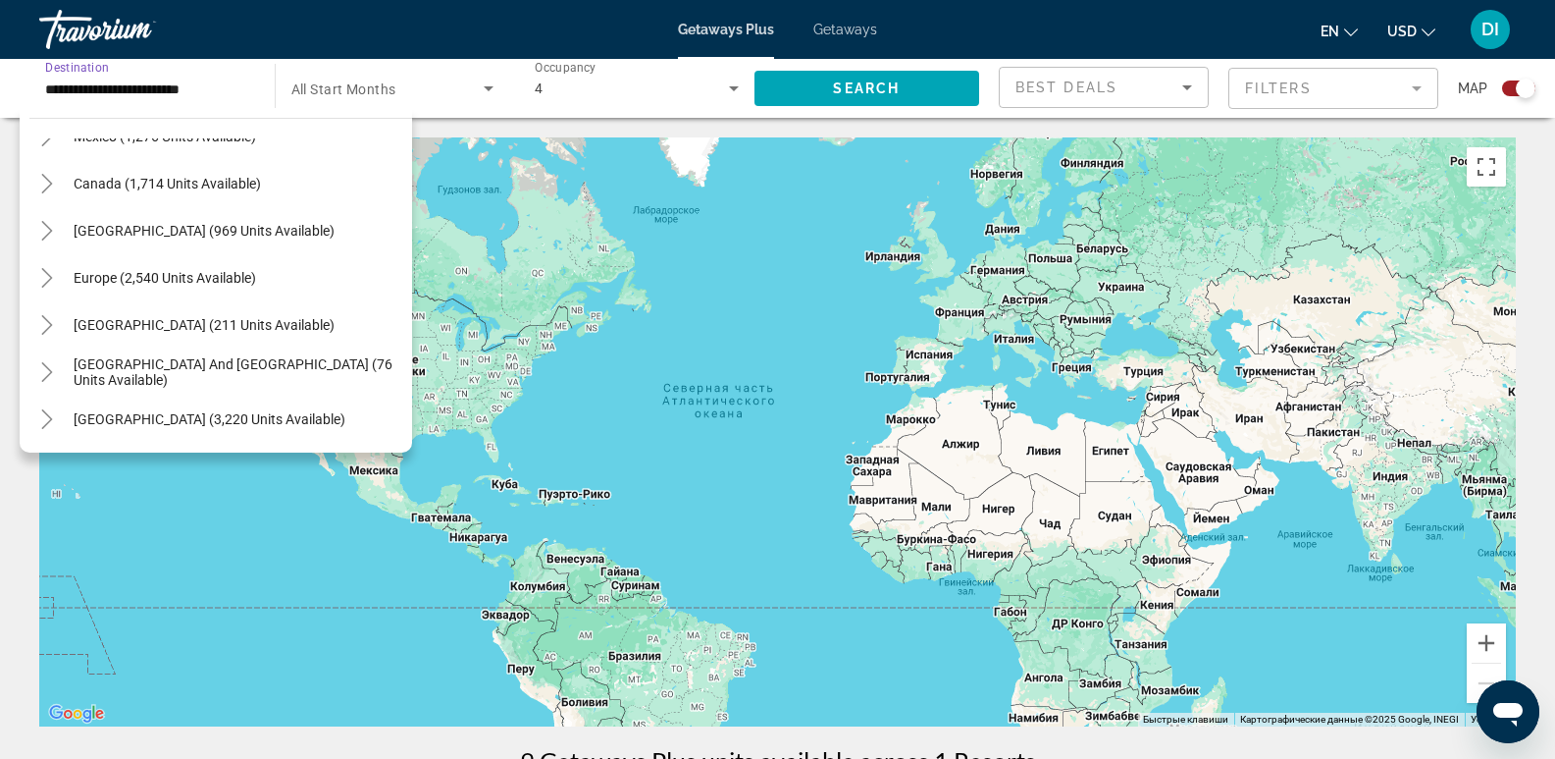
scroll to position [101, 0]
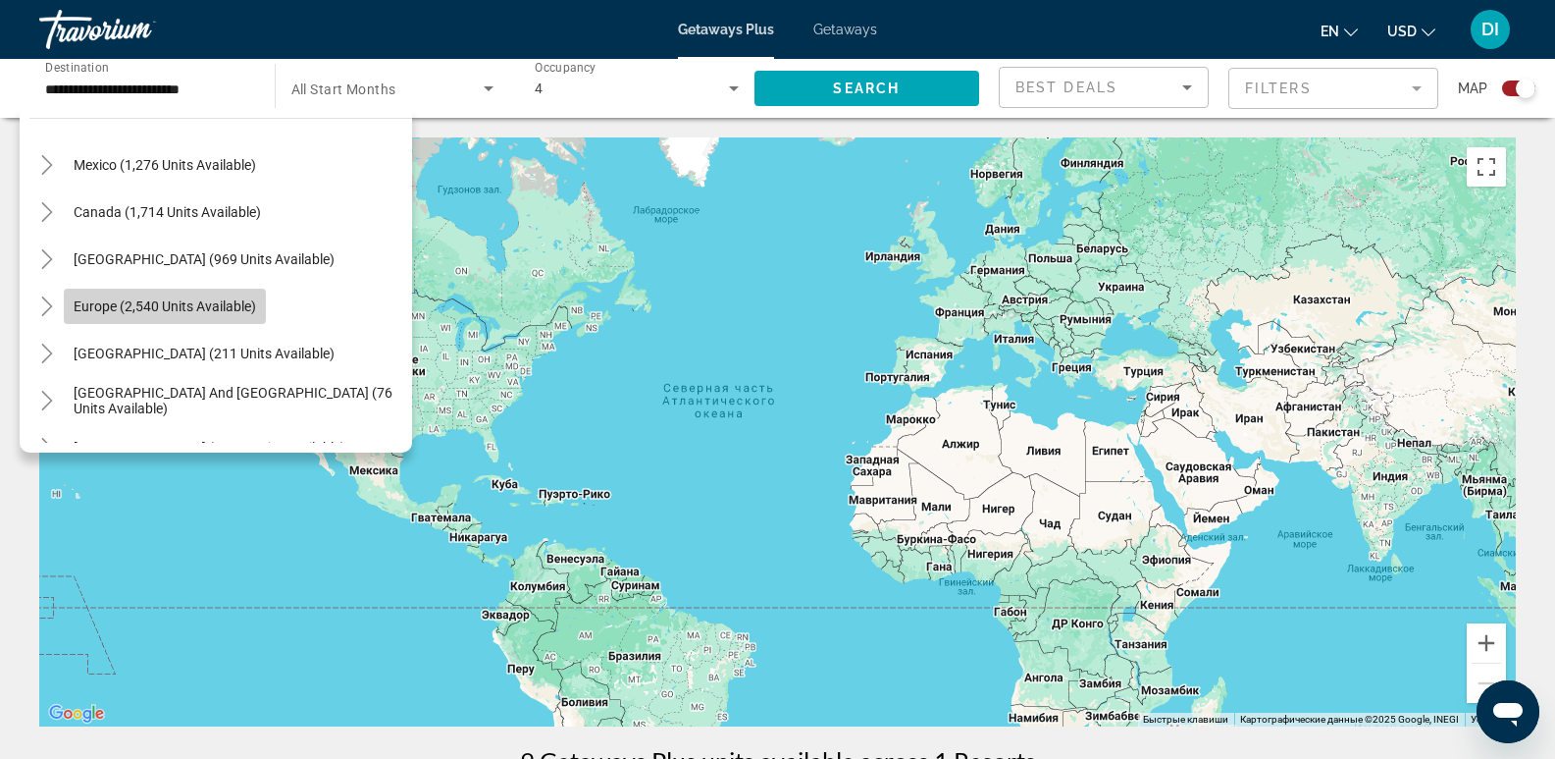
click at [175, 302] on span "Europe (2,540 units available)" at bounding box center [165, 306] width 183 height 16
type input "**********"
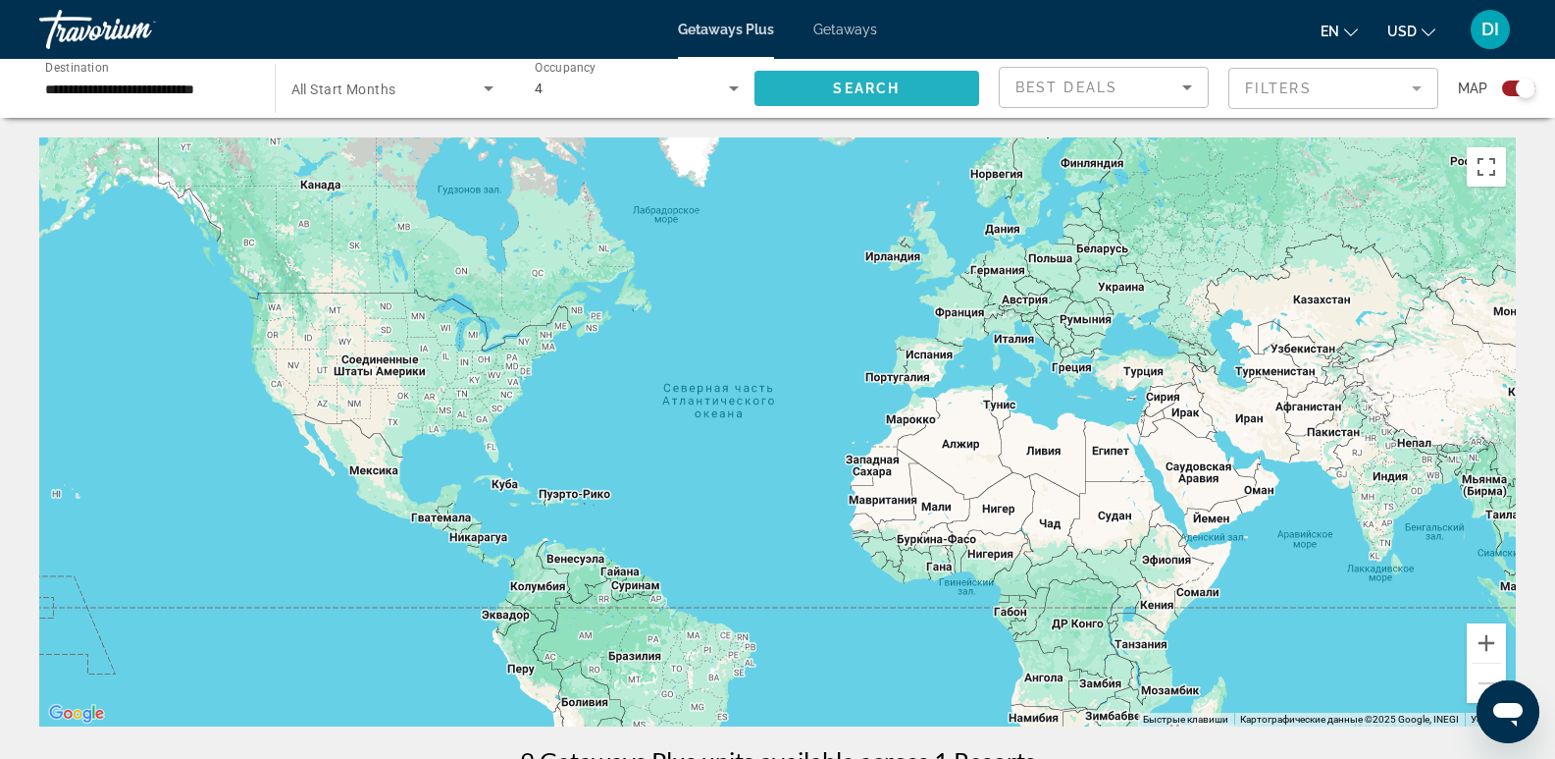
click at [831, 79] on span "Search widget" at bounding box center [868, 88] width 226 height 47
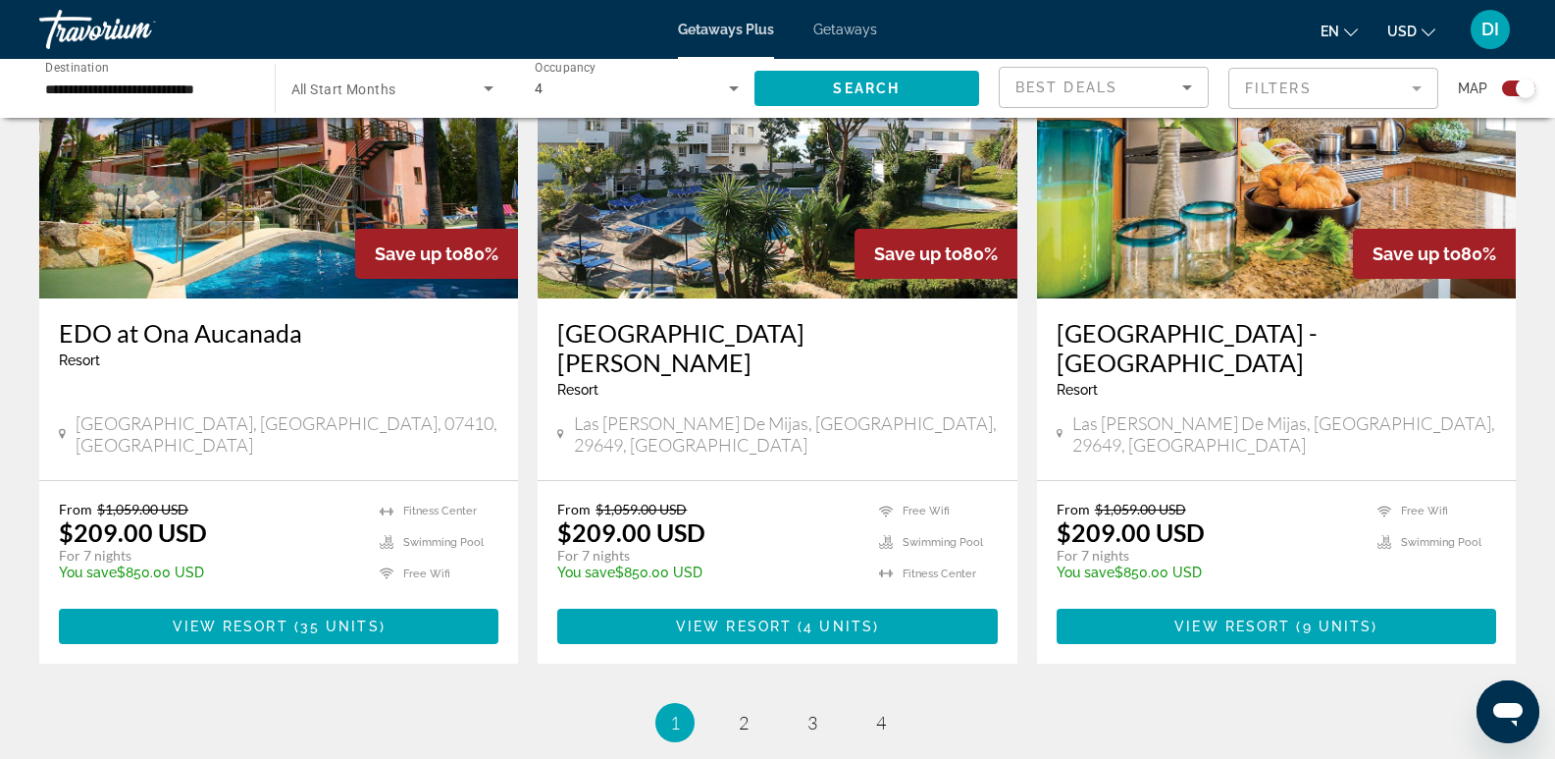
scroll to position [3034, 0]
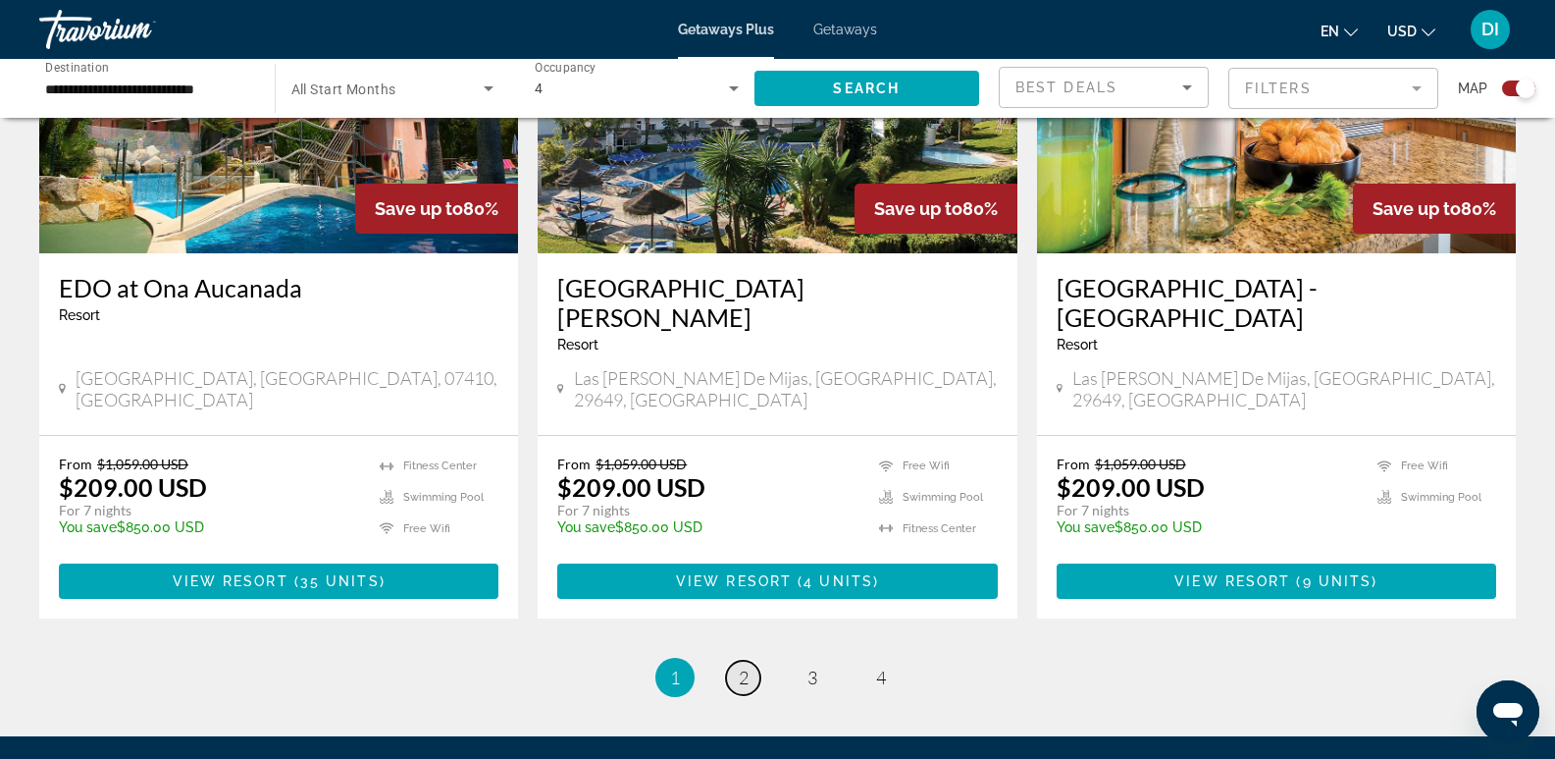
click at [736, 660] on link "page 2" at bounding box center [743, 677] width 34 height 34
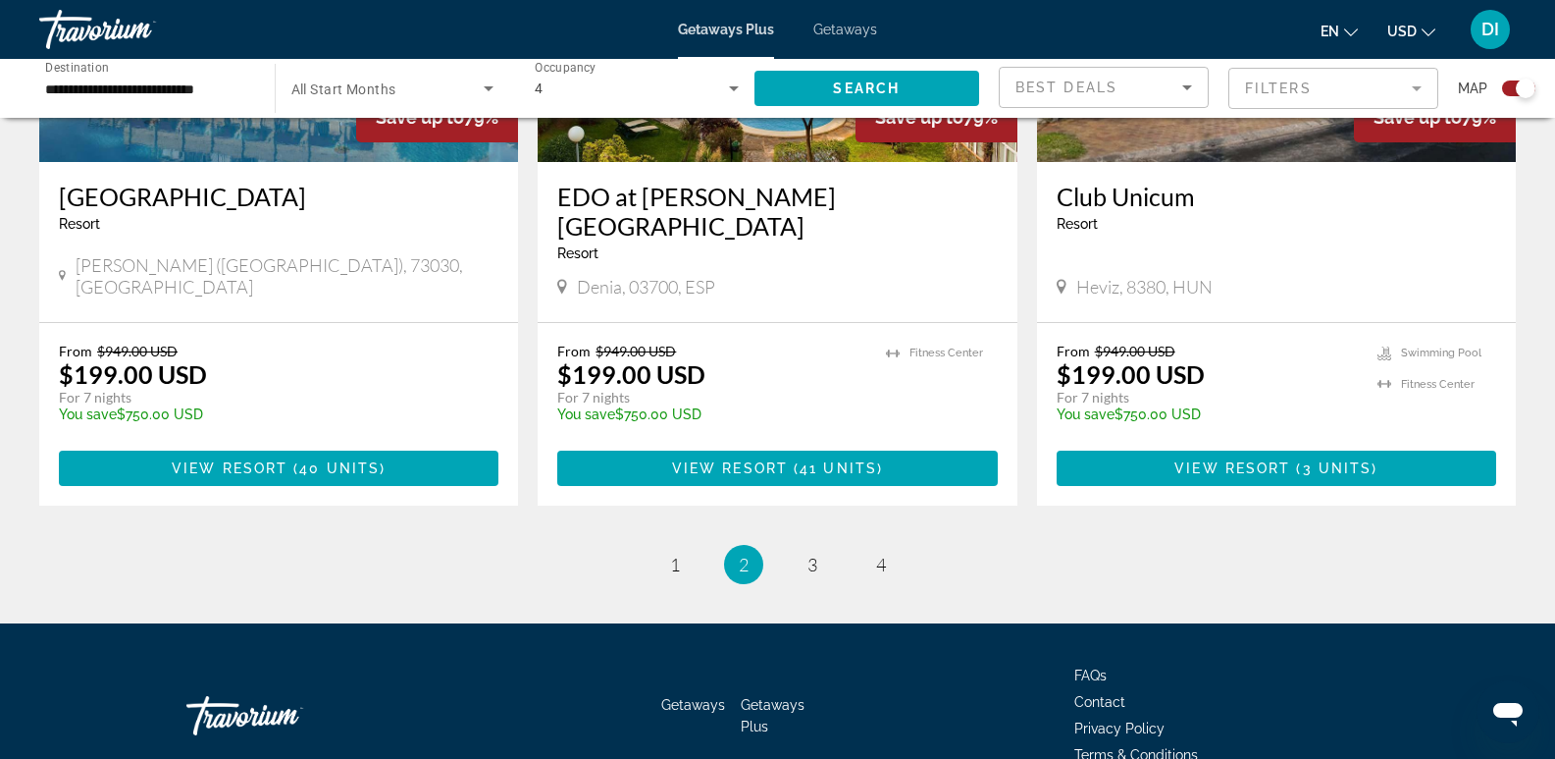
scroll to position [3042, 0]
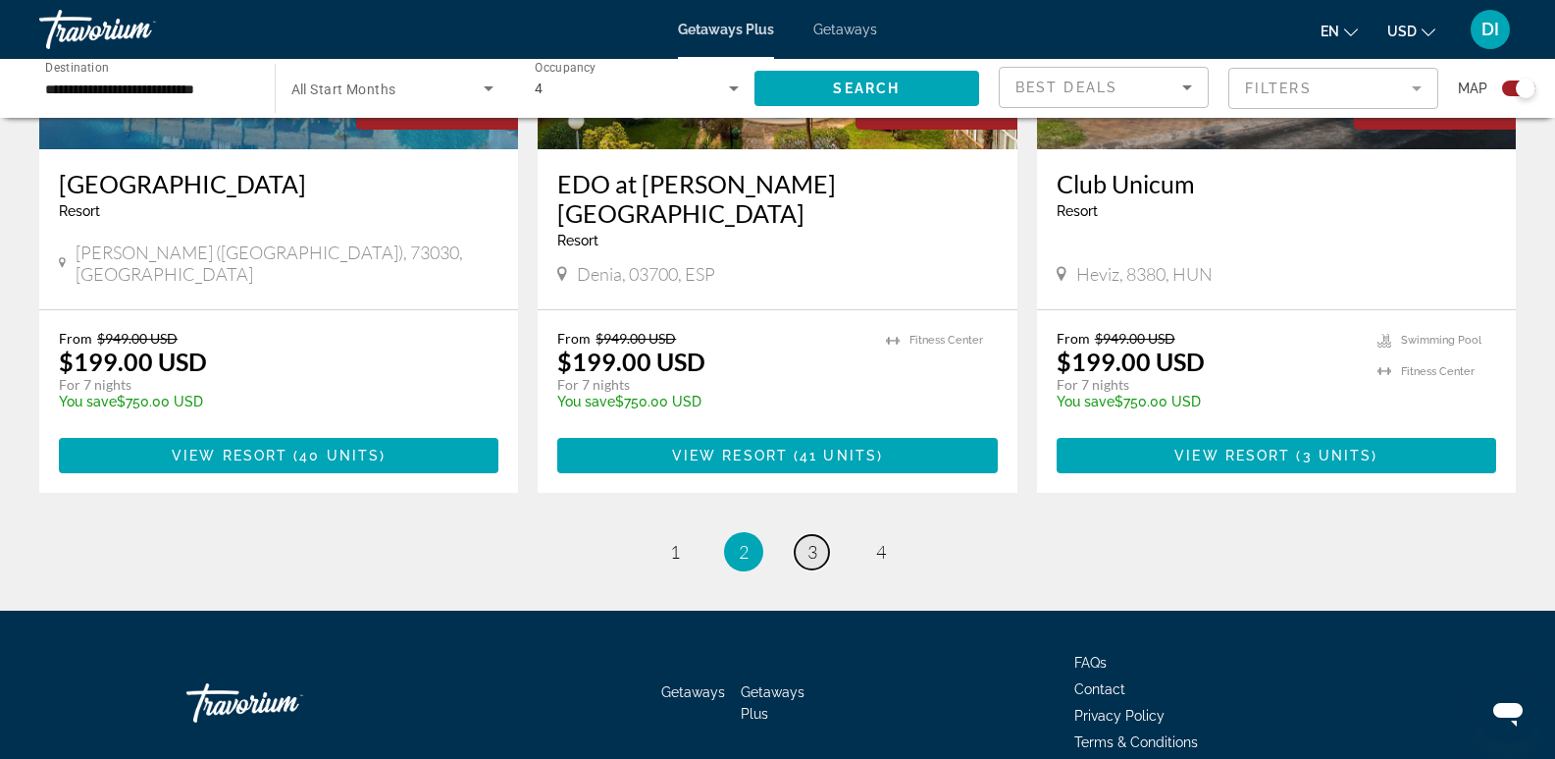
click at [816, 541] on span "3" at bounding box center [813, 552] width 10 height 22
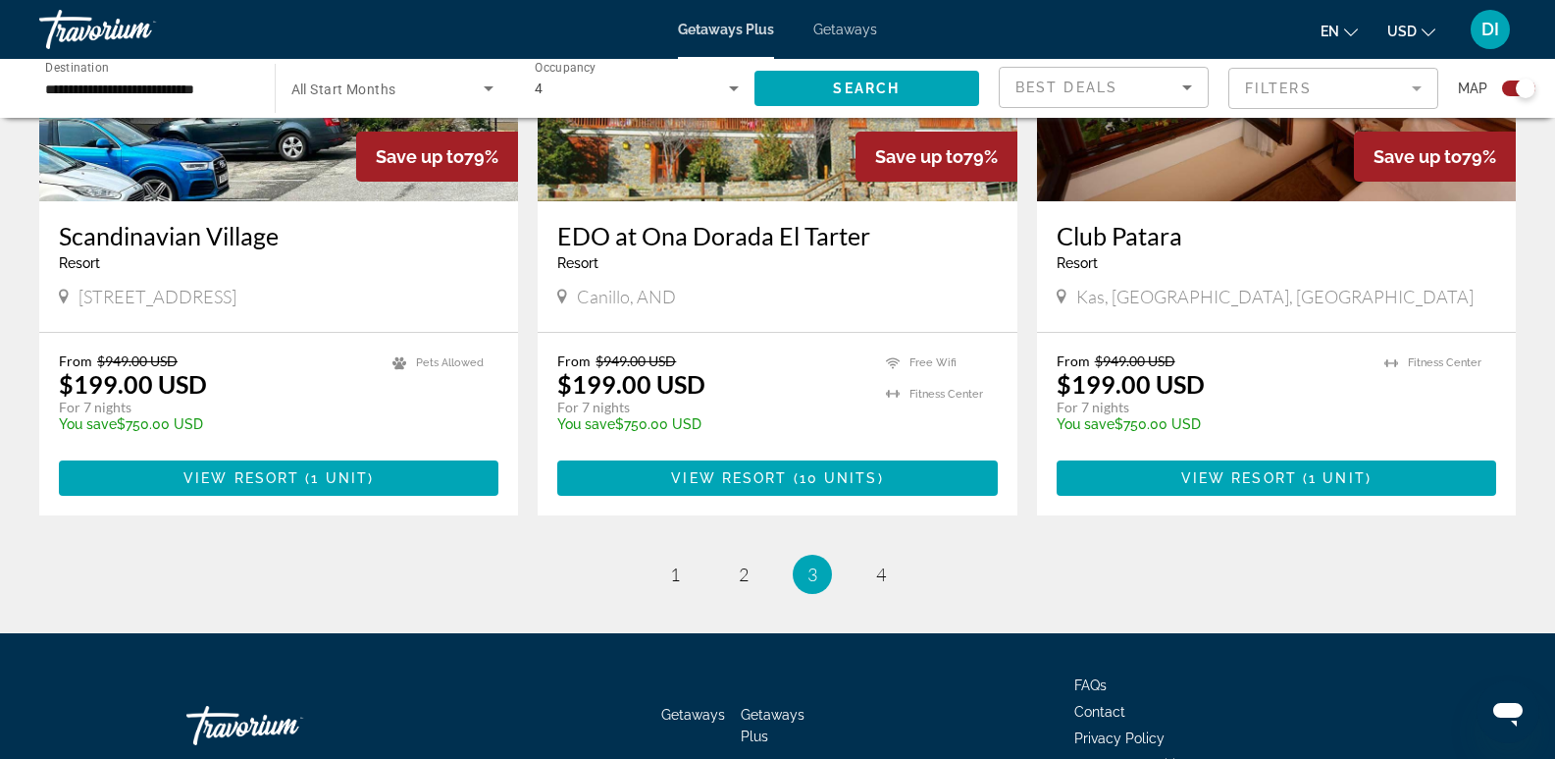
scroll to position [3054, 0]
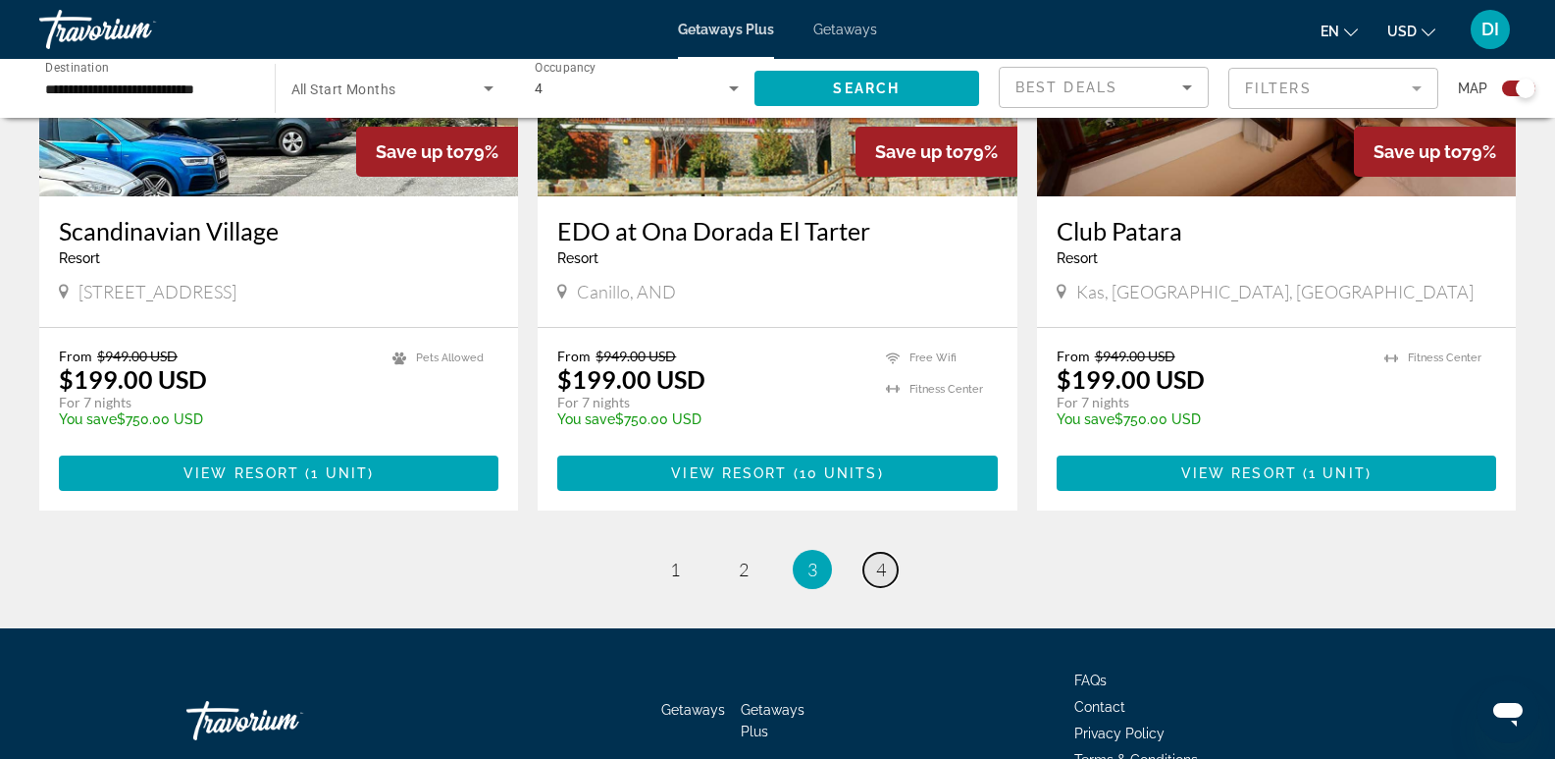
click at [871, 552] on link "page 4" at bounding box center [881, 569] width 34 height 34
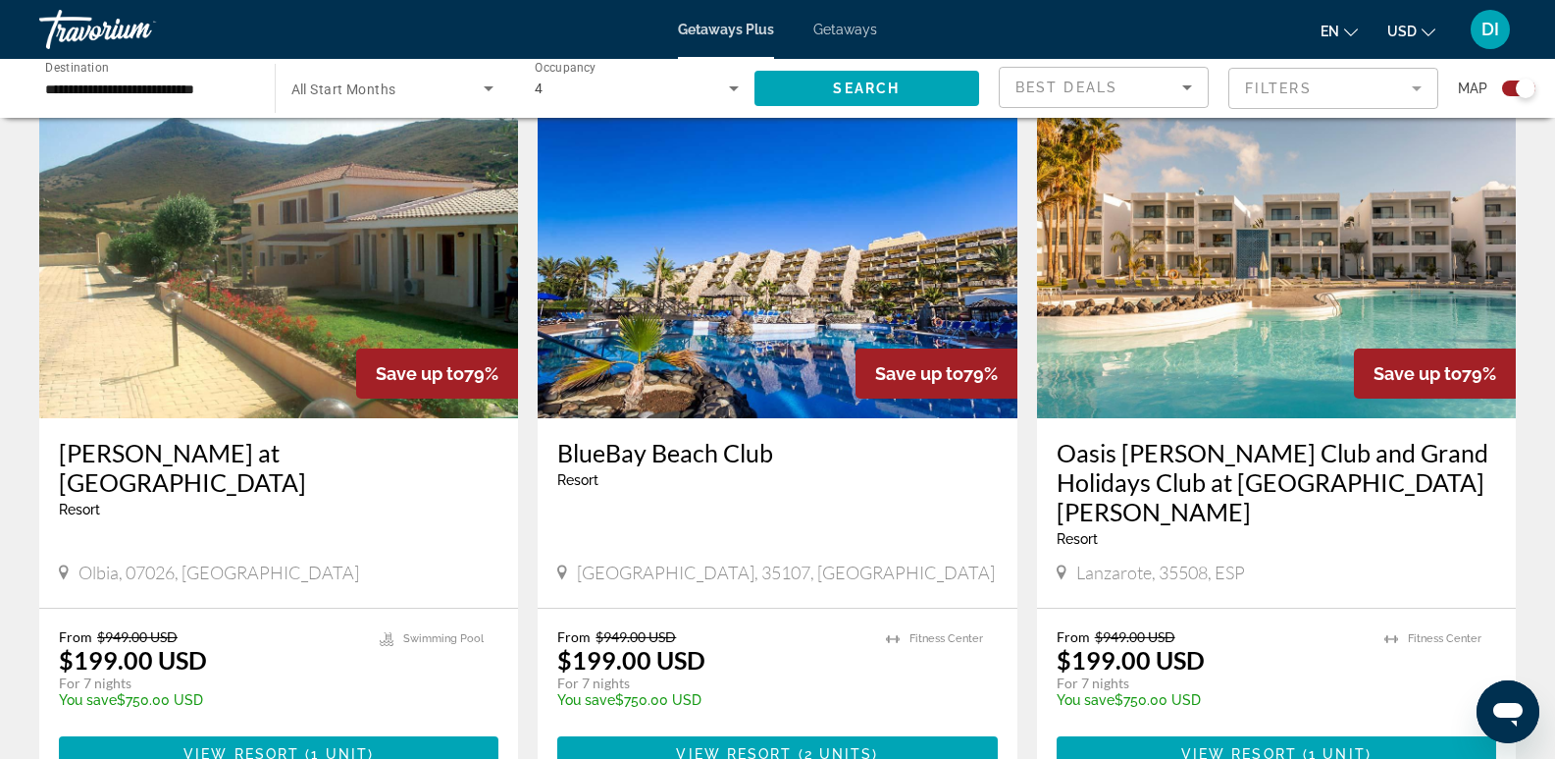
scroll to position [687, 0]
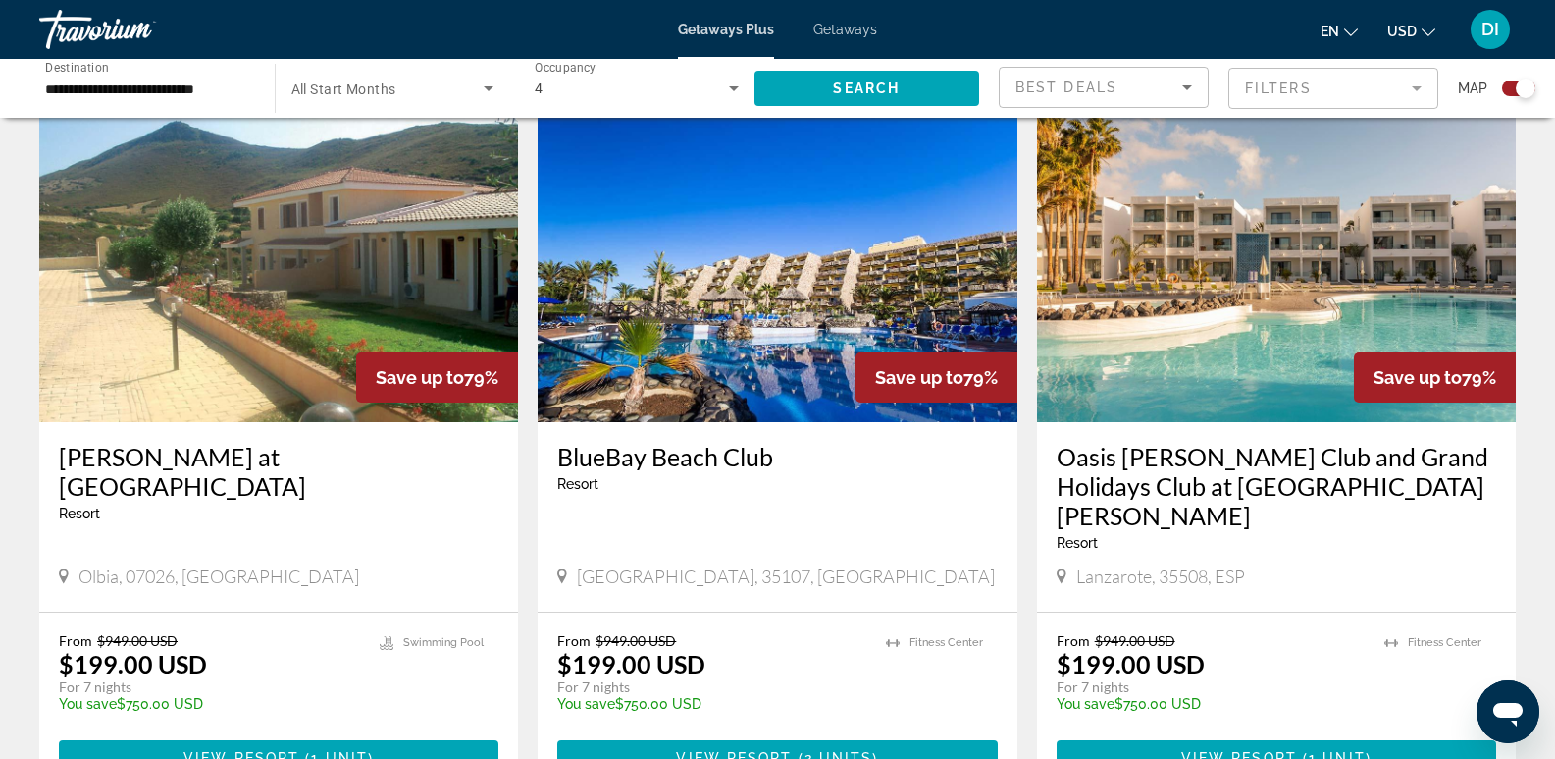
click at [723, 456] on h3 "BlueBay Beach Club" at bounding box center [777, 456] width 440 height 29
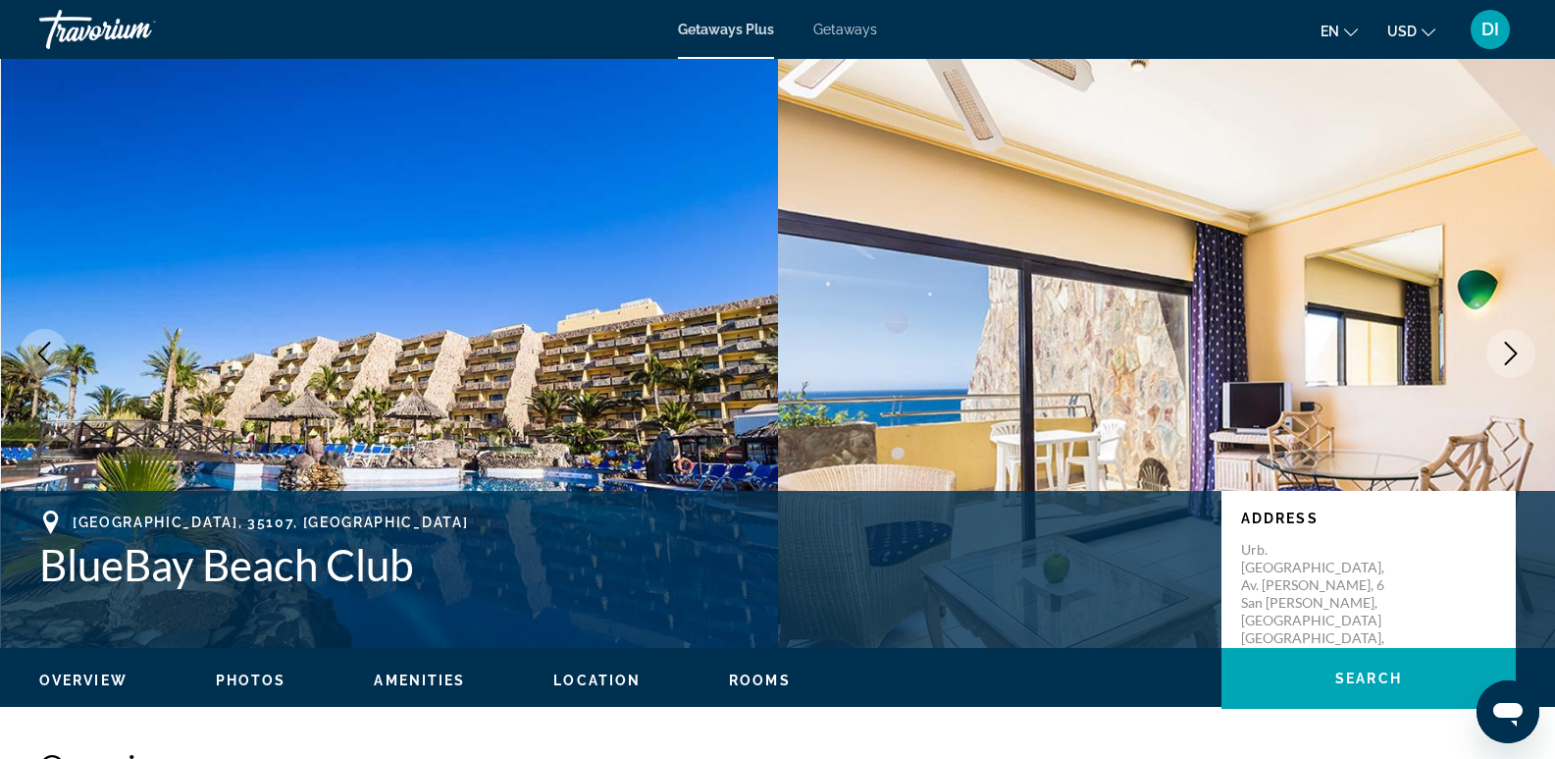
click at [1494, 349] on button "Next image" at bounding box center [1511, 353] width 49 height 49
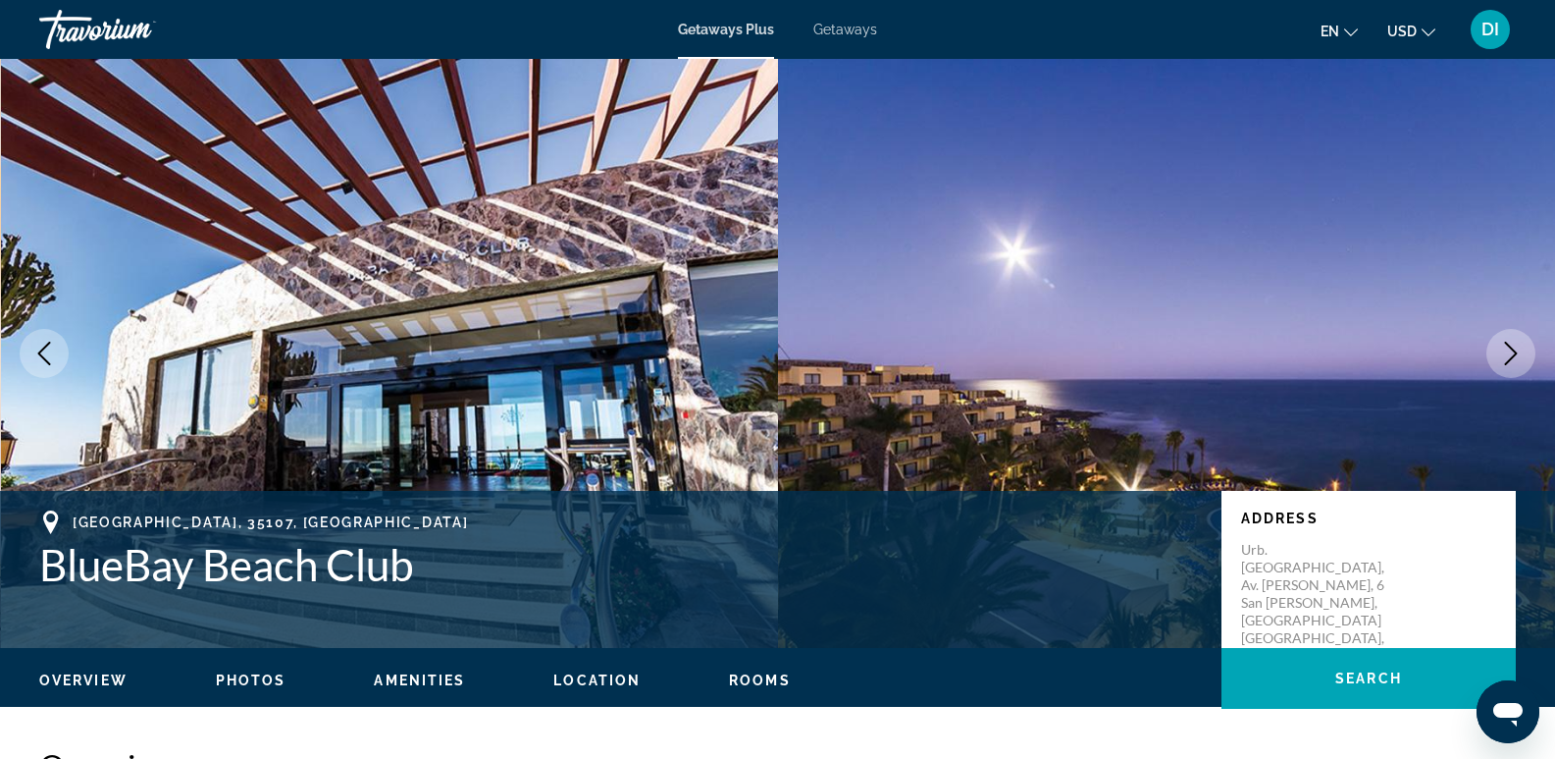
click at [1494, 349] on button "Next image" at bounding box center [1511, 353] width 49 height 49
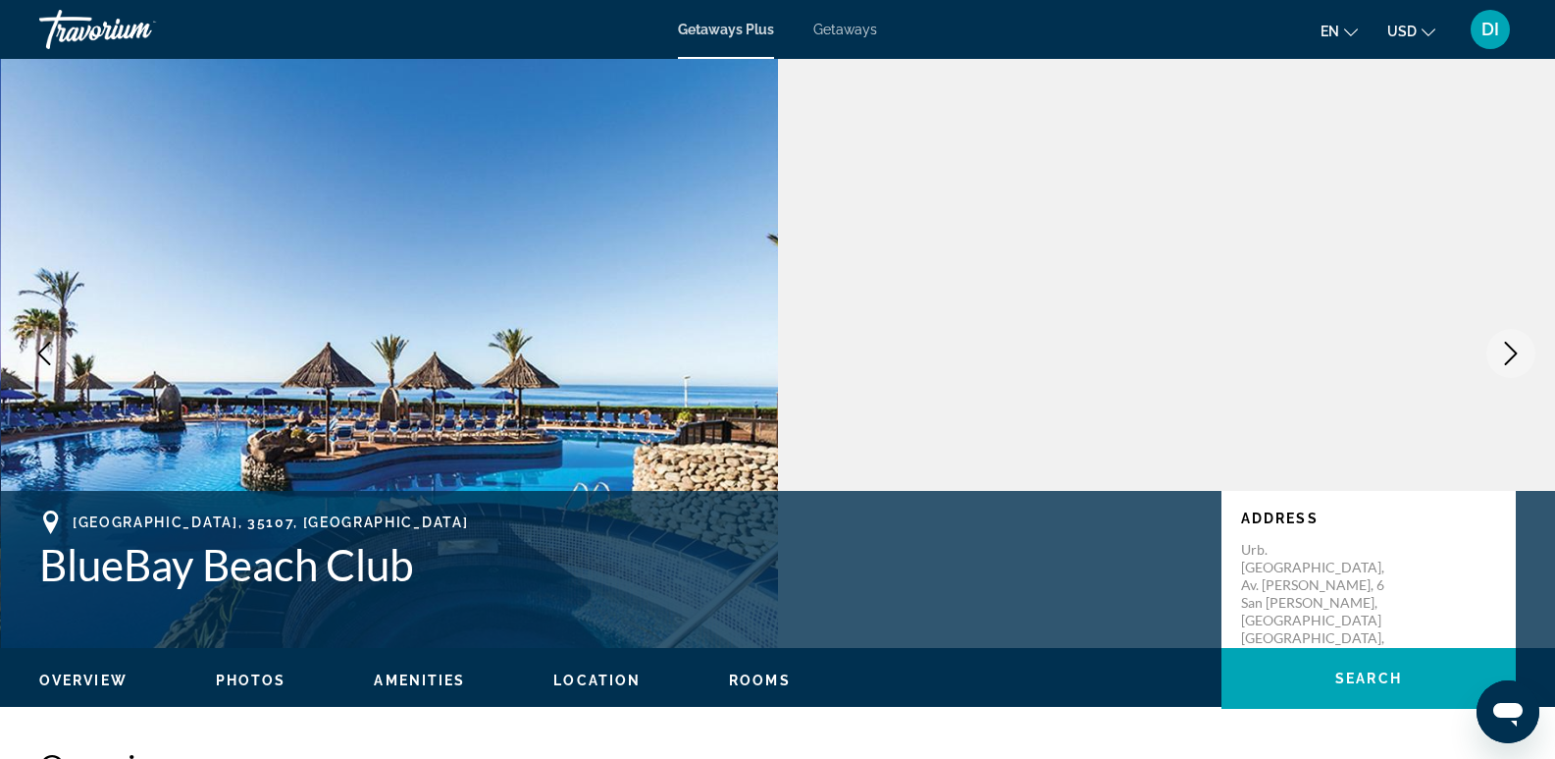
click at [1494, 349] on button "Next image" at bounding box center [1511, 353] width 49 height 49
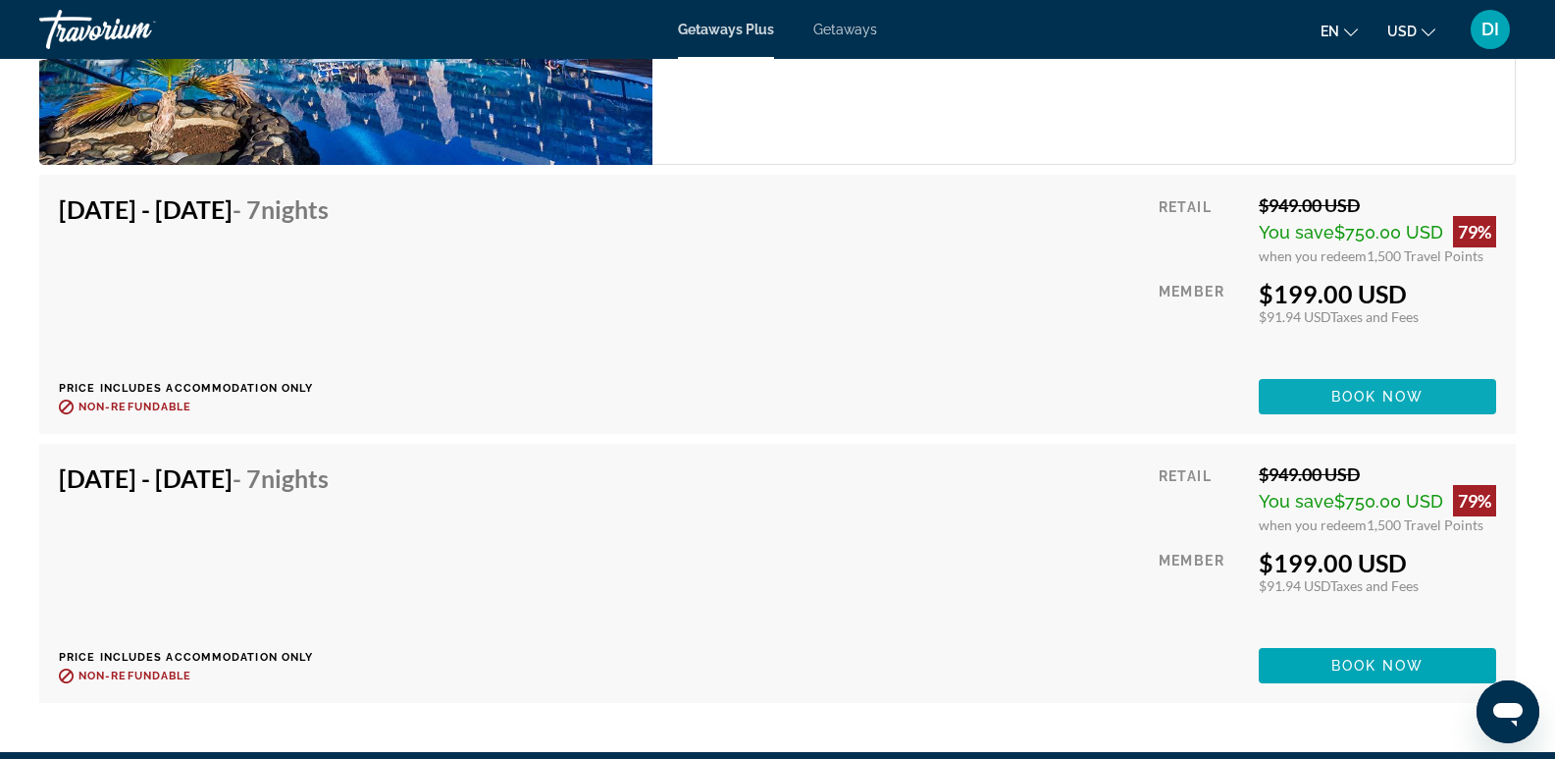
scroll to position [3533, 0]
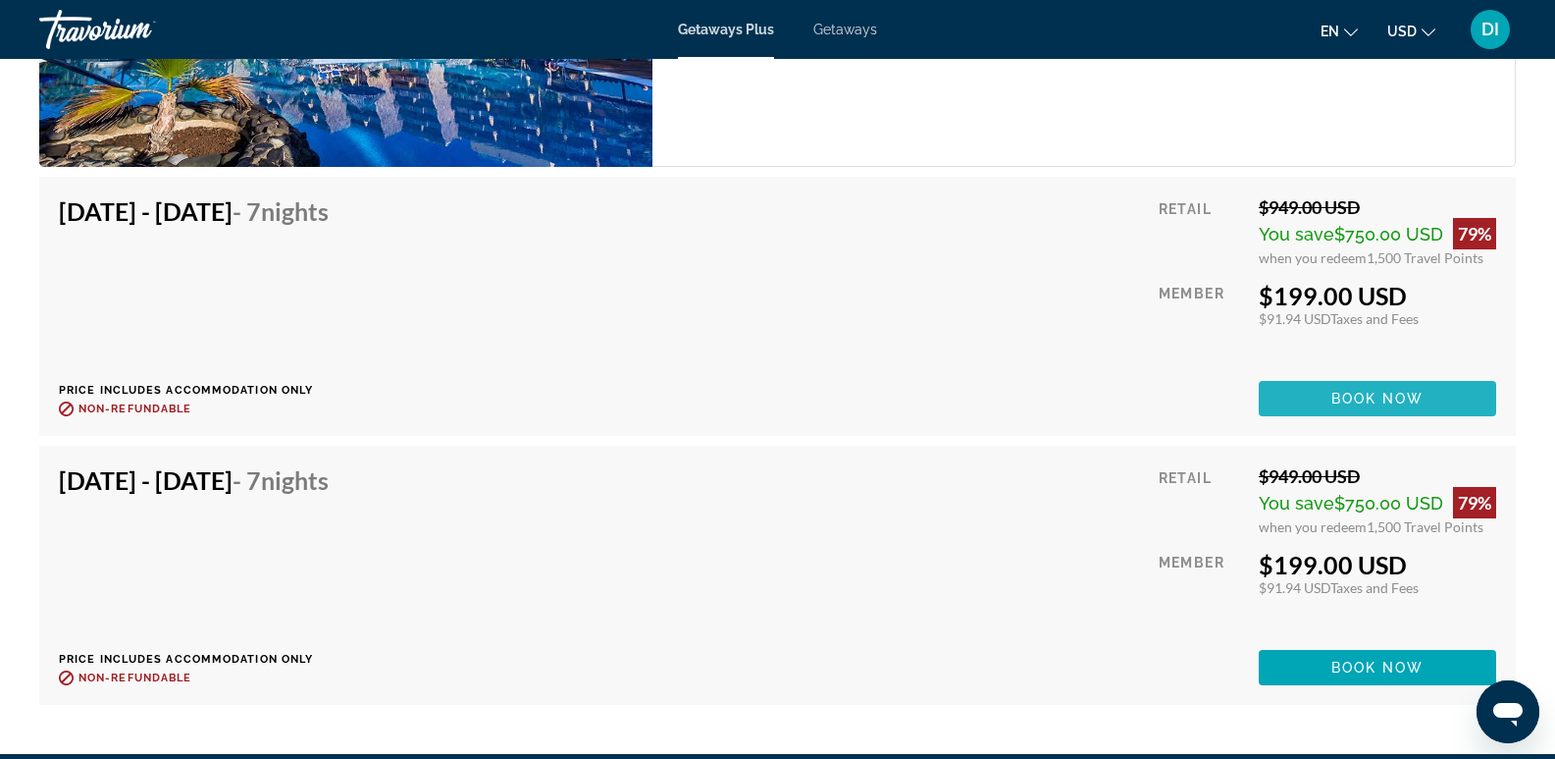
click at [1315, 396] on span "Main content" at bounding box center [1377, 398] width 237 height 47
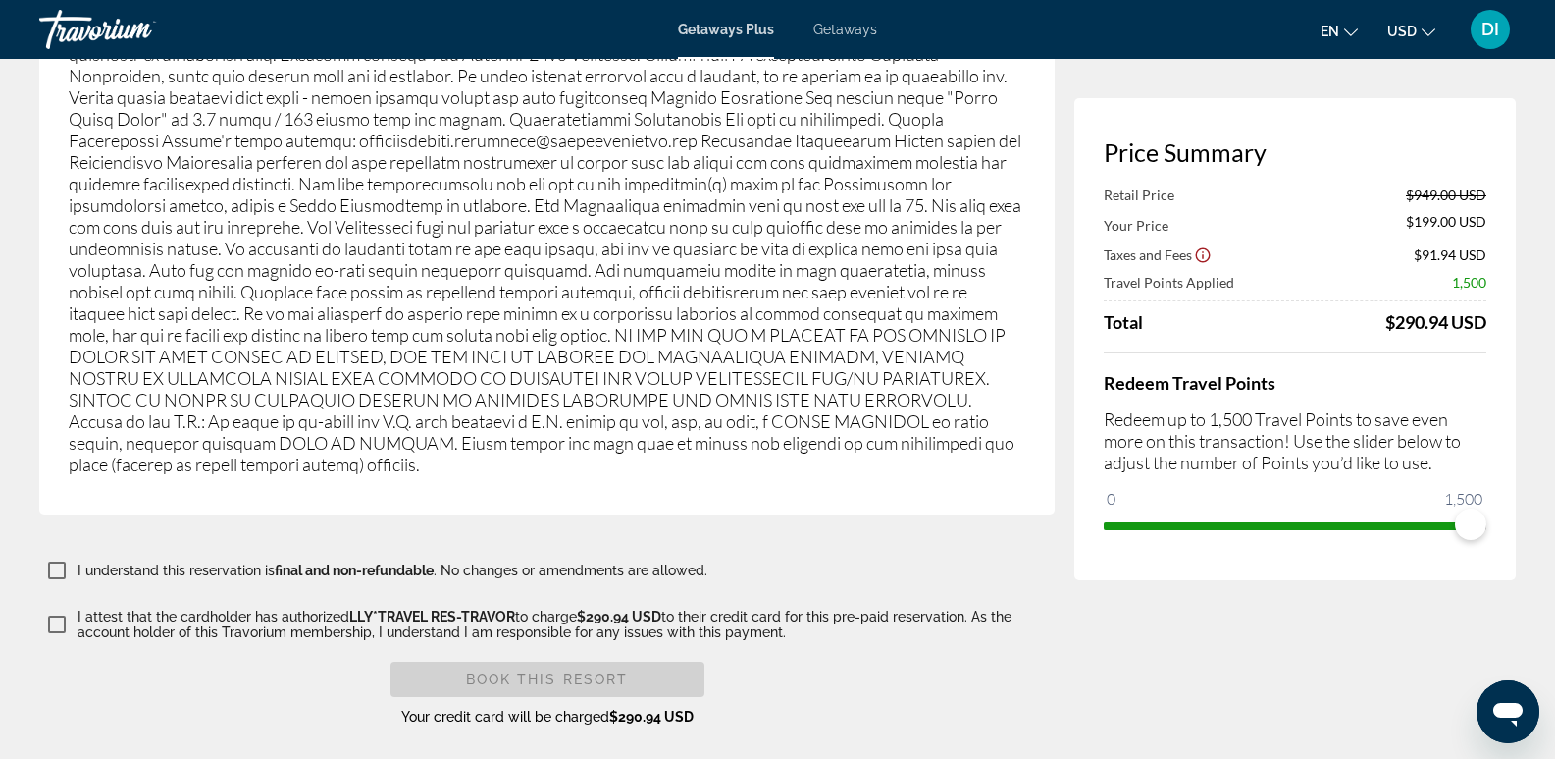
scroll to position [3334, 0]
